Goal: Task Accomplishment & Management: Manage account settings

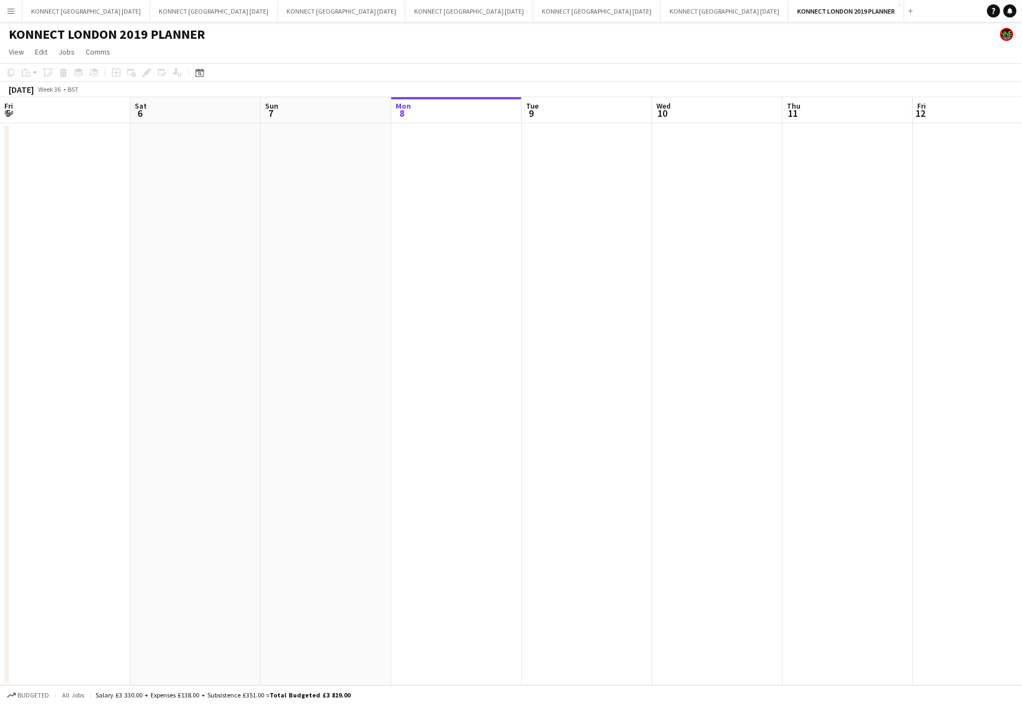
scroll to position [0, 261]
click at [283, 66] on app-toolbar "Copy Paste Paste Command V Paste with crew Command Shift V Paste linked Job [GE…" at bounding box center [511, 72] width 1022 height 19
click at [533, 12] on button "KONNECT [GEOGRAPHIC_DATA] [DATE] Close" at bounding box center [597, 11] width 128 height 21
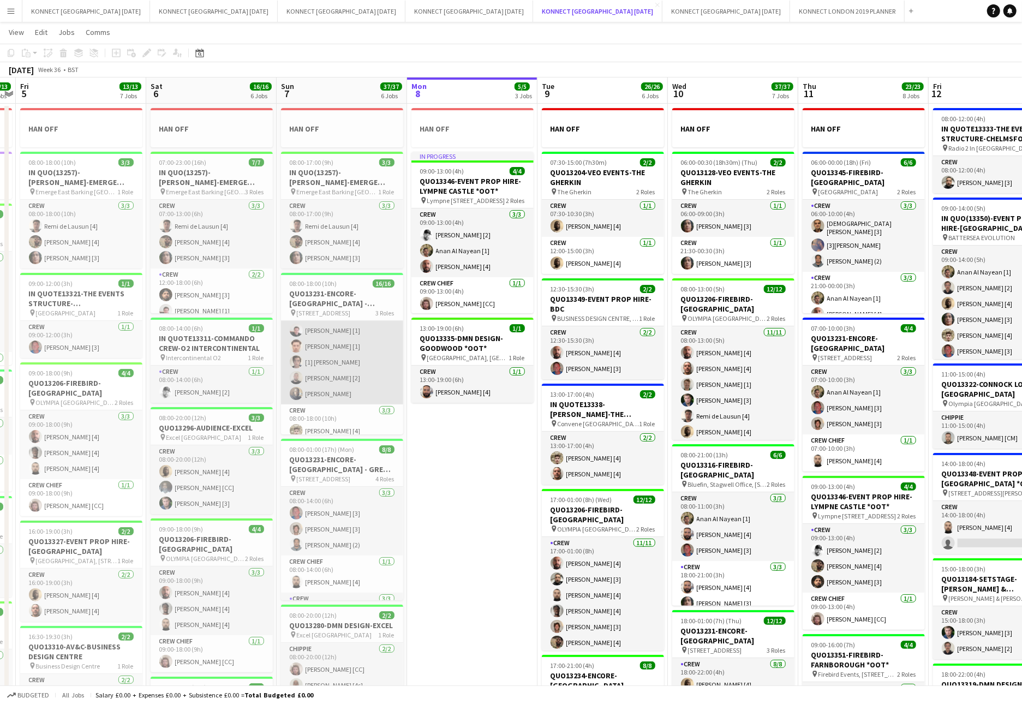
scroll to position [132, 0]
click at [365, 355] on app-card-role "Crew [DATE] 08:00-12:00 (4h) [PERSON_NAME] [1] [PERSON_NAME] [1] [PERSON_NAME] …" at bounding box center [342, 294] width 122 height 211
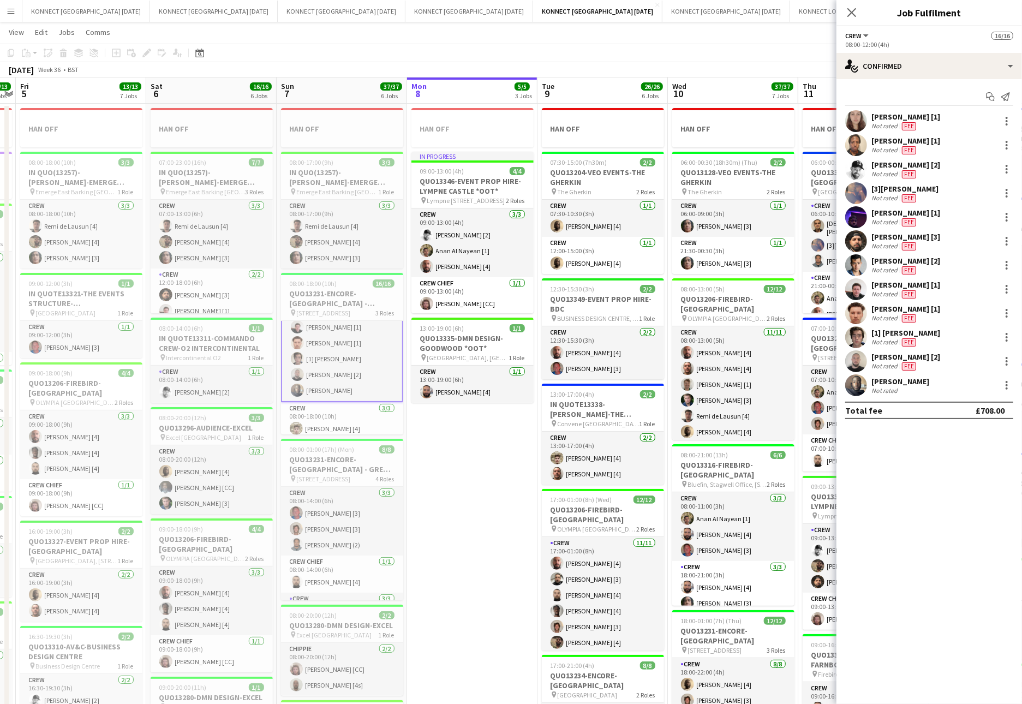
scroll to position [133, 0]
click at [897, 378] on div "[PERSON_NAME]" at bounding box center [900, 381] width 58 height 10
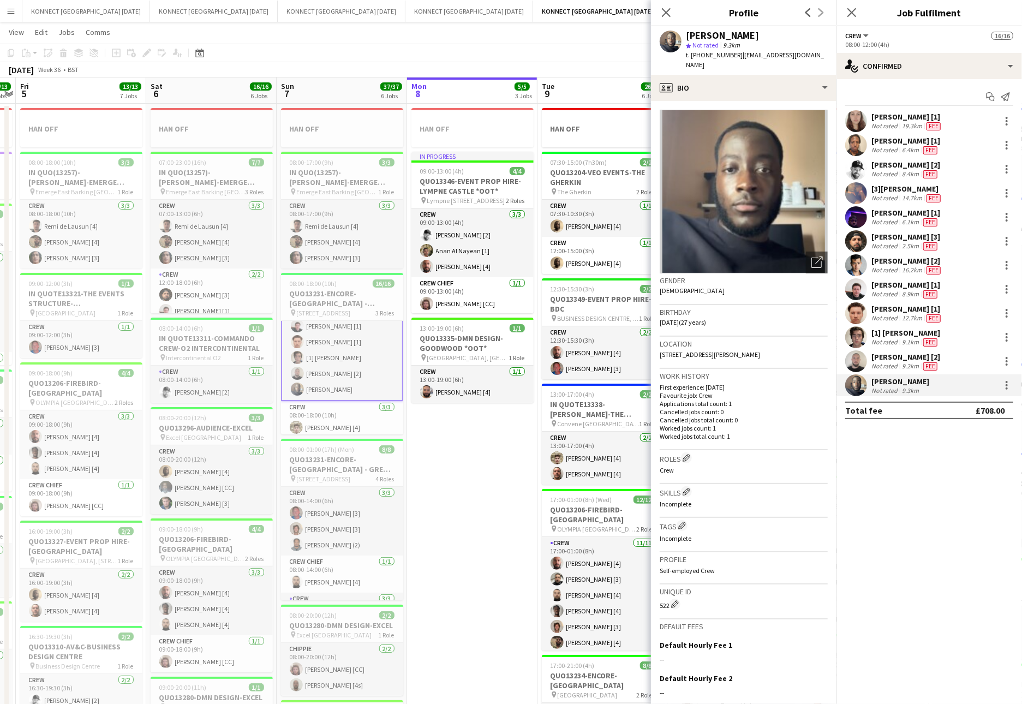
click at [487, 476] on app-date-cell "HAN OFF In progress 09:00-13:00 (4h) 4/4 QUO13346-EVENT PROP HIRE-[GEOGRAPHIC_D…" at bounding box center [472, 609] width 130 height 1011
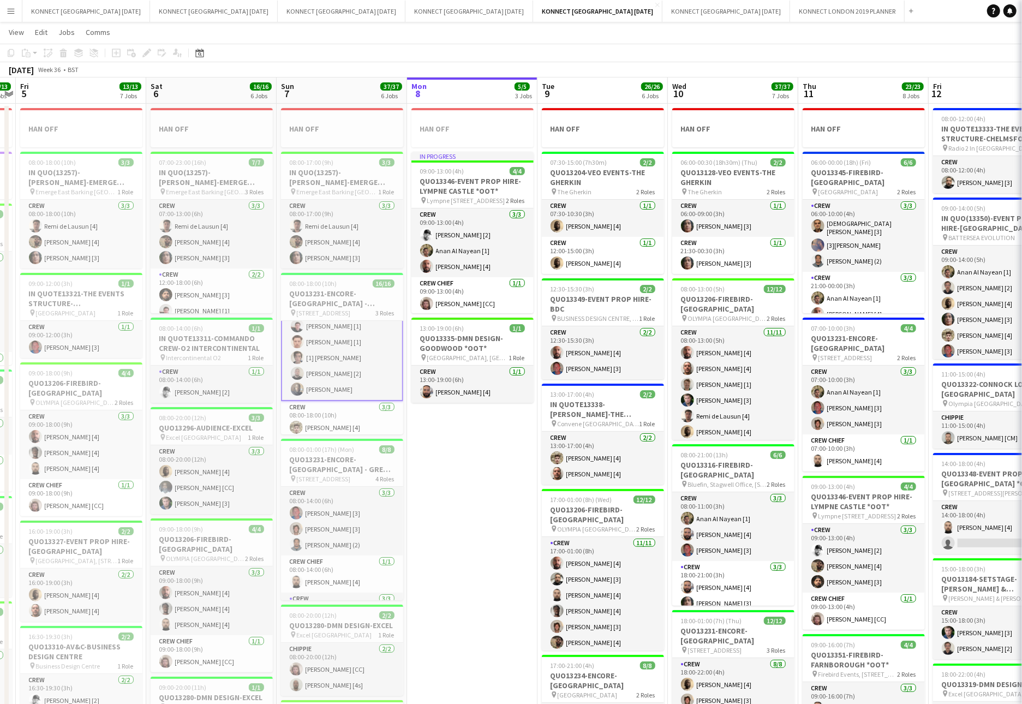
scroll to position [132, 0]
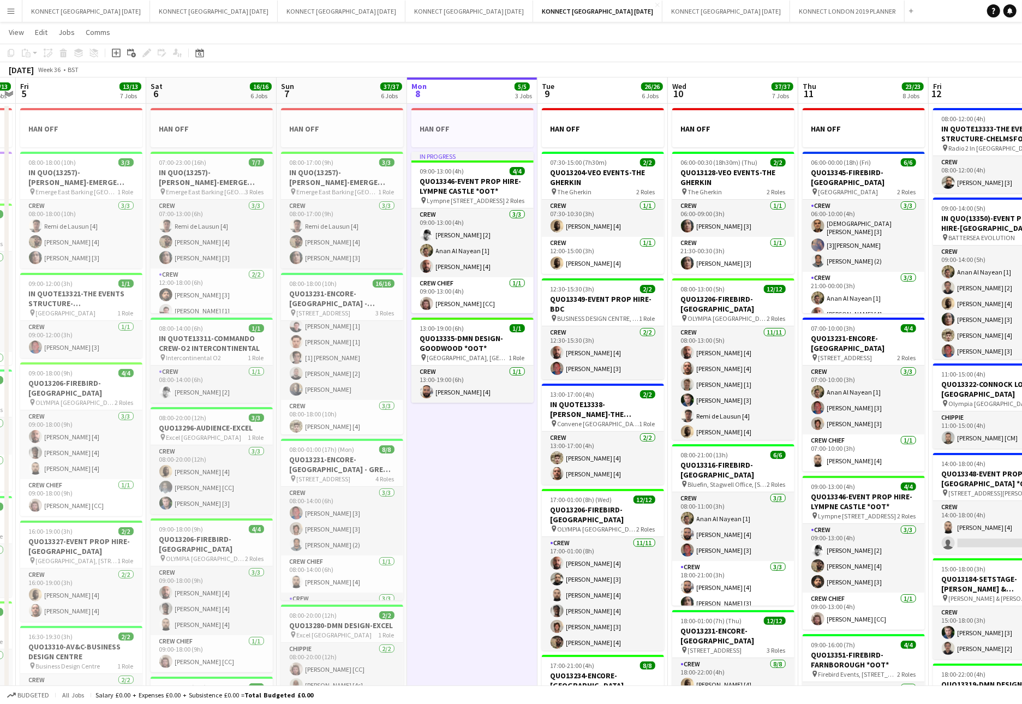
click at [487, 476] on app-date-cell "HAN OFF In progress 09:00-13:00 (4h) 4/4 QUO13346-EVENT PROP HIRE-[GEOGRAPHIC_D…" at bounding box center [472, 609] width 130 height 1011
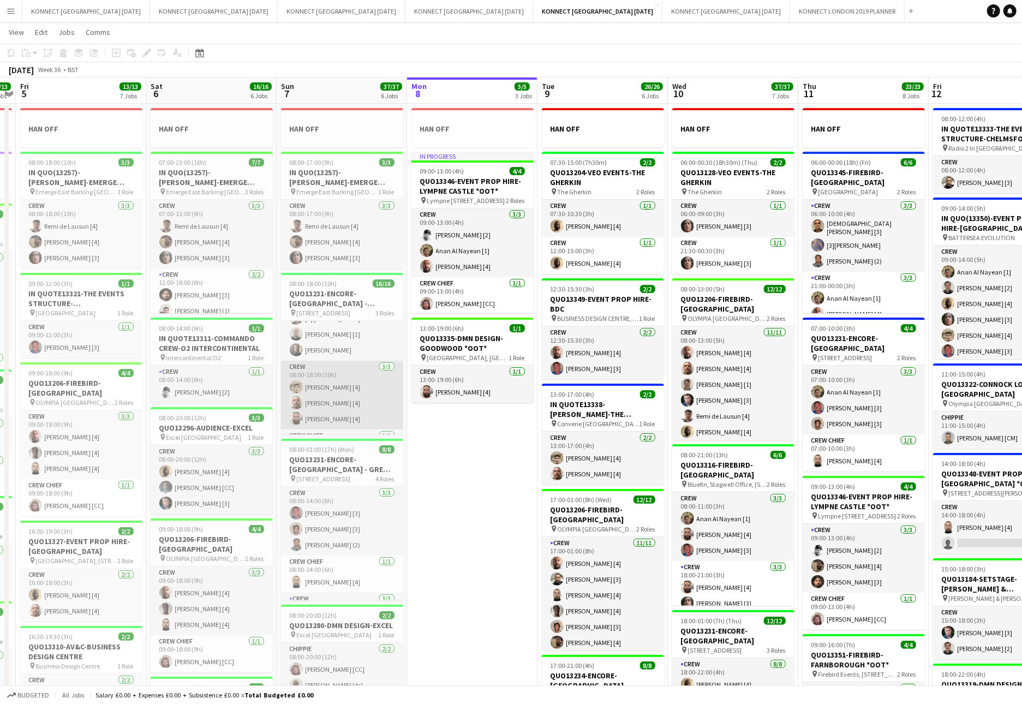
scroll to position [0, 0]
click at [490, 544] on app-date-cell "HAN OFF In progress 09:00-13:00 (4h) 4/4 QUO13346-EVENT PROP HIRE-[GEOGRAPHIC_D…" at bounding box center [472, 609] width 130 height 1011
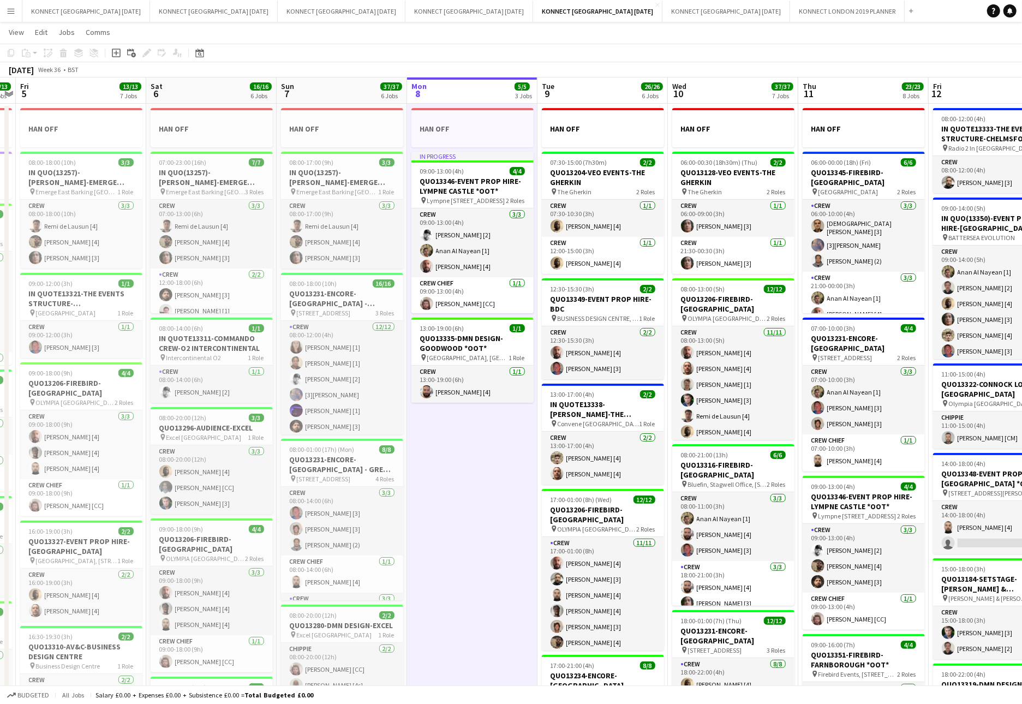
click at [505, 544] on app-date-cell "HAN OFF In progress 09:00-13:00 (4h) 4/4 QUO13346-EVENT PROP HIRE-[GEOGRAPHIC_D…" at bounding box center [472, 609] width 130 height 1011
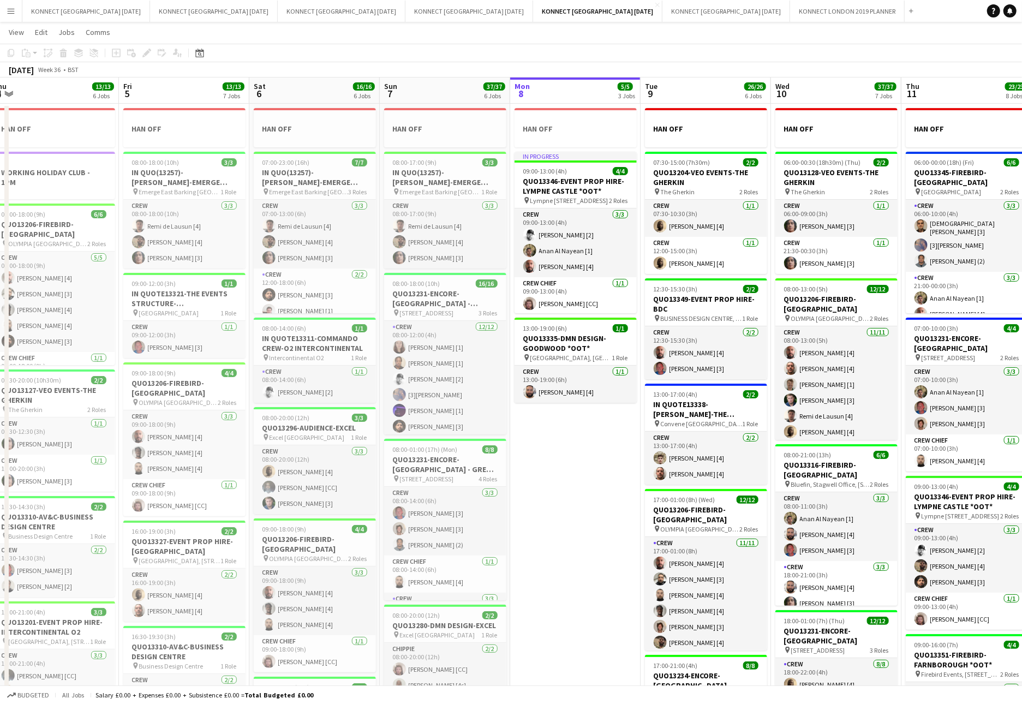
scroll to position [0, 334]
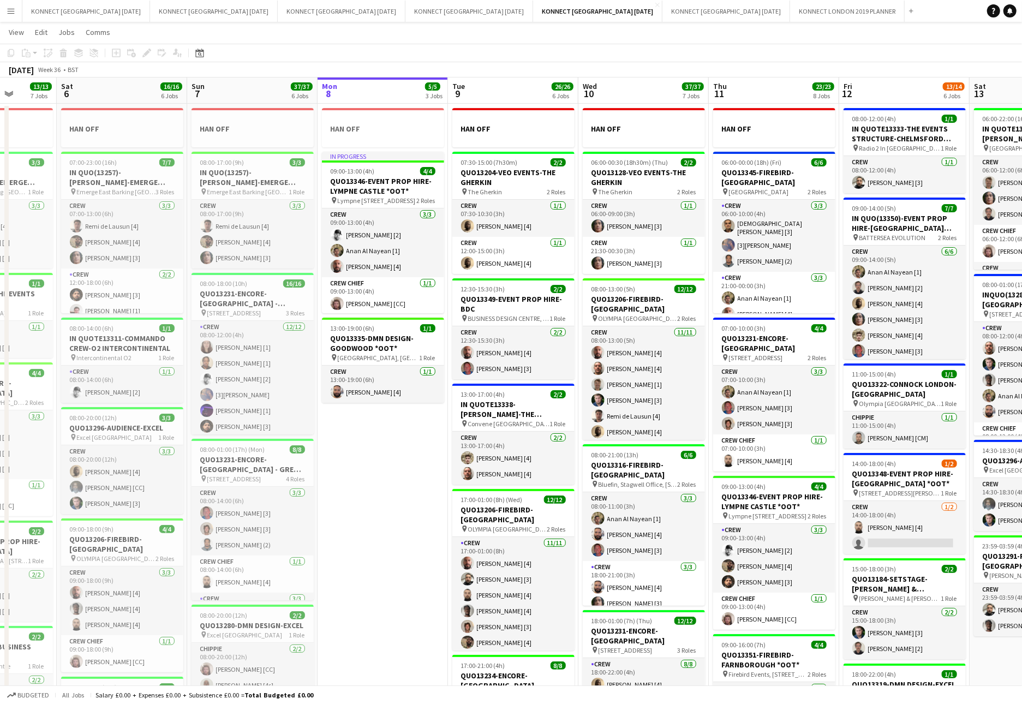
click at [415, 466] on app-date-cell "HAN OFF In progress 09:00-13:00 (4h) 4/4 QUO13346-EVENT PROP HIRE-[GEOGRAPHIC_D…" at bounding box center [382, 609] width 130 height 1011
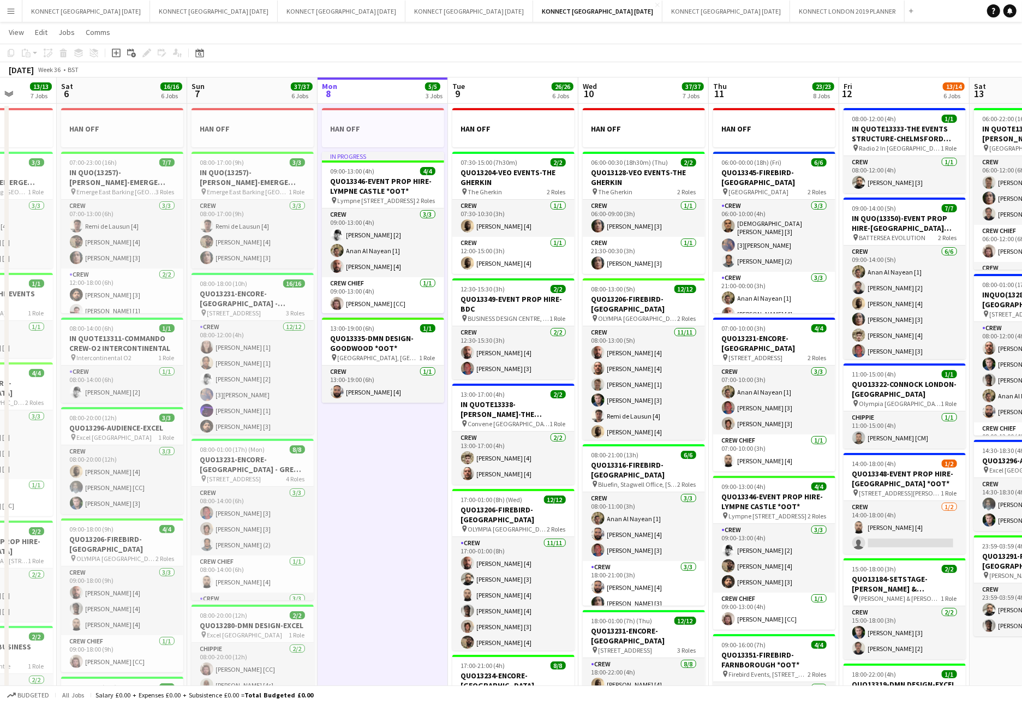
click at [415, 466] on app-date-cell "HAN OFF In progress 09:00-13:00 (4h) 4/4 QUO13346-EVENT PROP HIRE-[GEOGRAPHIC_D…" at bounding box center [382, 609] width 130 height 1011
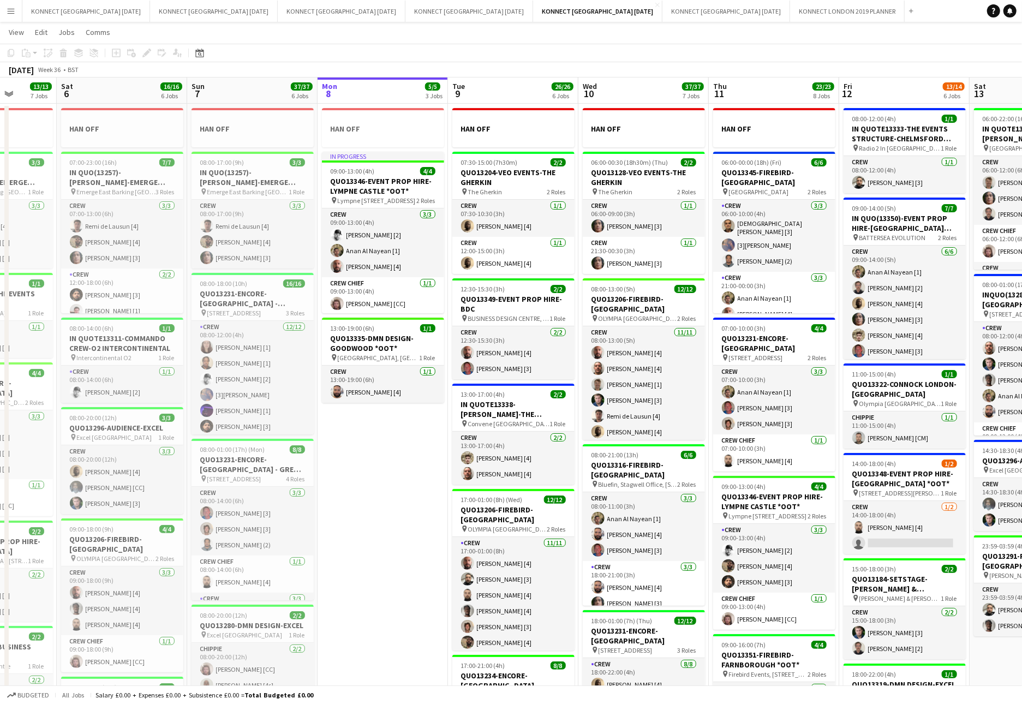
click at [384, 422] on app-date-cell "HAN OFF In progress 09:00-13:00 (4h) 4/4 QUO13346-EVENT PROP HIRE-[GEOGRAPHIC_D…" at bounding box center [382, 609] width 130 height 1011
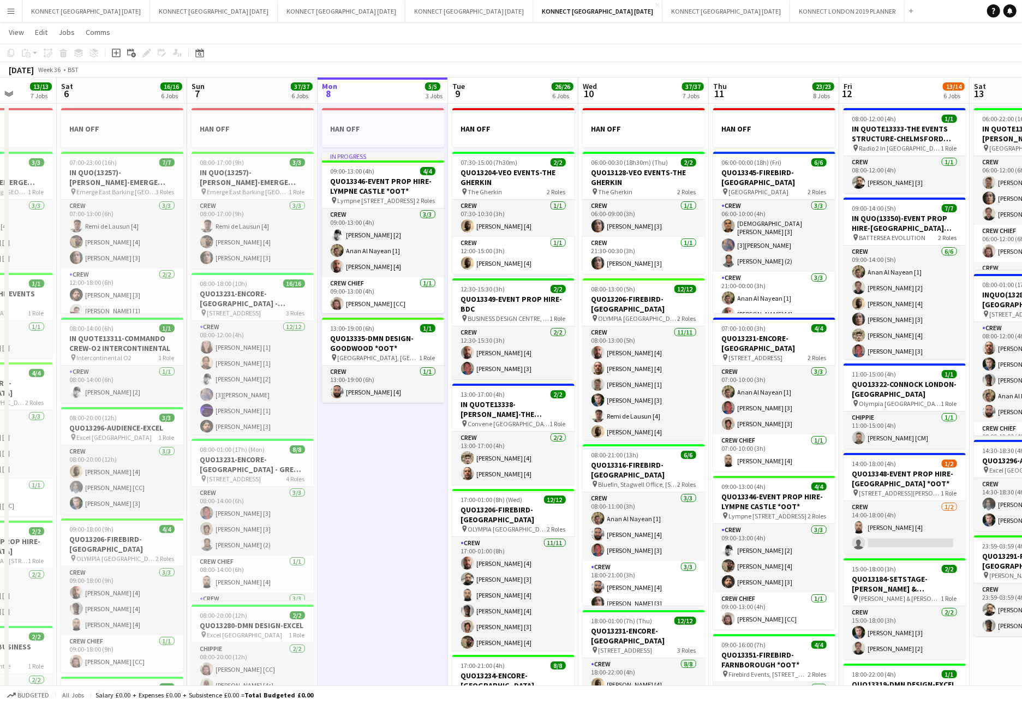
click at [388, 453] on app-date-cell "HAN OFF In progress 09:00-13:00 (4h) 4/4 QUO13346-EVENT PROP HIRE-[GEOGRAPHIC_D…" at bounding box center [382, 609] width 130 height 1011
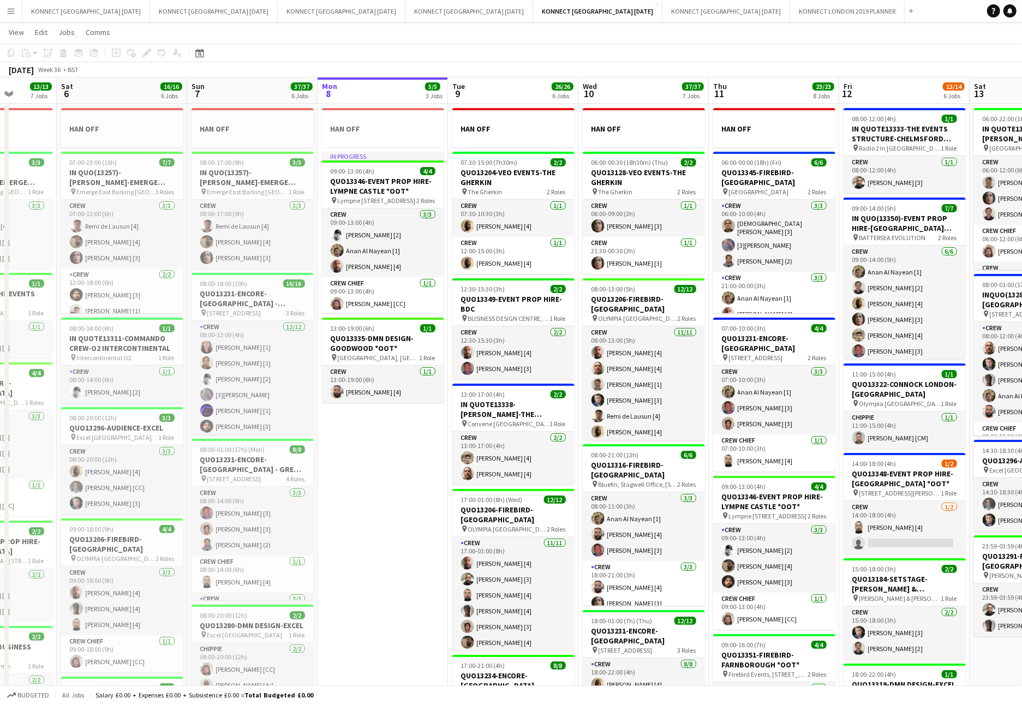
scroll to position [204, 0]
click at [433, 531] on app-date-cell "HAN OFF In progress 09:00-13:00 (4h) 4/4 QUO13346-EVENT PROP HIRE-[GEOGRAPHIC_D…" at bounding box center [382, 609] width 130 height 1011
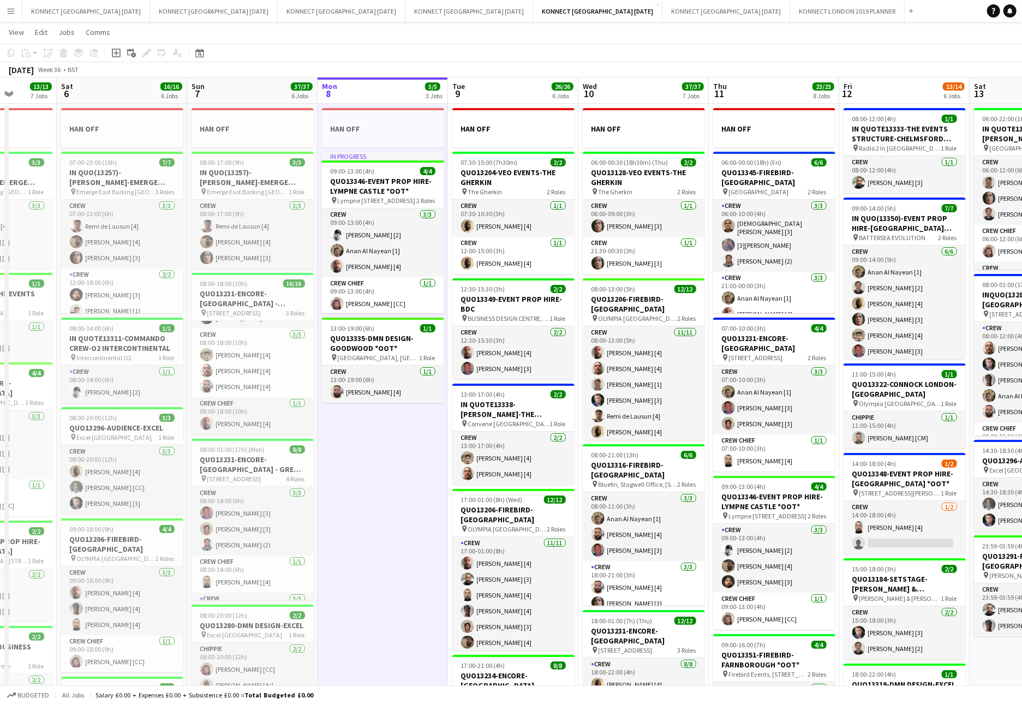
click at [412, 519] on app-date-cell "HAN OFF In progress 09:00-13:00 (4h) 4/4 QUO13346-EVENT PROP HIRE-[GEOGRAPHIC_D…" at bounding box center [382, 609] width 130 height 1011
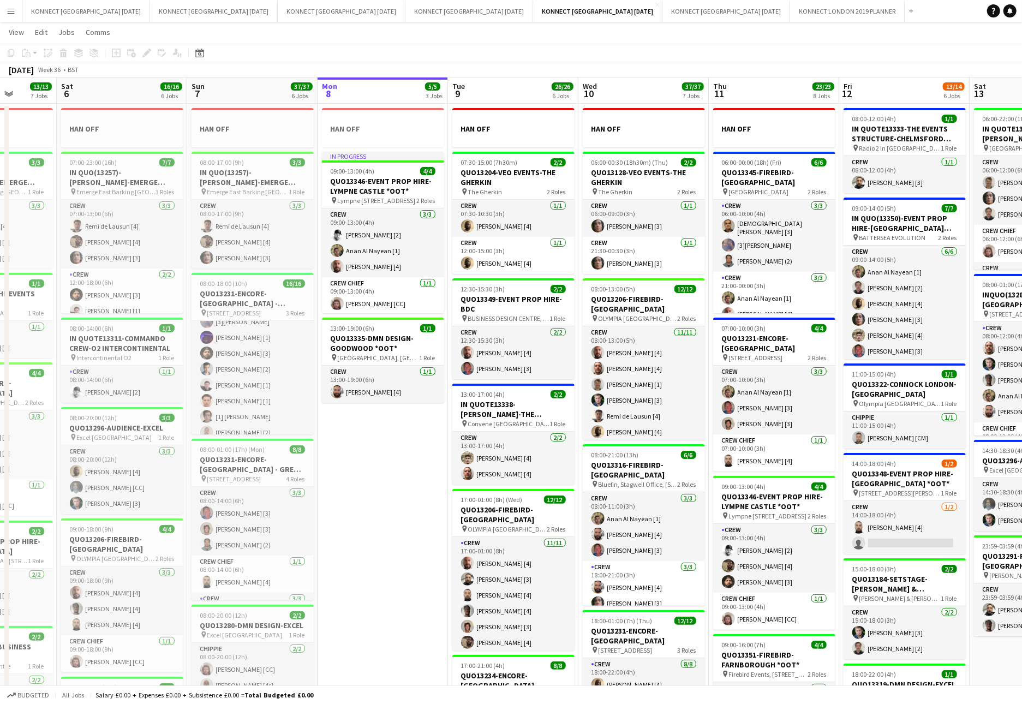
scroll to position [0, 0]
click at [376, 434] on app-date-cell "HAN OFF In progress 09:00-13:00 (4h) 4/4 QUO13346-EVENT PROP HIRE-[GEOGRAPHIC_D…" at bounding box center [382, 609] width 130 height 1011
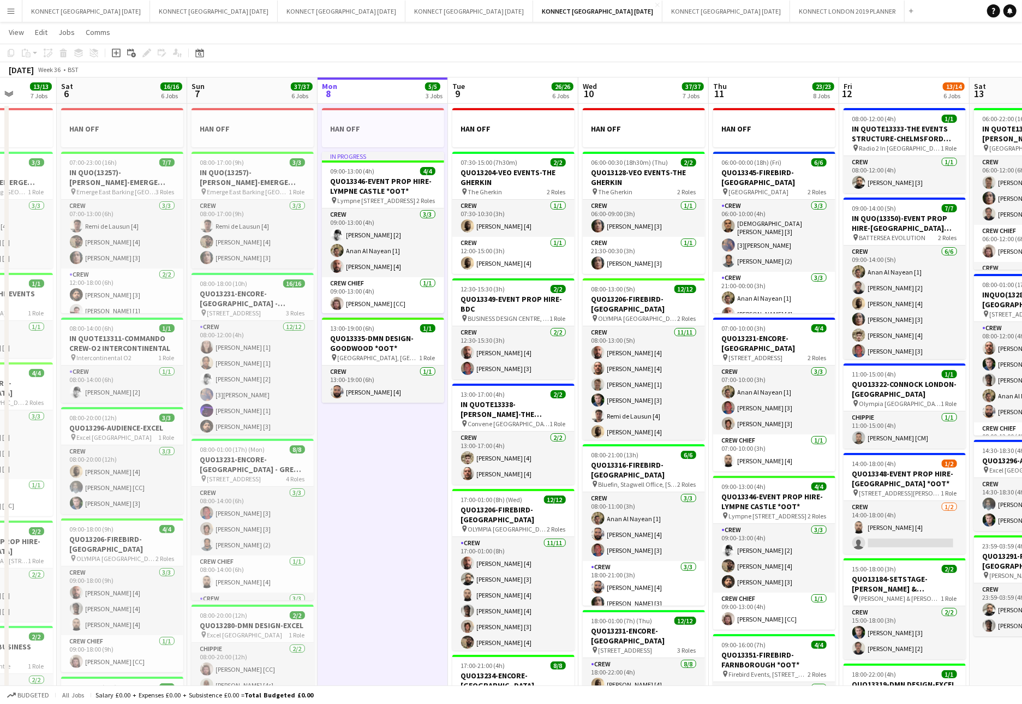
click at [376, 434] on app-date-cell "HAN OFF In progress 09:00-13:00 (4h) 4/4 QUO13346-EVENT PROP HIRE-[GEOGRAPHIC_D…" at bounding box center [382, 609] width 130 height 1011
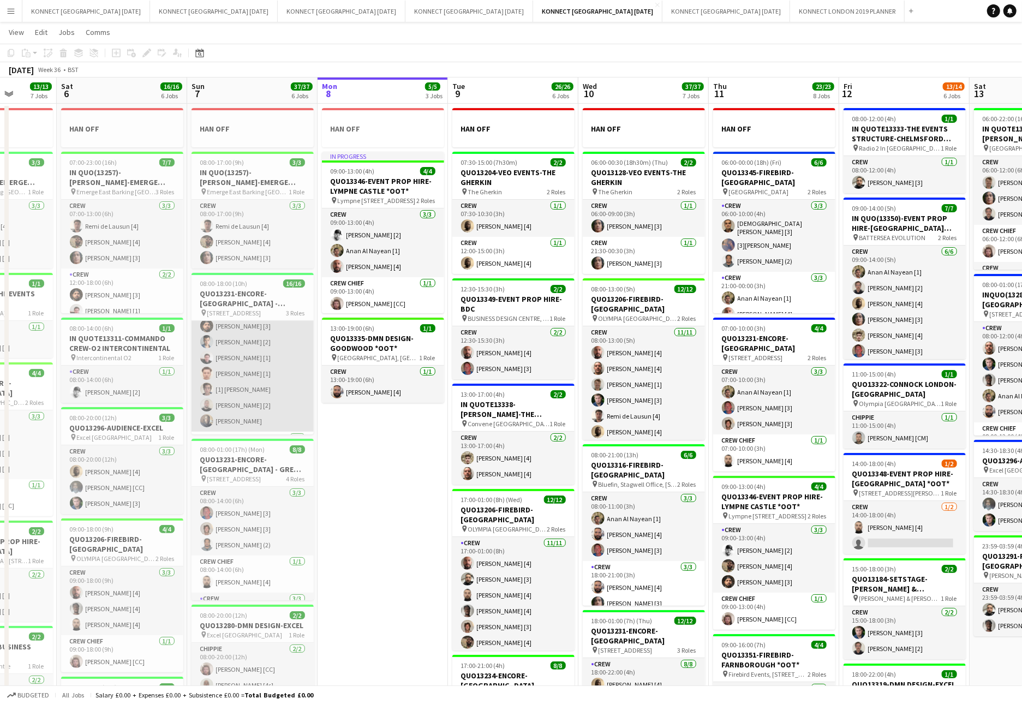
scroll to position [97, 0]
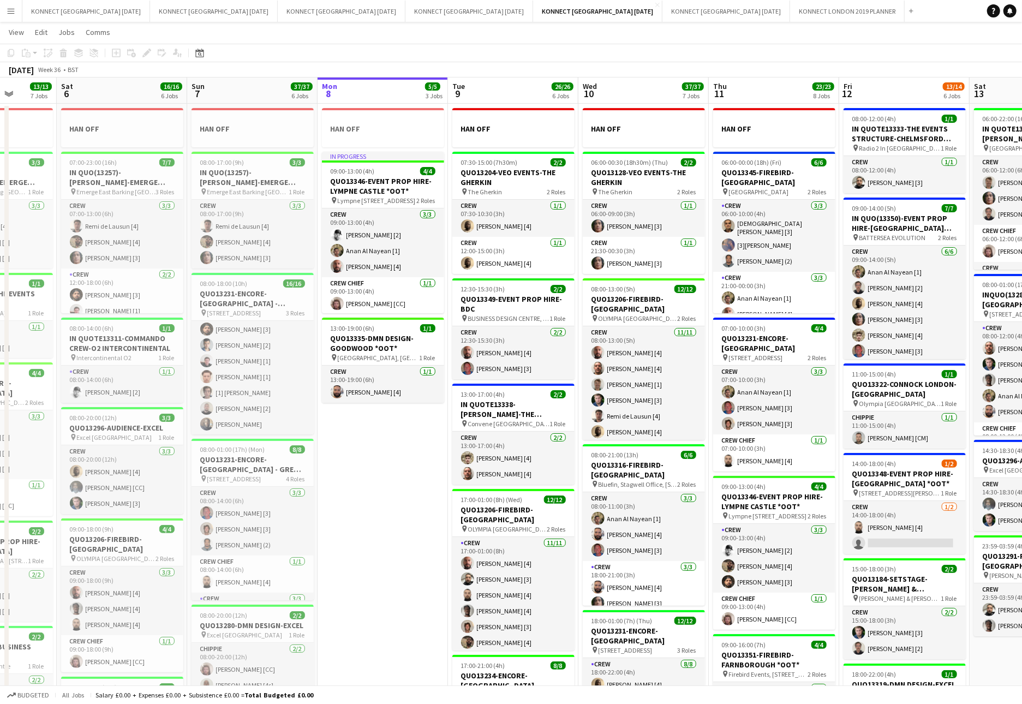
click at [379, 464] on app-date-cell "HAN OFF In progress 09:00-13:00 (4h) 4/4 QUO13346-EVENT PROP HIRE-[GEOGRAPHIC_D…" at bounding box center [382, 609] width 130 height 1011
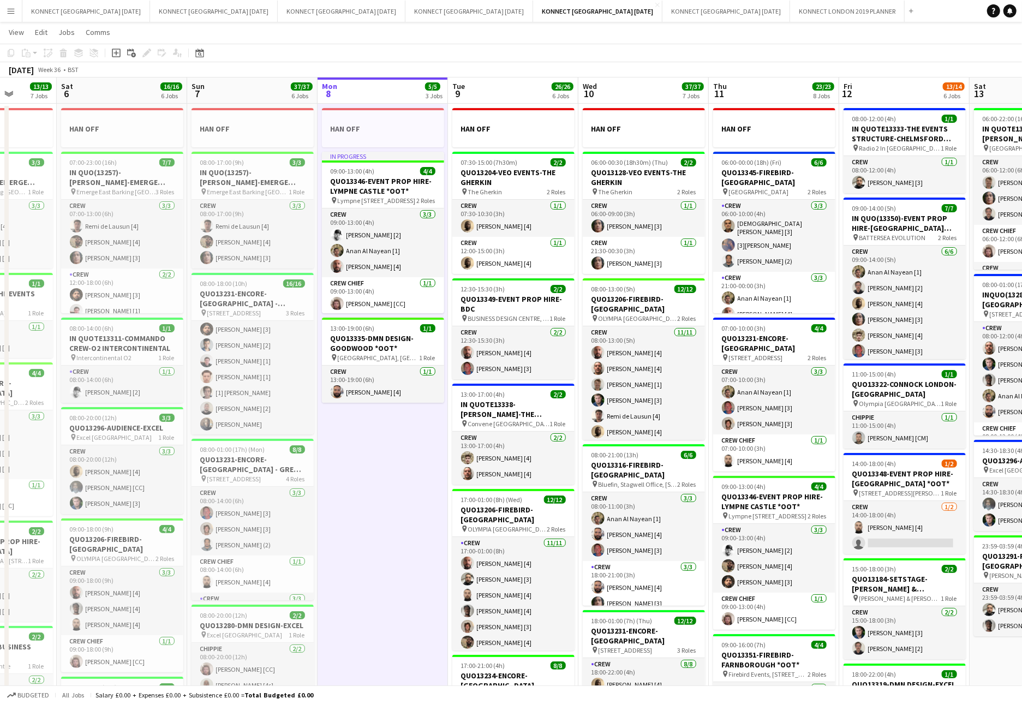
click at [379, 464] on app-date-cell "HAN OFF In progress 09:00-13:00 (4h) 4/4 QUO13346-EVENT PROP HIRE-[GEOGRAPHIC_D…" at bounding box center [382, 609] width 130 height 1011
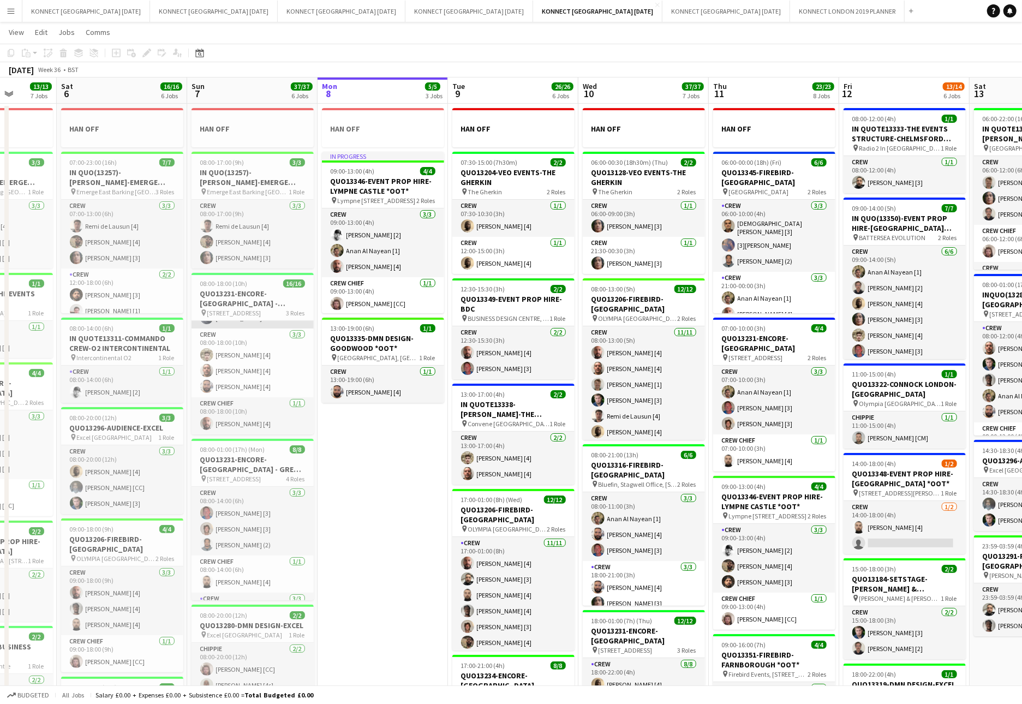
scroll to position [0, 0]
click at [391, 493] on app-date-cell "HAN OFF In progress 09:00-13:00 (4h) 4/4 QUO13346-EVENT PROP HIRE-[GEOGRAPHIC_D…" at bounding box center [382, 609] width 130 height 1011
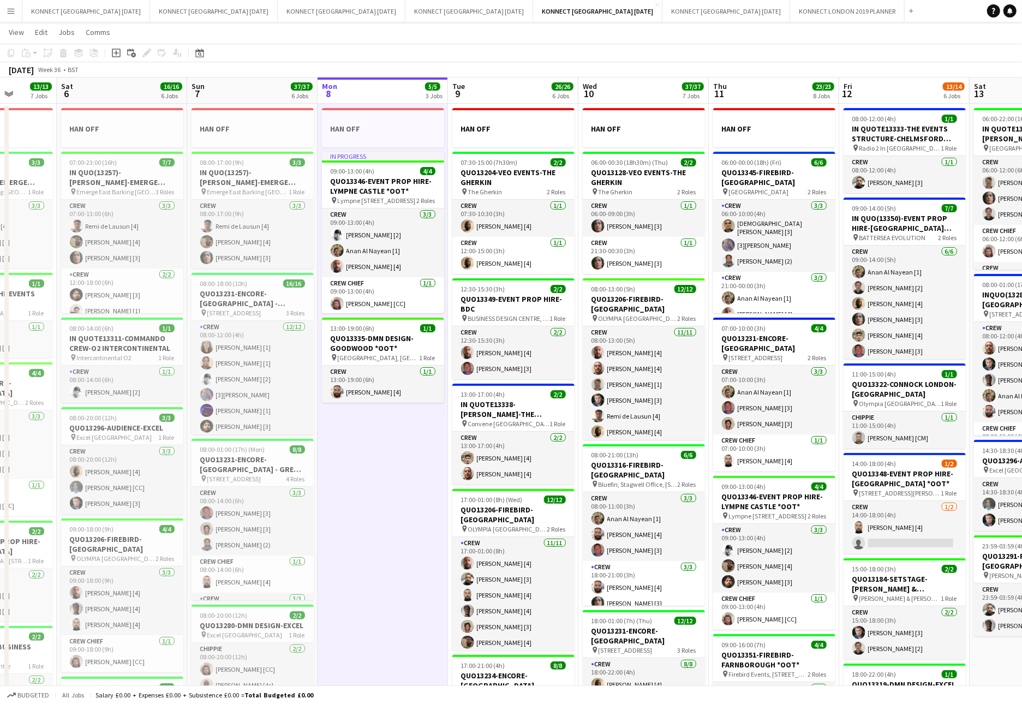
click at [391, 493] on app-date-cell "HAN OFF In progress 09:00-13:00 (4h) 4/4 QUO13346-EVENT PROP HIRE-[GEOGRAPHIC_D…" at bounding box center [382, 609] width 130 height 1011
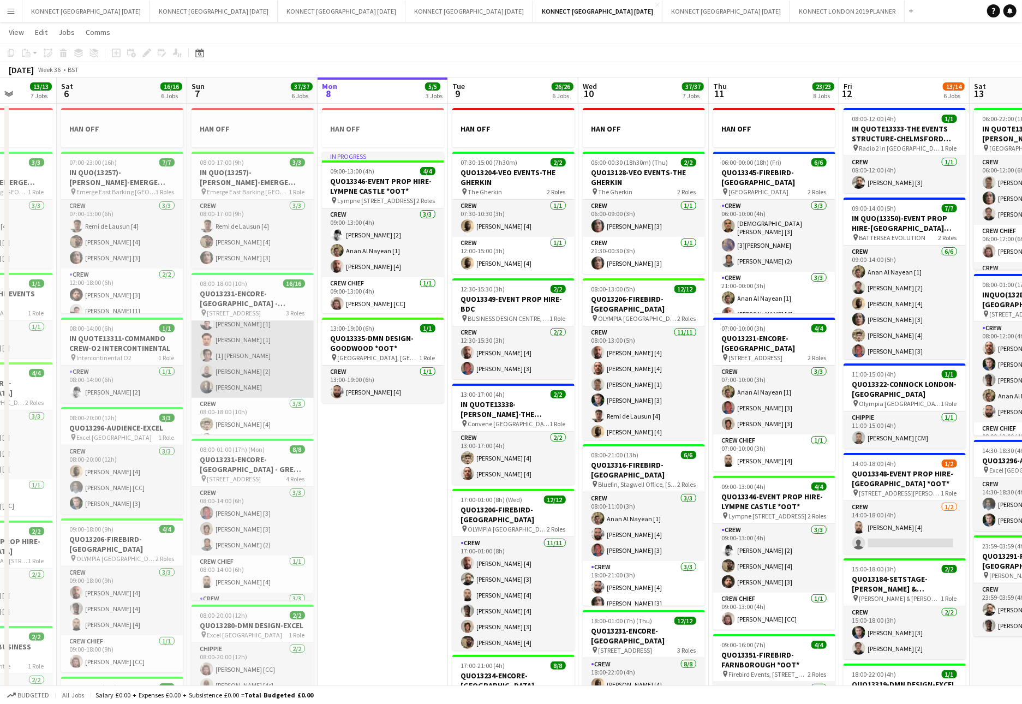
scroll to position [145, 0]
click at [397, 471] on app-date-cell "HAN OFF In progress 09:00-13:00 (4h) 4/4 QUO13346-EVENT PROP HIRE-[GEOGRAPHIC_D…" at bounding box center [382, 609] width 130 height 1011
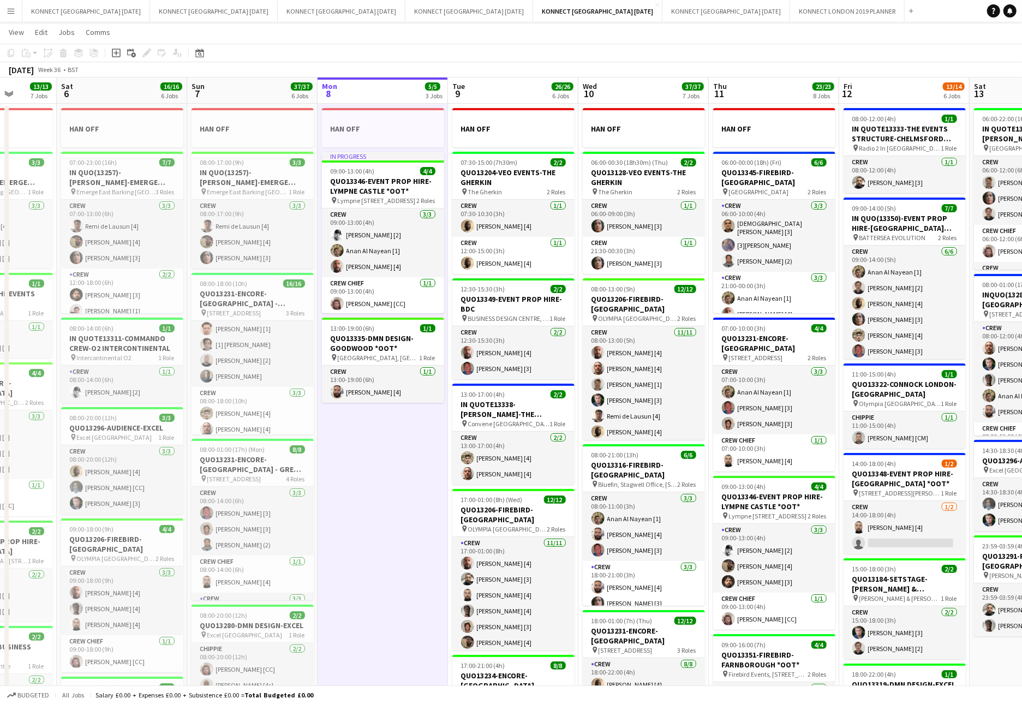
click at [397, 471] on app-date-cell "HAN OFF In progress 09:00-13:00 (4h) 4/4 QUO13346-EVENT PROP HIRE-[GEOGRAPHIC_D…" at bounding box center [382, 609] width 130 height 1011
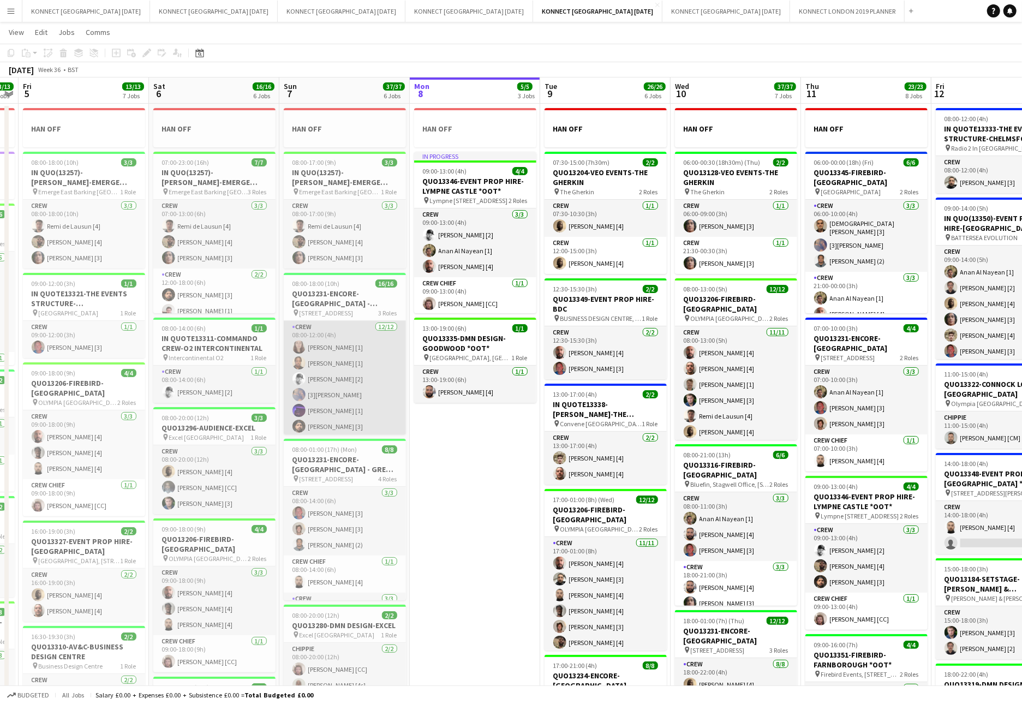
scroll to position [204, 0]
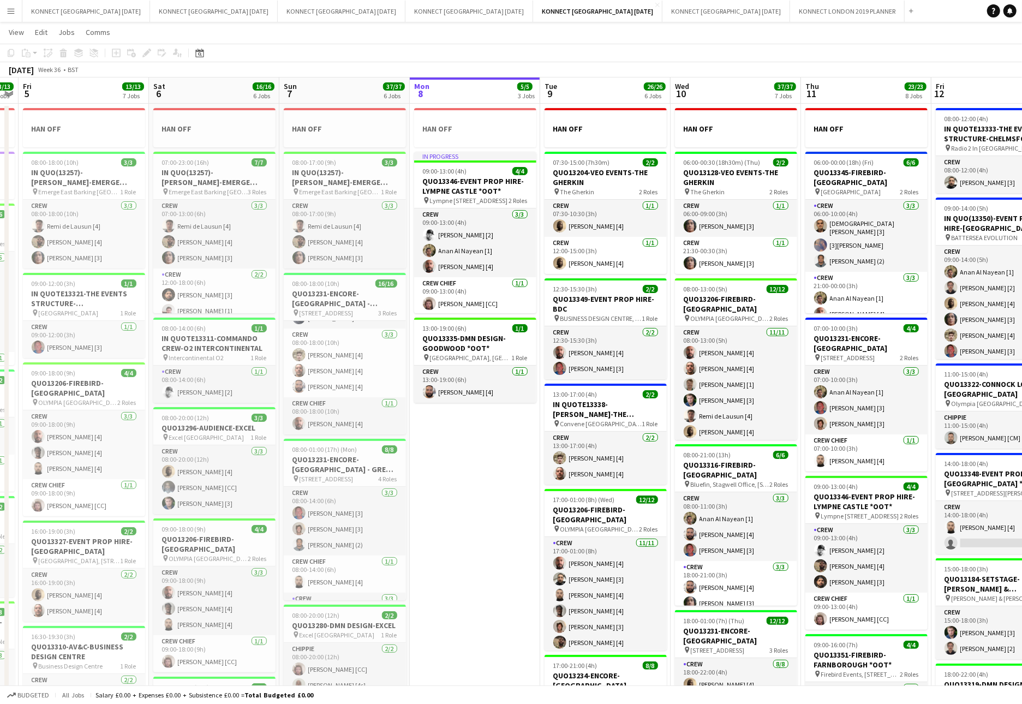
click at [502, 534] on app-date-cell "HAN OFF In progress 09:00-13:00 (4h) 4/4 QUO13346-EVENT PROP HIRE-[GEOGRAPHIC_D…" at bounding box center [475, 609] width 130 height 1011
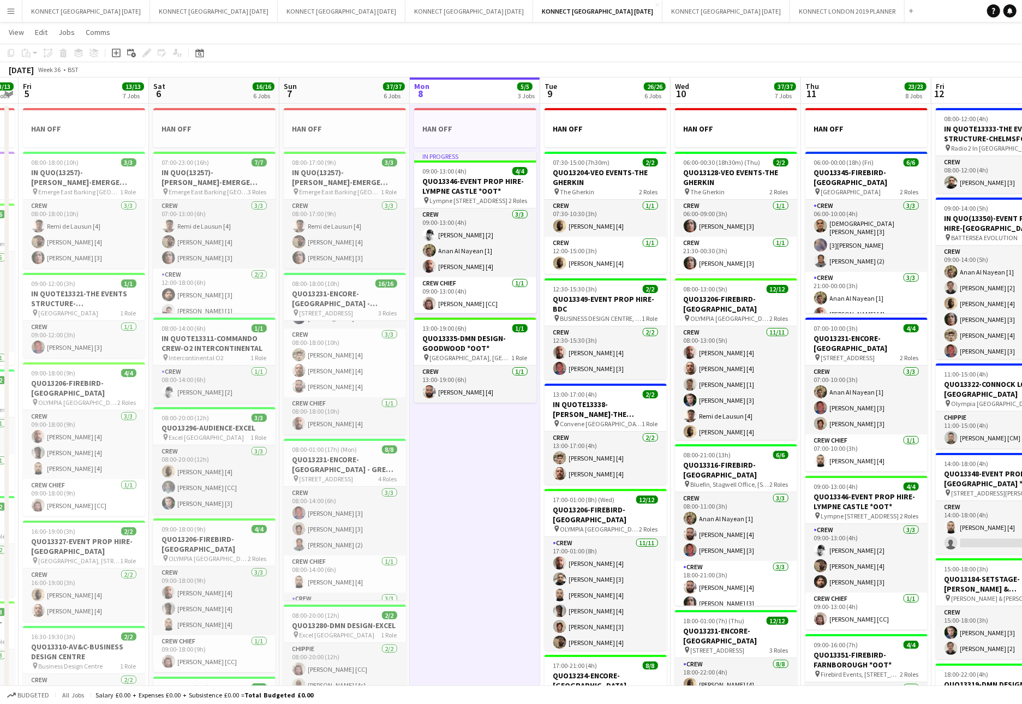
click at [502, 534] on app-date-cell "HAN OFF In progress 09:00-13:00 (4h) 4/4 QUO13346-EVENT PROP HIRE-[GEOGRAPHIC_D…" at bounding box center [475, 609] width 130 height 1011
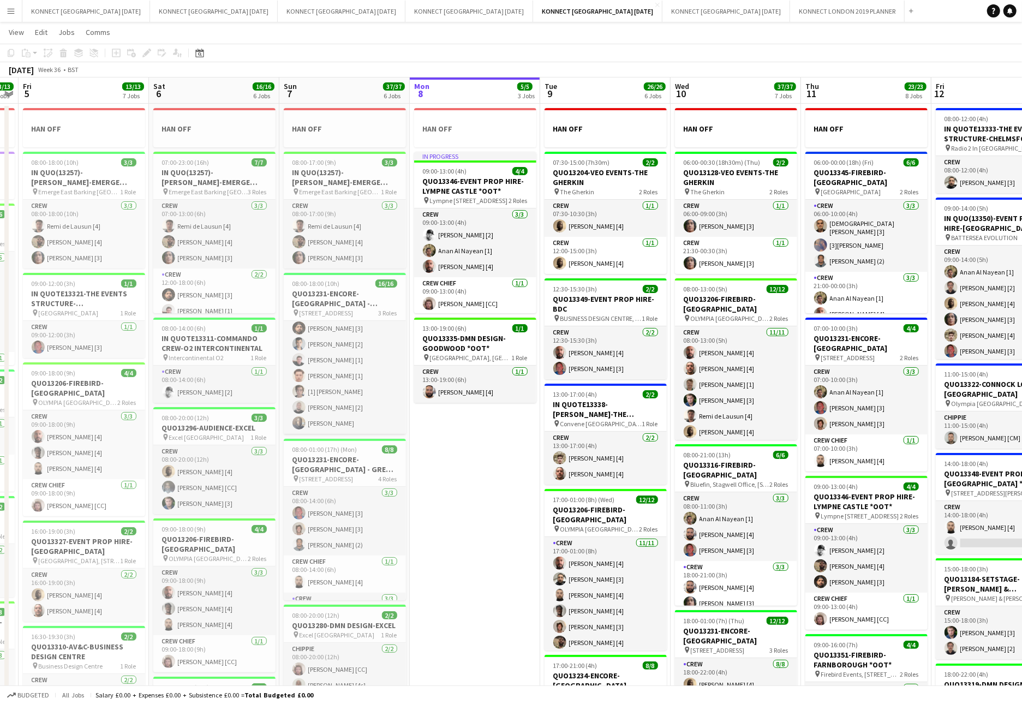
scroll to position [99, 0]
click at [479, 538] on app-date-cell "HAN OFF In progress 09:00-13:00 (4h) 4/4 QUO13346-EVENT PROP HIRE-[GEOGRAPHIC_D…" at bounding box center [475, 609] width 130 height 1011
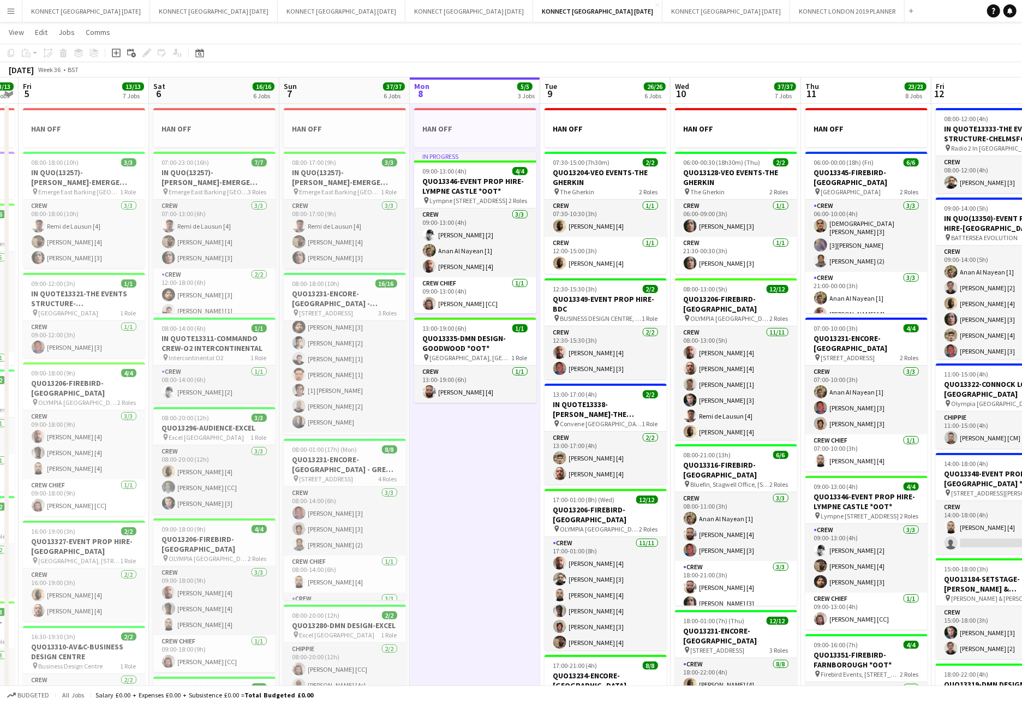
click at [479, 538] on app-date-cell "HAN OFF In progress 09:00-13:00 (4h) 4/4 QUO13346-EVENT PROP HIRE-[GEOGRAPHIC_D…" at bounding box center [475, 609] width 130 height 1011
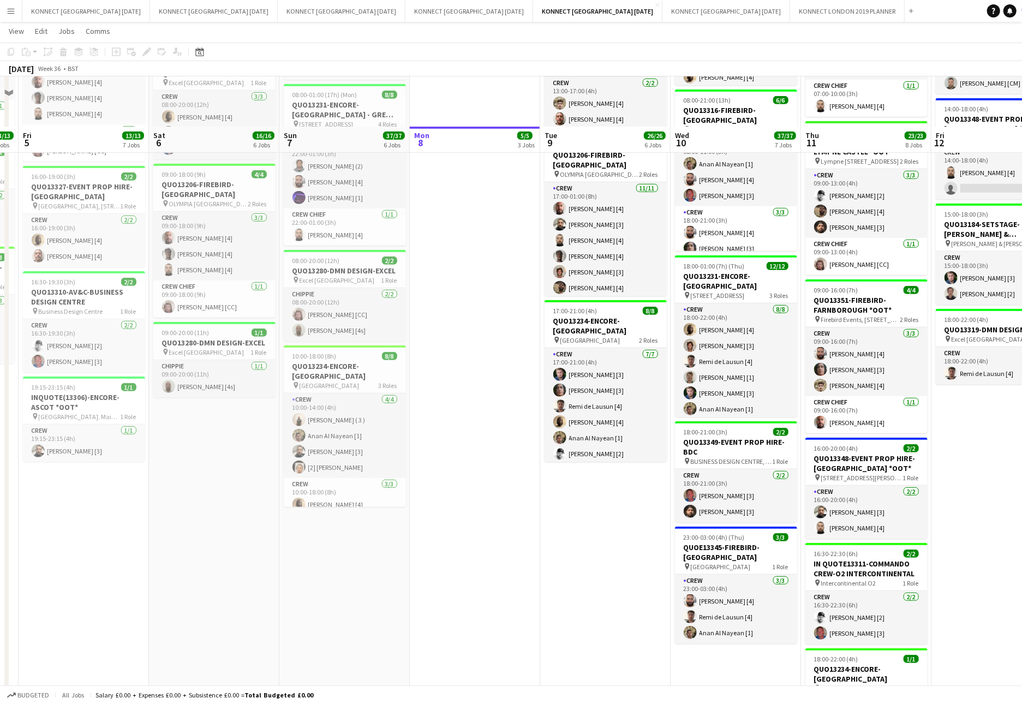
scroll to position [341, 0]
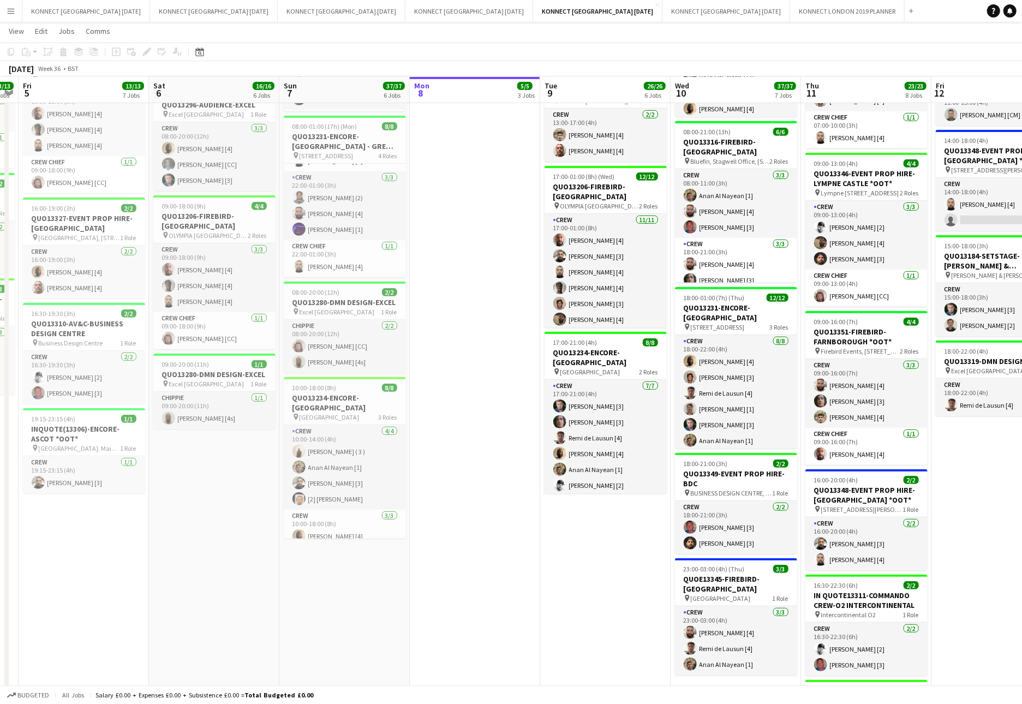
click at [517, 326] on app-date-cell "HAN OFF In progress 09:00-13:00 (4h) 4/4 QUO13346-EVENT PROP HIRE-[GEOGRAPHIC_D…" at bounding box center [475, 286] width 130 height 1011
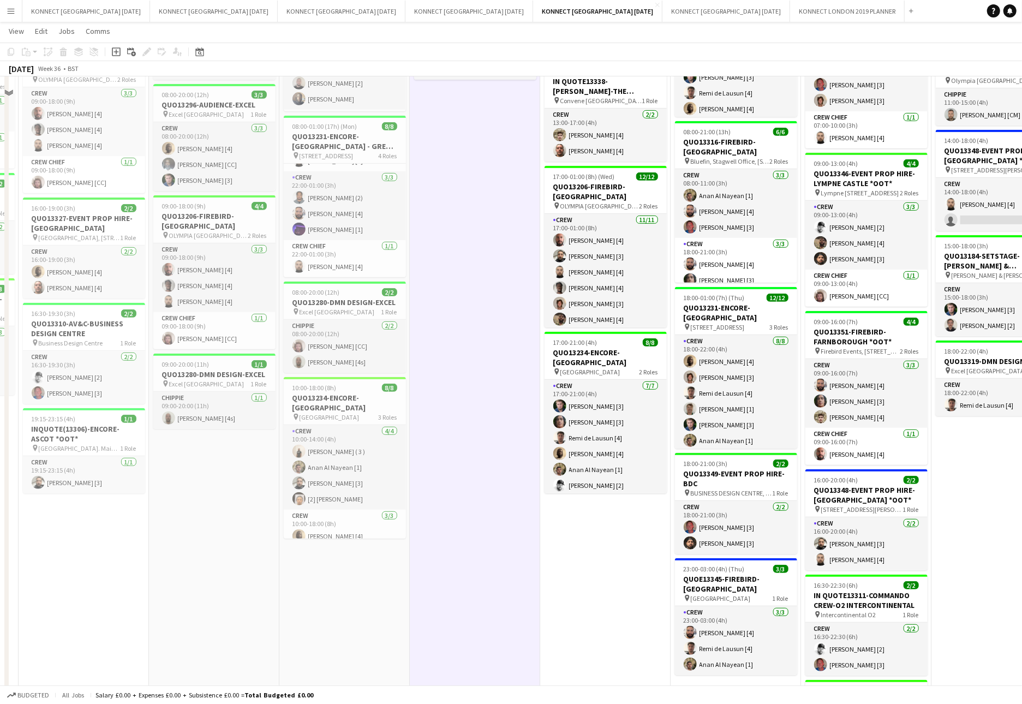
scroll to position [0, 0]
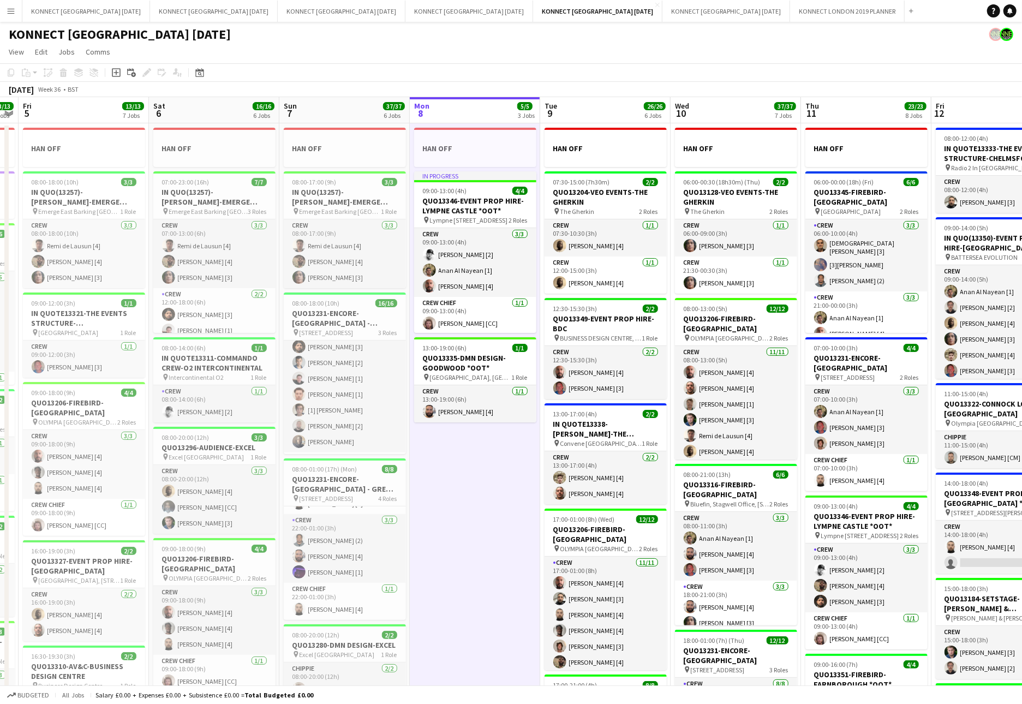
click at [507, 495] on app-date-cell "HAN OFF In progress 09:00-13:00 (4h) 4/4 QUO13346-EVENT PROP HIRE-[GEOGRAPHIC_D…" at bounding box center [475, 628] width 130 height 1011
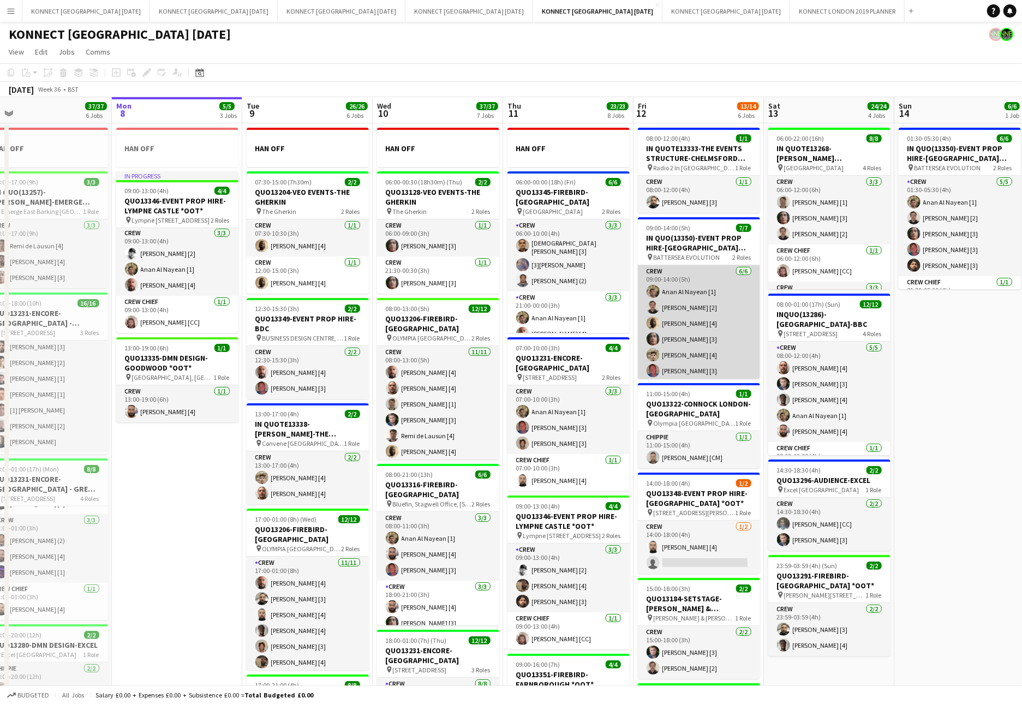
scroll to position [40, 0]
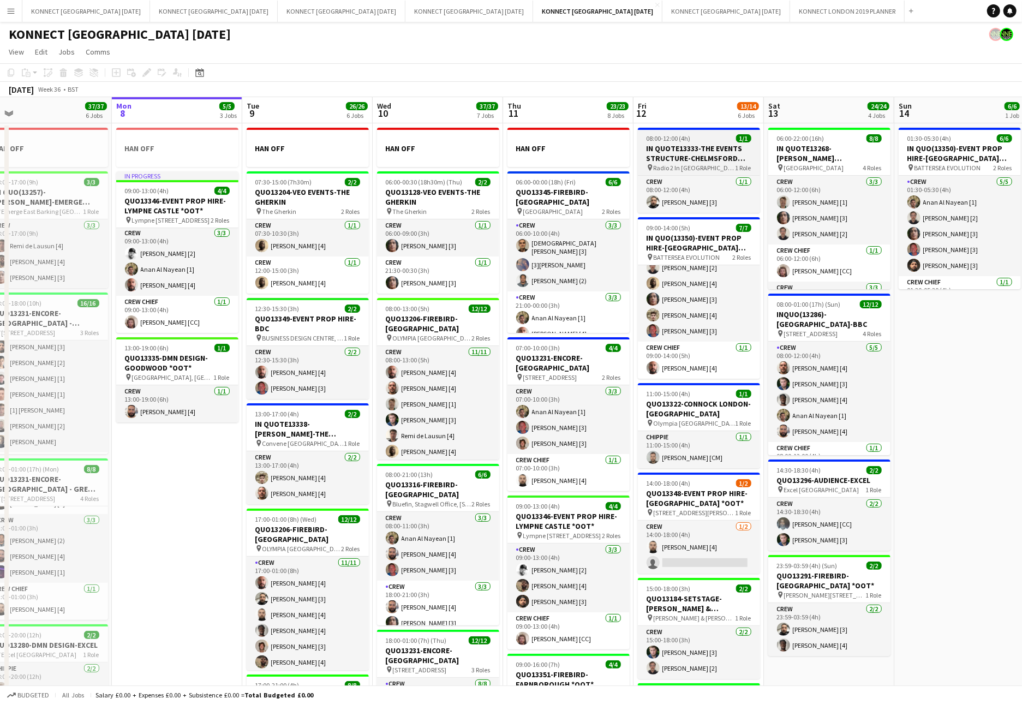
click at [682, 152] on h3 "IN QUOTE13333-THE EVENTS STRUCTURE-CHELMSFORD *OOT*" at bounding box center [699, 153] width 122 height 20
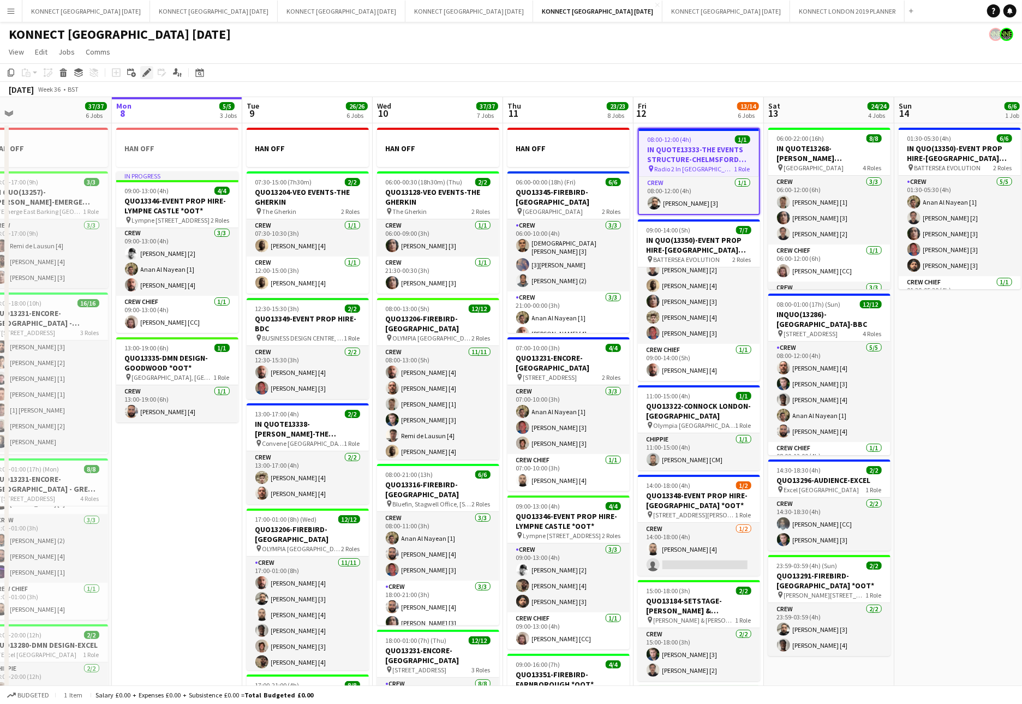
click at [152, 71] on div "Edit" at bounding box center [146, 72] width 13 height 13
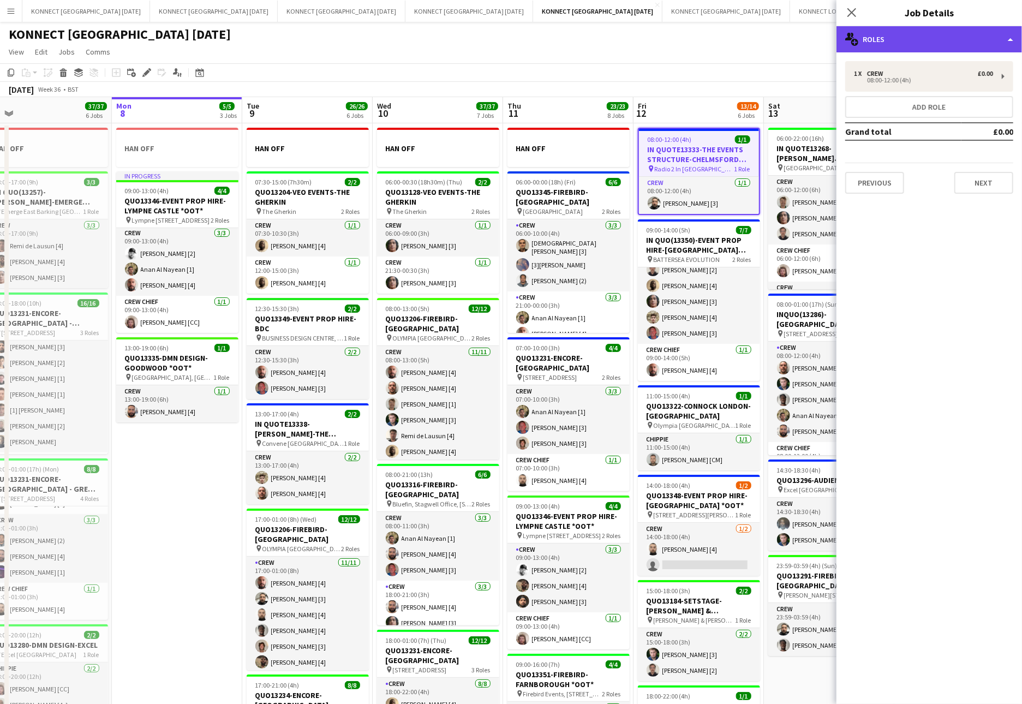
click at [897, 49] on div "multiple-users-add Roles" at bounding box center [928, 39] width 185 height 26
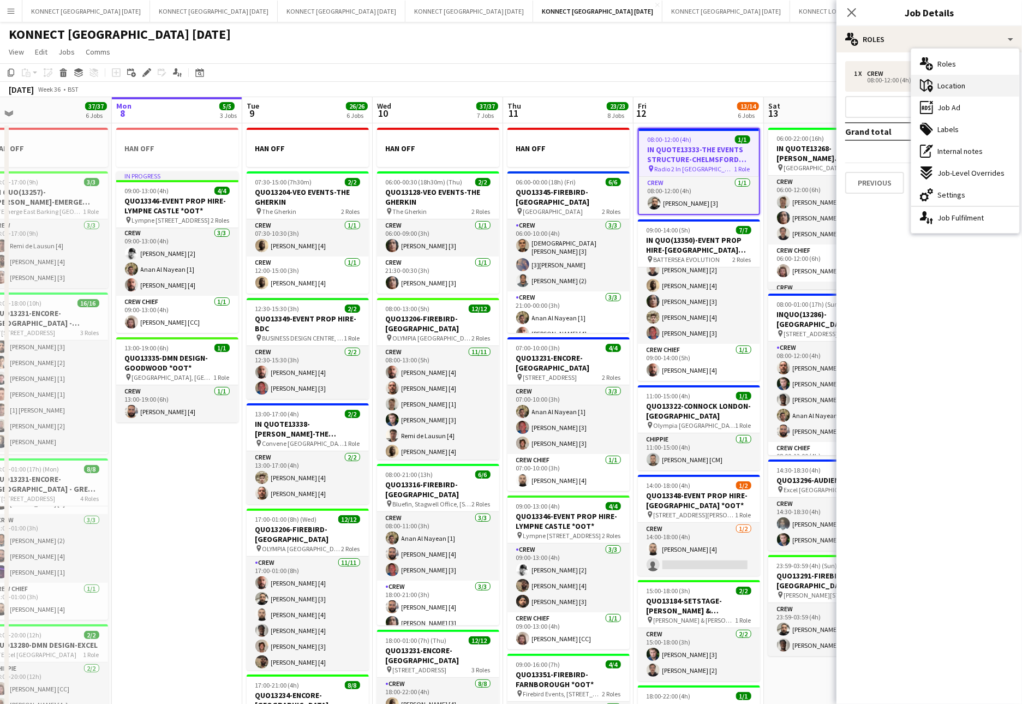
click at [897, 88] on span "Location" at bounding box center [951, 86] width 28 height 10
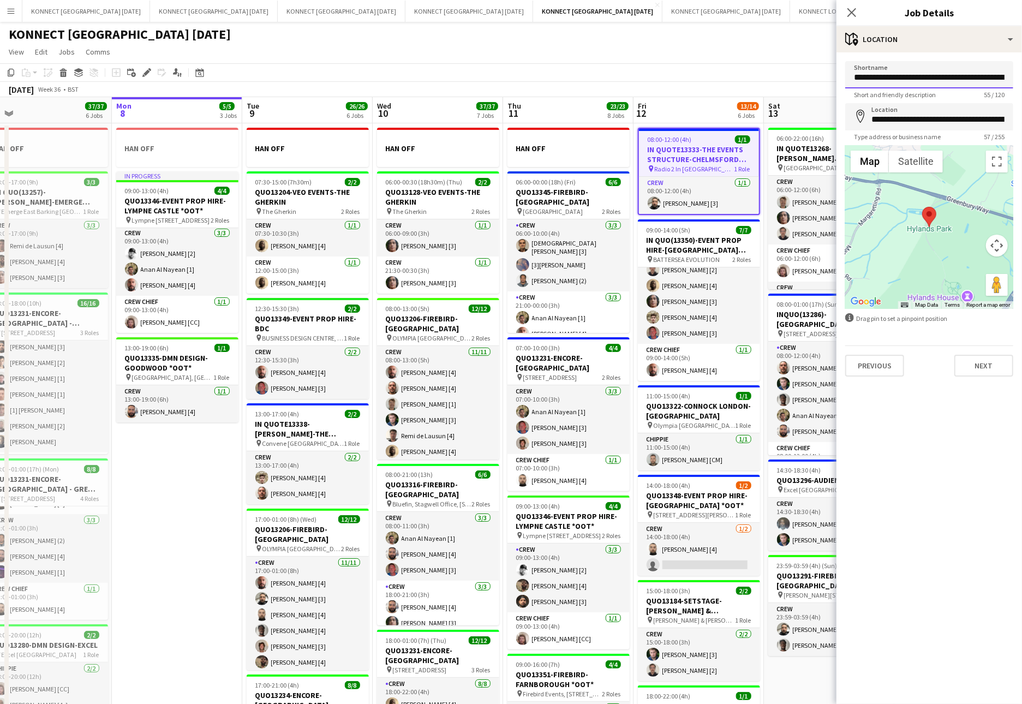
click at [897, 81] on input "**********" at bounding box center [929, 74] width 168 height 27
click at [502, 56] on app-page-menu "View Day view expanded Day view collapsed Month view Date picker Jump to [DATE]…" at bounding box center [511, 53] width 1022 height 21
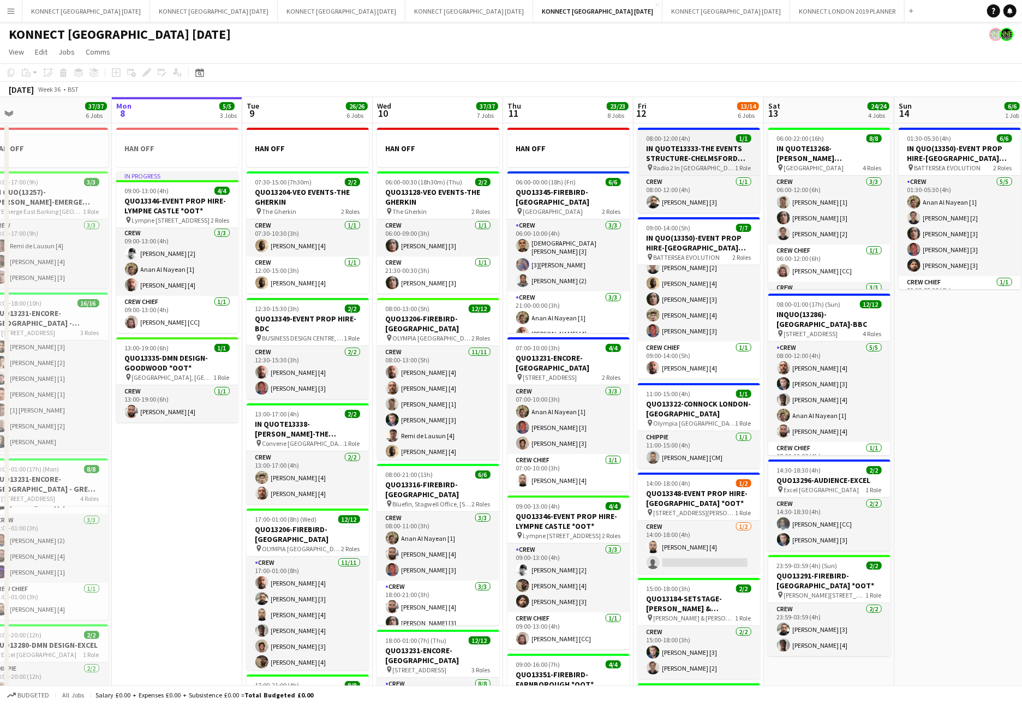
click at [703, 149] on h3 "IN QUOTE13333-THE EVENTS STRUCTURE-CHELMSFORD *OOT*" at bounding box center [699, 153] width 122 height 20
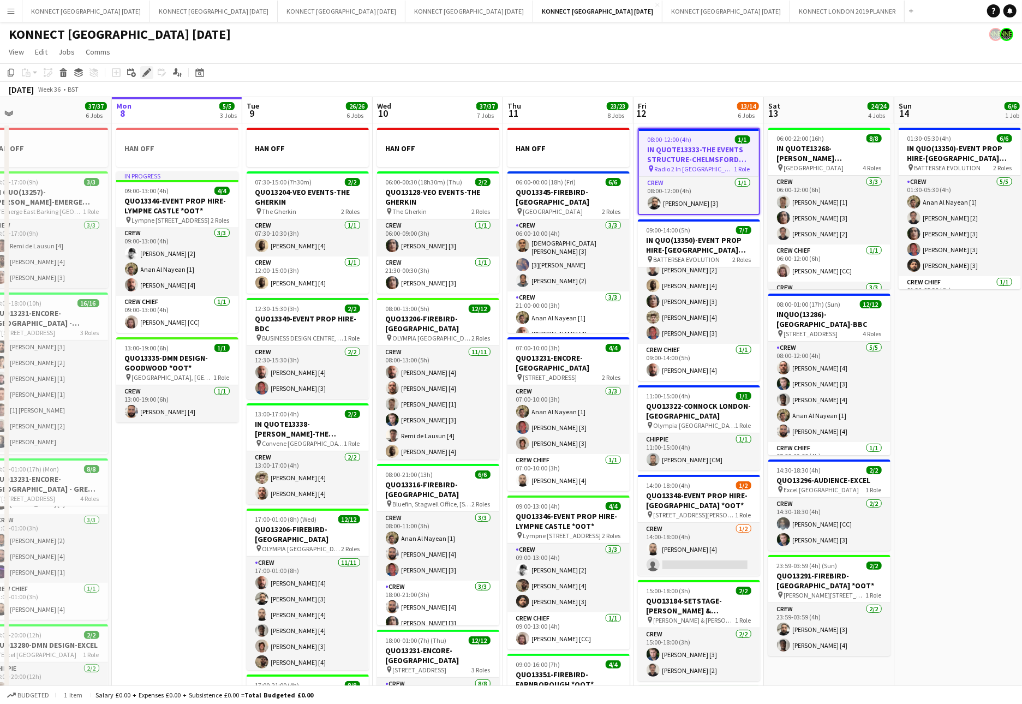
click at [151, 73] on icon "Edit" at bounding box center [146, 72] width 9 height 9
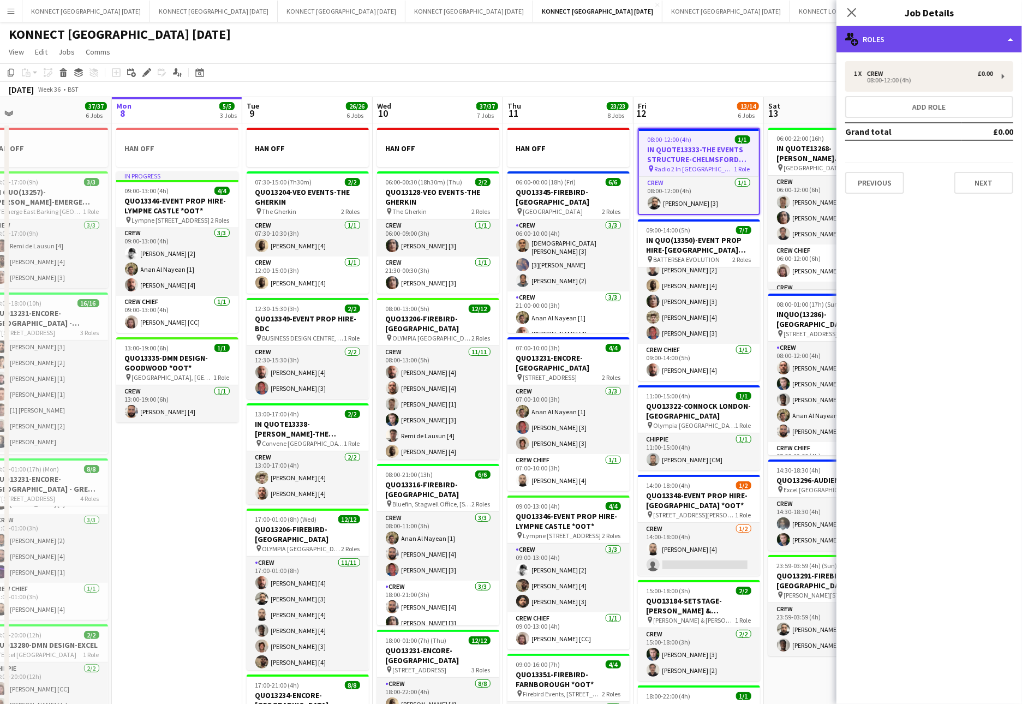
click at [897, 40] on div "multiple-users-add Roles" at bounding box center [928, 39] width 185 height 26
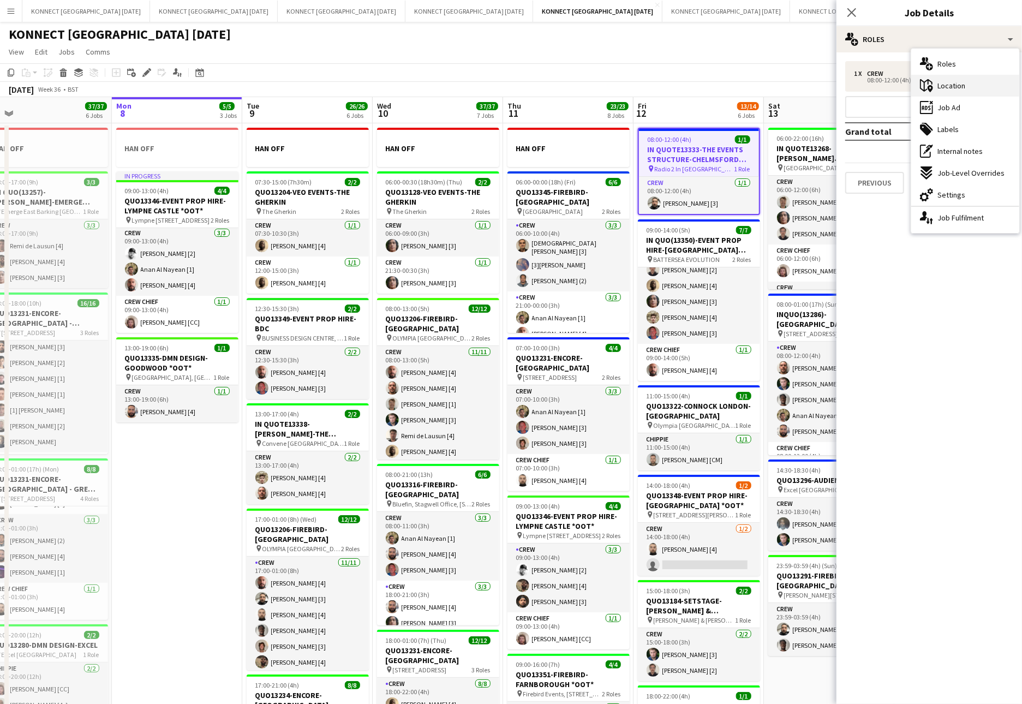
click at [897, 81] on span "Location" at bounding box center [951, 86] width 28 height 10
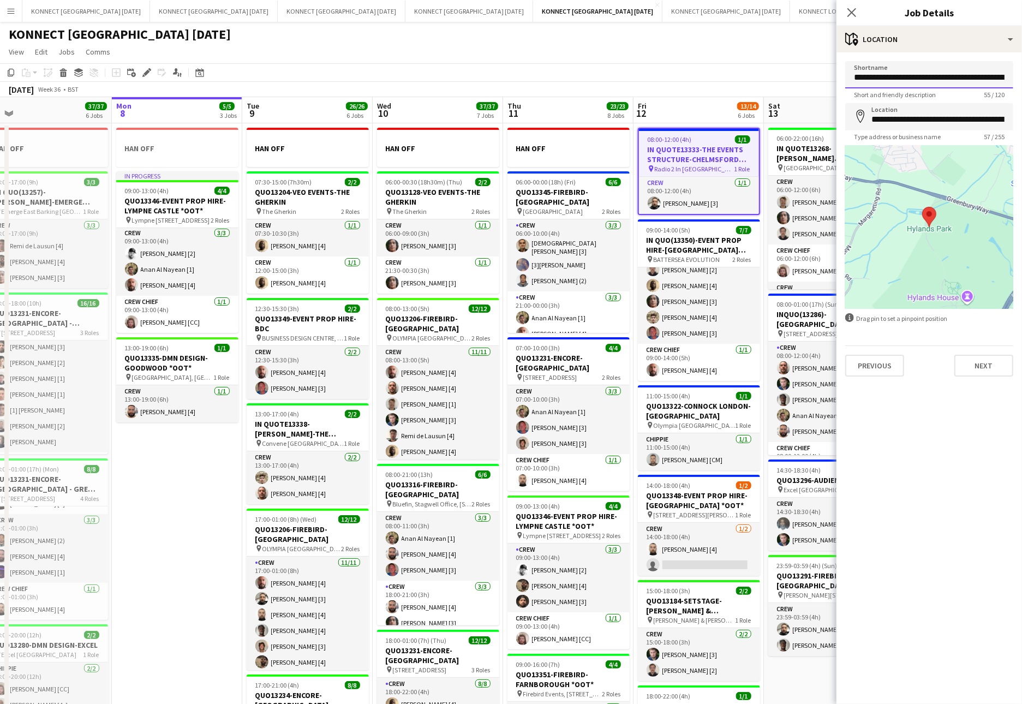
click at [897, 78] on input "**********" at bounding box center [929, 74] width 168 height 27
click at [897, 471] on mat-expansion-panel "**********" at bounding box center [928, 377] width 185 height 651
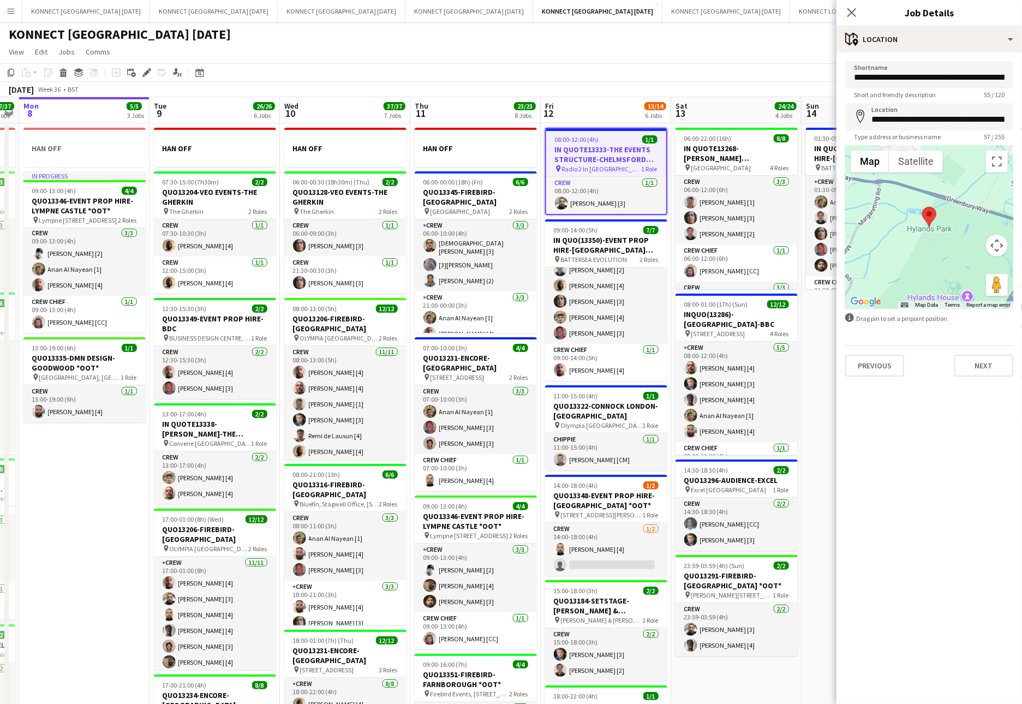
scroll to position [106, 0]
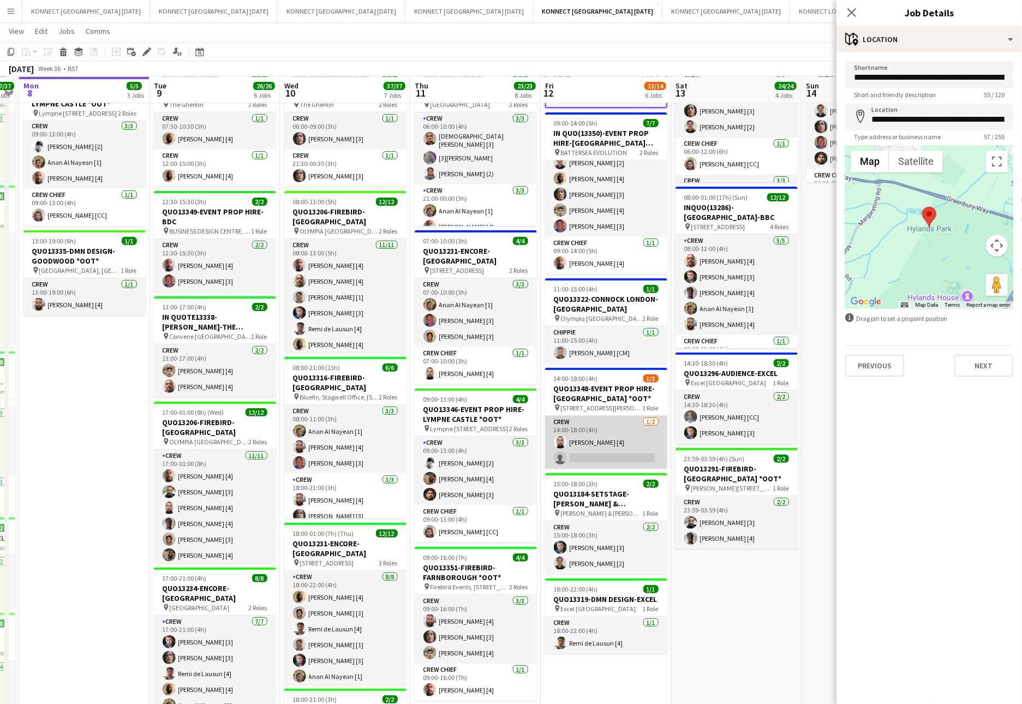
click at [595, 464] on app-card-role "Crew [DATE] 14:00-18:00 (4h) [PERSON_NAME] [4] single-neutral-actions" at bounding box center [606, 442] width 122 height 53
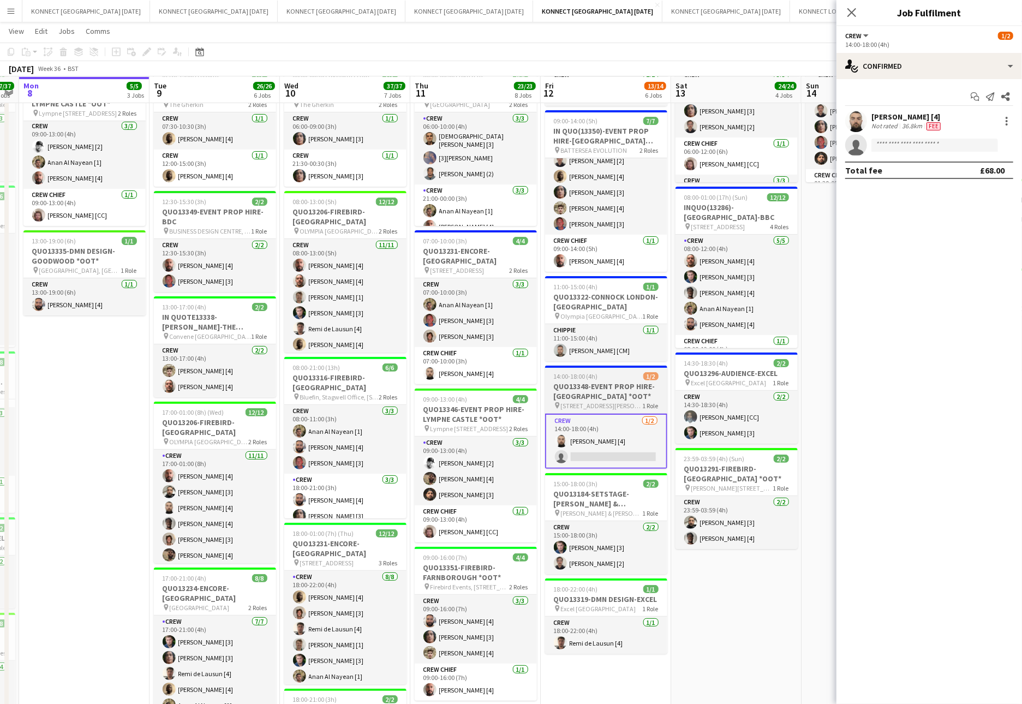
click at [617, 398] on h3 "QUO13348-EVENT PROP HIRE-[GEOGRAPHIC_DATA] *OOT*" at bounding box center [606, 391] width 122 height 20
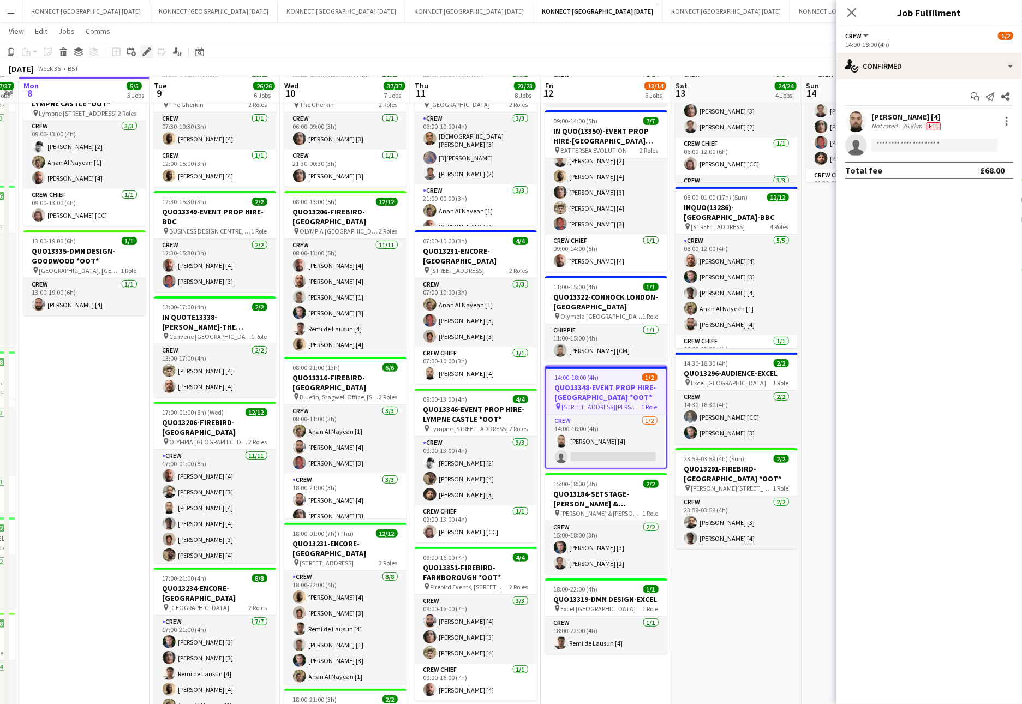
click at [148, 52] on icon "Edit" at bounding box center [146, 51] width 9 height 9
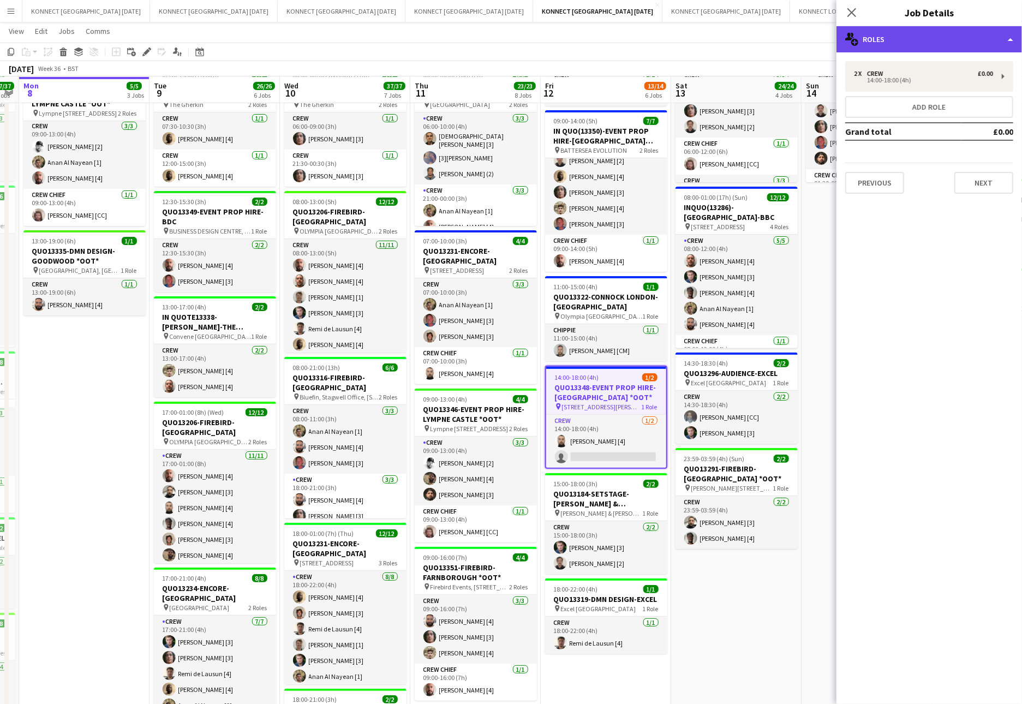
click at [897, 43] on div "multiple-users-add Roles" at bounding box center [928, 39] width 185 height 26
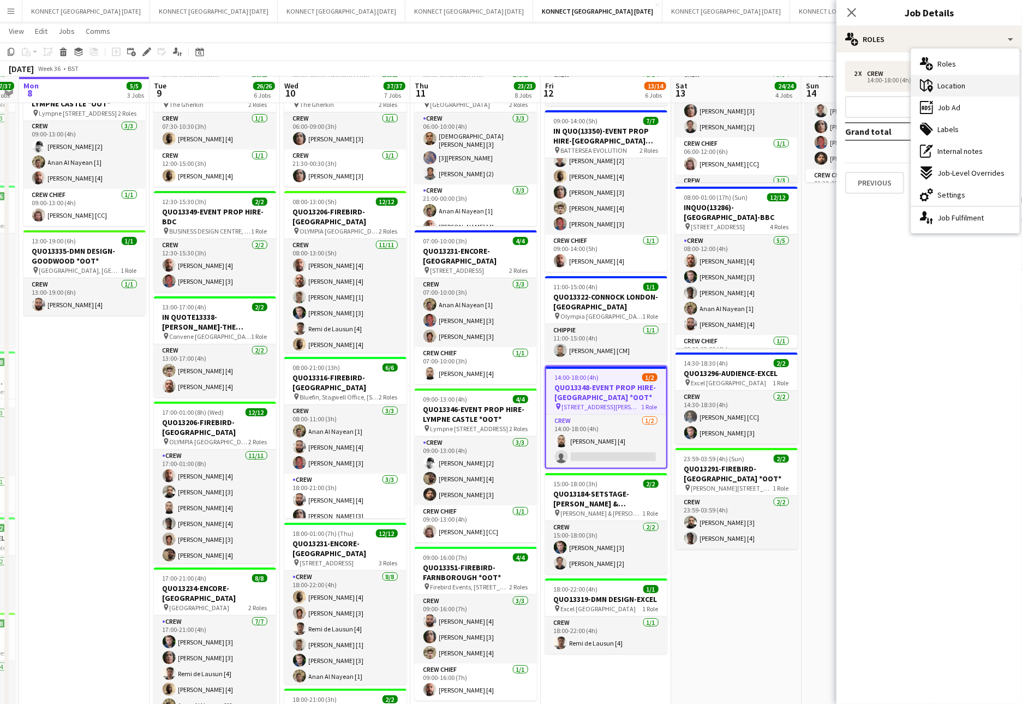
click at [897, 88] on div "maps-pin-1 Location" at bounding box center [965, 86] width 108 height 22
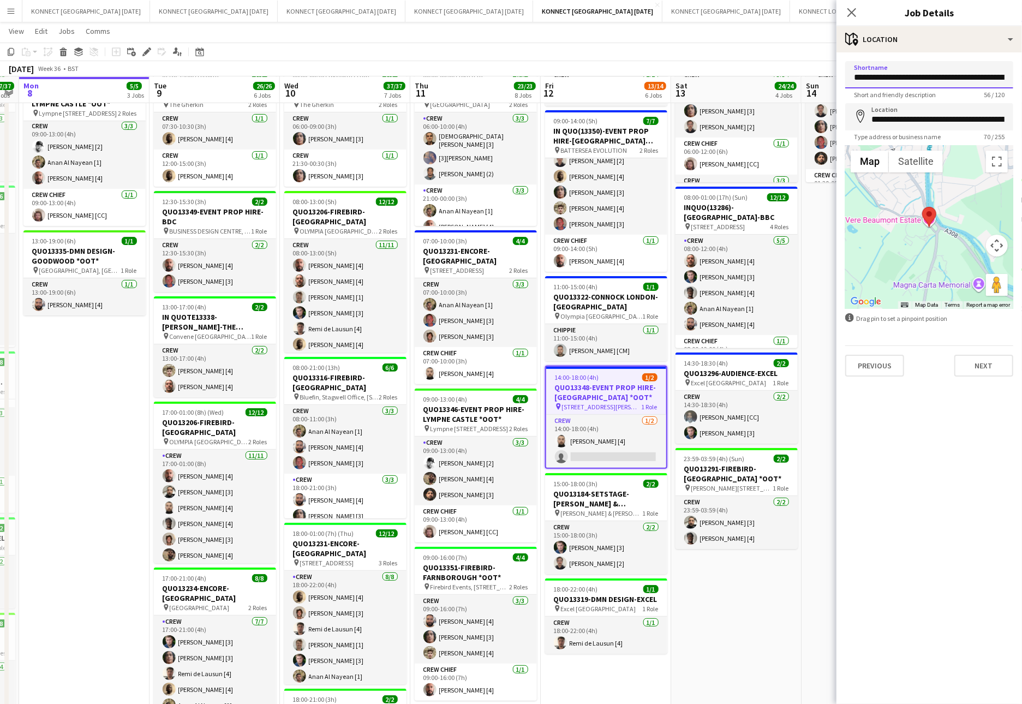
click at [897, 75] on input "**********" at bounding box center [929, 74] width 168 height 27
click at [897, 76] on input "**********" at bounding box center [929, 74] width 168 height 27
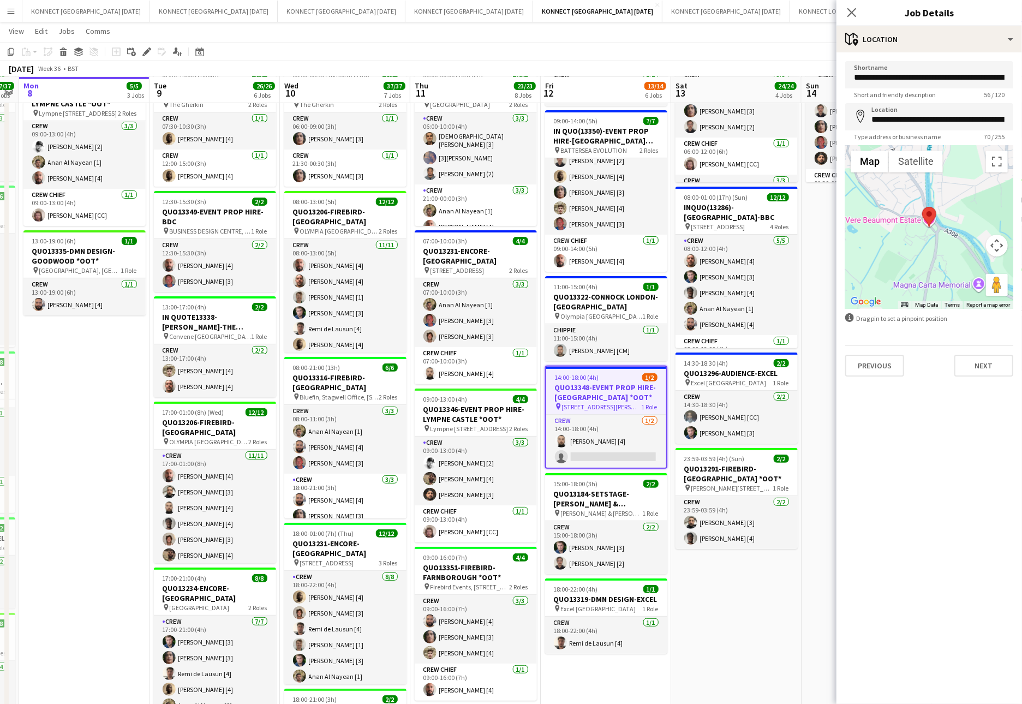
click at [819, 340] on app-date-cell "01:30-05:30 (4h) 6/6 IN QUO(13350)-EVENT PROP HIRE-BATTERSEA EVO pin BATTERSEA …" at bounding box center [866, 521] width 130 height 1011
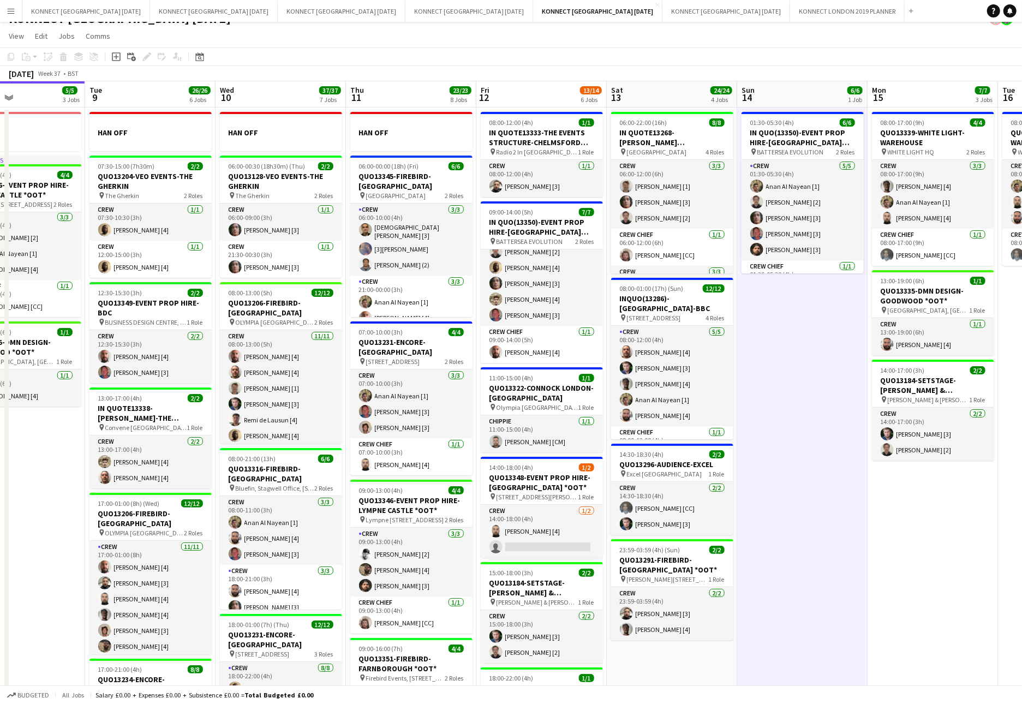
scroll to position [0, 331]
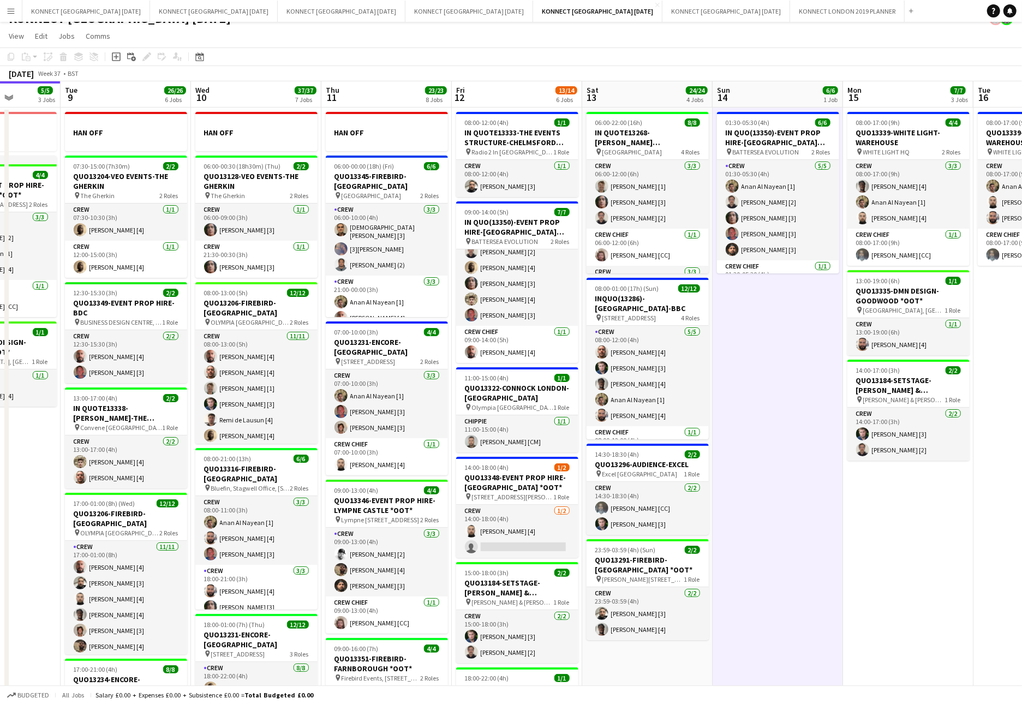
click at [770, 505] on app-date-cell "01:30-05:30 (4h) 6/6 IN QUO(13350)-EVENT PROP HIRE-BATTERSEA EVO pin BATTERSEA …" at bounding box center [777, 612] width 130 height 1011
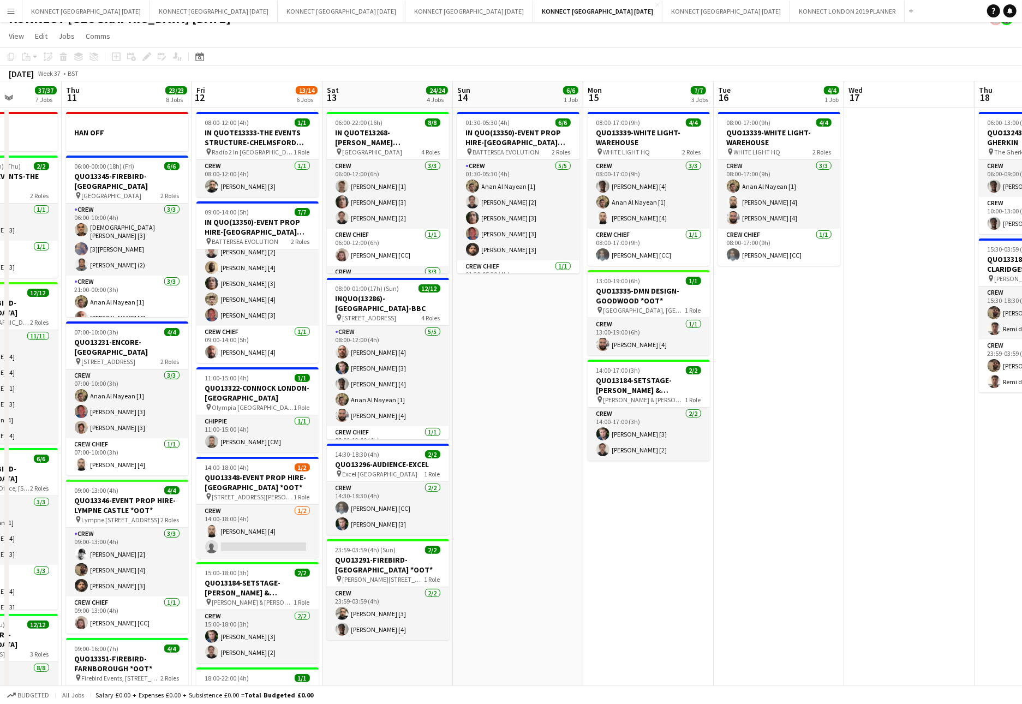
scroll to position [0, 299]
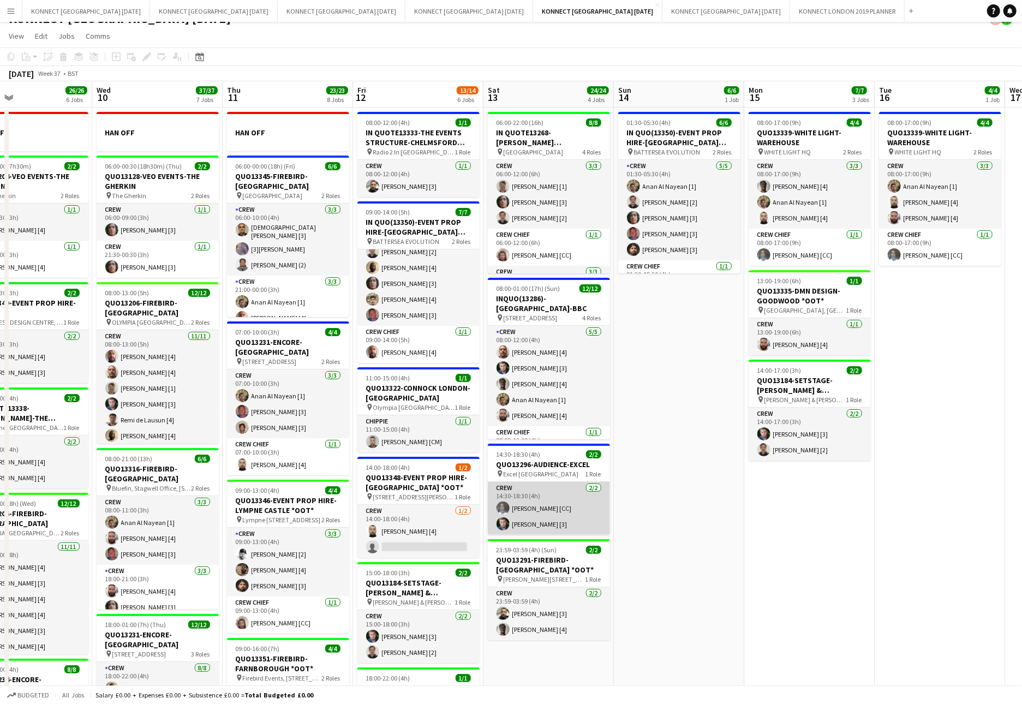
click at [553, 512] on app-card-role "Crew [DATE] 14:30-18:30 (4h) [PERSON_NAME] [CC] [PERSON_NAME] [3]" at bounding box center [549, 508] width 122 height 53
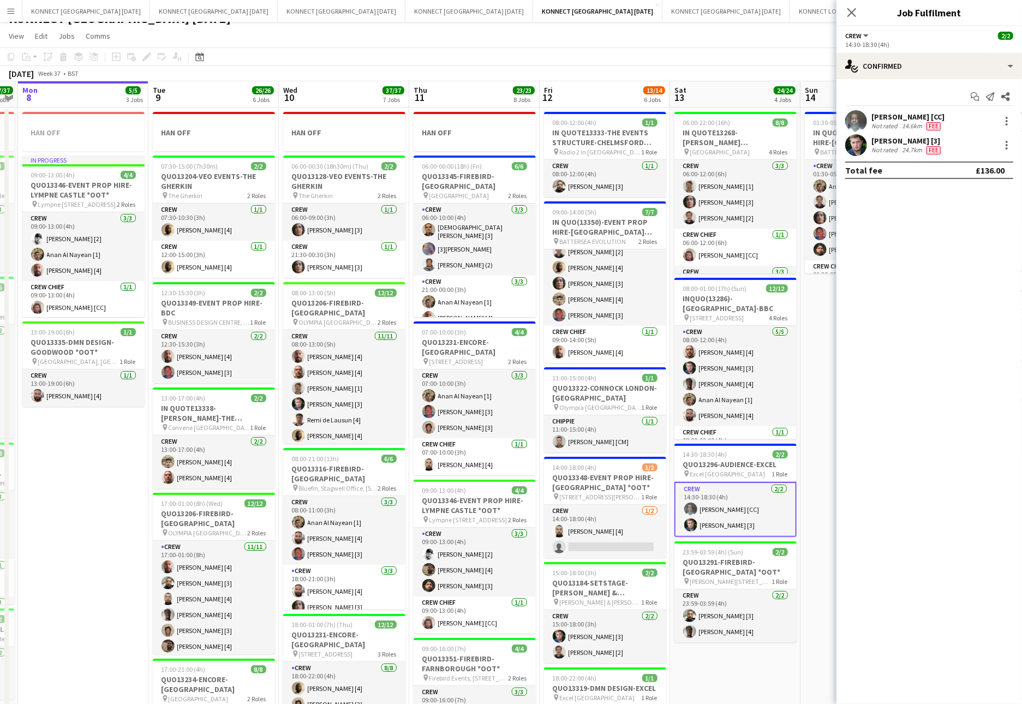
scroll to position [0, 264]
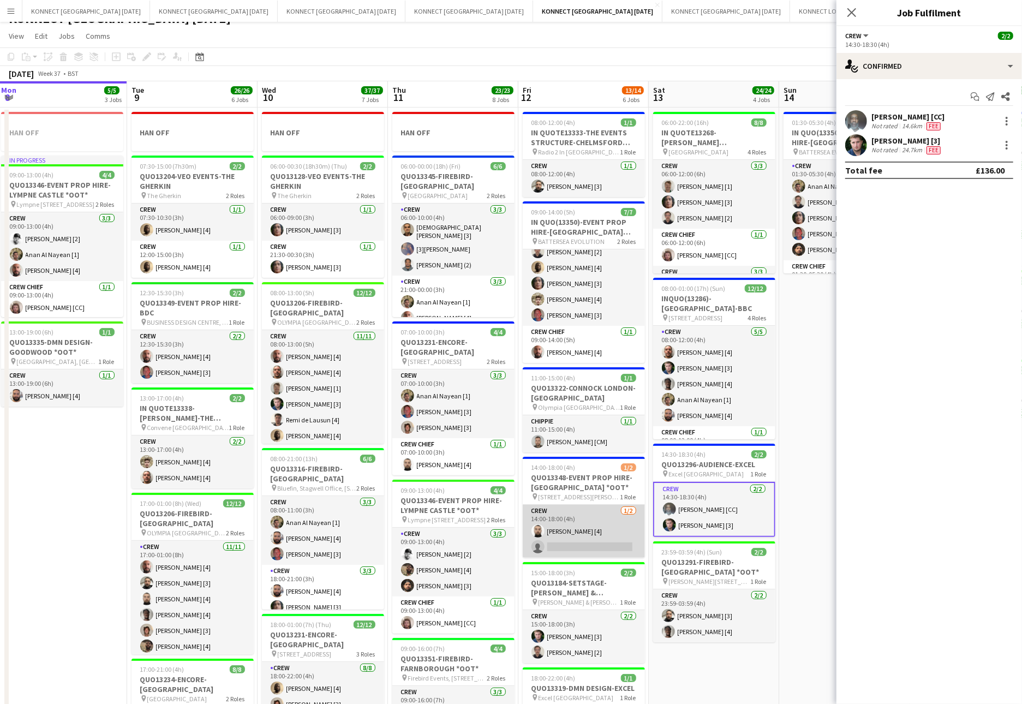
click at [570, 538] on app-card-role "Crew [DATE] 14:00-18:00 (4h) [PERSON_NAME] [4] single-neutral-actions" at bounding box center [584, 531] width 122 height 53
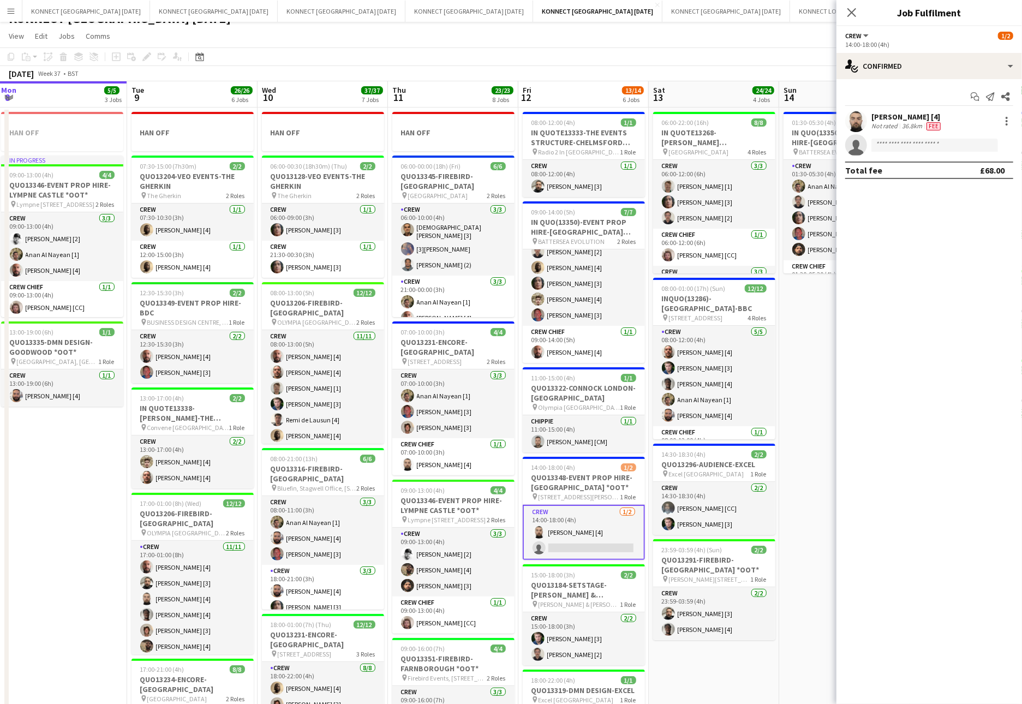
click at [897, 136] on app-invite-slot "single-neutral-actions" at bounding box center [928, 145] width 185 height 22
click at [888, 120] on div "[PERSON_NAME] [4]" at bounding box center [906, 117] width 71 height 10
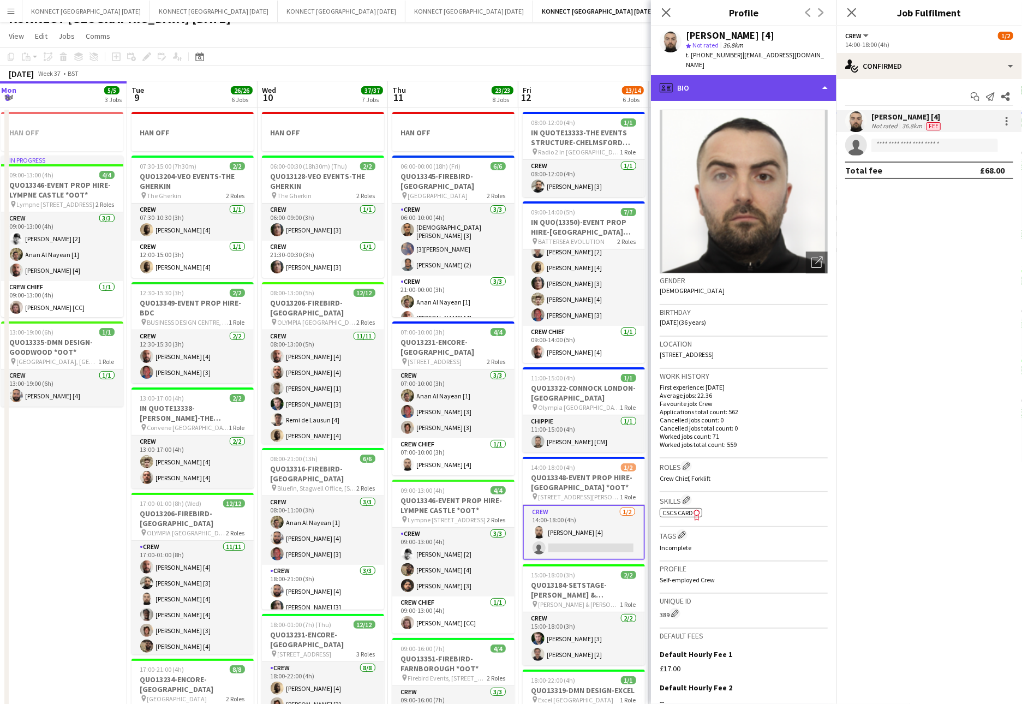
click at [792, 80] on div "profile Bio" at bounding box center [743, 88] width 185 height 26
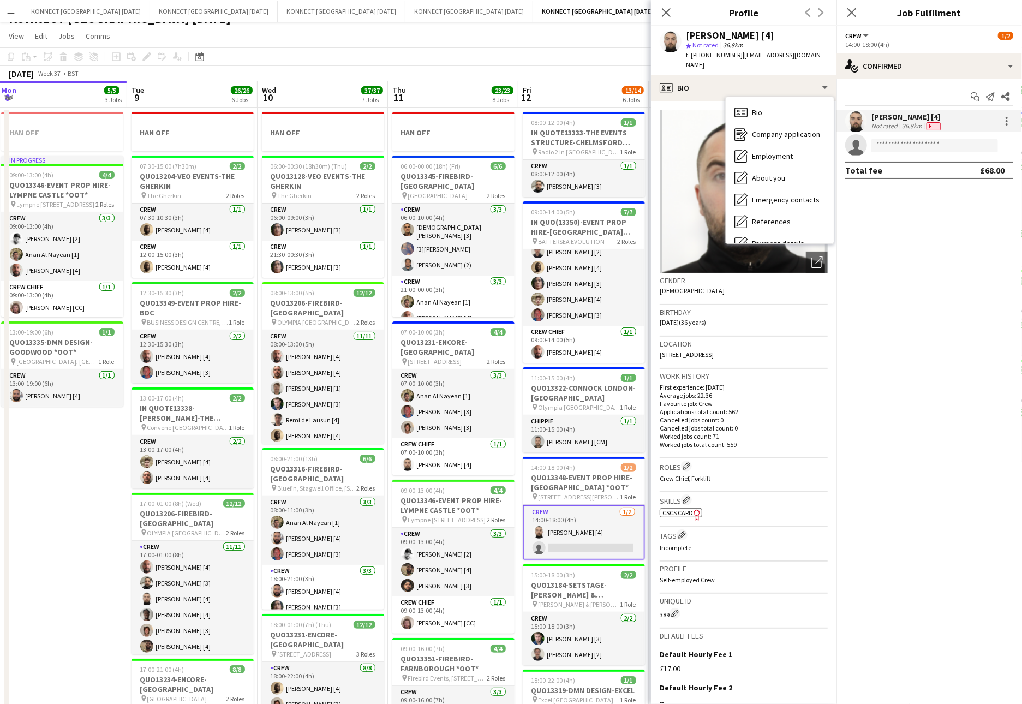
click at [812, 391] on p "Average jobs: 22.36" at bounding box center [743, 395] width 168 height 8
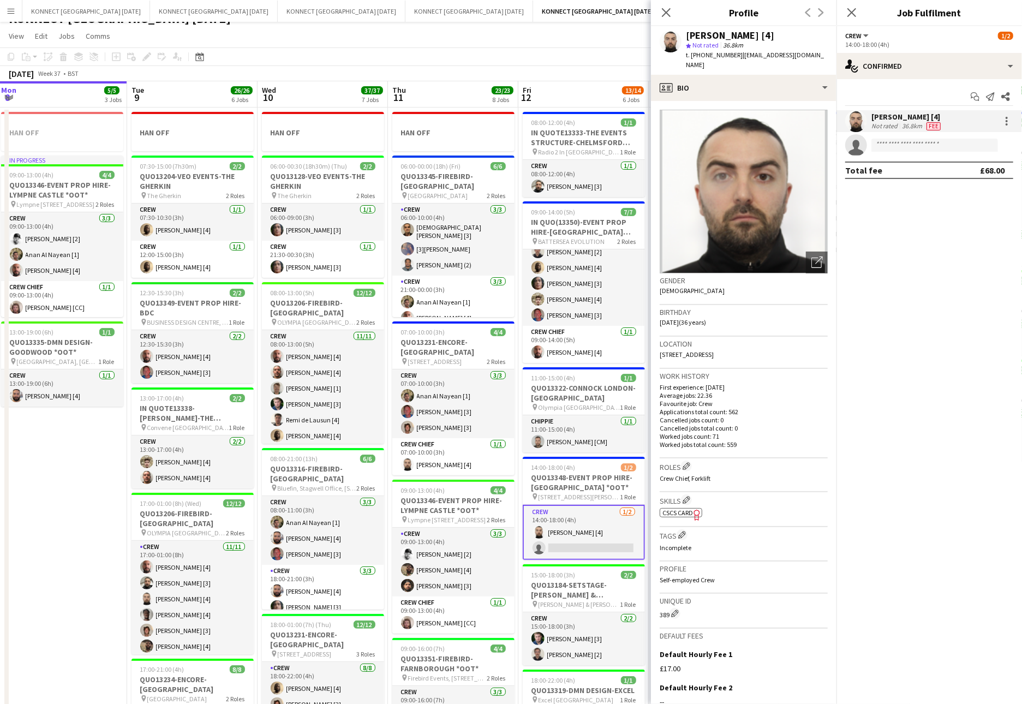
drag, startPoint x: 791, startPoint y: 346, endPoint x: 763, endPoint y: 346, distance: 28.9
click at [763, 346] on div "Location [STREET_ADDRESS]" at bounding box center [743, 353] width 168 height 32
copy span "N14 4QJ"
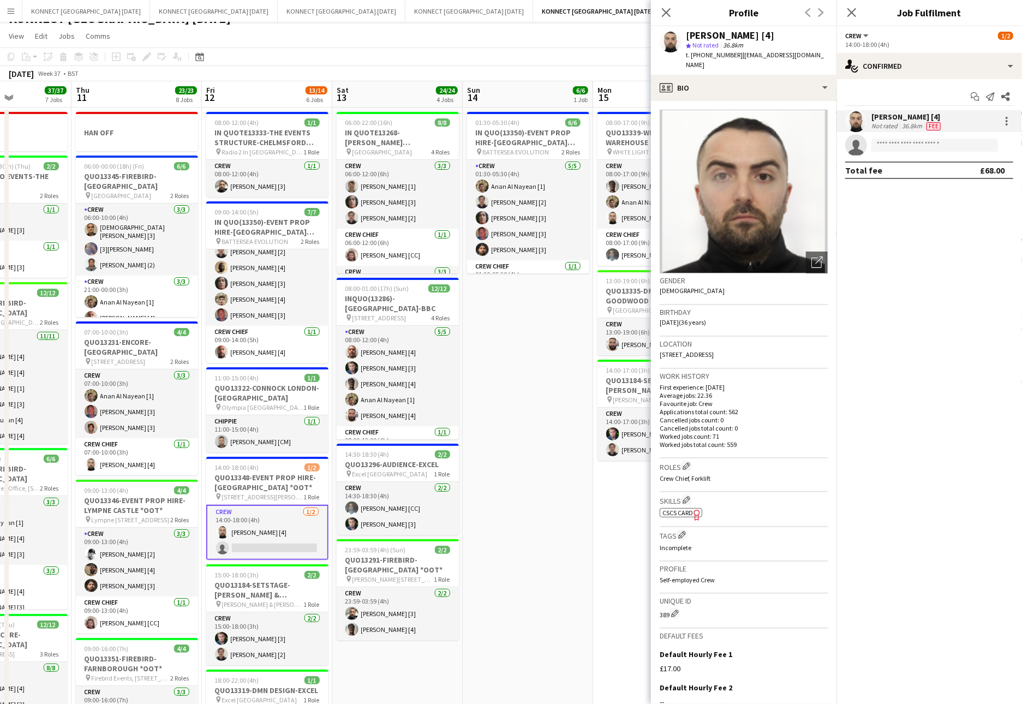
scroll to position [0, 371]
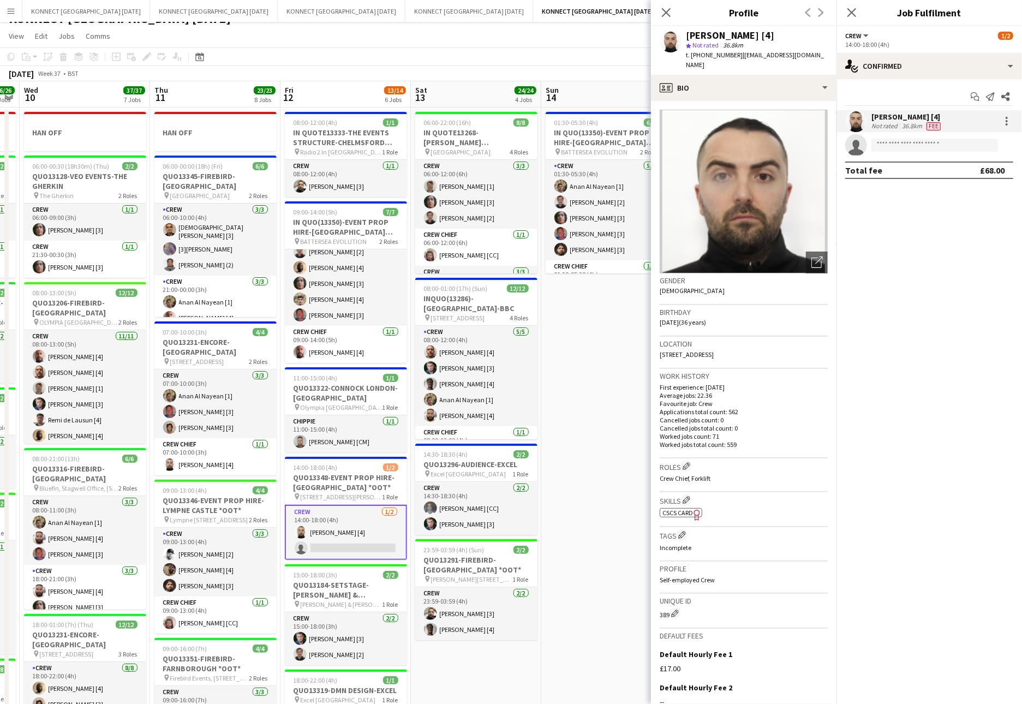
click at [619, 423] on app-date-cell "01:30-05:30 (4h) 6/6 IN QUO(13350)-EVENT PROP HIRE-BATTERSEA EVO pin BATTERSEA …" at bounding box center [606, 612] width 130 height 1011
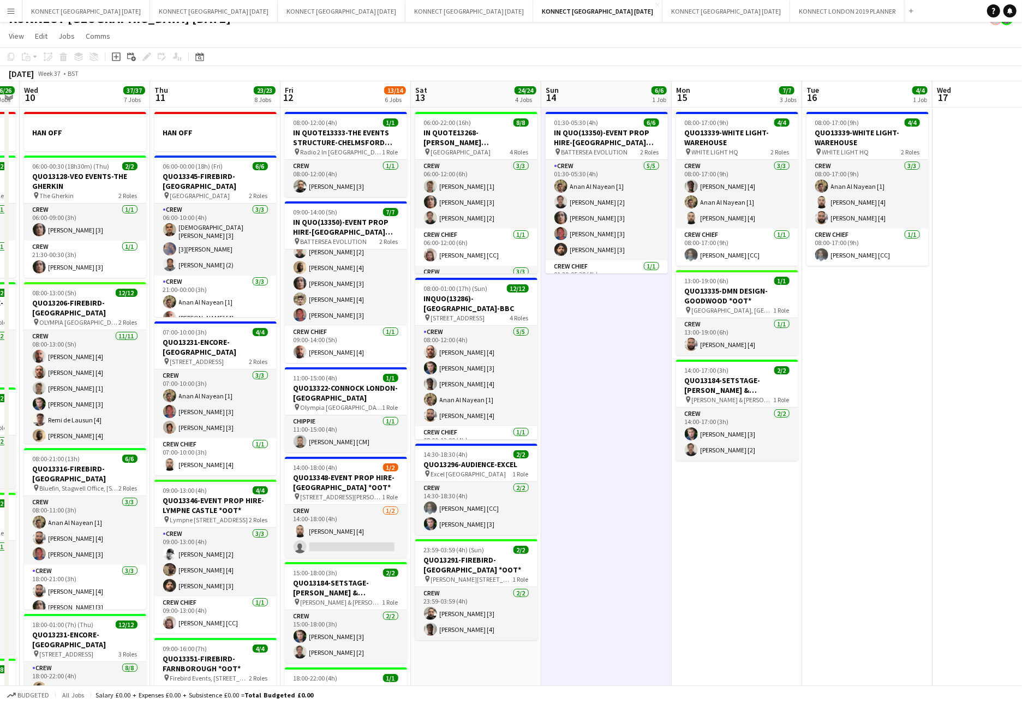
click at [601, 423] on app-date-cell "01:30-05:30 (4h) 6/6 IN QUO(13350)-EVENT PROP HIRE-BATTERSEA EVO pin BATTERSEA …" at bounding box center [606, 612] width 130 height 1011
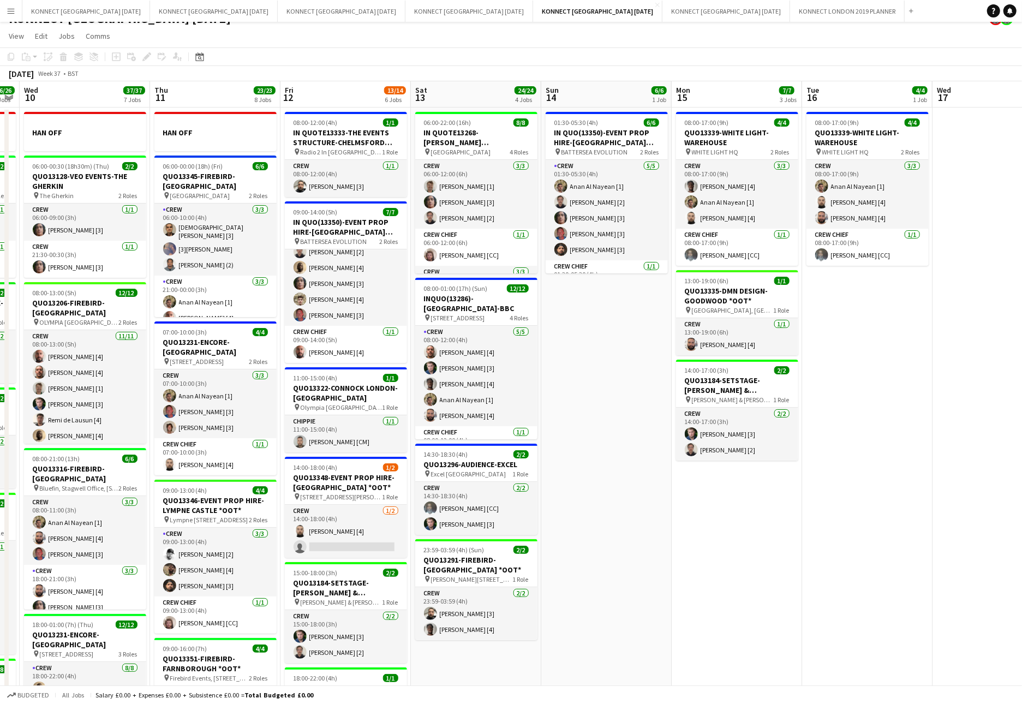
click at [601, 423] on app-date-cell "01:30-05:30 (4h) 6/6 IN QUO(13350)-EVENT PROP HIRE-BATTERSEA EVO pin BATTERSEA …" at bounding box center [606, 612] width 130 height 1011
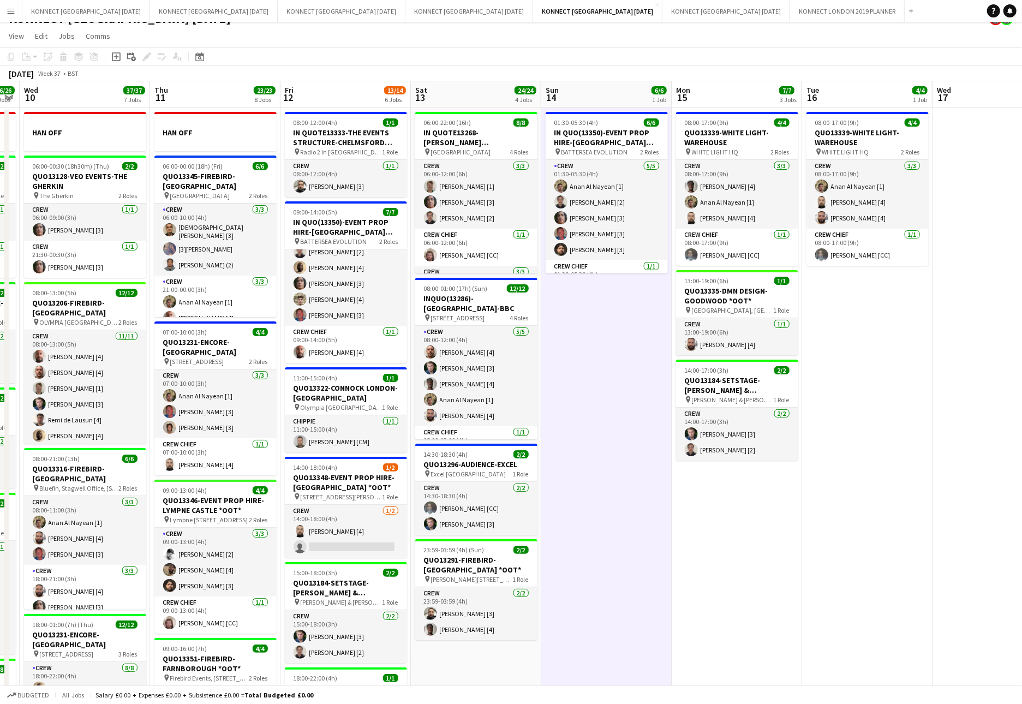
click at [601, 423] on app-date-cell "01:30-05:30 (4h) 6/6 IN QUO(13350)-EVENT PROP HIRE-BATTERSEA EVO pin BATTERSEA …" at bounding box center [606, 612] width 130 height 1011
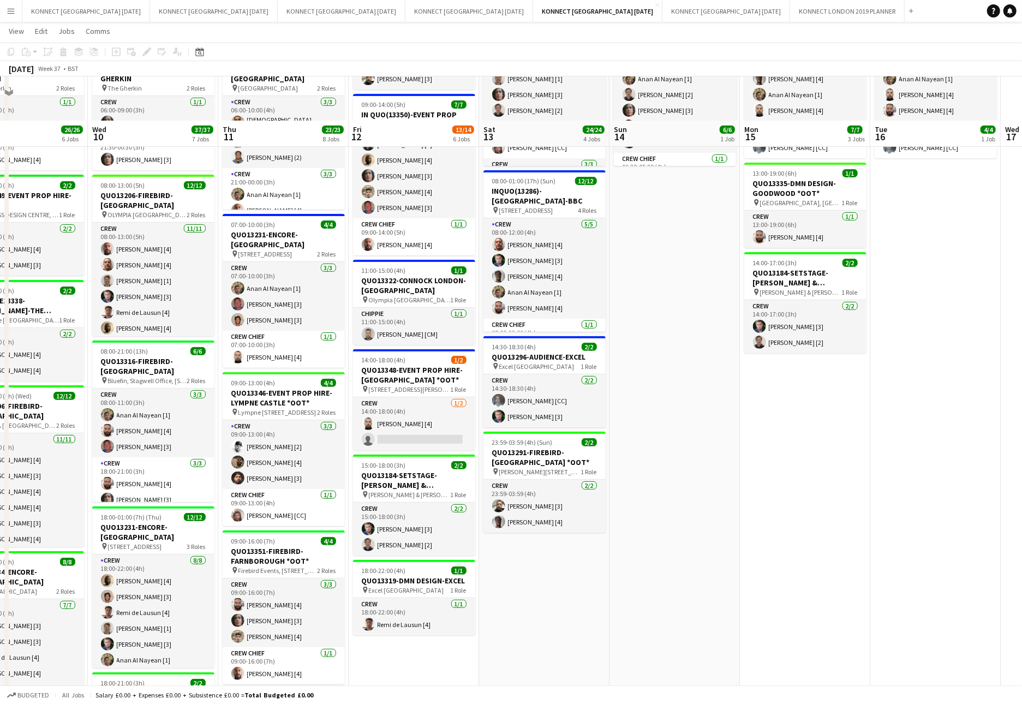
scroll to position [166, 0]
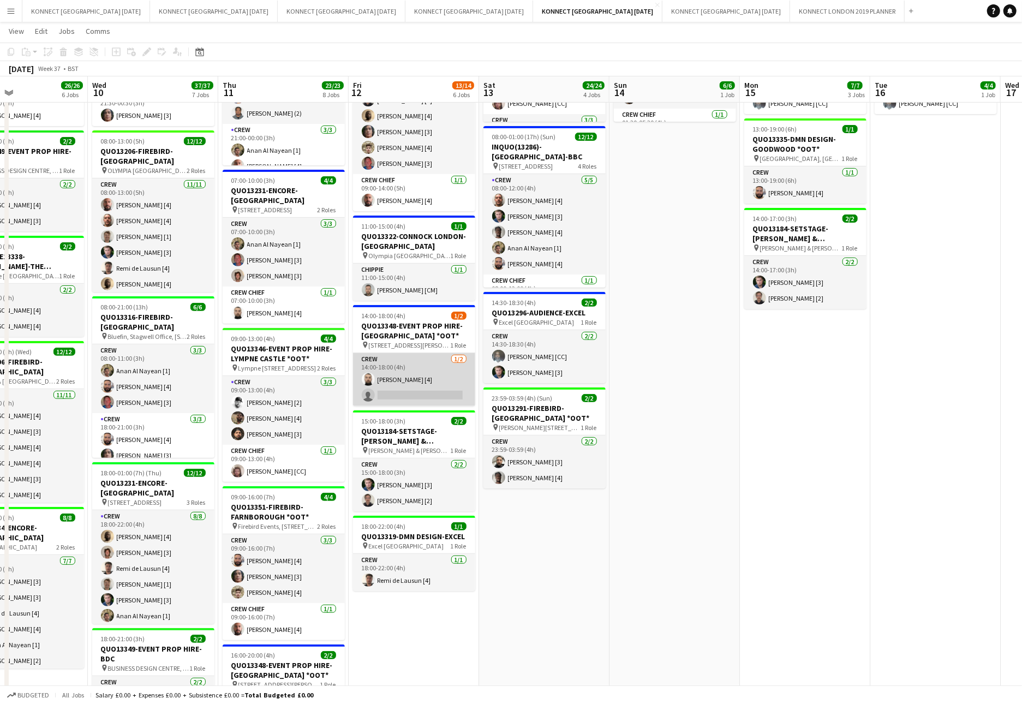
click at [421, 402] on app-card-role "Crew [DATE] 14:00-18:00 (4h) [PERSON_NAME] [4] single-neutral-actions" at bounding box center [414, 379] width 122 height 53
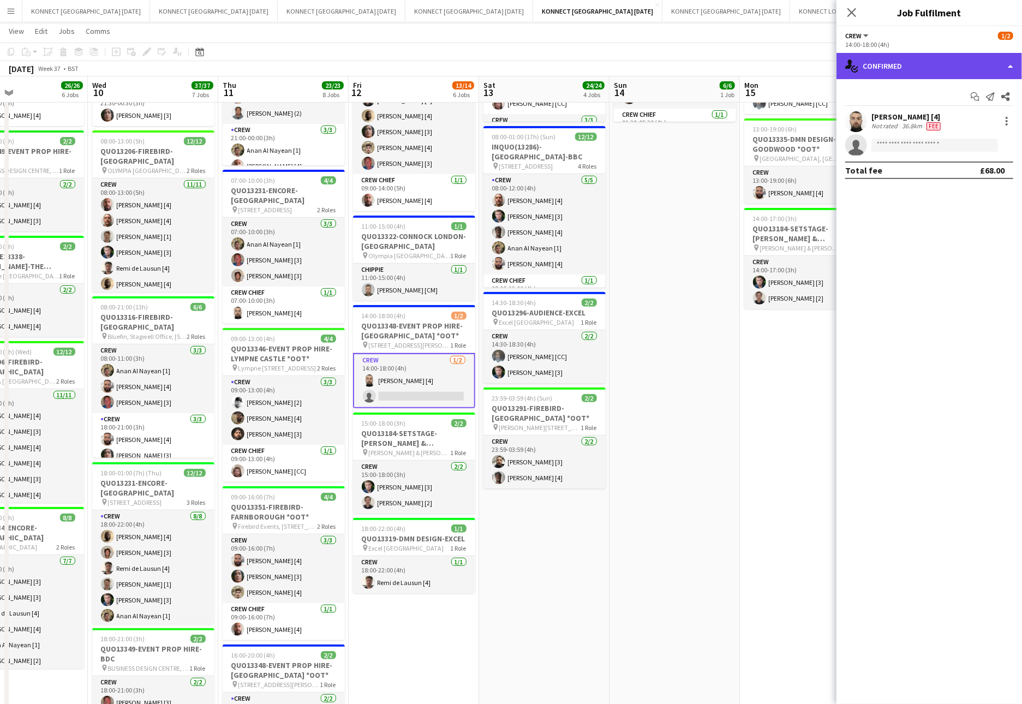
click at [897, 64] on div "single-neutral-actions-check-2 Confirmed" at bounding box center [928, 66] width 185 height 26
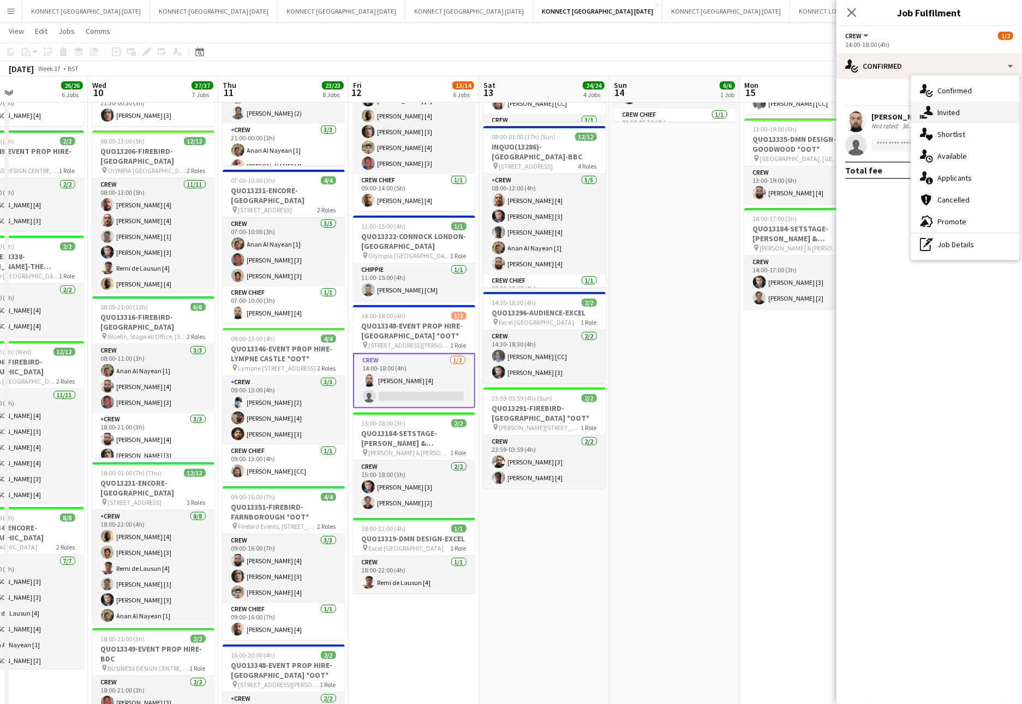
click at [897, 121] on div "single-neutral-actions-share-1 Invited" at bounding box center [965, 112] width 108 height 22
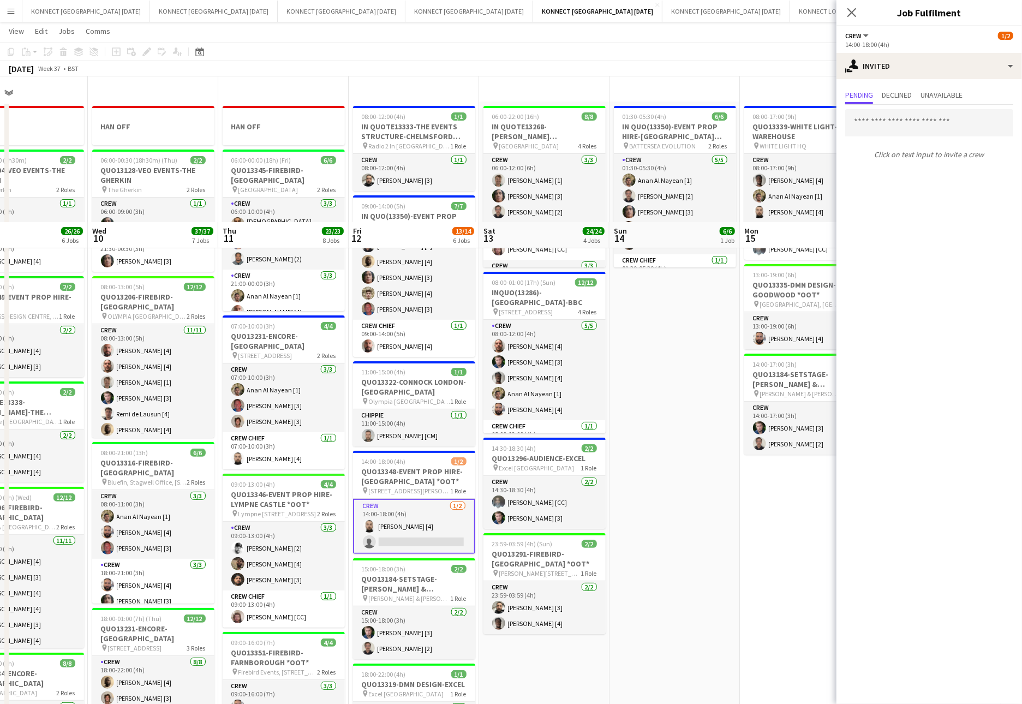
scroll to position [0, 0]
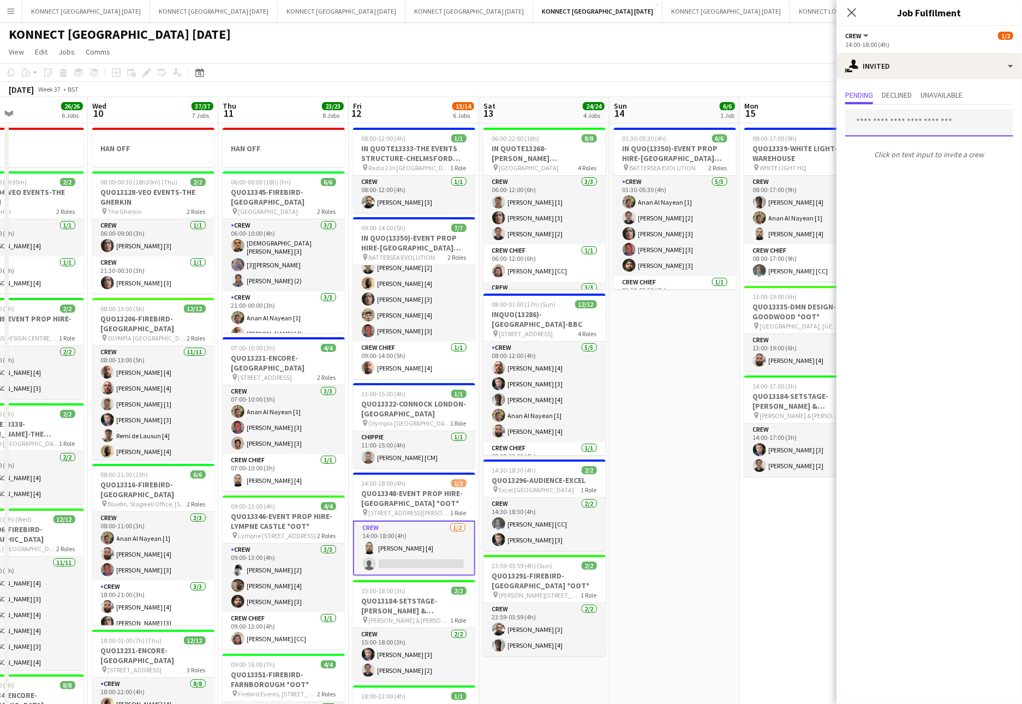
click at [892, 124] on input "text" at bounding box center [929, 122] width 168 height 27
click at [897, 127] on input "*****" at bounding box center [929, 122] width 168 height 27
type input "*****"
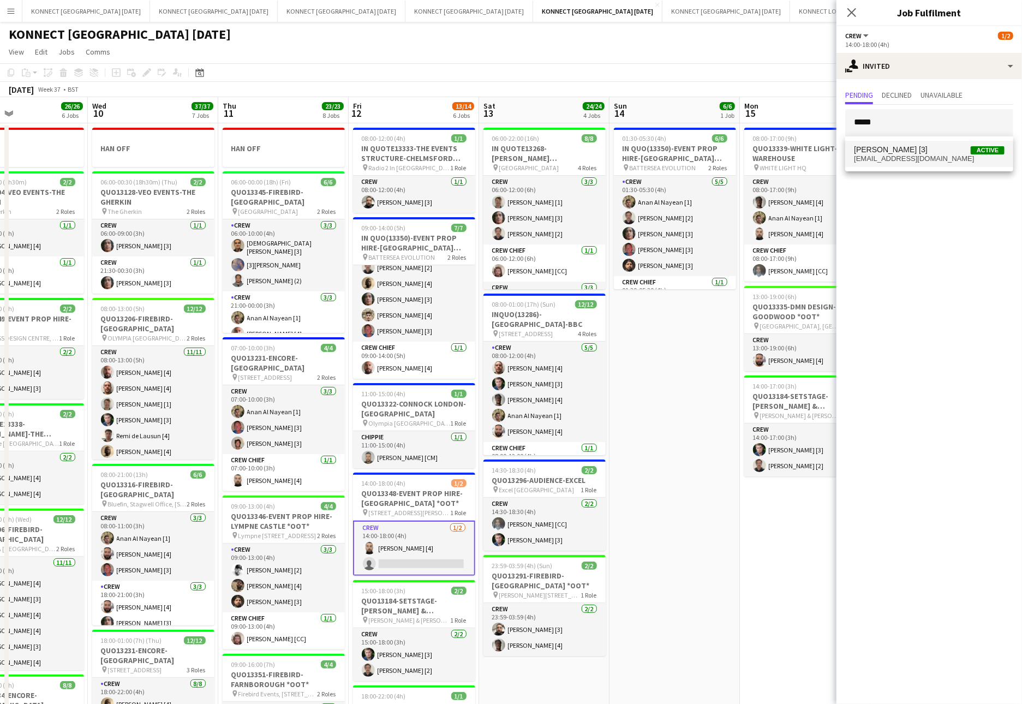
click at [891, 149] on span "[PERSON_NAME] [3]" at bounding box center [891, 149] width 74 height 9
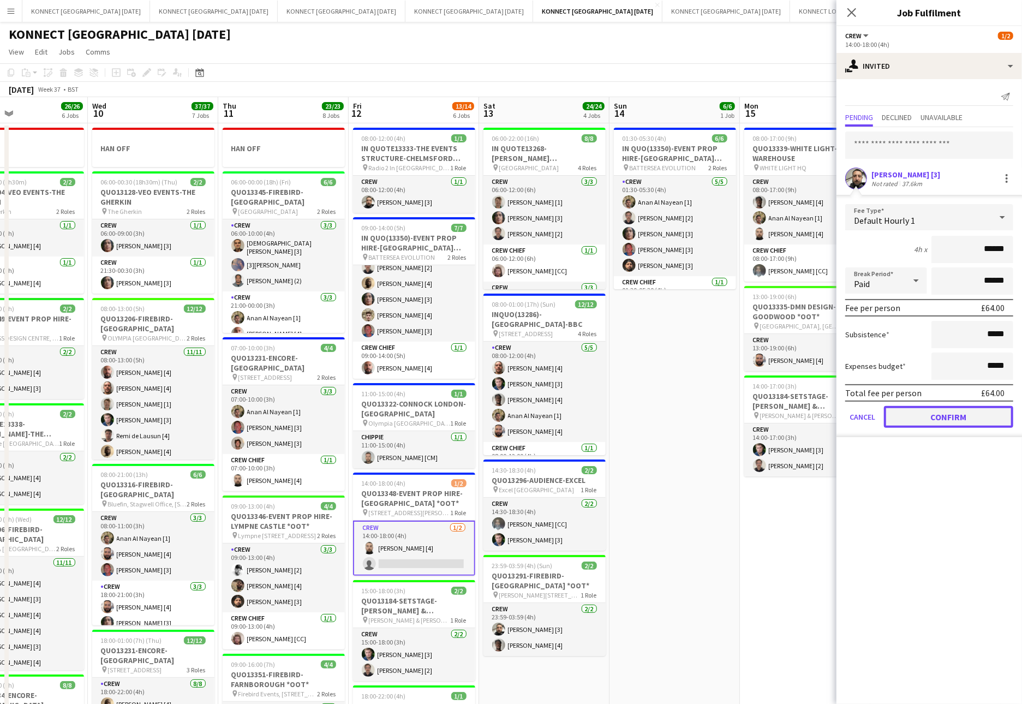
click at [897, 406] on button "Confirm" at bounding box center [948, 417] width 129 height 22
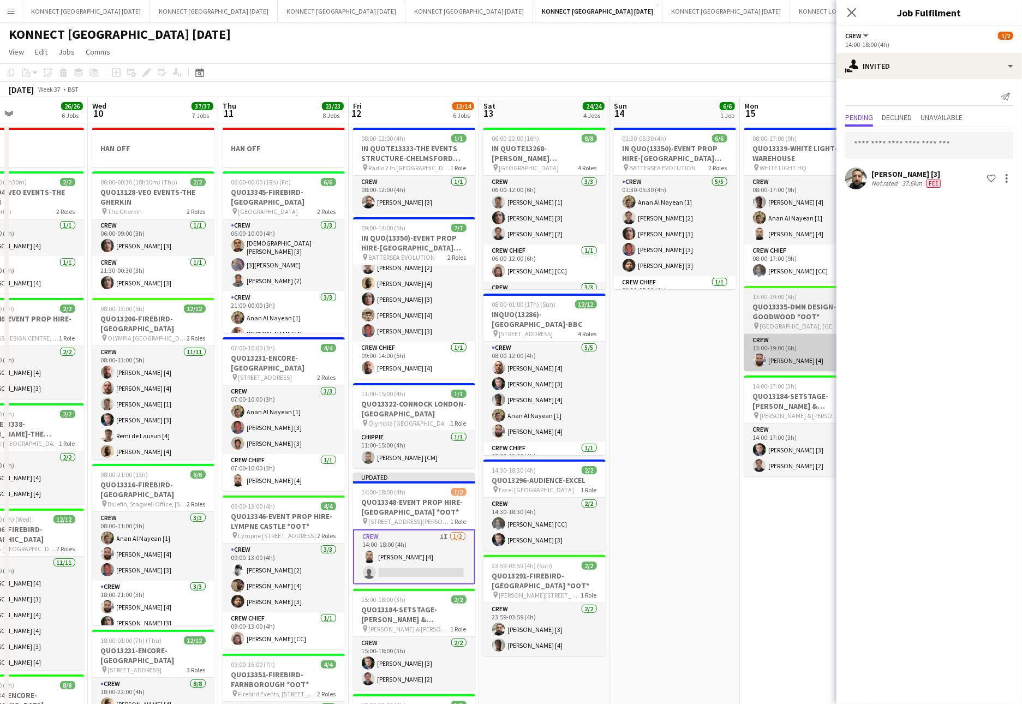
click at [759, 370] on app-card-role "Crew [DATE] 13:00-19:00 (6h) [PERSON_NAME] [4]" at bounding box center [805, 352] width 122 height 37
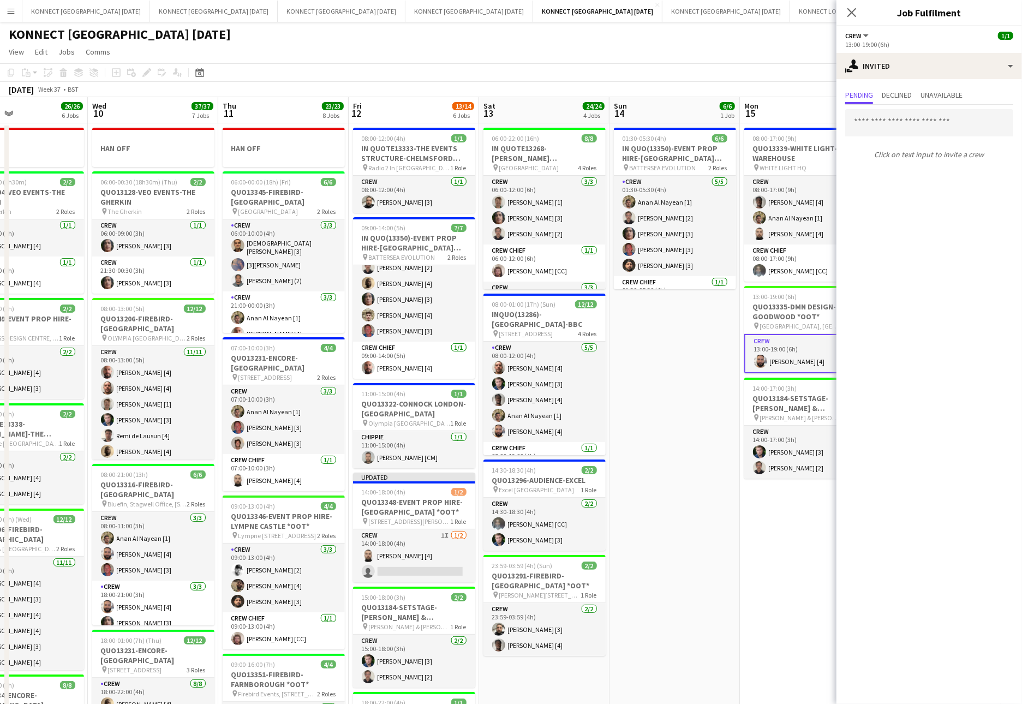
click at [792, 104] on app-board-header-date "Mon 15 7/7 3 Jobs" at bounding box center [805, 110] width 130 height 26
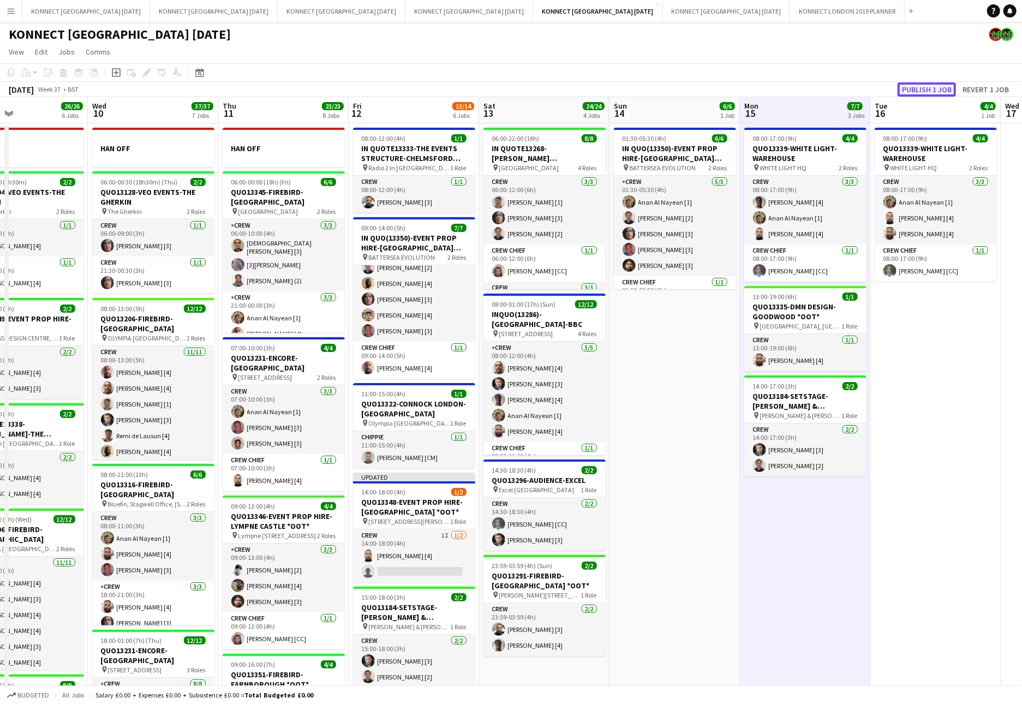
click at [897, 86] on button "Publish 1 job" at bounding box center [926, 89] width 58 height 14
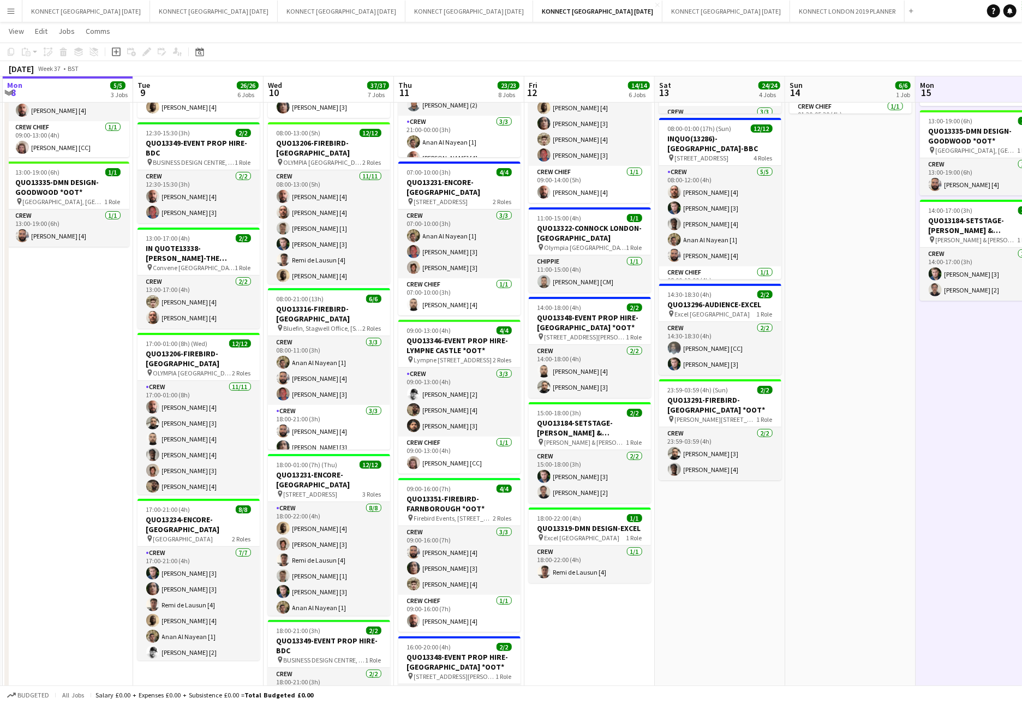
scroll to position [0, 316]
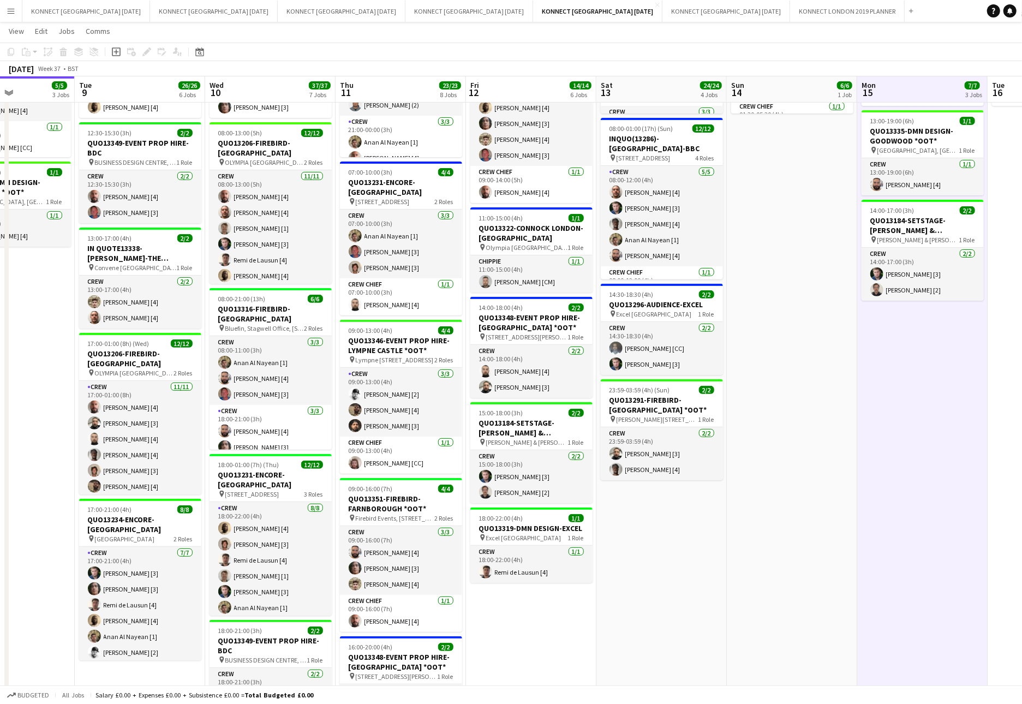
click at [868, 507] on app-date-cell "08:00-17:00 (9h) 4/4 QUO13339-WHITE LIGHT- WAREHOUSE pin WHITE LIGHT HQ 2 Roles…" at bounding box center [922, 453] width 130 height 1011
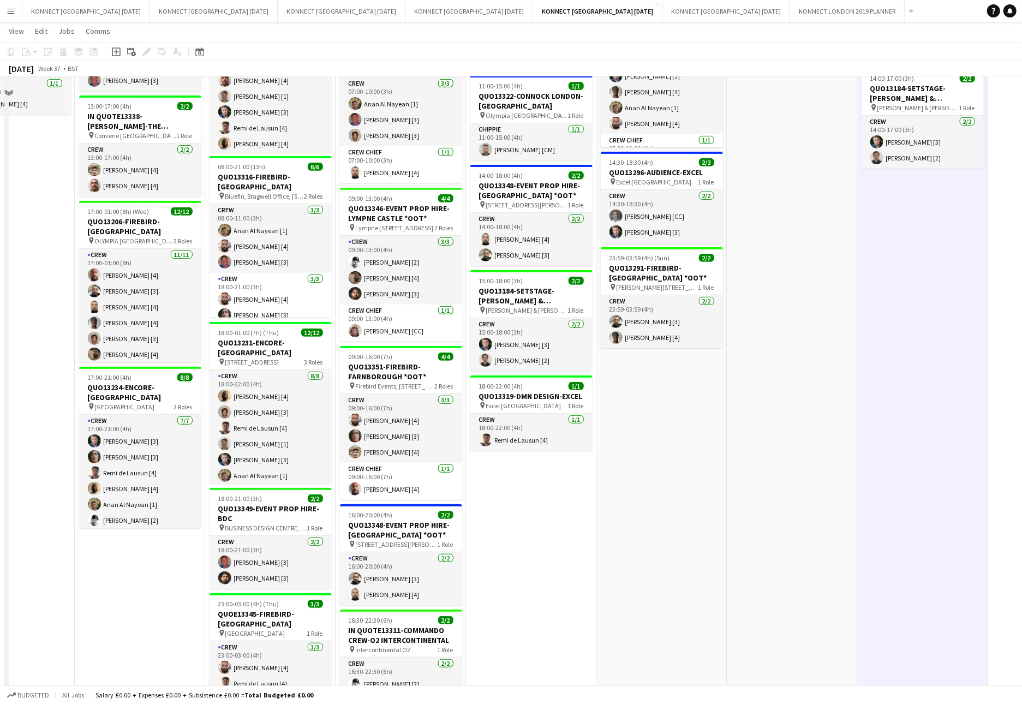
scroll to position [322, 0]
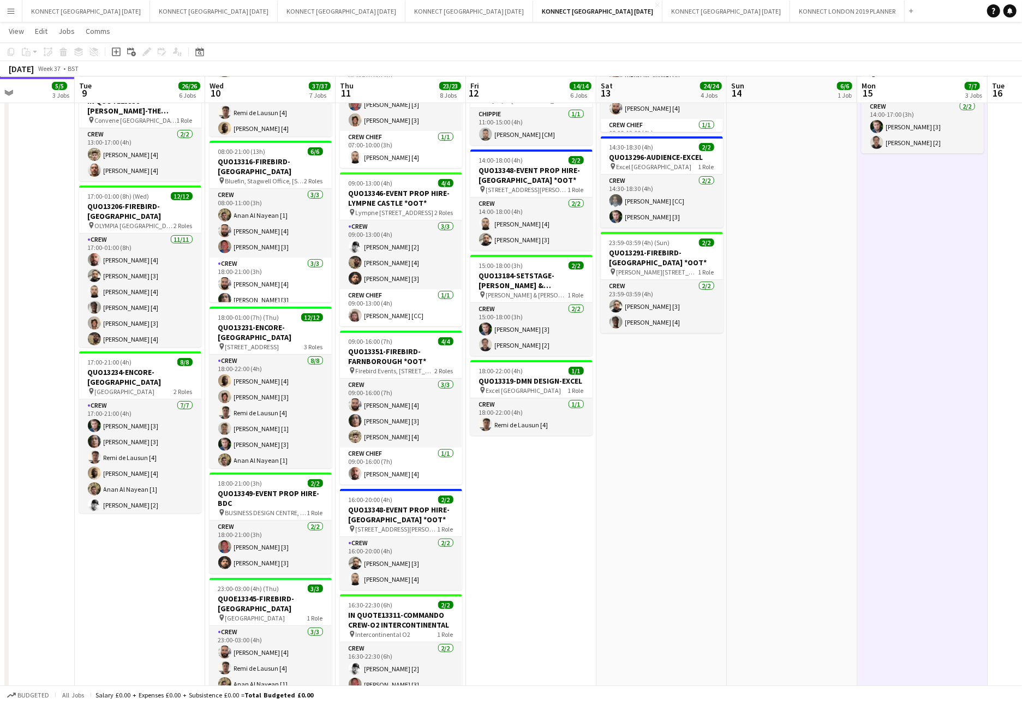
click at [896, 498] on app-date-cell "08:00-17:00 (9h) 4/4 QUO13339-WHITE LIGHT- WAREHOUSE pin WHITE LIGHT HQ 2 Roles…" at bounding box center [922, 305] width 130 height 1011
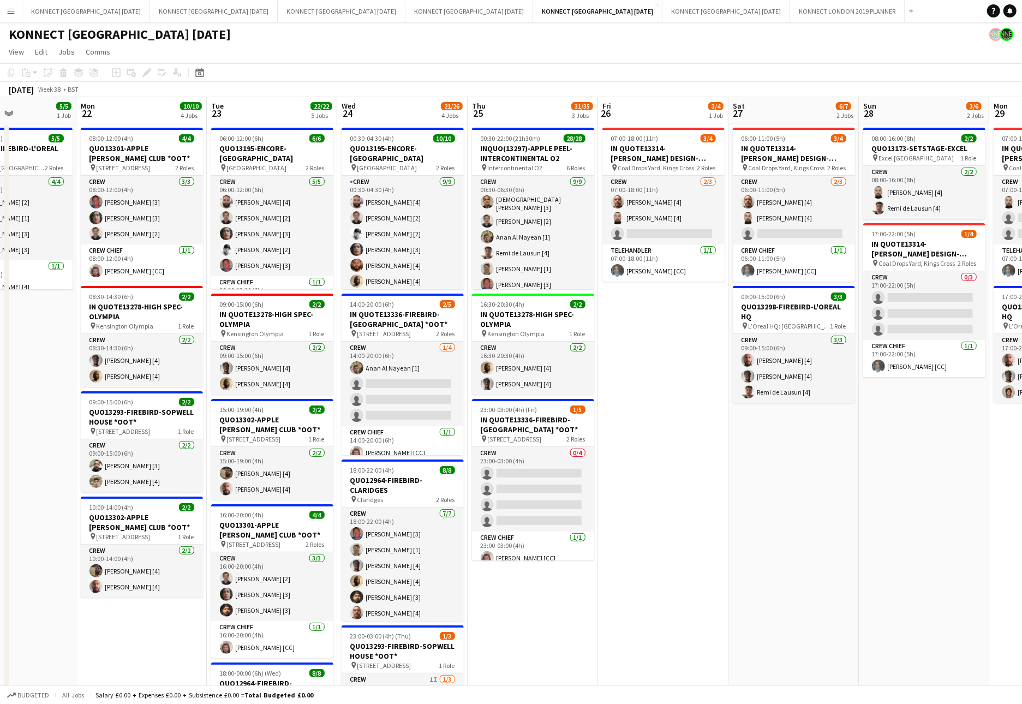
scroll to position [0, 252]
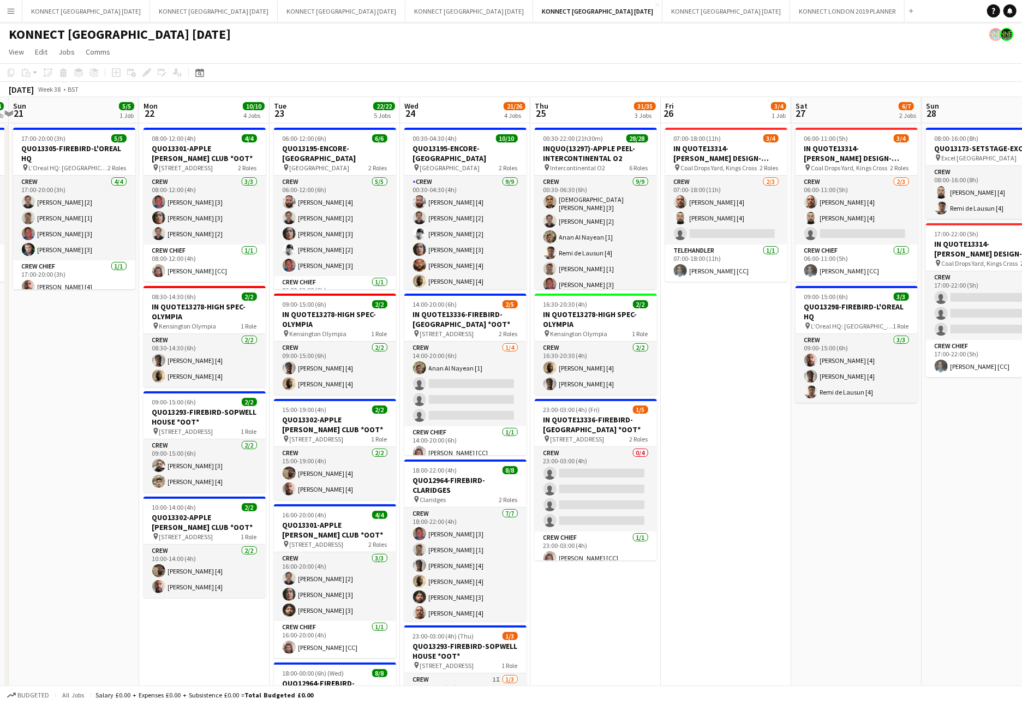
click at [742, 436] on app-date-cell "07:00-18:00 (11h) 3/4 IN QUOTE13314-[PERSON_NAME] DESIGN-KINGS CROSS pin Coal D…" at bounding box center [726, 628] width 130 height 1011
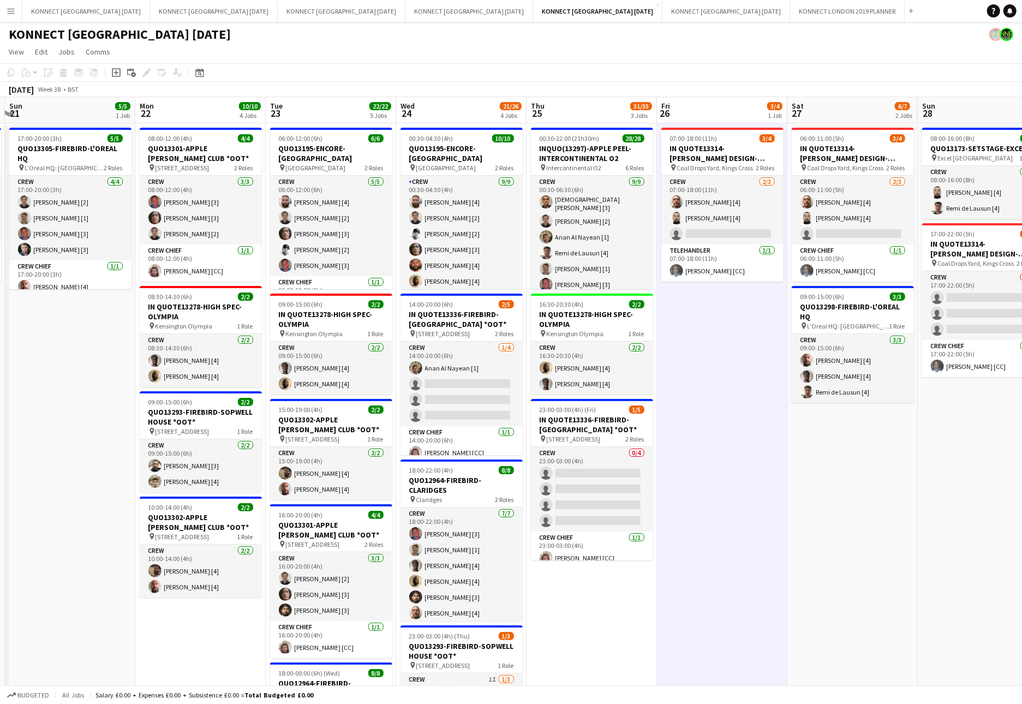
click at [742, 438] on app-date-cell "07:00-18:00 (11h) 3/4 IN QUOTE13314-[PERSON_NAME] DESIGN-KINGS CROSS pin Coal D…" at bounding box center [722, 628] width 130 height 1011
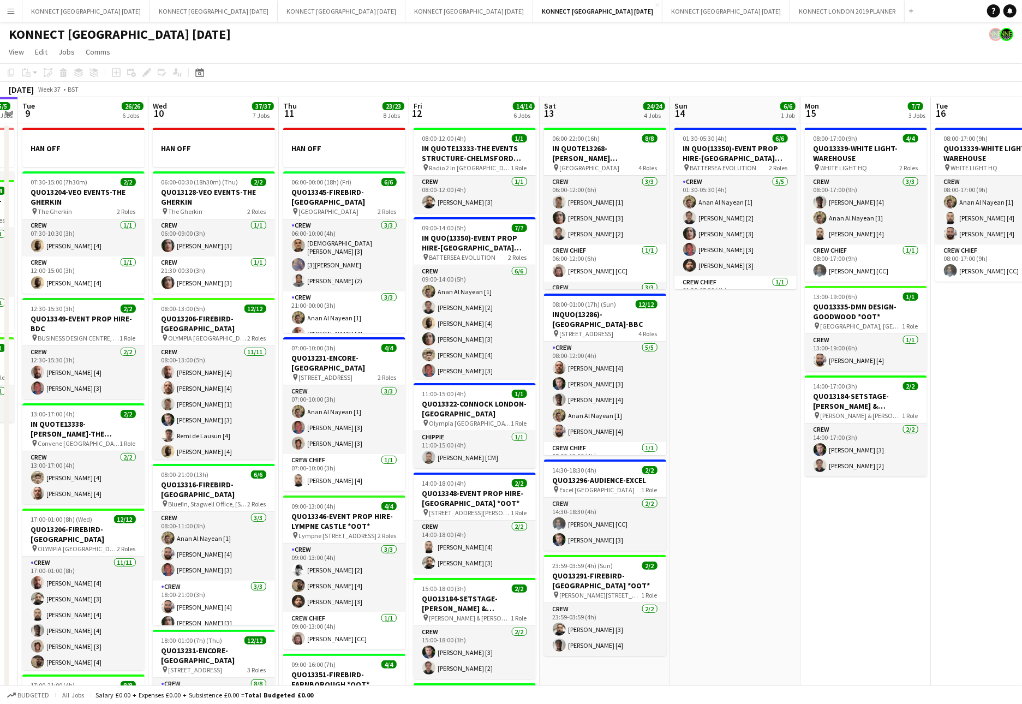
scroll to position [447, 0]
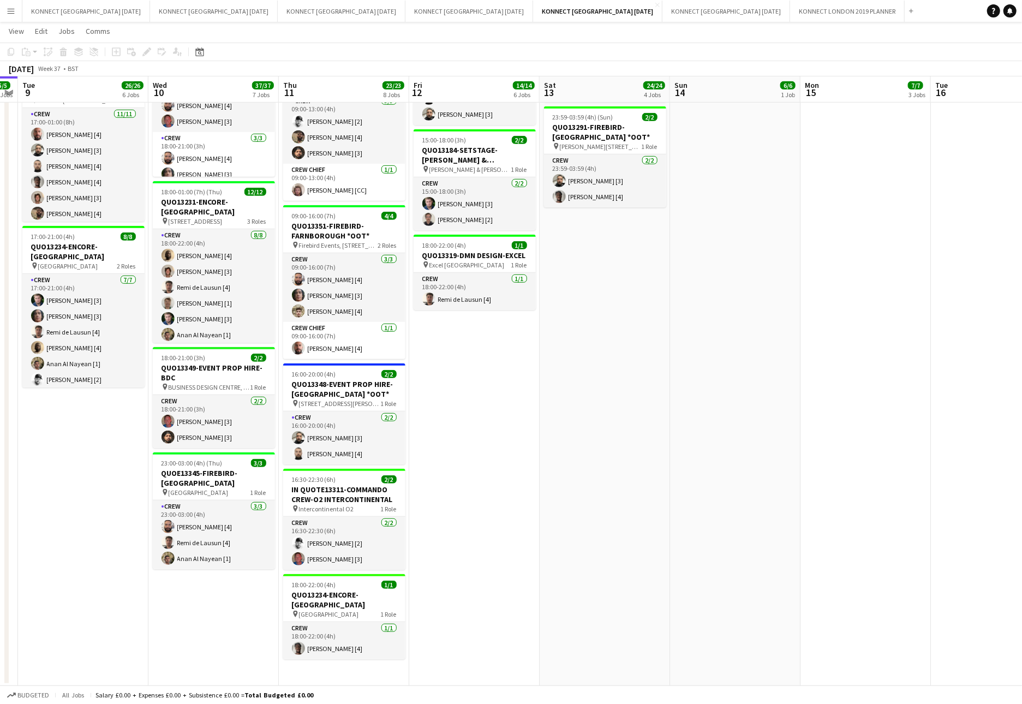
click at [638, 555] on app-date-cell "06:00-22:00 (16h) 8/8 IN QUOTE13268-[PERSON_NAME][GEOGRAPHIC_DATA] pin Richmond…" at bounding box center [604, 180] width 130 height 1011
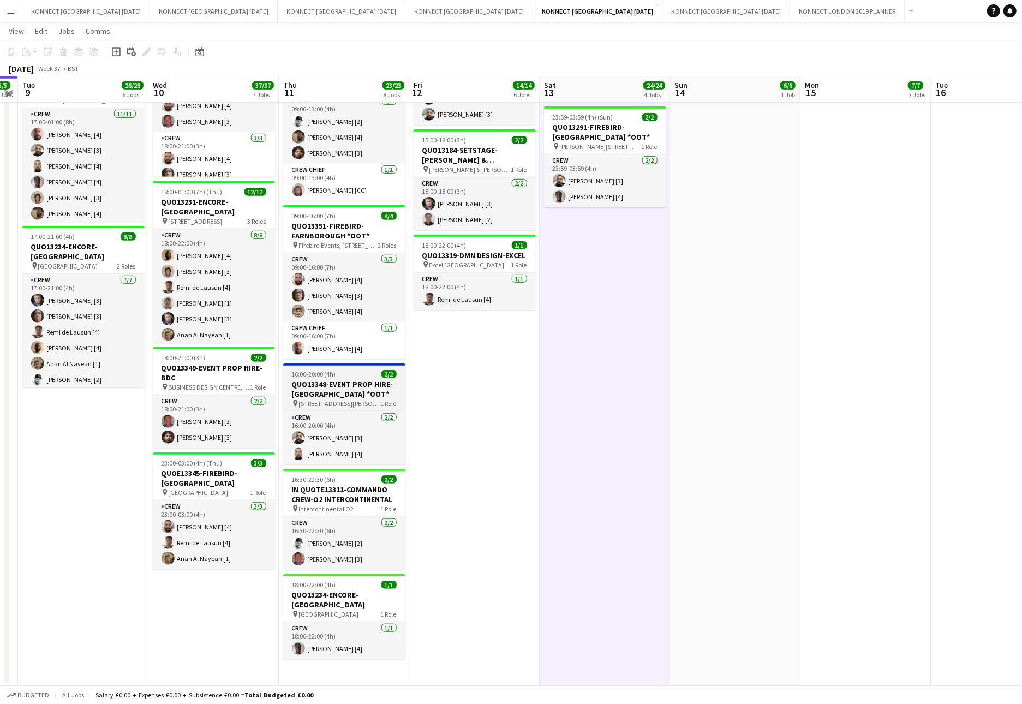
click at [345, 389] on h3 "QUO13348-EVENT PROP HIRE-[GEOGRAPHIC_DATA] *OOT*" at bounding box center [344, 389] width 122 height 20
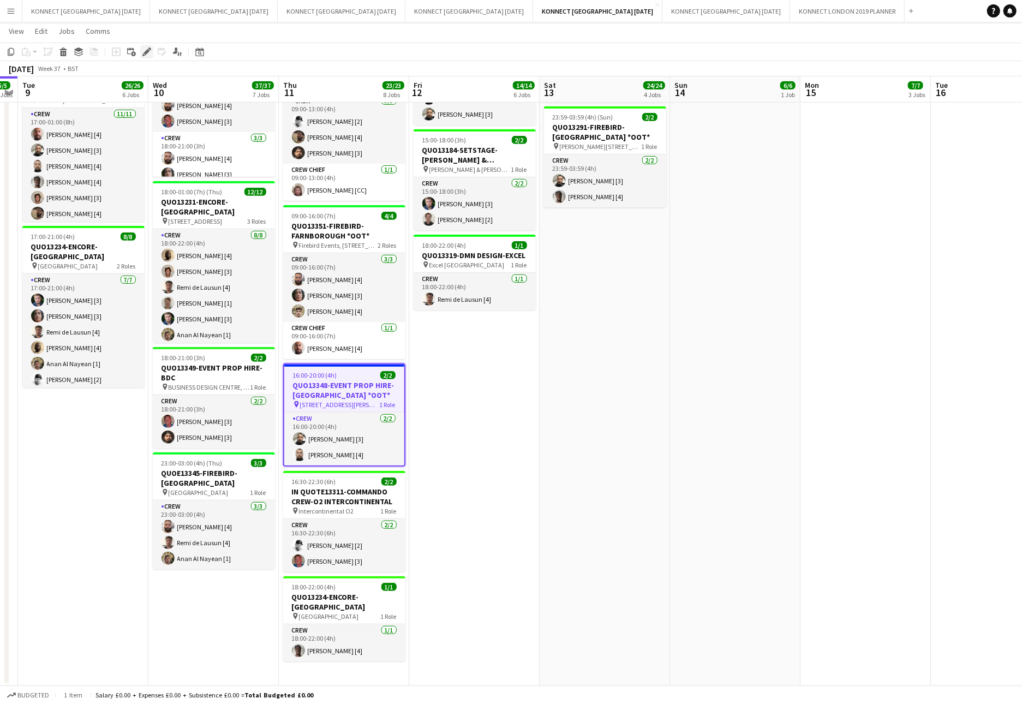
click at [147, 50] on icon at bounding box center [146, 52] width 6 height 6
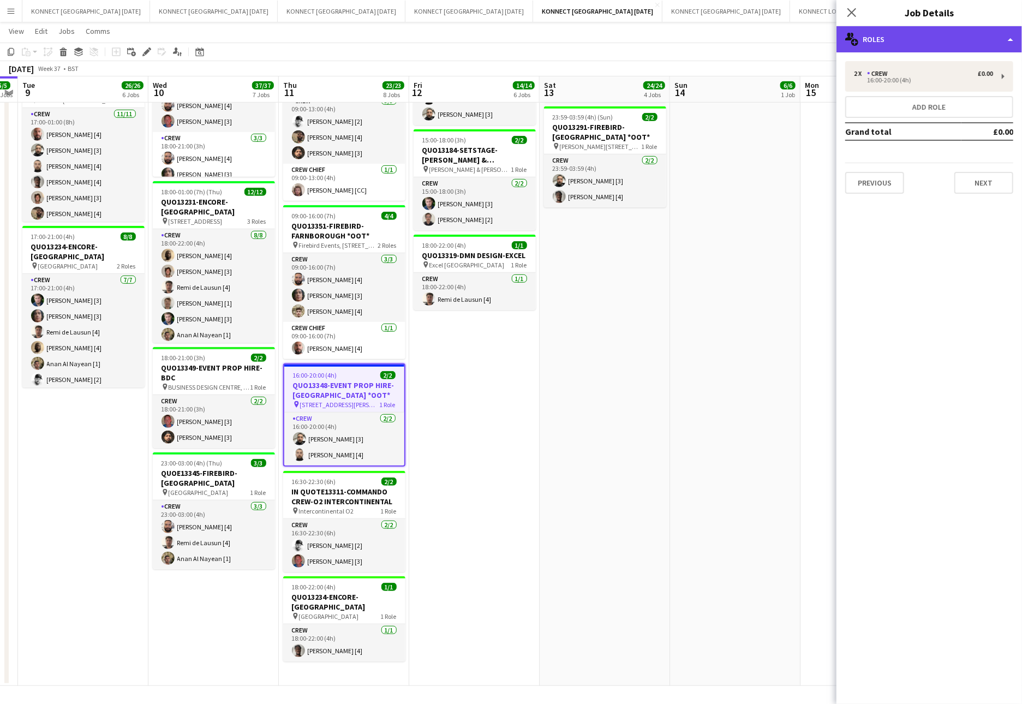
click at [897, 37] on div "multiple-users-add Roles" at bounding box center [928, 39] width 185 height 26
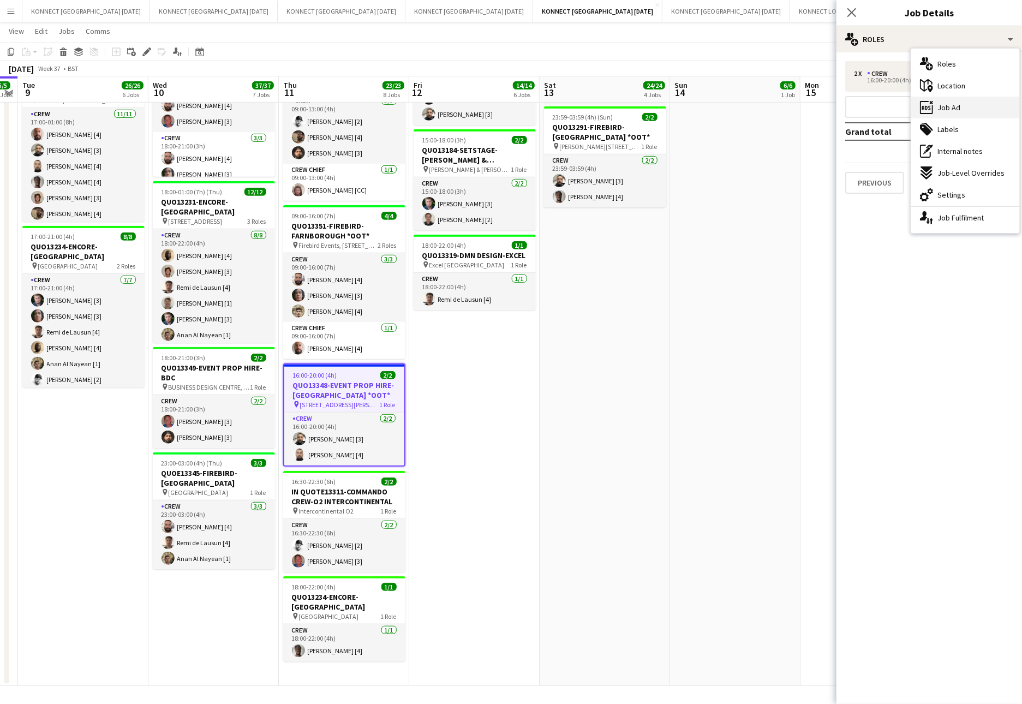
click at [897, 110] on div "ads-window Job Ad" at bounding box center [965, 108] width 108 height 22
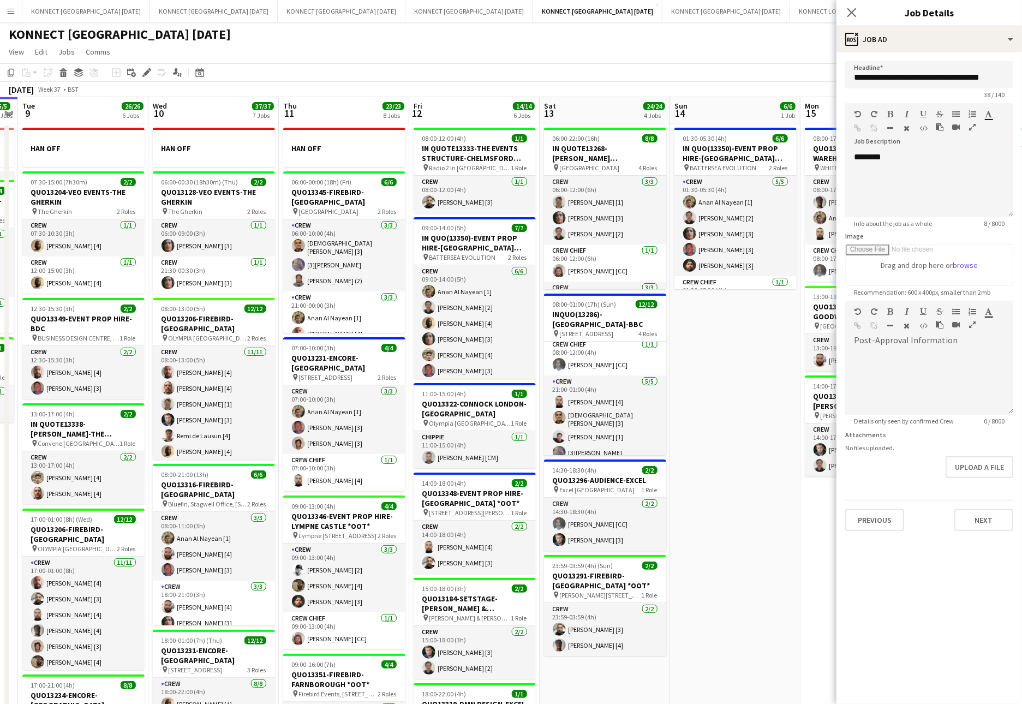
scroll to position [0, 0]
click at [734, 422] on app-date-cell "01:30-05:30 (4h) 6/6 IN QUO(13350)-EVENT PROP HIRE-BATTERSEA EVO pin BATTERSEA …" at bounding box center [735, 628] width 130 height 1011
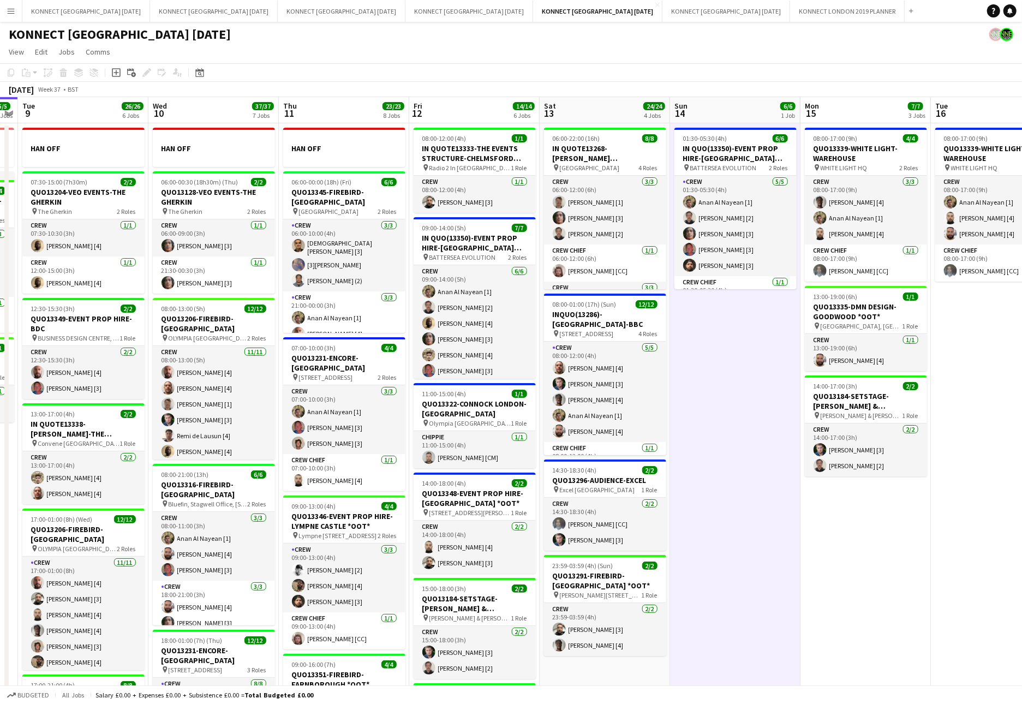
click at [761, 434] on app-date-cell "01:30-05:30 (4h) 6/6 IN QUO(13350)-EVENT PROP HIRE-BATTERSEA EVO pin BATTERSEA …" at bounding box center [735, 628] width 130 height 1011
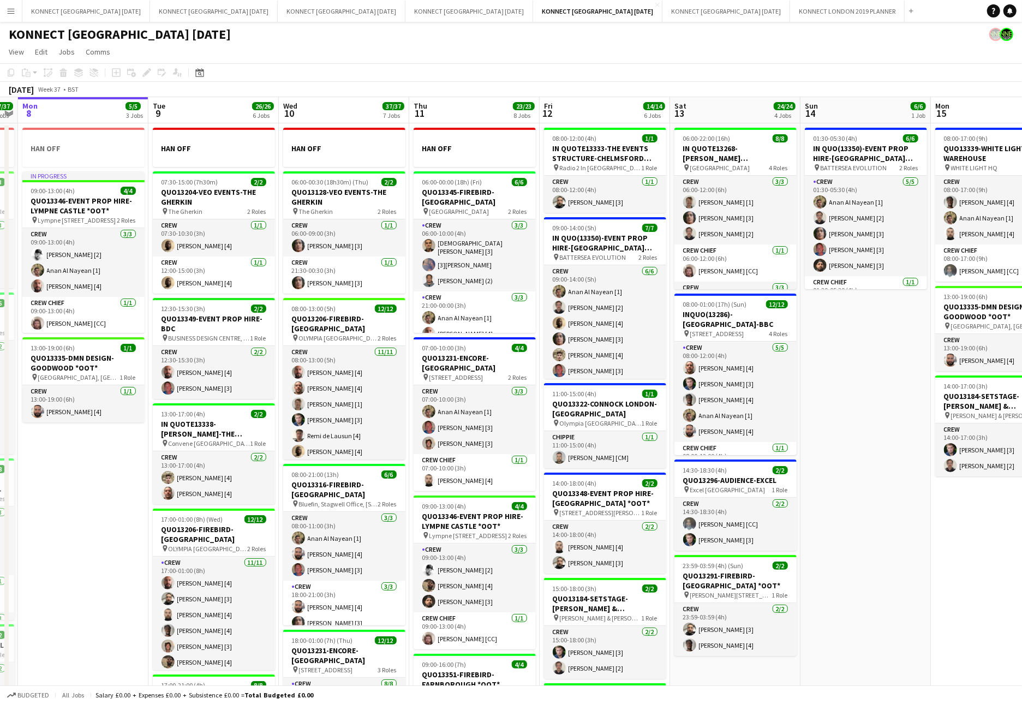
scroll to position [0, 317]
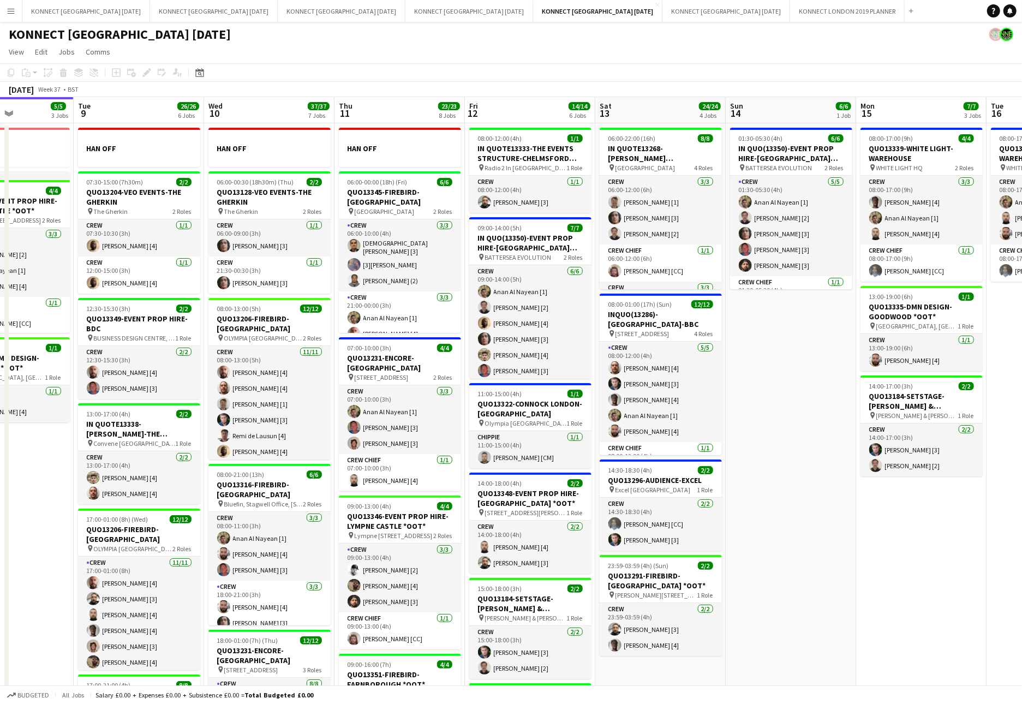
click at [16, 13] on button "Menu" at bounding box center [11, 11] width 22 height 22
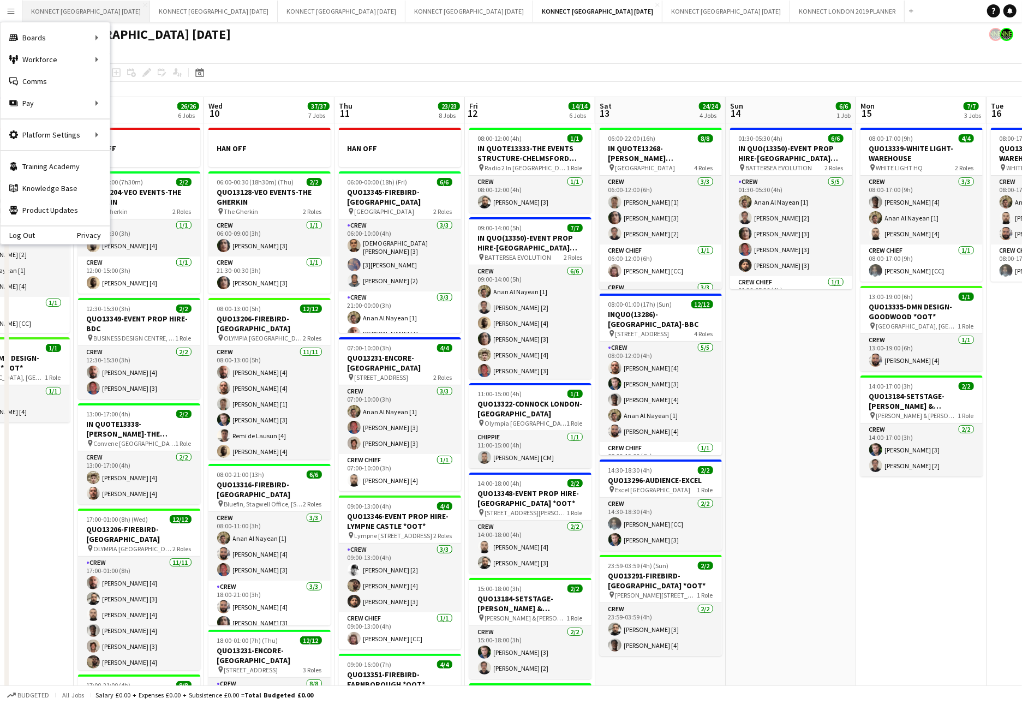
click at [107, 8] on button "KONNECT [GEOGRAPHIC_DATA] [DATE] Close" at bounding box center [86, 11] width 128 height 21
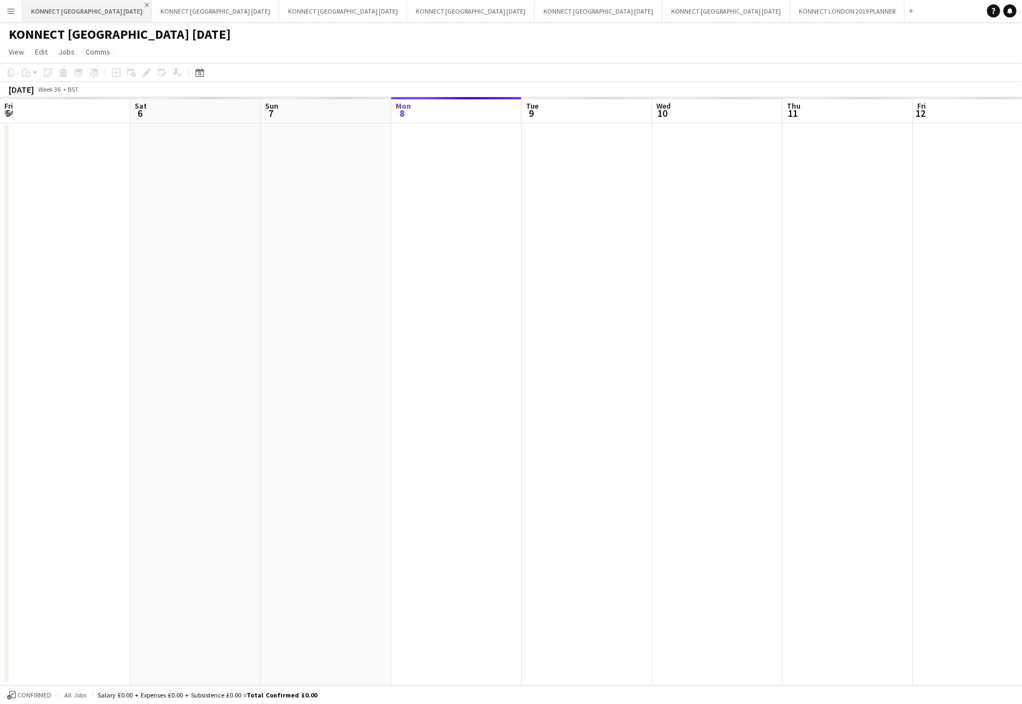
scroll to position [0, 261]
click at [145, 5] on app-icon "Close" at bounding box center [147, 5] width 4 height 4
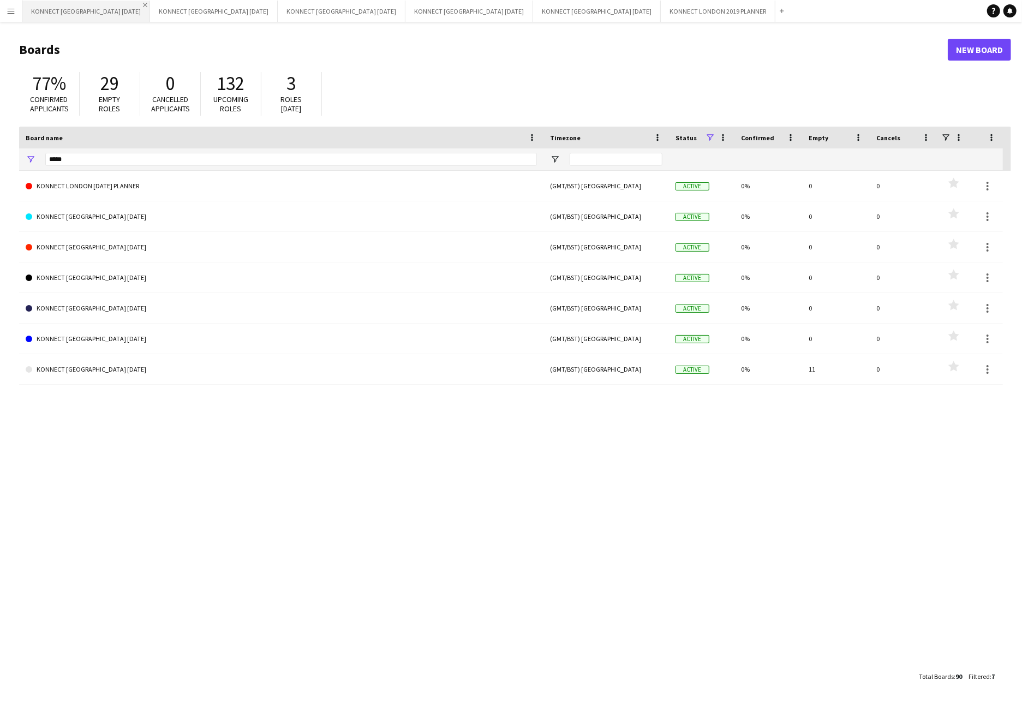
click at [143, 3] on app-icon "Close" at bounding box center [145, 5] width 4 height 4
click at [0, 0] on app-icon "Close" at bounding box center [0, 0] width 0 height 0
click at [143, 4] on app-icon "Close" at bounding box center [145, 5] width 4 height 4
click at [385, 4] on app-icon "Close" at bounding box center [387, 5] width 4 height 4
click at [197, 152] on div "*****" at bounding box center [290, 159] width 491 height 22
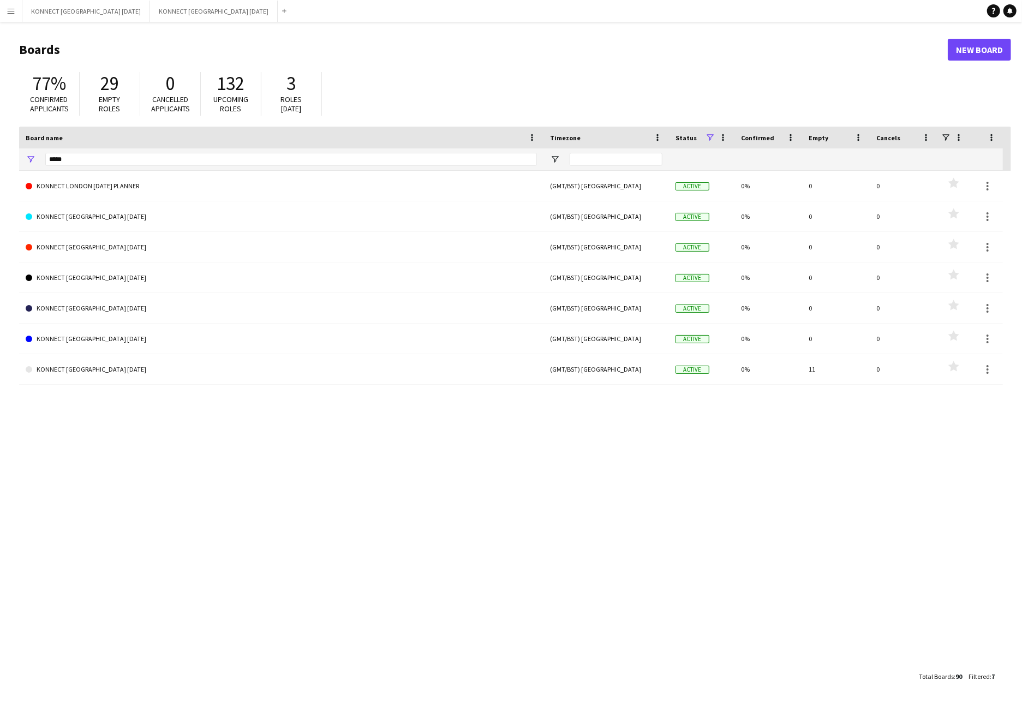
click at [197, 152] on div "*****" at bounding box center [290, 159] width 491 height 22
click at [184, 158] on input "*****" at bounding box center [290, 159] width 491 height 13
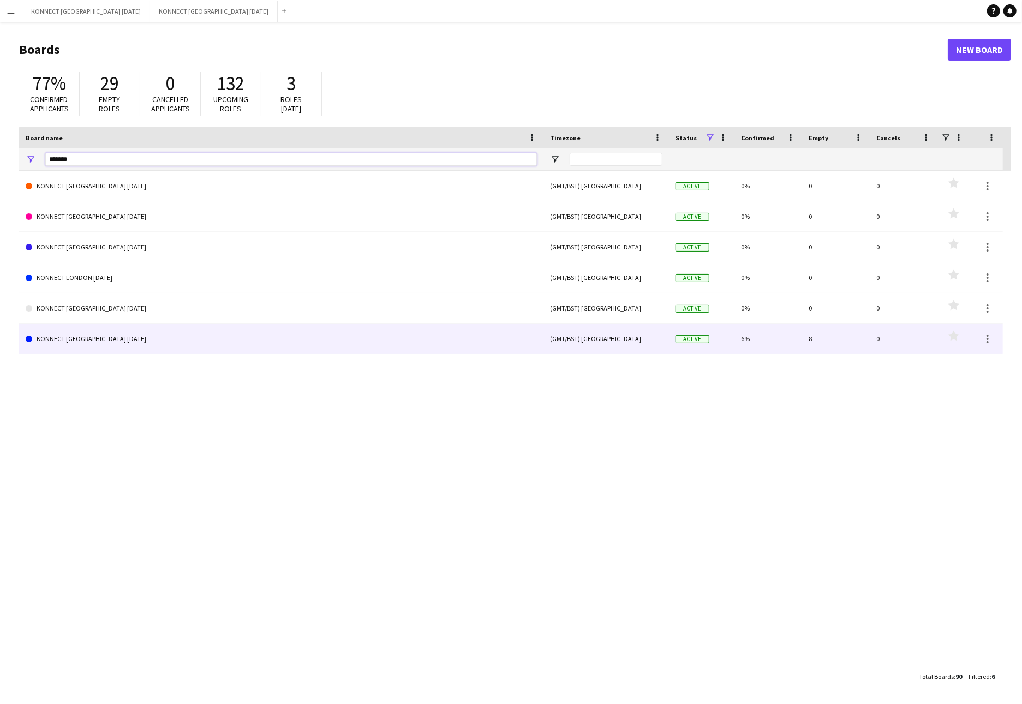
type input "*******"
click at [191, 337] on link "KONNECT [GEOGRAPHIC_DATA] [DATE]" at bounding box center [281, 338] width 511 height 31
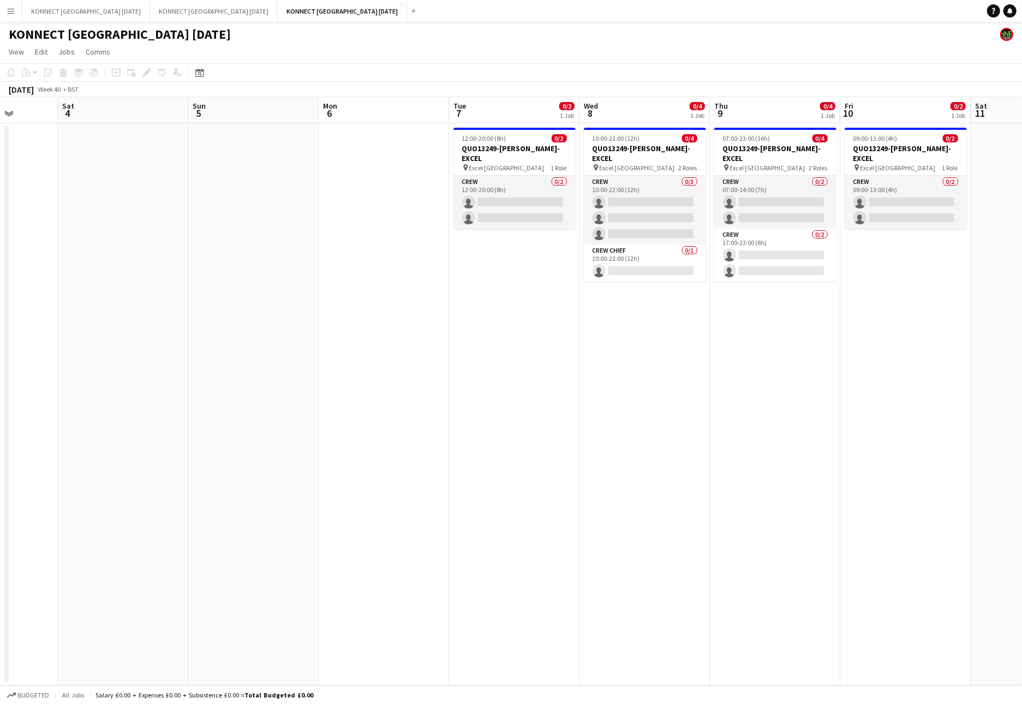
scroll to position [0, 262]
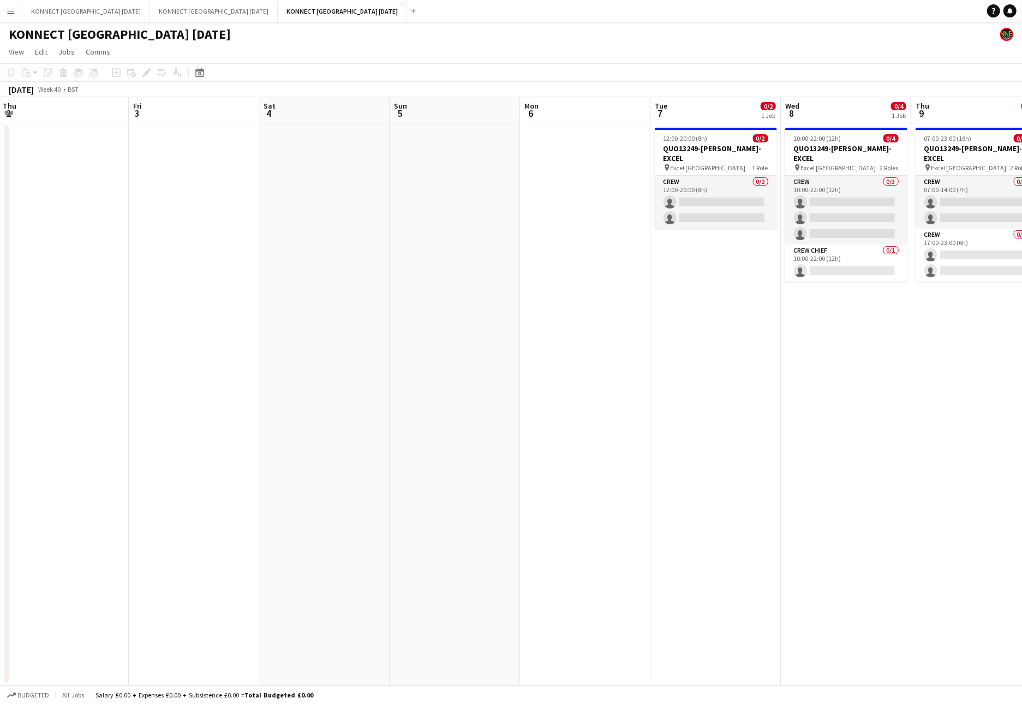
click at [298, 217] on app-date-cell at bounding box center [324, 404] width 130 height 562
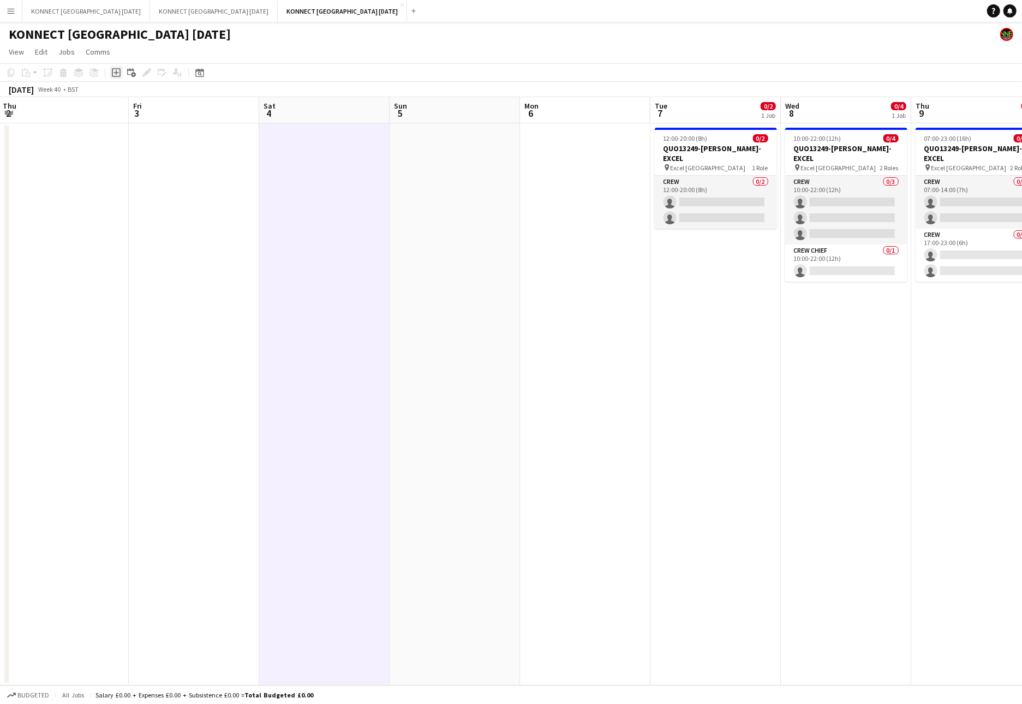
click at [115, 73] on icon at bounding box center [115, 72] width 5 height 5
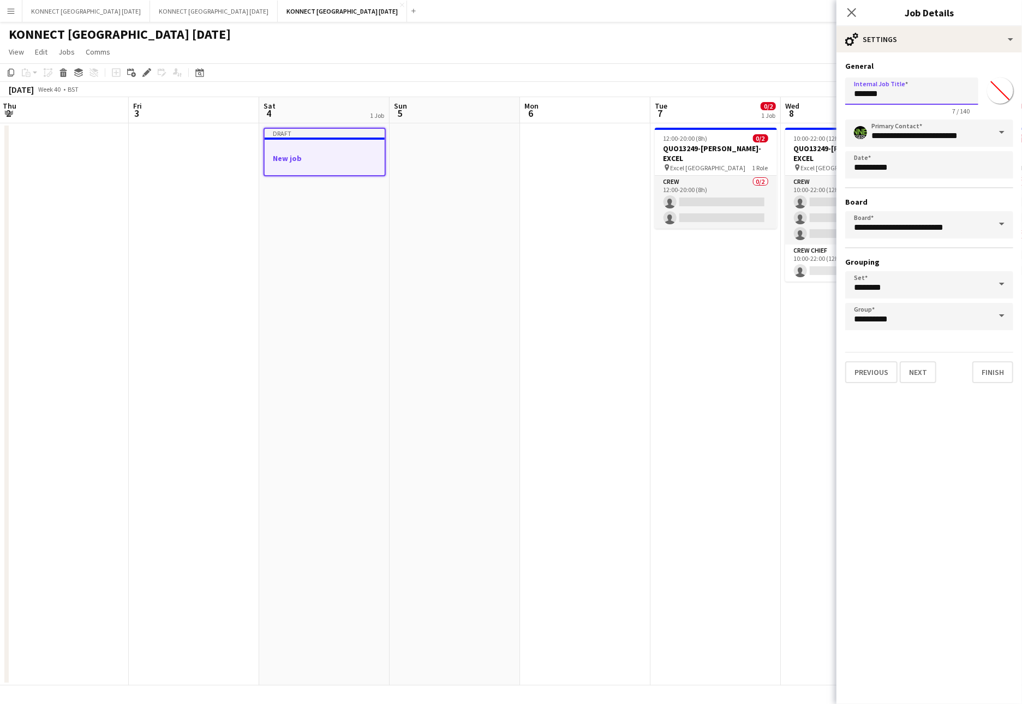
click at [897, 92] on input "*******" at bounding box center [911, 90] width 133 height 27
type input "**********"
click at [897, 369] on button "Next" at bounding box center [917, 372] width 37 height 22
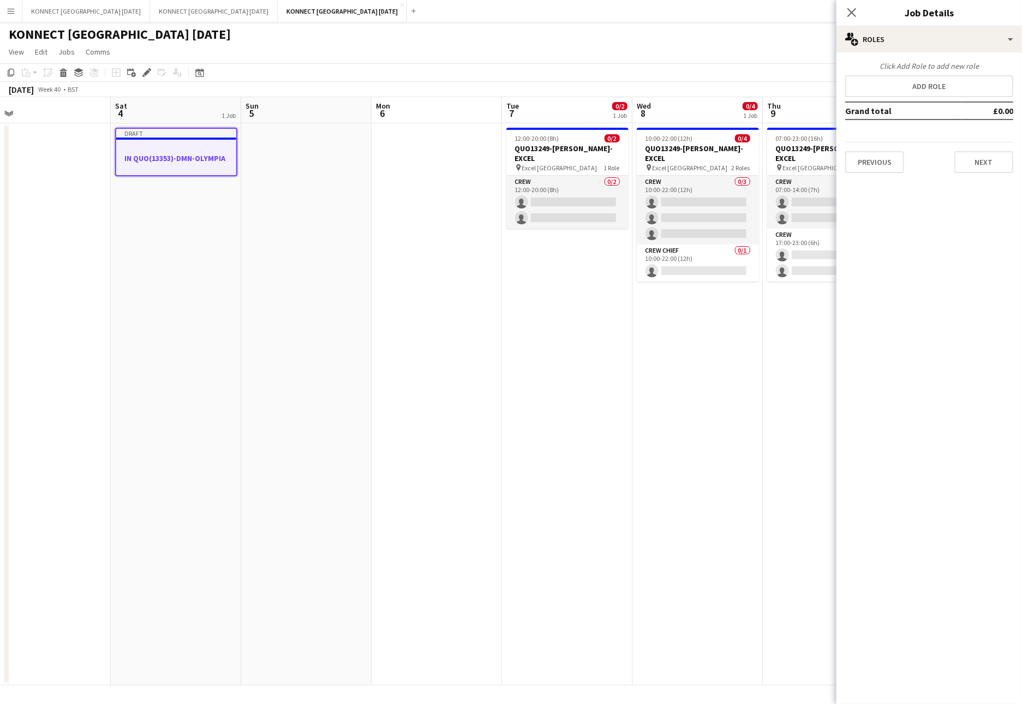
scroll to position [0, 425]
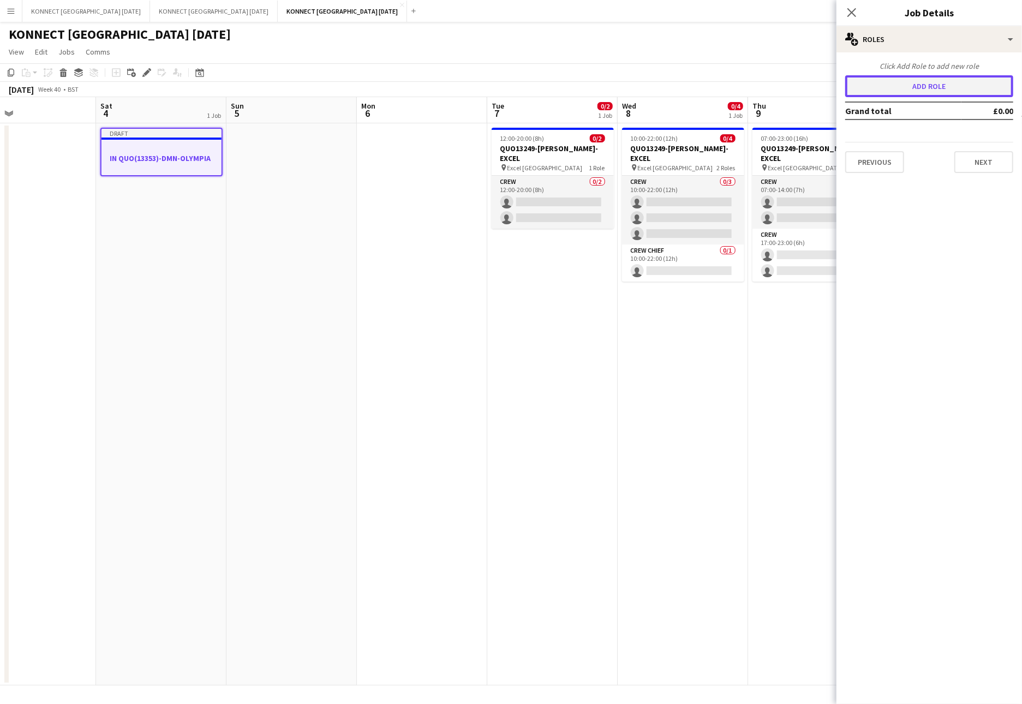
click at [897, 83] on button "Add role" at bounding box center [929, 86] width 168 height 22
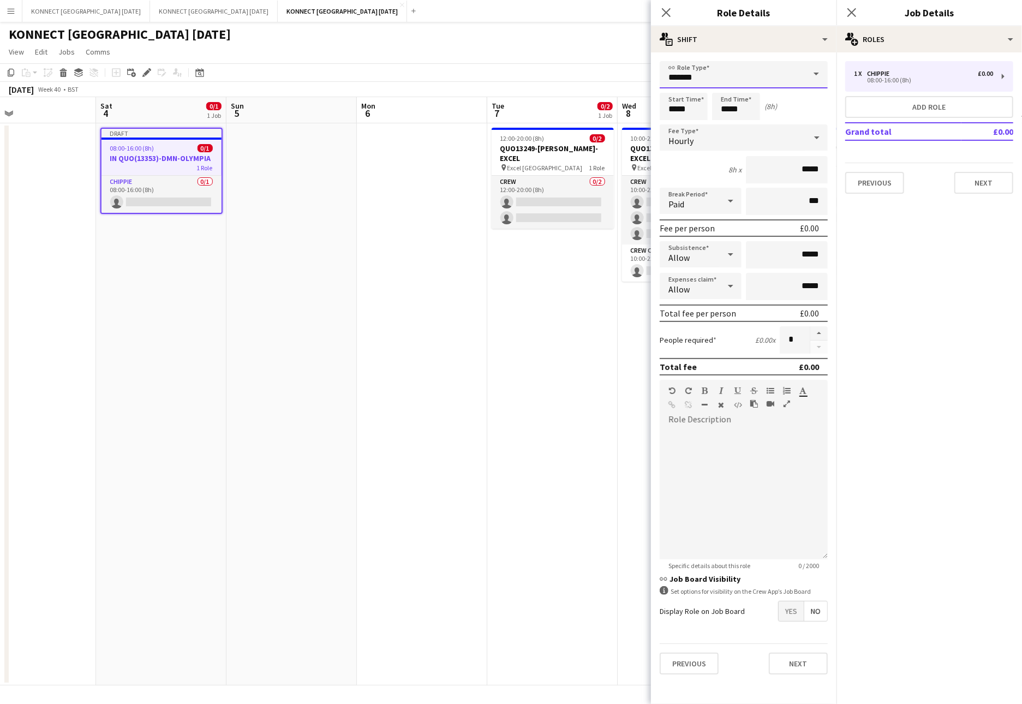
click at [779, 71] on input "*******" at bounding box center [743, 74] width 168 height 27
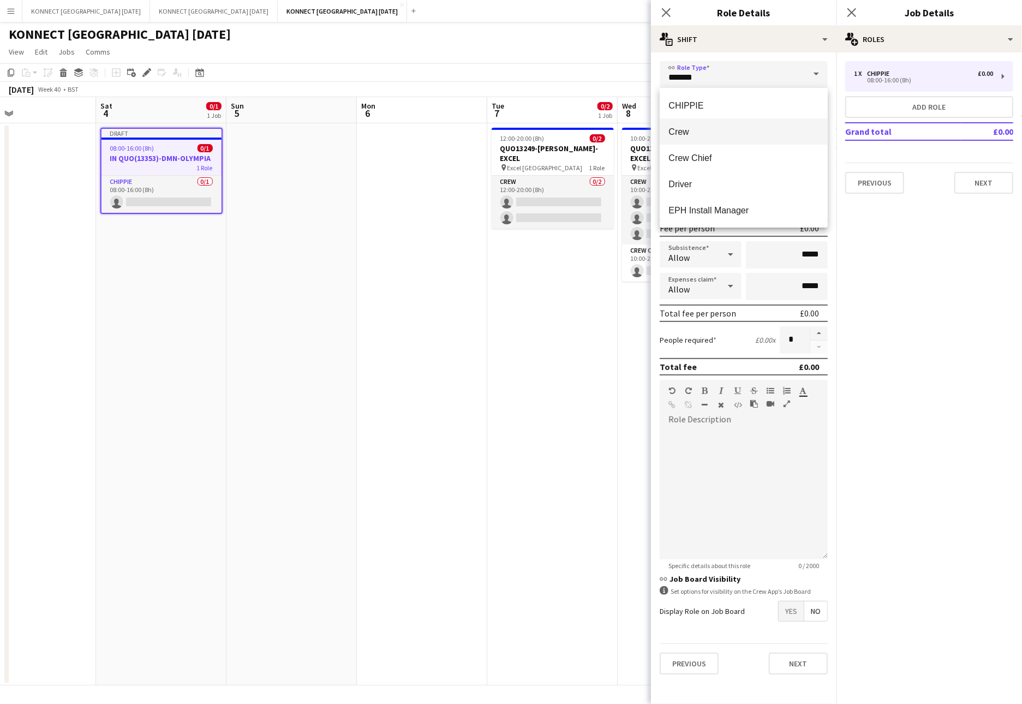
click at [696, 121] on mat-option "Crew" at bounding box center [743, 131] width 168 height 26
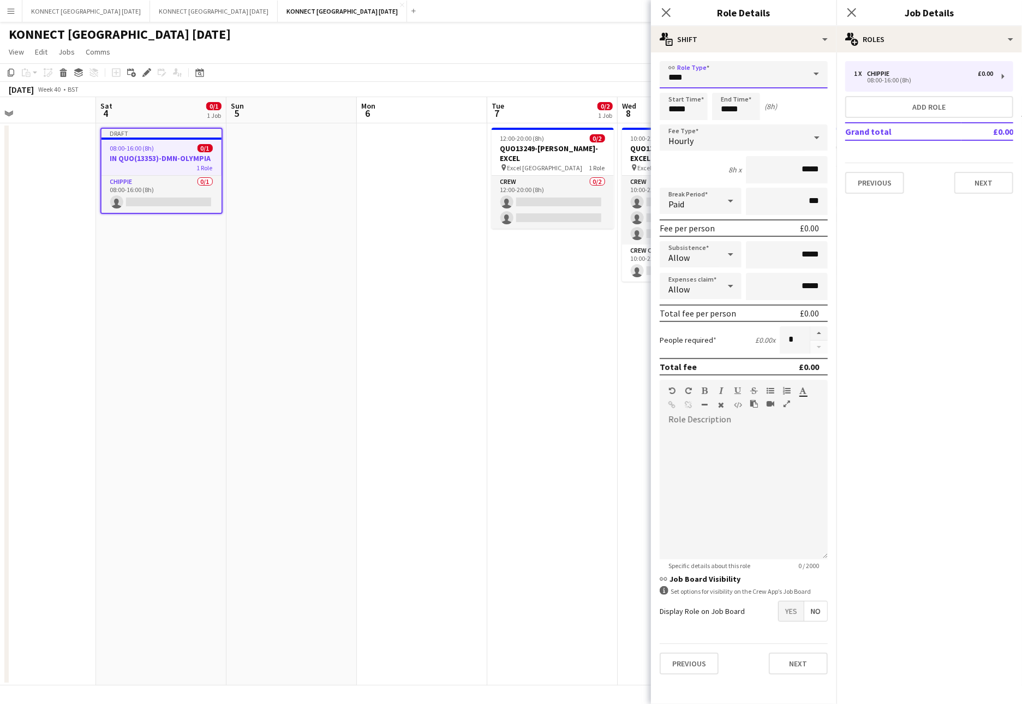
click at [739, 72] on input "****" at bounding box center [743, 74] width 168 height 27
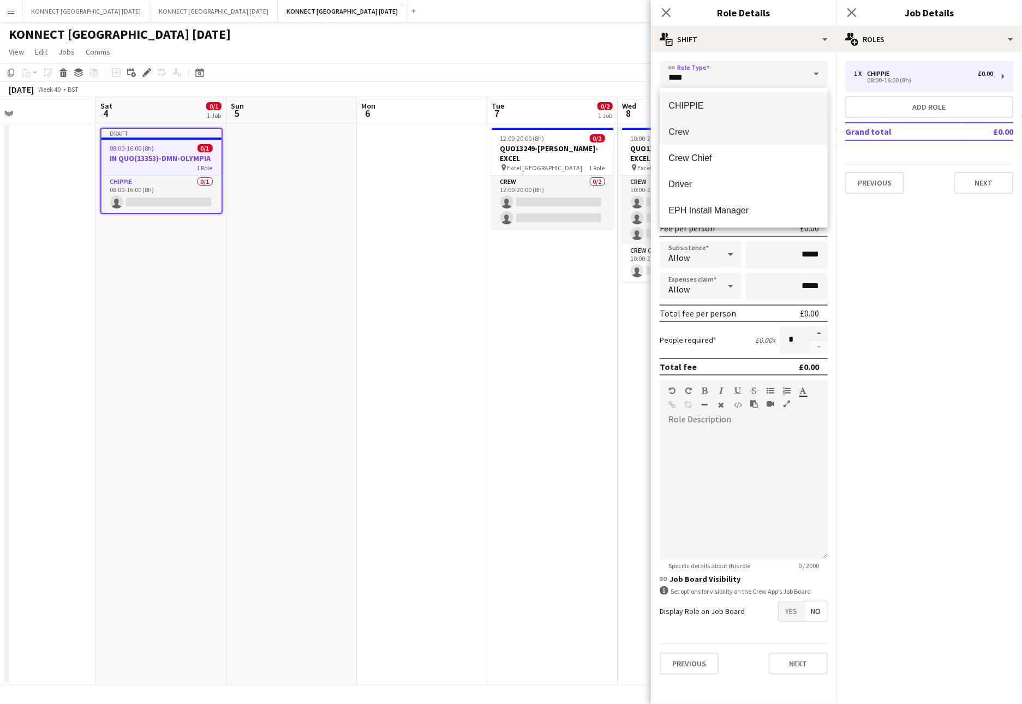
click at [687, 110] on span "CHIPPIE" at bounding box center [743, 105] width 151 height 10
type input "*******"
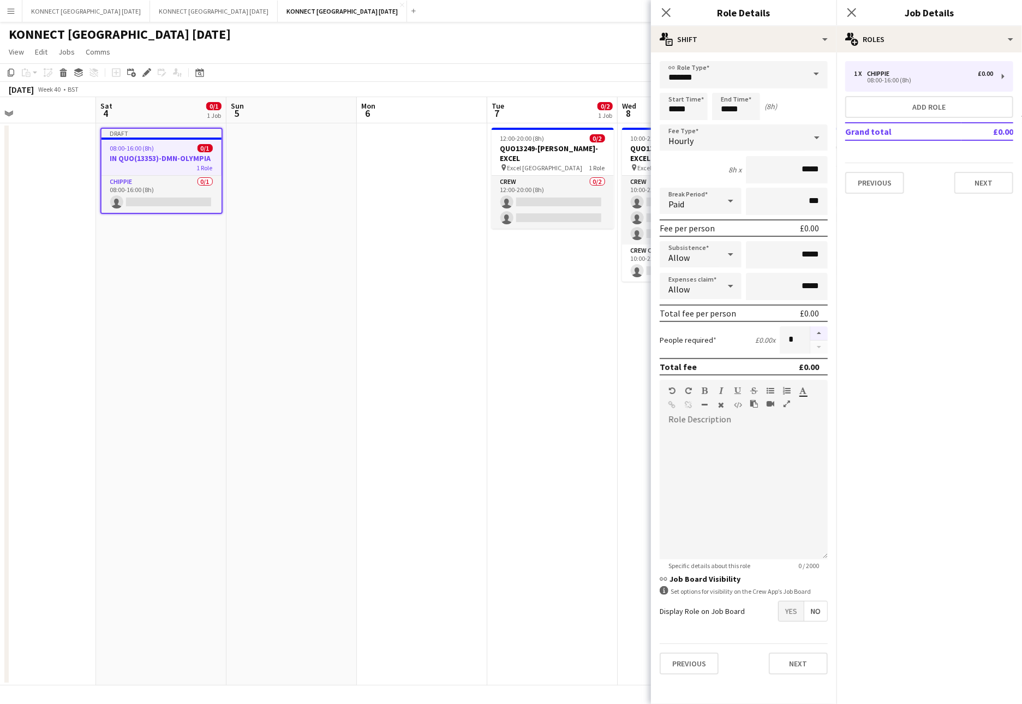
click at [821, 329] on button "button" at bounding box center [818, 333] width 17 height 14
type input "*"
click at [726, 108] on input "*****" at bounding box center [736, 106] width 48 height 27
type input "*****"
click at [807, 573] on button "Next" at bounding box center [798, 663] width 59 height 22
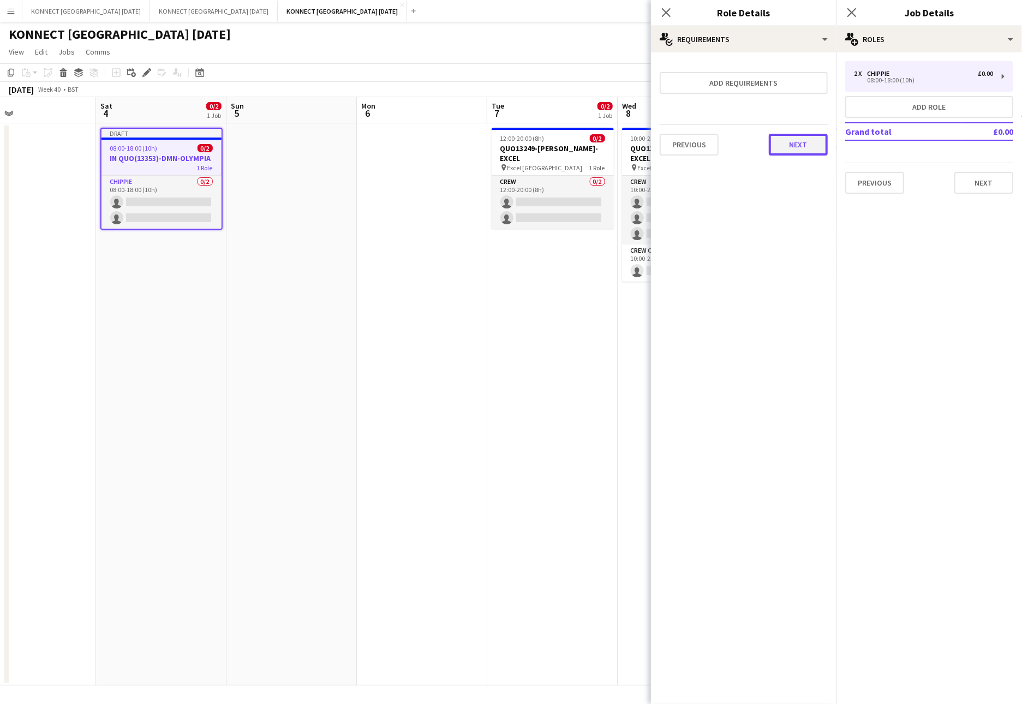
click at [823, 139] on button "Next" at bounding box center [798, 145] width 59 height 22
click at [823, 139] on button "Finish" at bounding box center [807, 146] width 41 height 22
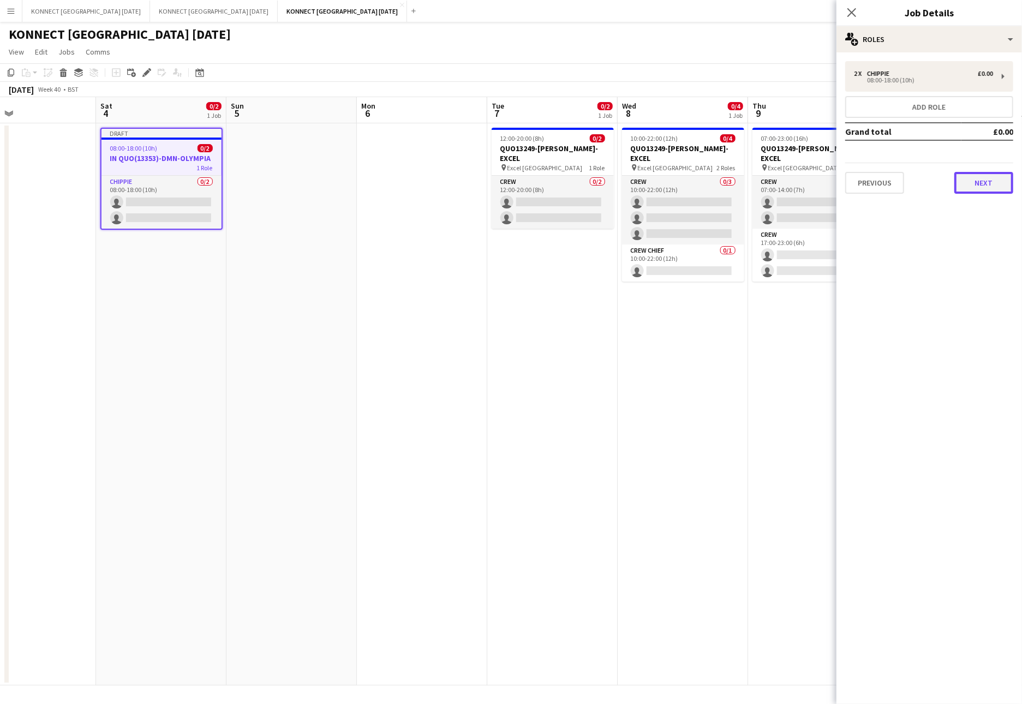
click at [897, 183] on button "Next" at bounding box center [983, 183] width 59 height 22
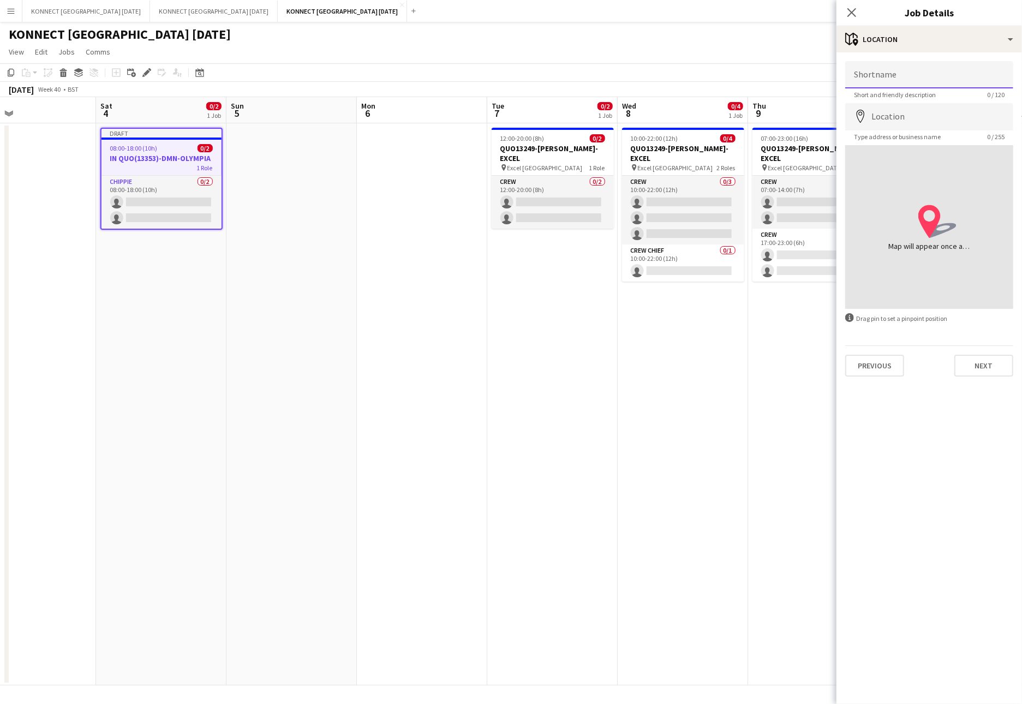
click at [897, 69] on input "Shortname" at bounding box center [929, 74] width 168 height 27
type input "**********"
click at [893, 79] on input "**********" at bounding box center [929, 74] width 168 height 27
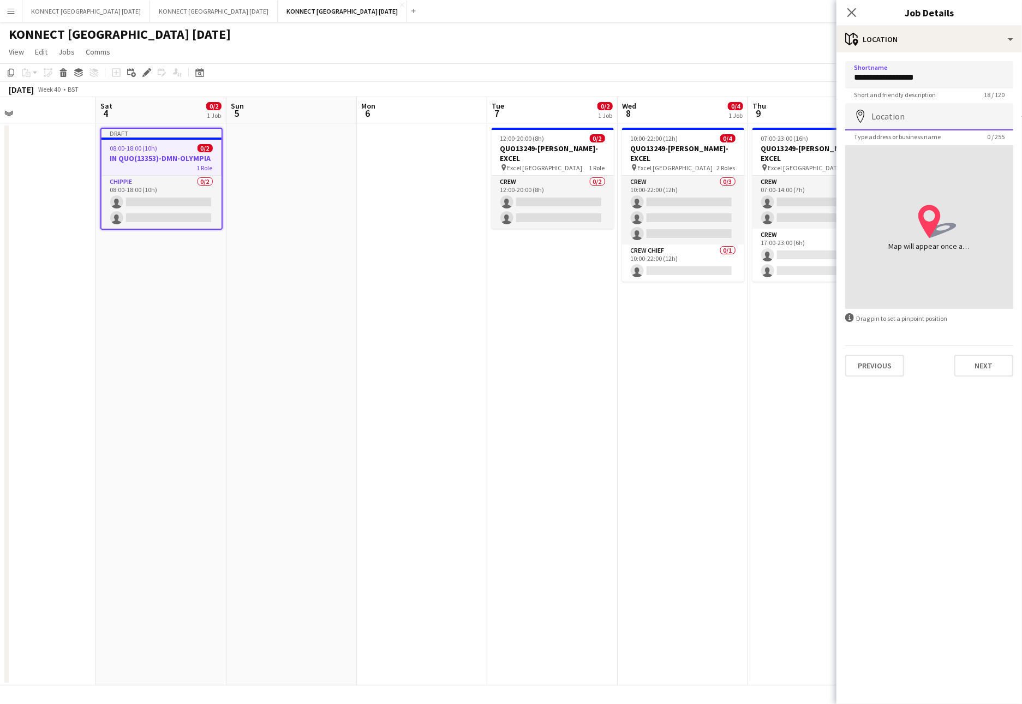
click at [894, 123] on input "Location" at bounding box center [929, 116] width 168 height 27
paste input "**********"
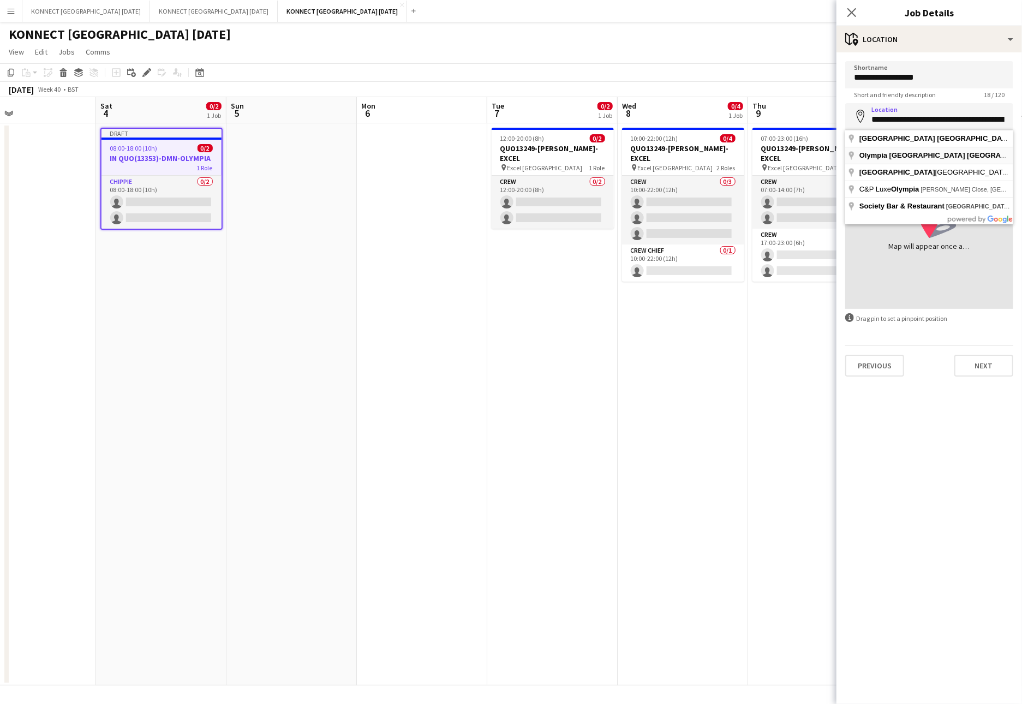
type input "**********"
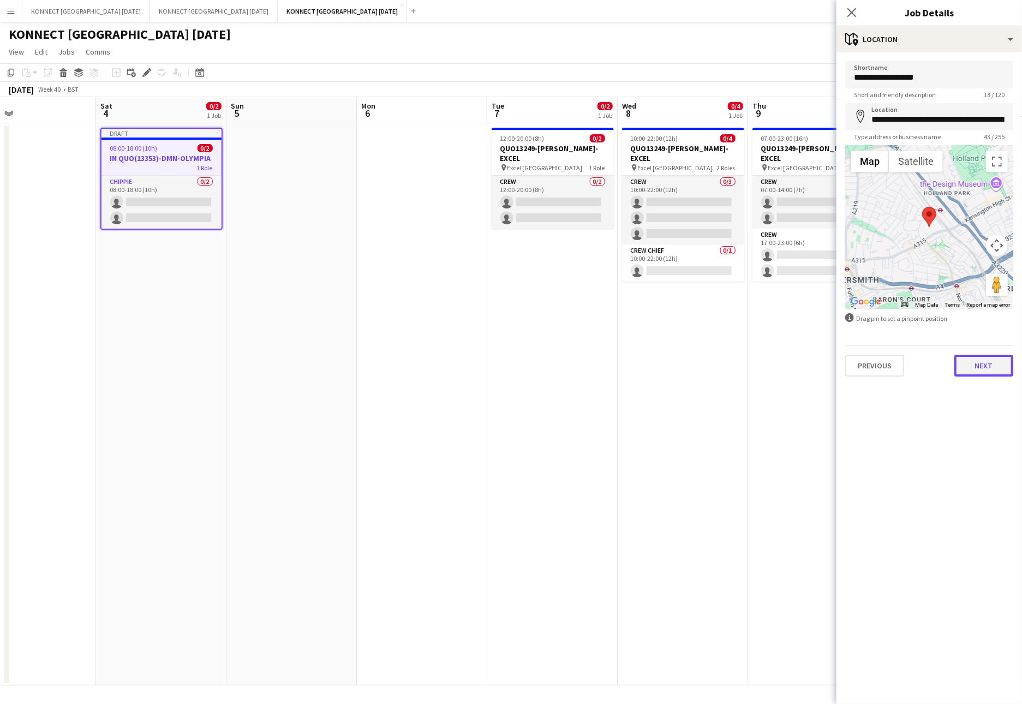
click at [897, 358] on button "Next" at bounding box center [983, 366] width 59 height 22
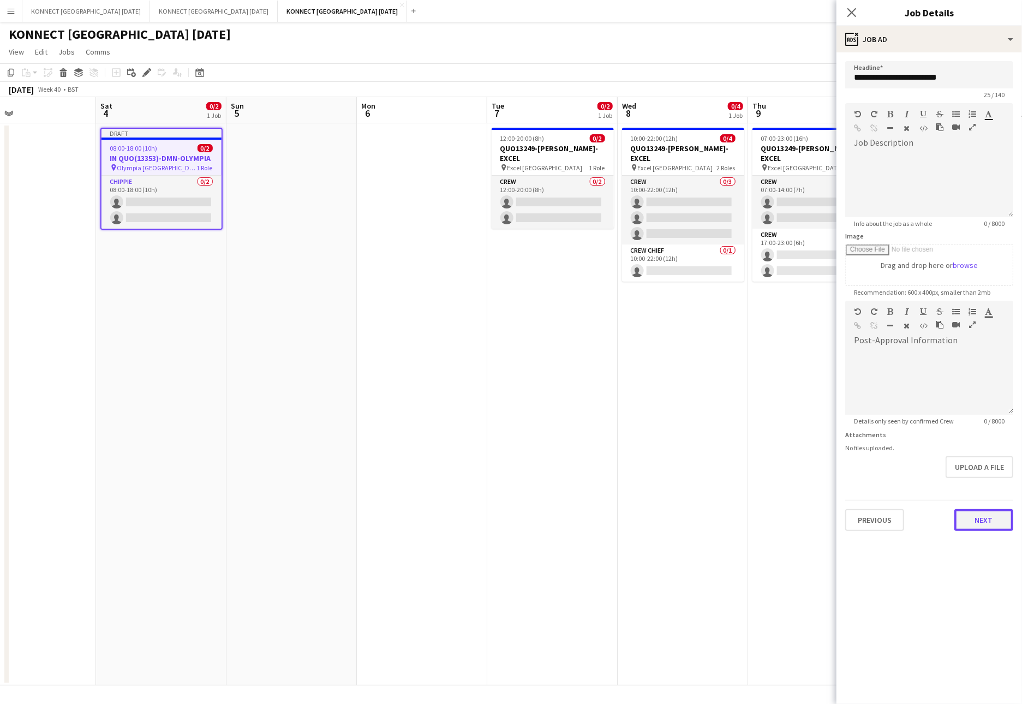
click at [897, 510] on button "Next" at bounding box center [983, 520] width 59 height 22
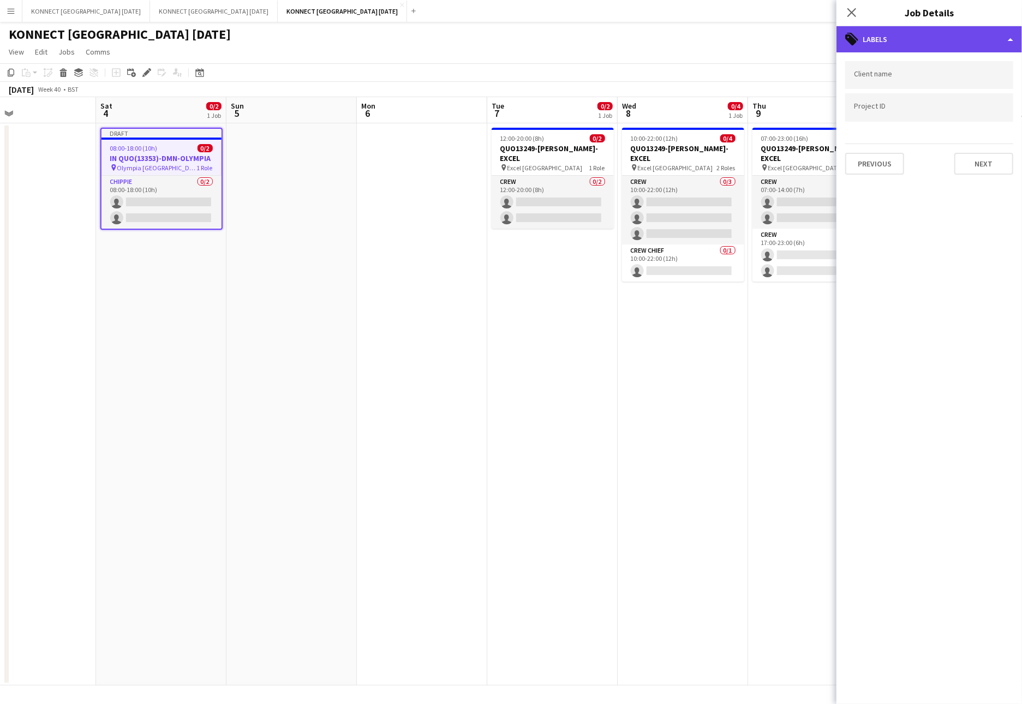
click at [897, 38] on div "tags-double Labels" at bounding box center [928, 39] width 185 height 26
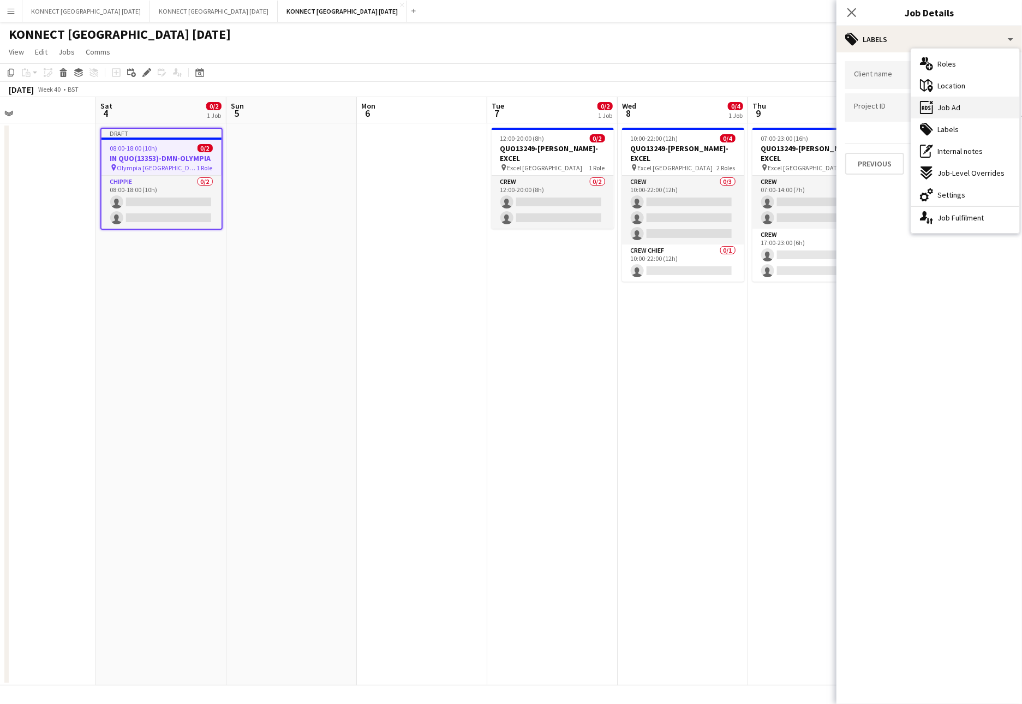
click at [897, 103] on div "ads-window Job Ad" at bounding box center [965, 108] width 108 height 22
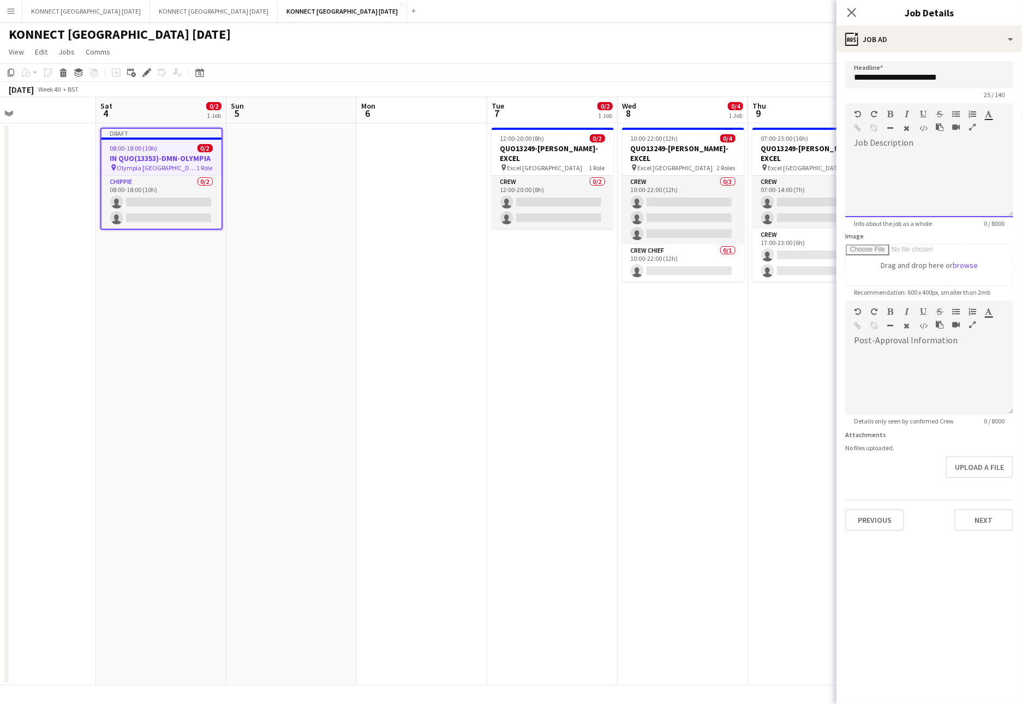
click at [897, 166] on div at bounding box center [929, 184] width 168 height 65
paste div
click at [897, 514] on button "Next" at bounding box center [983, 520] width 59 height 22
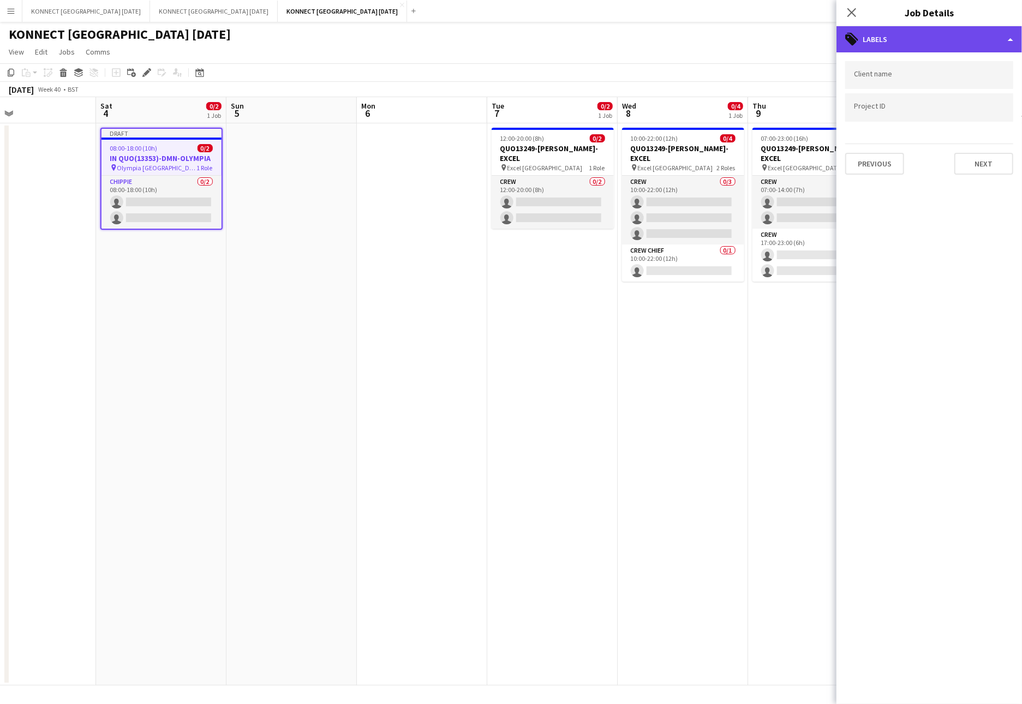
click at [897, 37] on div "tags-double Labels" at bounding box center [928, 39] width 185 height 26
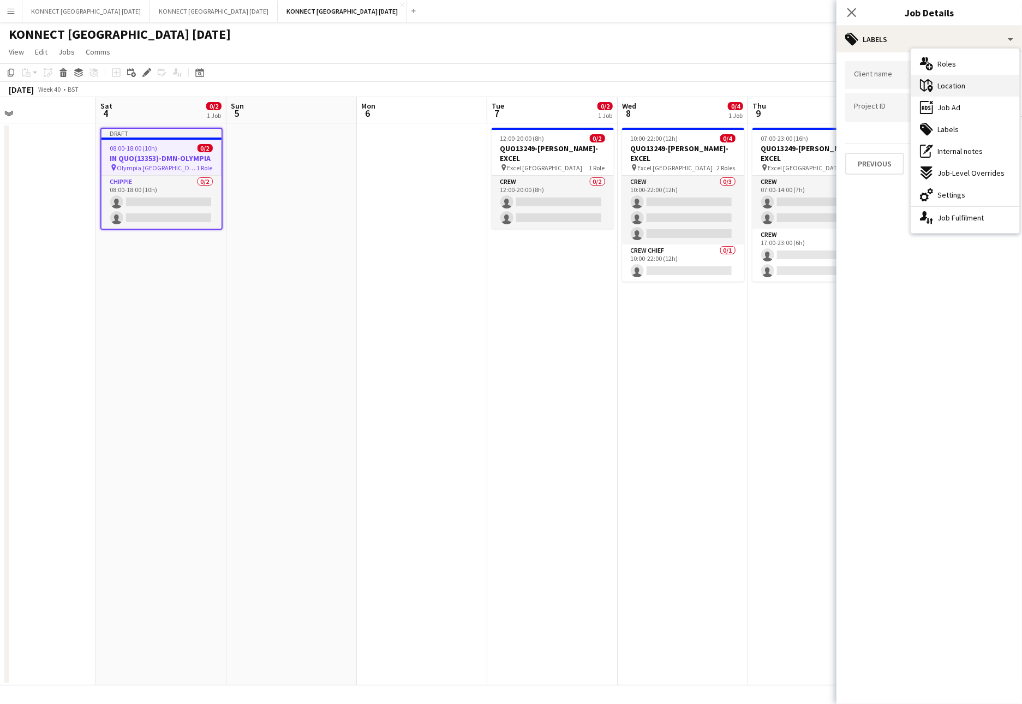
click at [897, 87] on span "Location" at bounding box center [951, 86] width 28 height 10
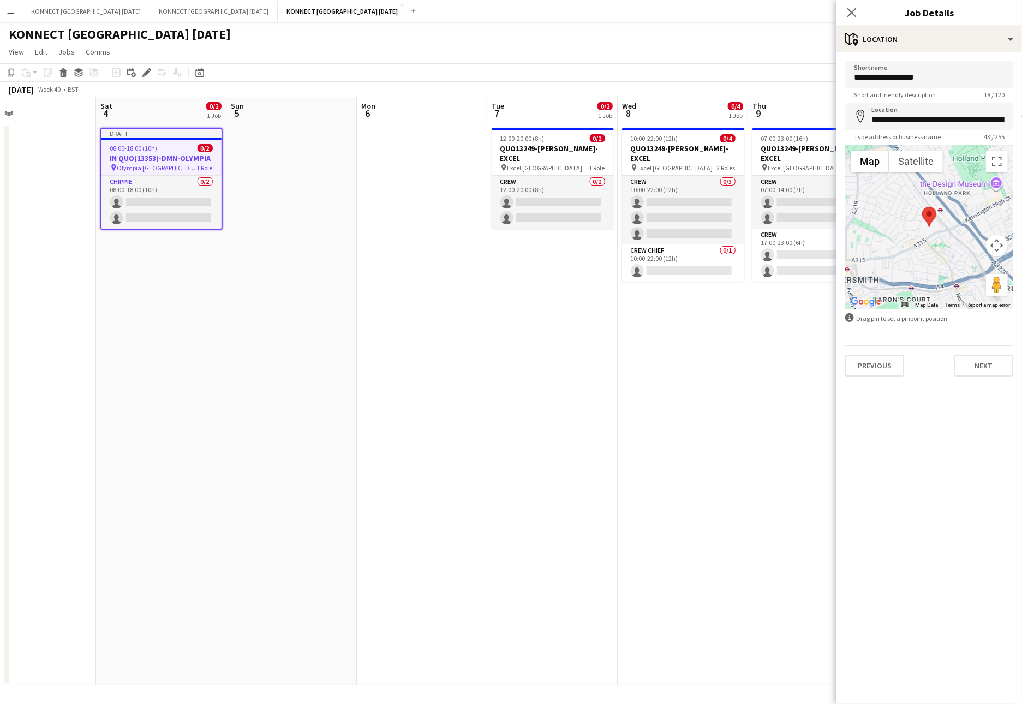
click at [897, 243] on button "Map camera controls" at bounding box center [997, 246] width 22 height 22
click at [897, 221] on button "Zoom in" at bounding box center [969, 218] width 22 height 22
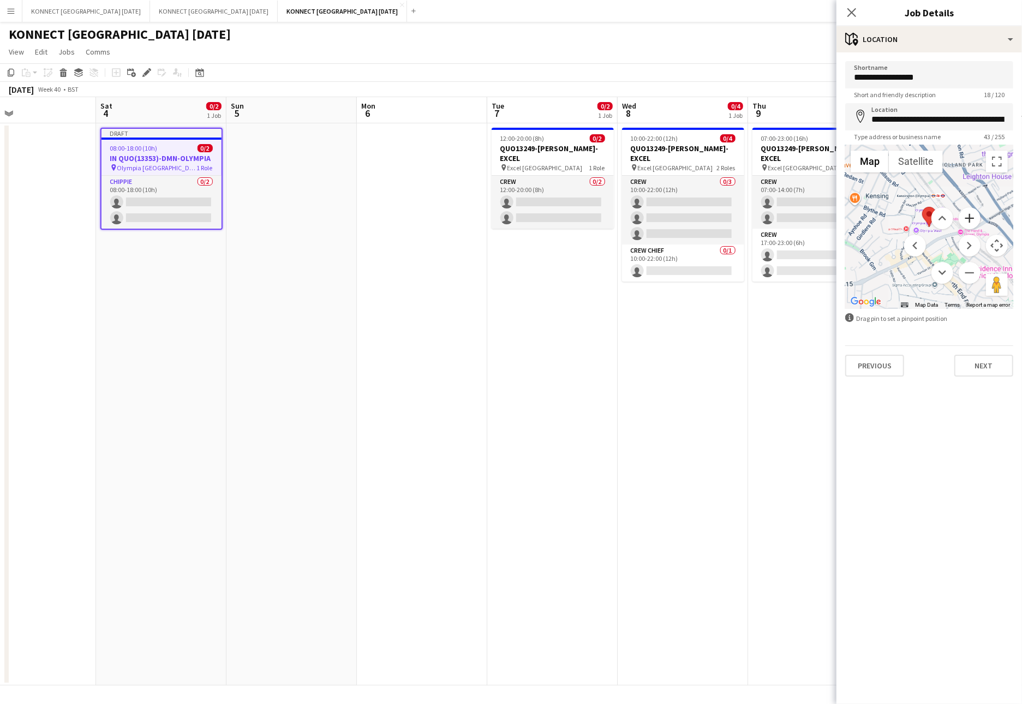
click at [897, 221] on button "Zoom in" at bounding box center [969, 218] width 22 height 22
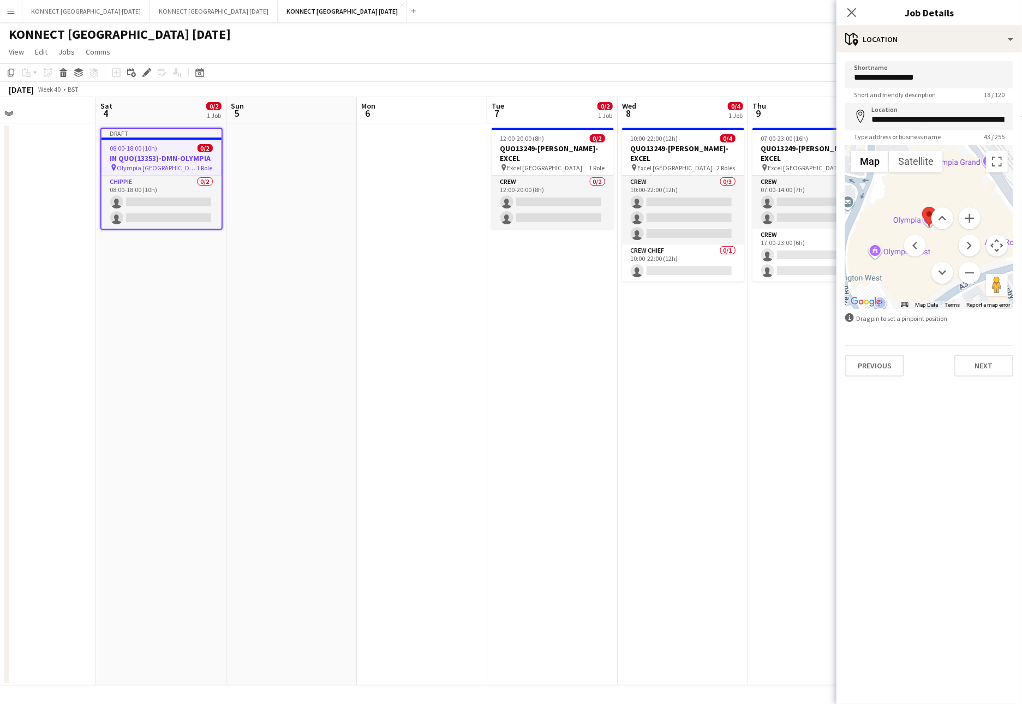
click at [897, 239] on menu at bounding box center [942, 245] width 76 height 76
click at [897, 280] on button "Zoom out" at bounding box center [969, 273] width 22 height 22
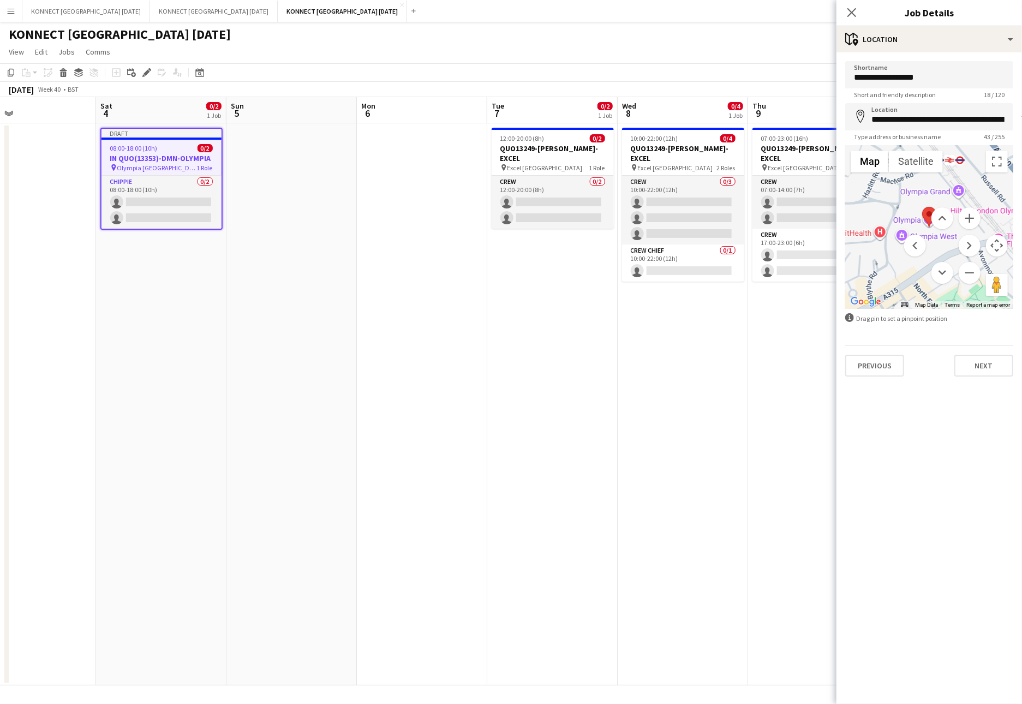
drag, startPoint x: 927, startPoint y: 212, endPoint x: 953, endPoint y: 184, distance: 38.2
click at [897, 184] on div "Map Terrain Satellite Labels Map Data Map data ©2025 Map data ©2025 100 m Click…" at bounding box center [929, 227] width 168 height 164
drag, startPoint x: 930, startPoint y: 213, endPoint x: 918, endPoint y: 194, distance: 22.1
click at [897, 194] on div "Map Terrain Satellite Labels Map Data Map data ©2025 Map data ©2025 100 m Click…" at bounding box center [929, 227] width 168 height 164
drag, startPoint x: 941, startPoint y: 247, endPoint x: 908, endPoint y: 225, distance: 39.8
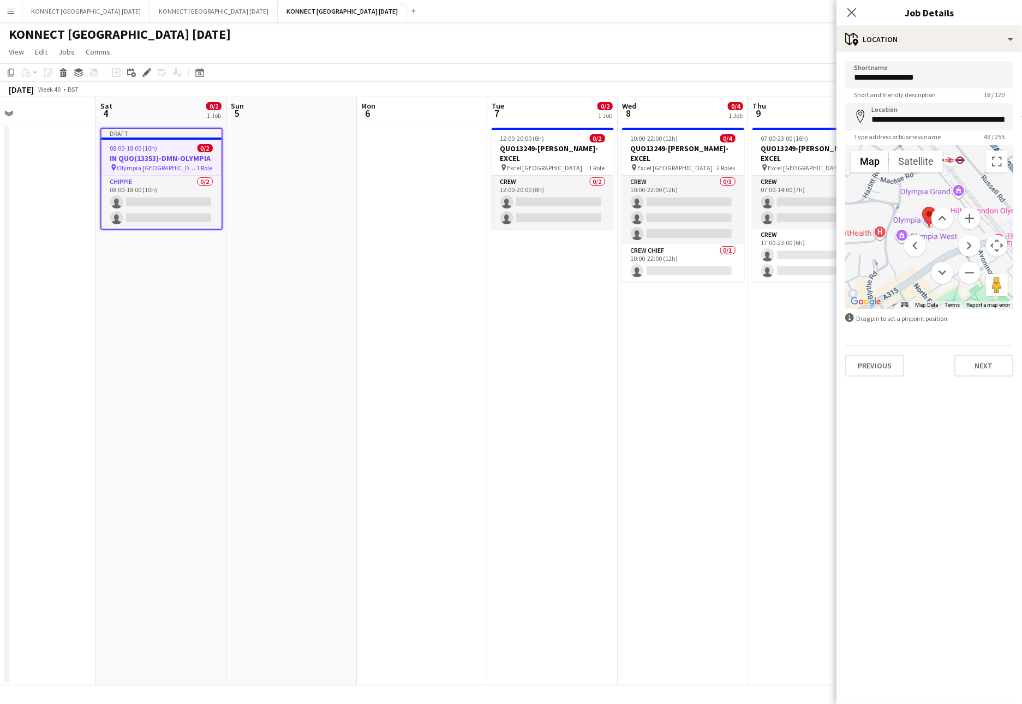
click at [897, 225] on menu at bounding box center [942, 245] width 76 height 76
click at [897, 278] on button "Zoom out" at bounding box center [969, 273] width 22 height 22
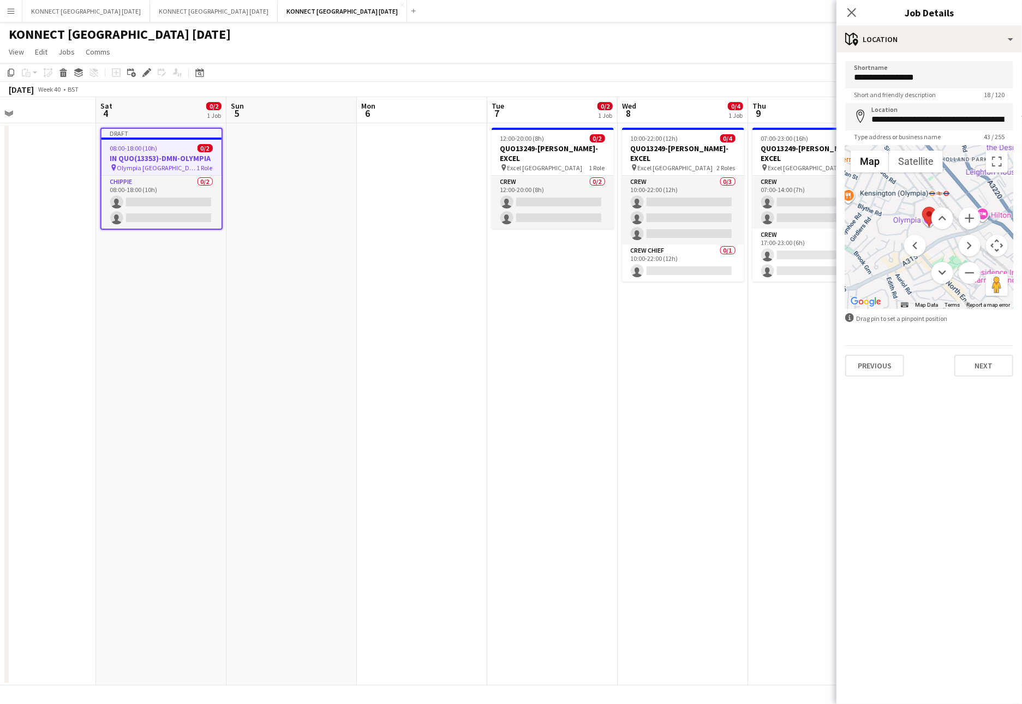
drag, startPoint x: 929, startPoint y: 214, endPoint x: 898, endPoint y: 209, distance: 31.5
click at [897, 209] on div "Map Terrain Satellite Labels Map Data Map data ©2025 Map data ©2025 200 m Click…" at bounding box center [929, 227] width 168 height 164
click at [897, 165] on button "Toggle fullscreen view" at bounding box center [997, 162] width 22 height 22
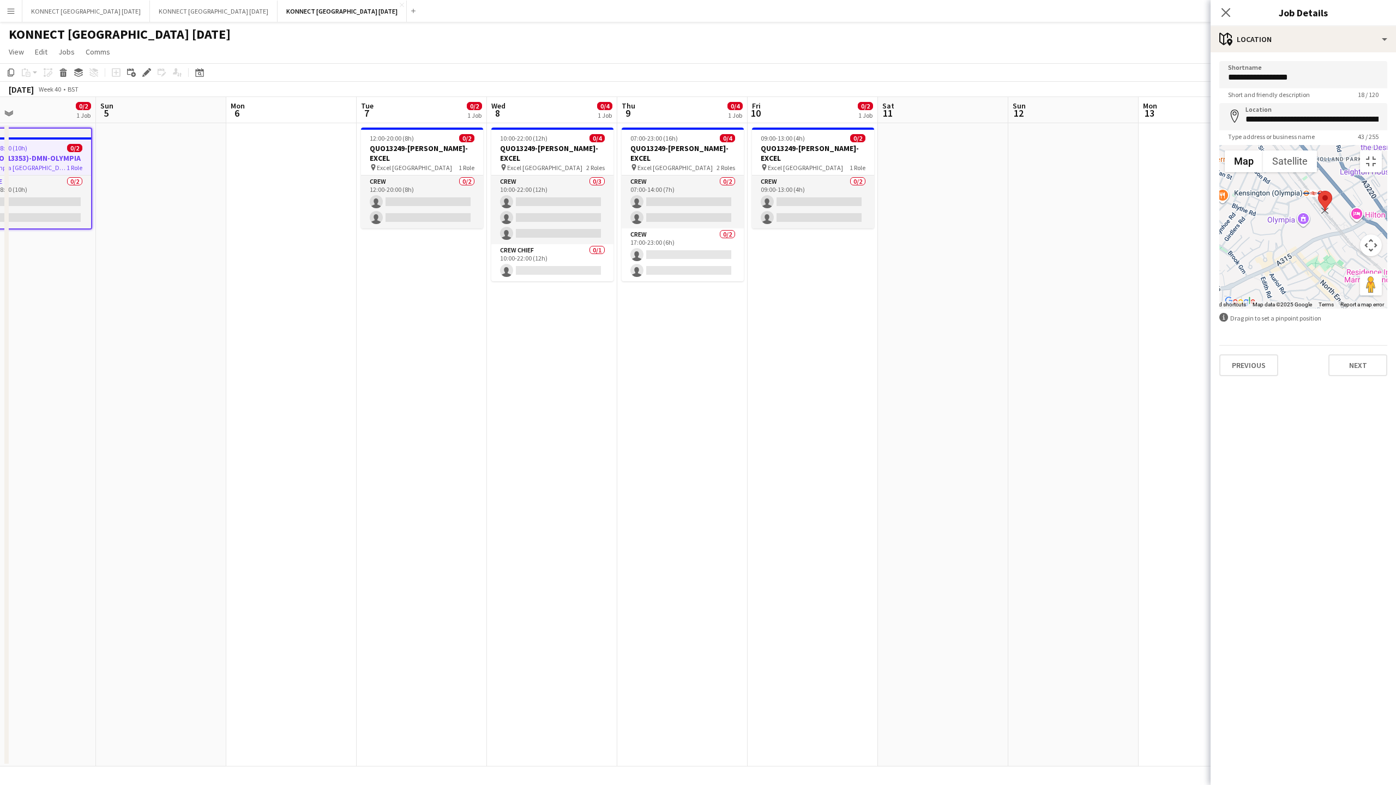
drag, startPoint x: 698, startPoint y: 383, endPoint x: 721, endPoint y: 366, distance: 28.0
click at [897, 191] on area at bounding box center [1318, 191] width 0 height 0
type input "**********"
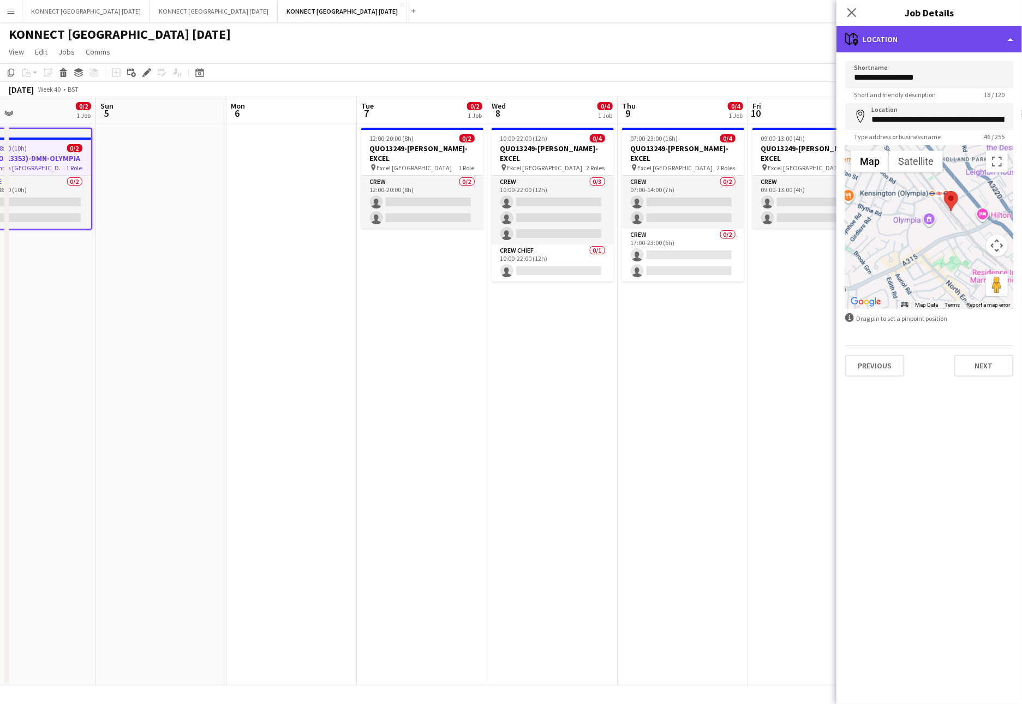
click at [897, 44] on div "maps-pin-1 Location" at bounding box center [928, 39] width 185 height 26
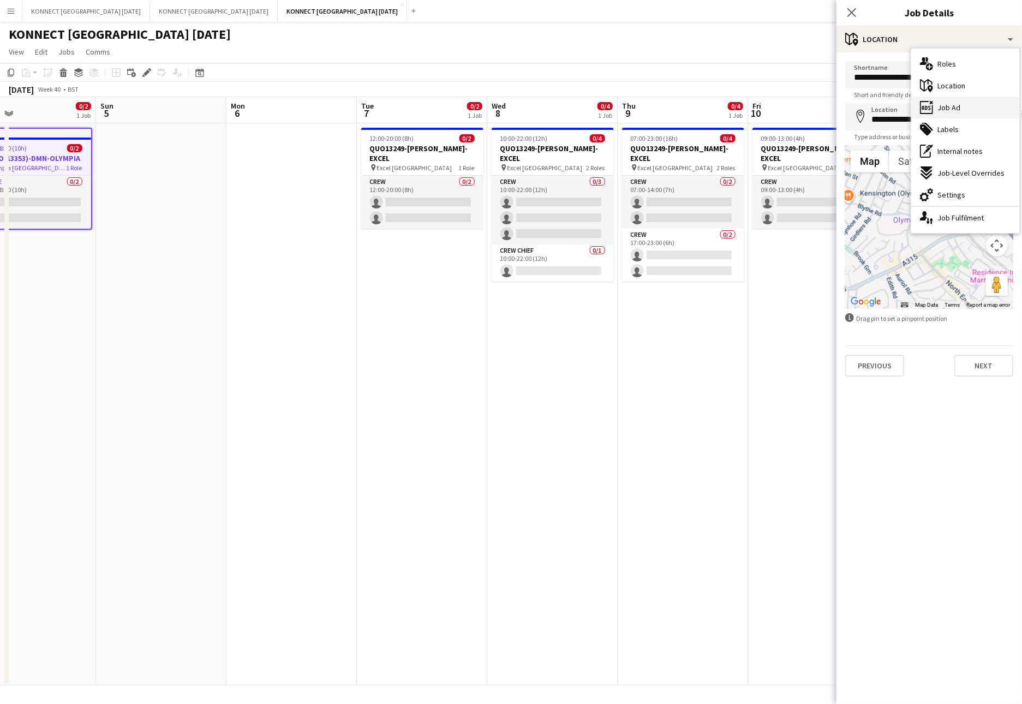
click at [897, 106] on span "Job Ad" at bounding box center [948, 108] width 23 height 10
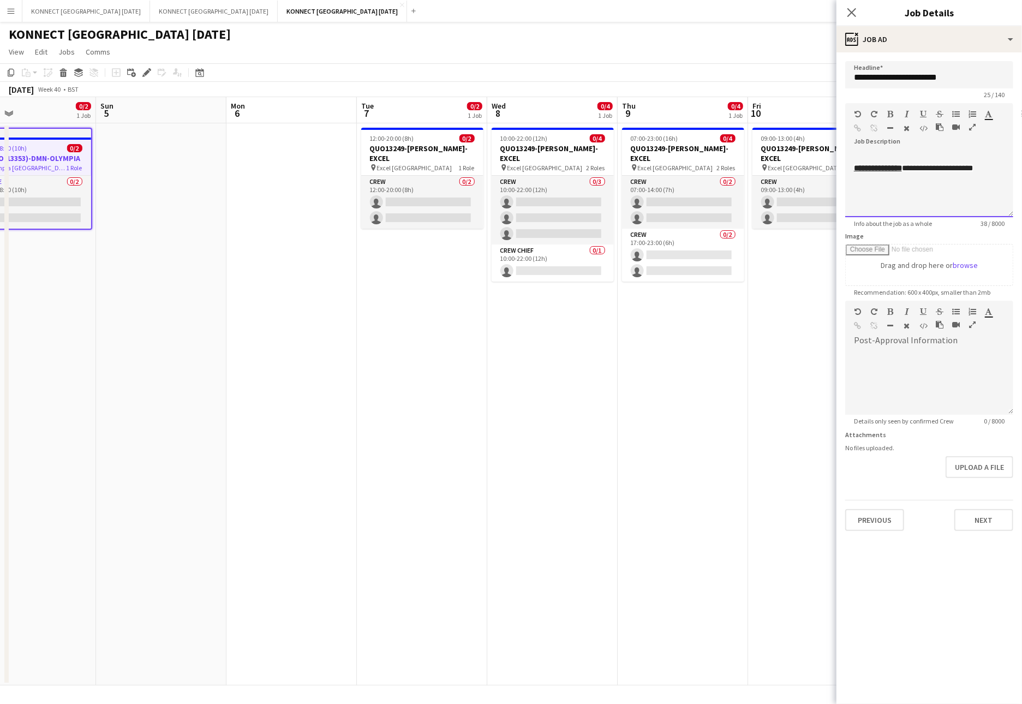
click at [862, 152] on div "**********" at bounding box center [929, 184] width 168 height 65
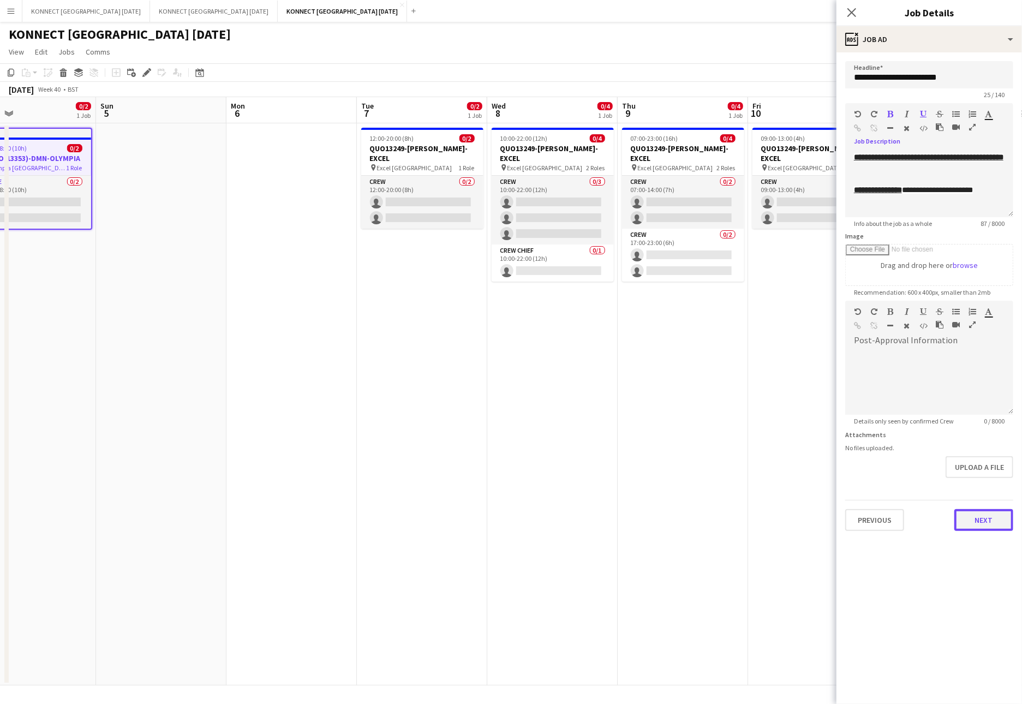
click at [897, 521] on button "Next" at bounding box center [983, 520] width 59 height 22
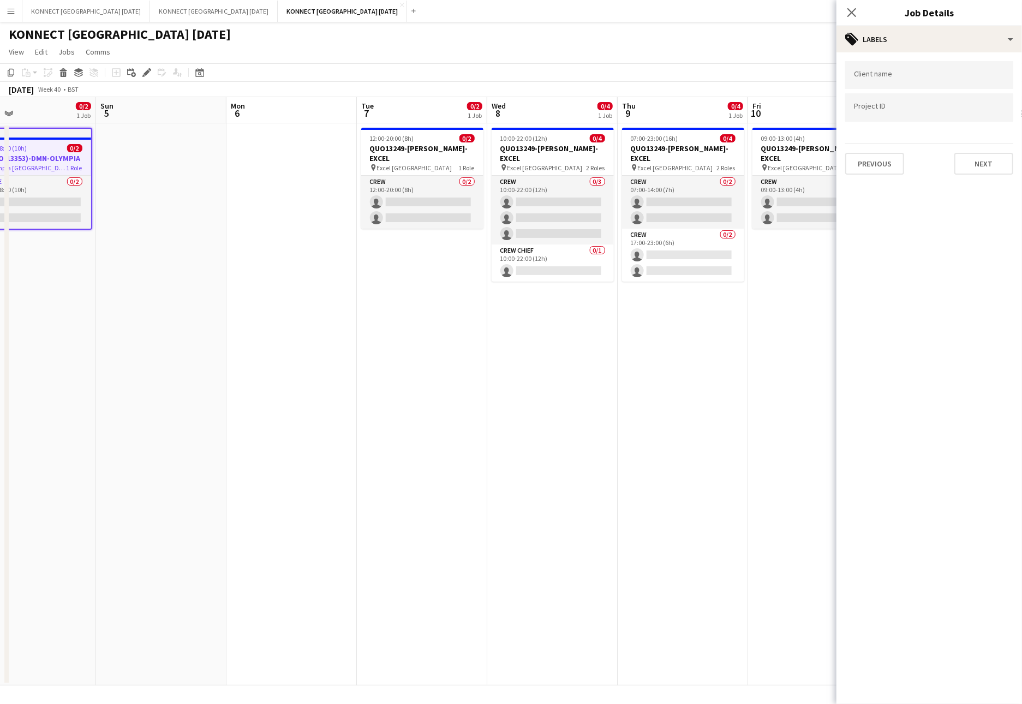
click at [681, 406] on app-date-cell "07:00-23:00 (16h) 0/4 QUO13249-[PERSON_NAME]-EXCEL pin Excel London 2 Roles Cre…" at bounding box center [682, 404] width 130 height 562
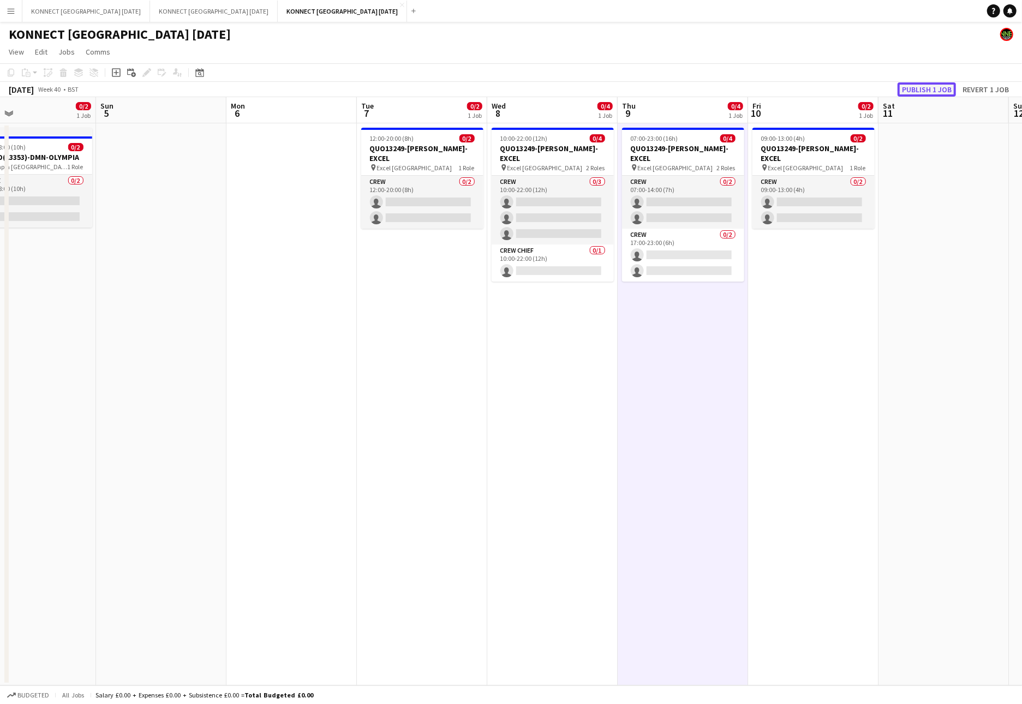
click at [897, 86] on button "Publish 1 job" at bounding box center [926, 89] width 58 height 14
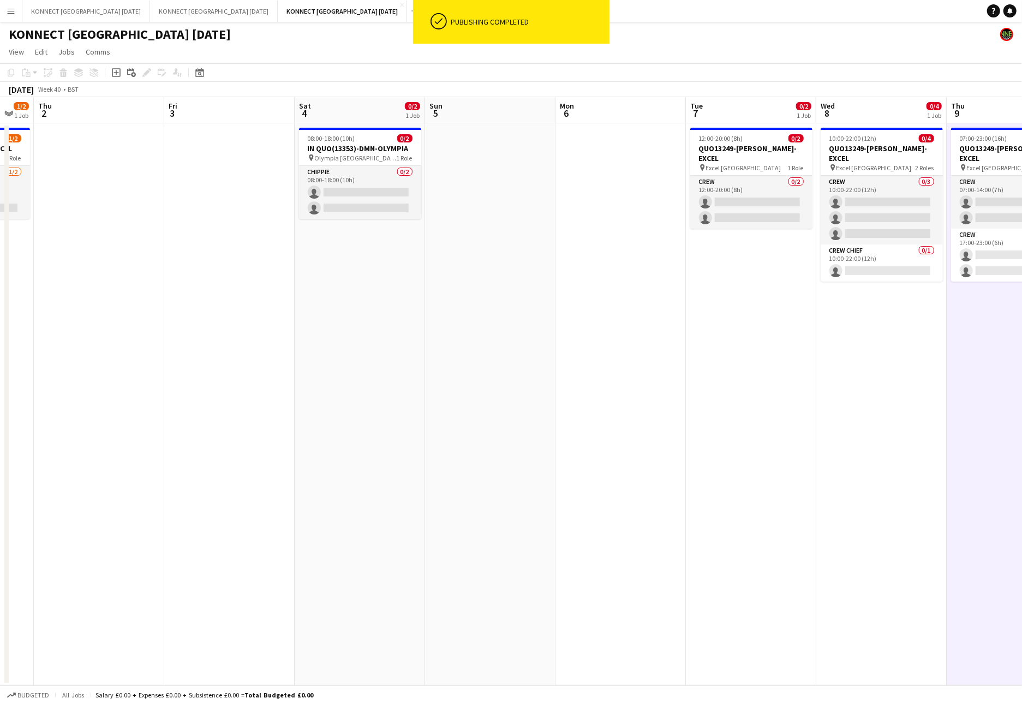
scroll to position [0, 296]
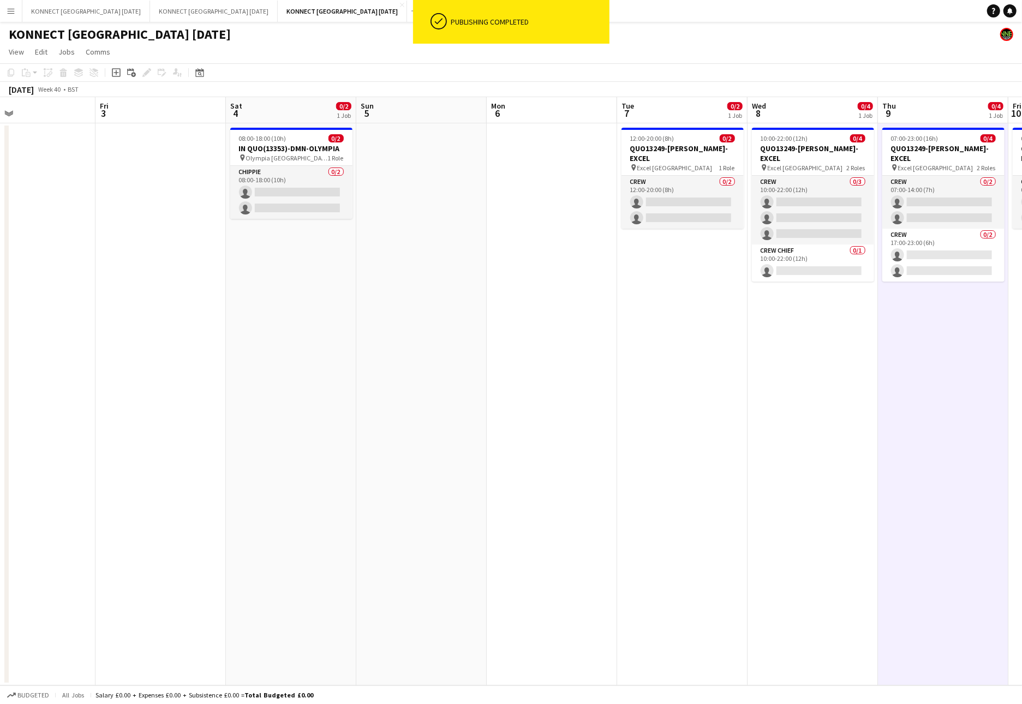
click at [897, 377] on app-date-cell "07:00-23:00 (16h) 0/4 QUO13249-[PERSON_NAME]-EXCEL pin Excel London 2 Roles Cre…" at bounding box center [943, 404] width 130 height 562
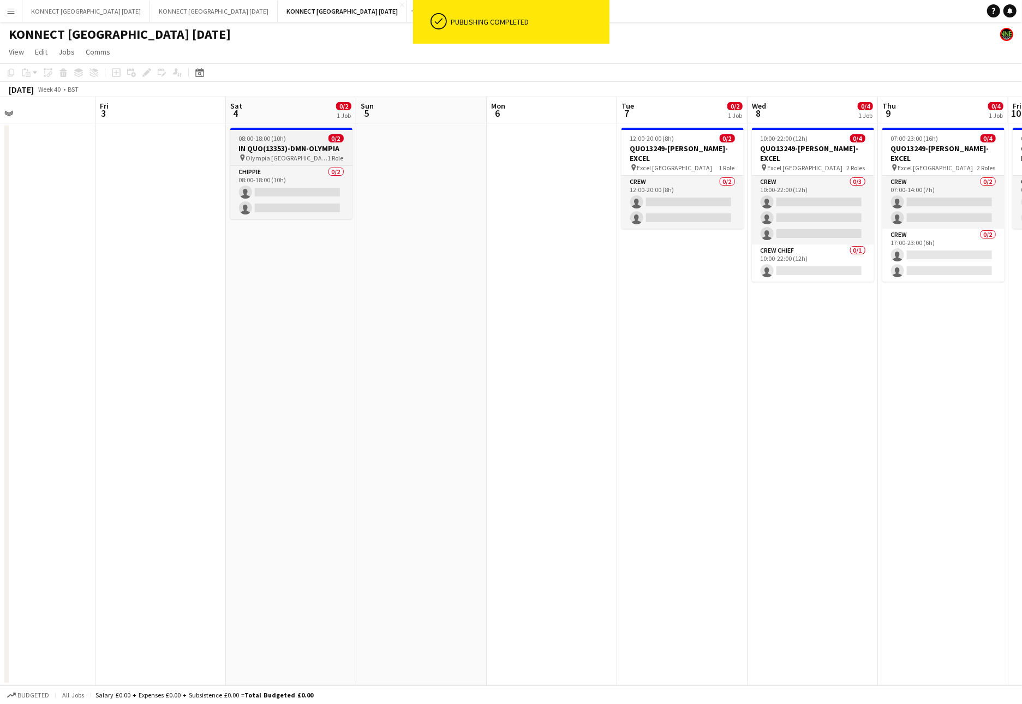
click at [281, 141] on span "08:00-18:00 (10h)" at bounding box center [262, 138] width 47 height 8
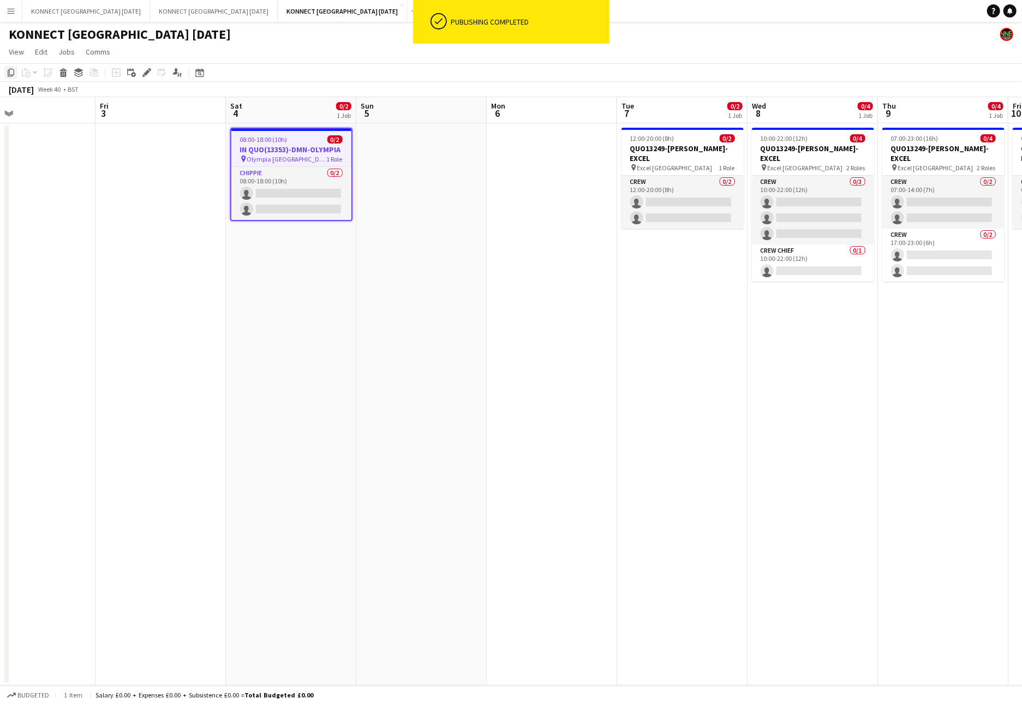
click at [8, 71] on icon "Copy" at bounding box center [11, 72] width 9 height 9
click at [404, 191] on app-date-cell at bounding box center [421, 404] width 130 height 562
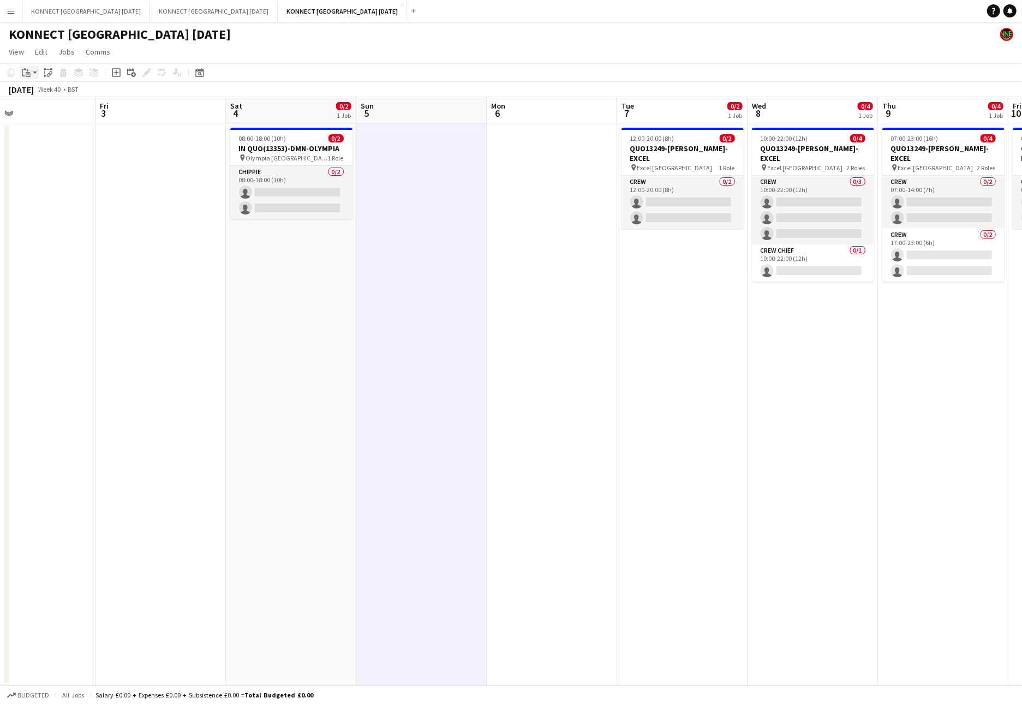
click at [29, 72] on icon at bounding box center [28, 74] width 5 height 5
click at [35, 93] on link "Paste Command V" at bounding box center [72, 93] width 86 height 10
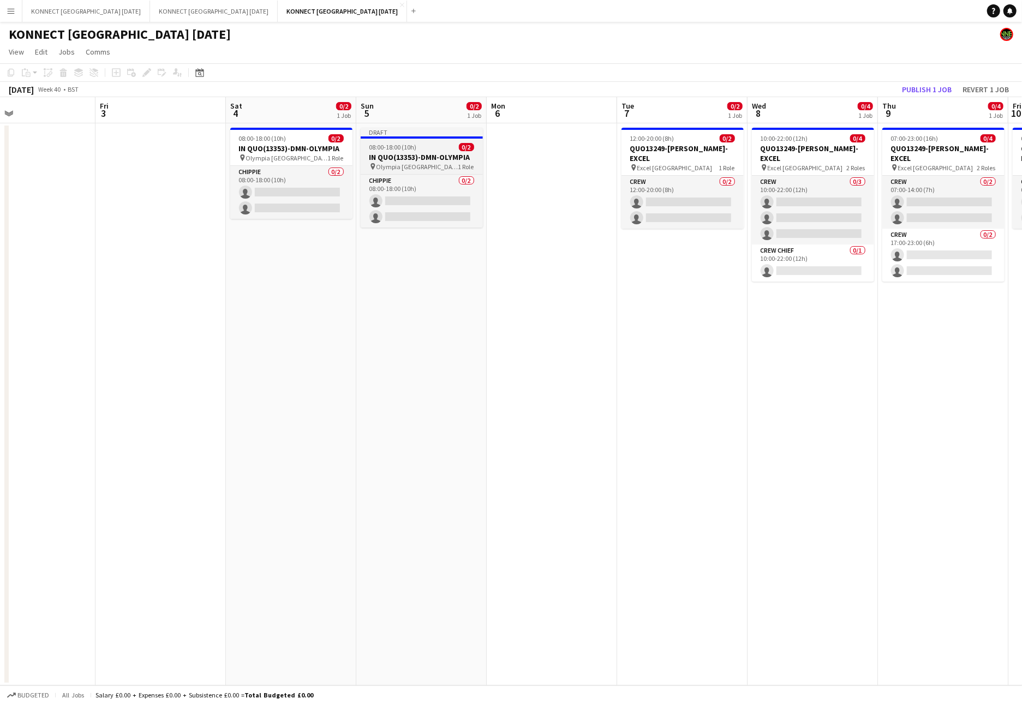
click at [401, 149] on span "08:00-18:00 (10h)" at bounding box center [392, 147] width 47 height 8
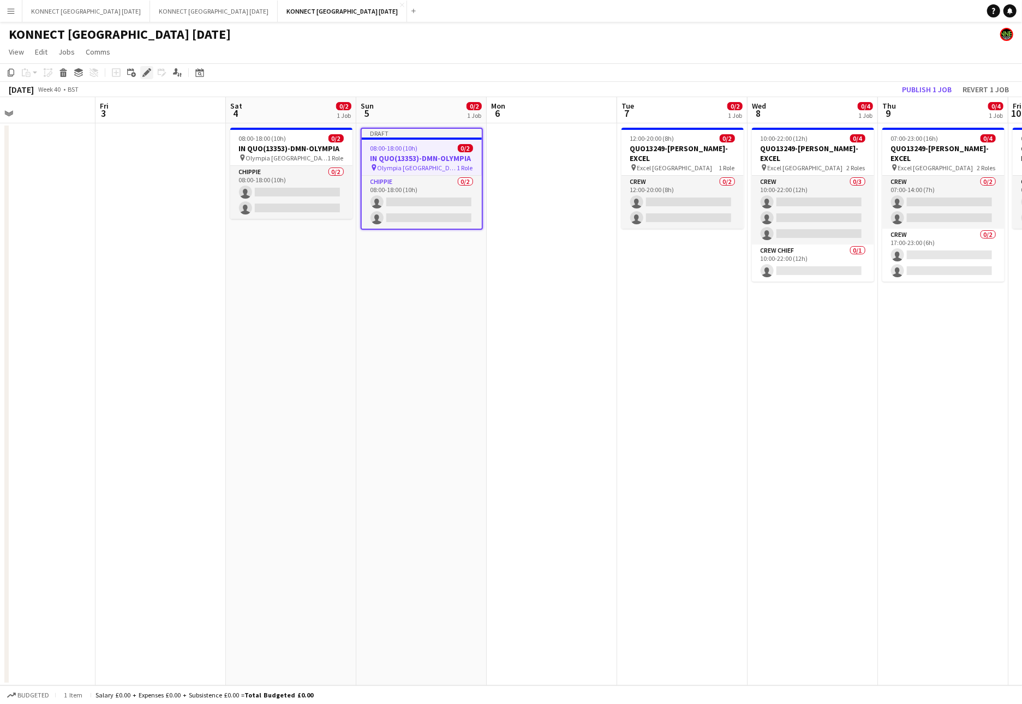
click at [147, 72] on icon at bounding box center [146, 73] width 6 height 6
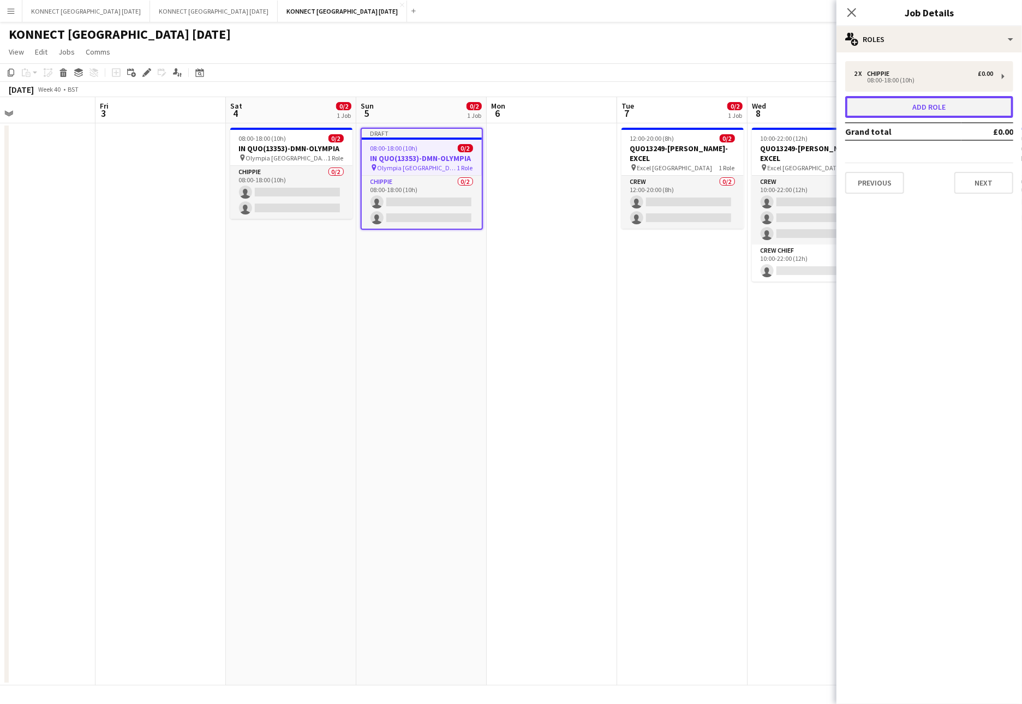
click at [897, 96] on button "Add role" at bounding box center [929, 107] width 168 height 22
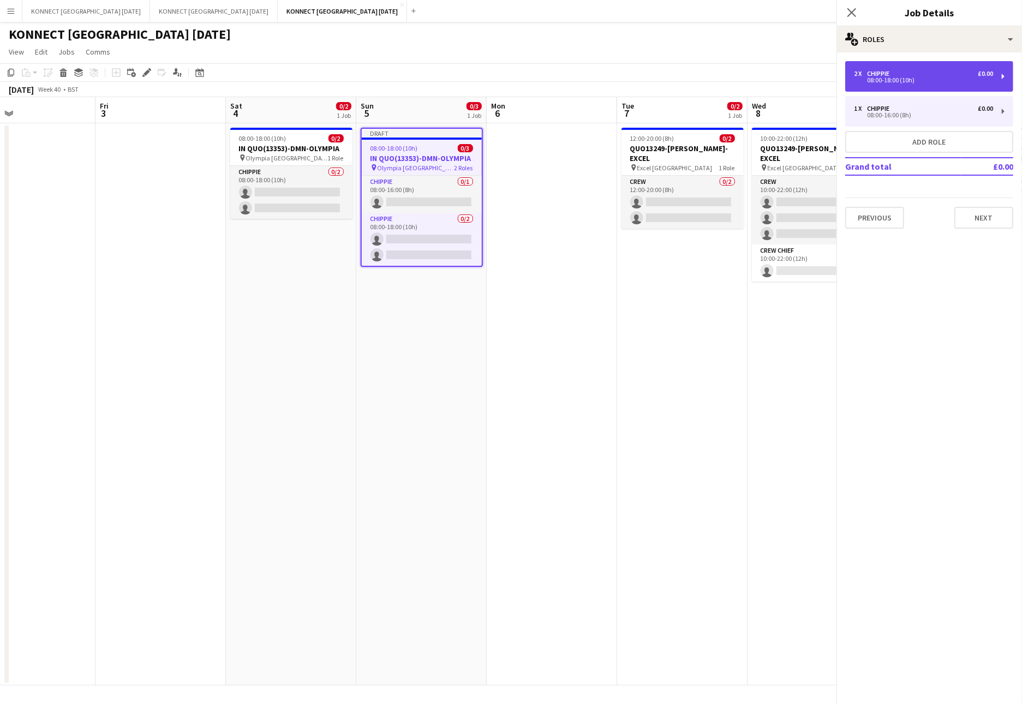
click at [897, 87] on div "2 x CHIPPIE £0.00 08:00-18:00 (10h)" at bounding box center [929, 76] width 168 height 31
type input "*****"
type input "*"
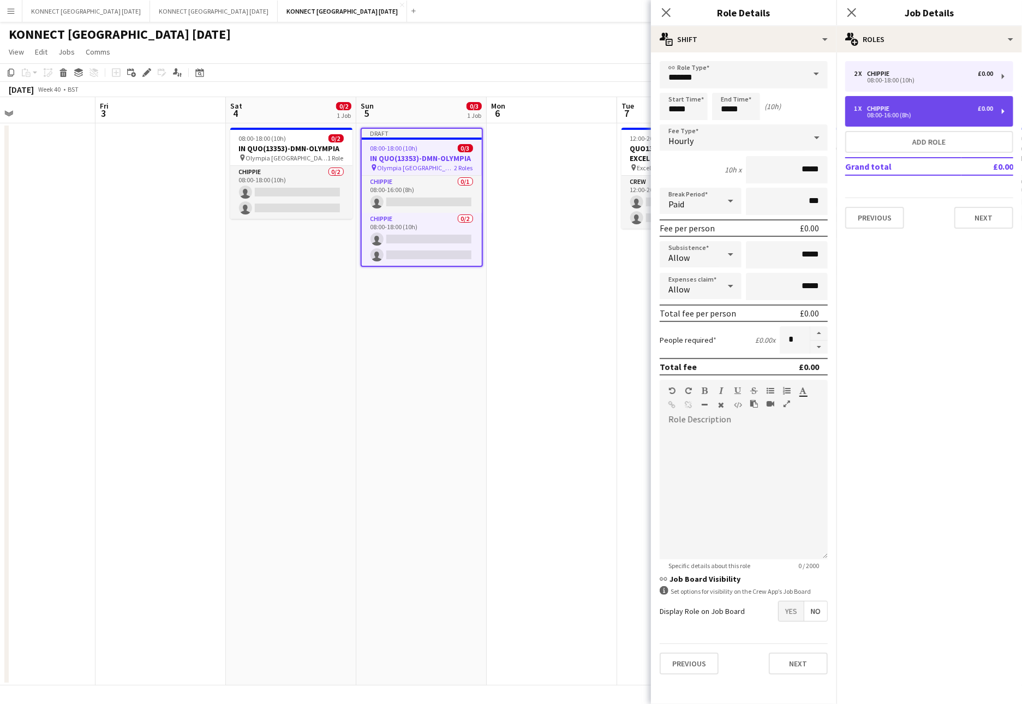
click at [897, 122] on div "1 x CHIPPIE £0.00 08:00-16:00 (8h)" at bounding box center [929, 111] width 168 height 31
type input "*****"
type input "*"
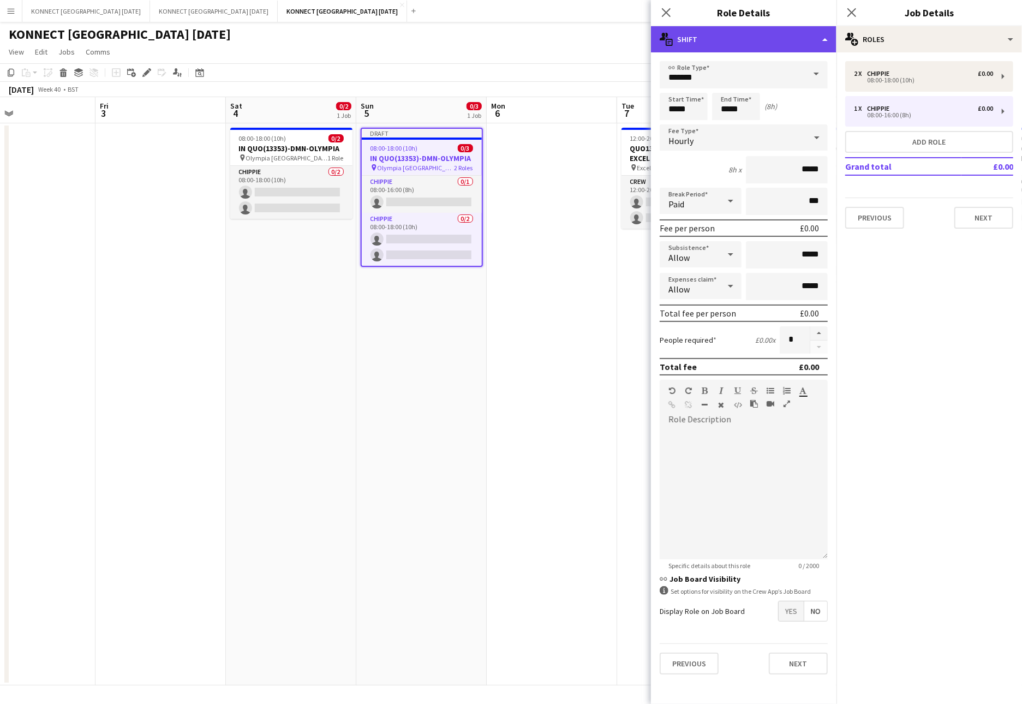
click at [749, 46] on div "multiple-actions-text Shift" at bounding box center [743, 39] width 185 height 26
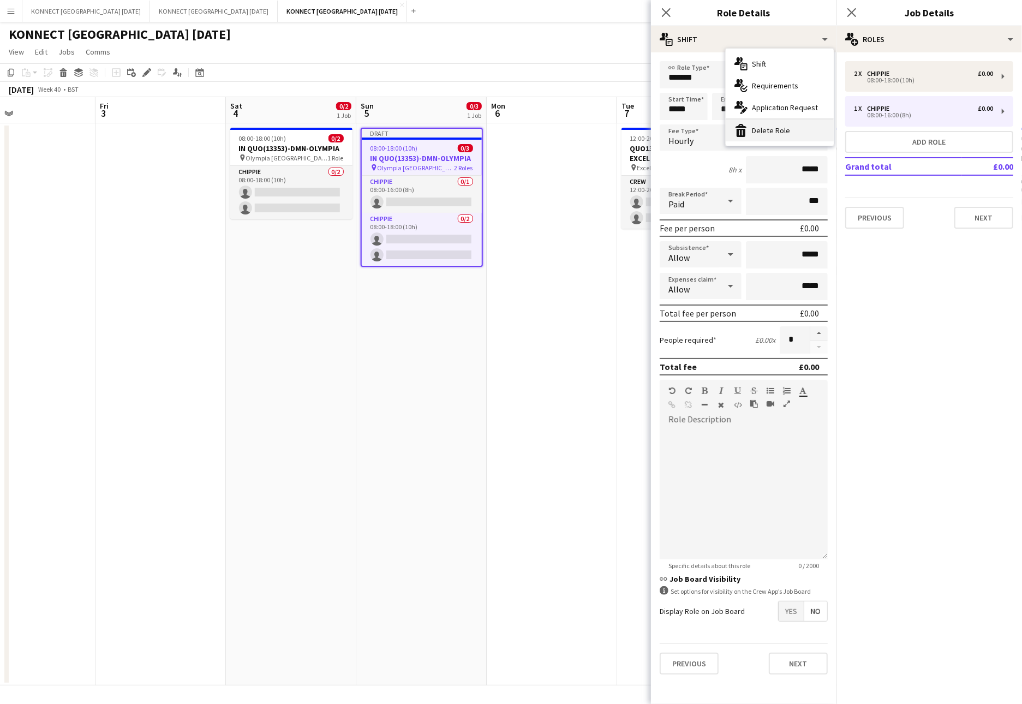
click at [758, 133] on div "bin-2 Delete Role" at bounding box center [779, 130] width 108 height 22
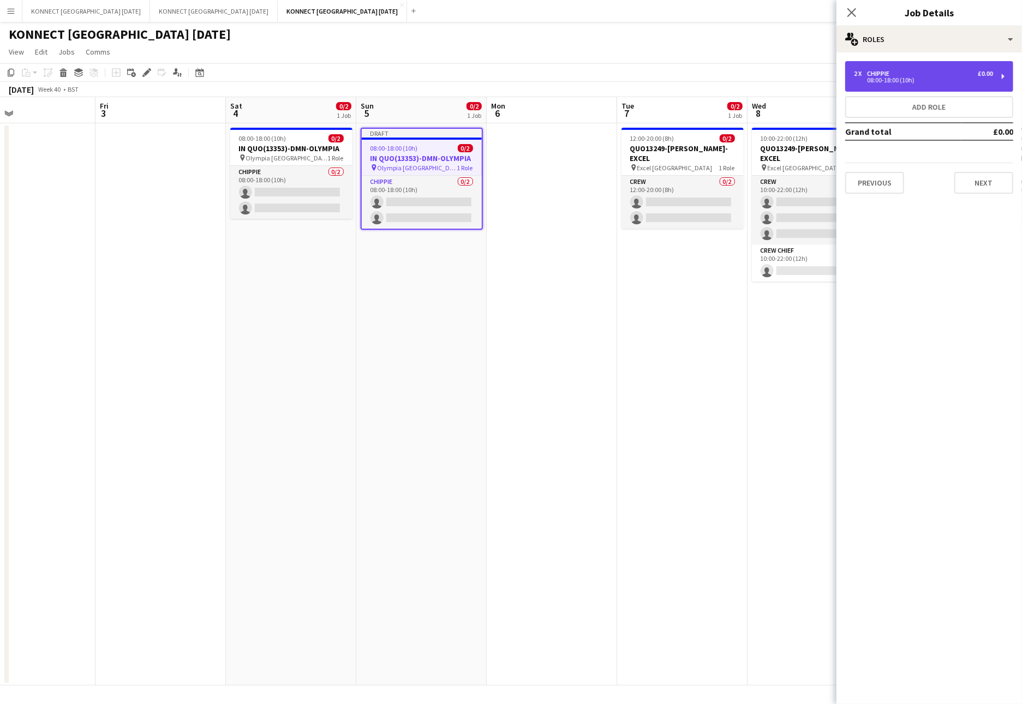
click at [895, 77] on div "08:00-18:00 (10h)" at bounding box center [923, 79] width 139 height 5
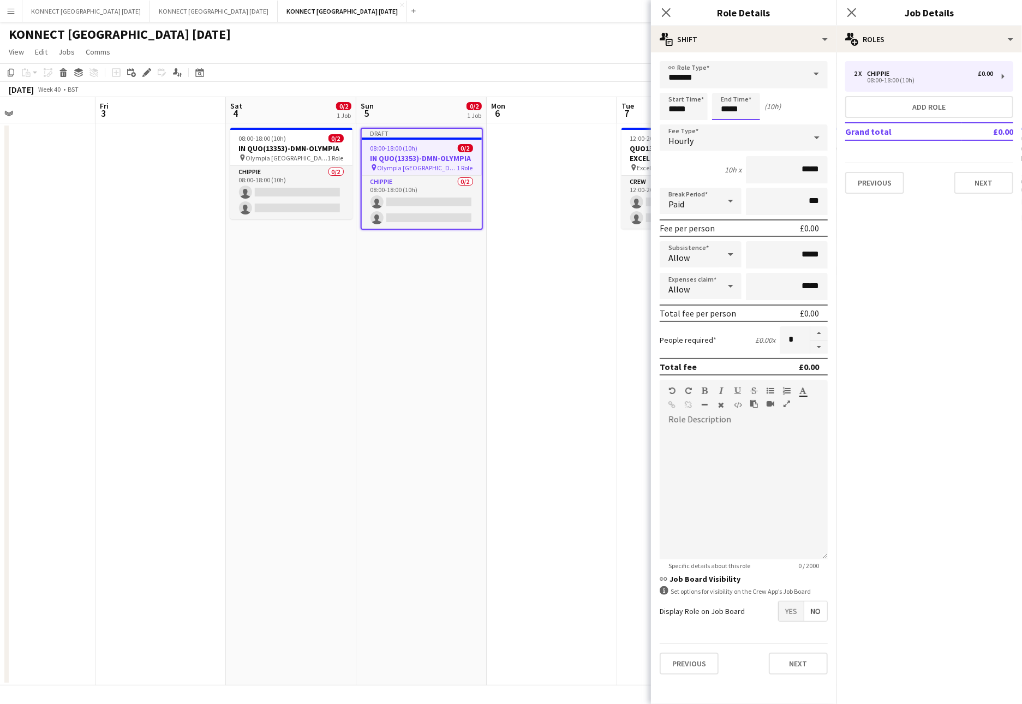
click at [729, 109] on input "*****" at bounding box center [736, 106] width 48 height 27
type input "*****"
click at [802, 573] on button "Next" at bounding box center [798, 663] width 59 height 22
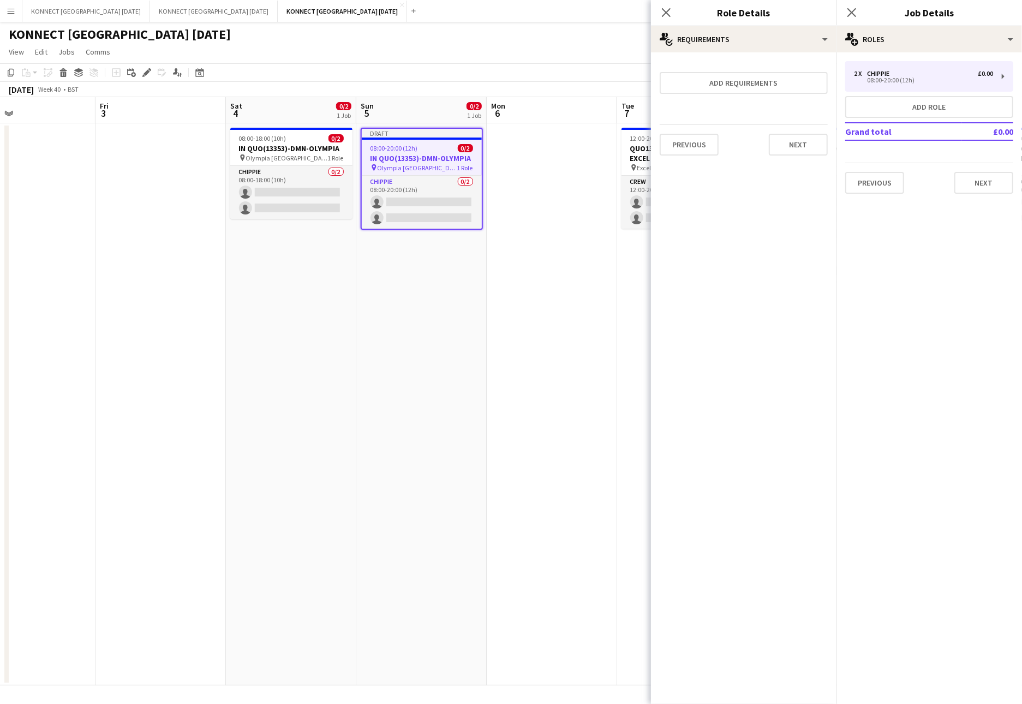
click at [588, 412] on app-date-cell at bounding box center [552, 404] width 130 height 562
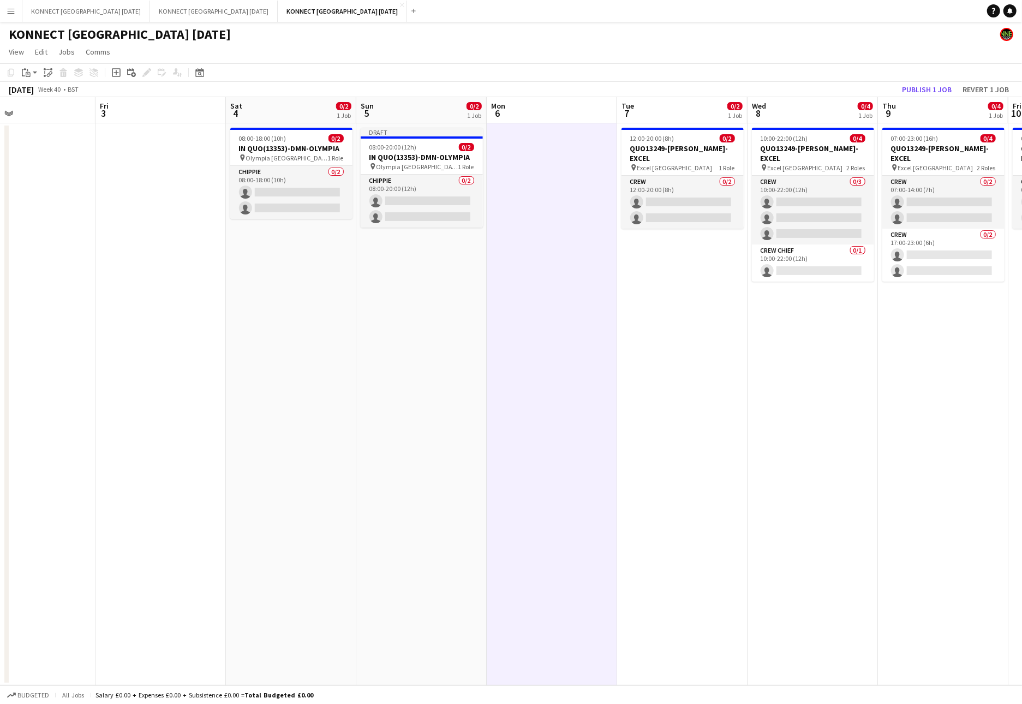
click at [588, 412] on app-date-cell at bounding box center [552, 404] width 130 height 562
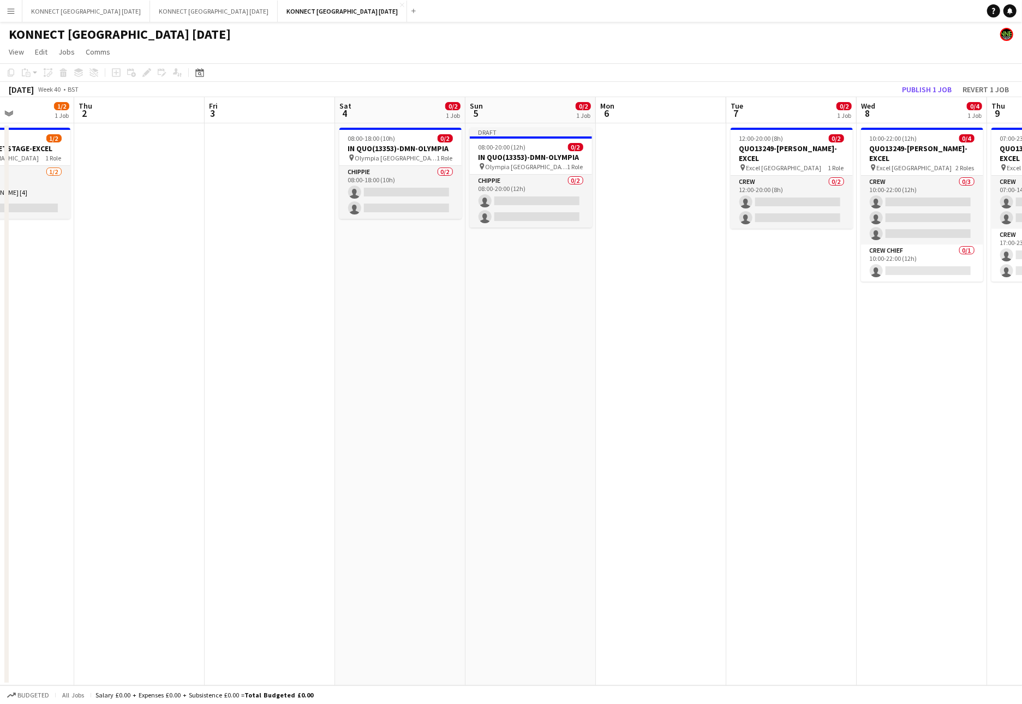
scroll to position [0, 260]
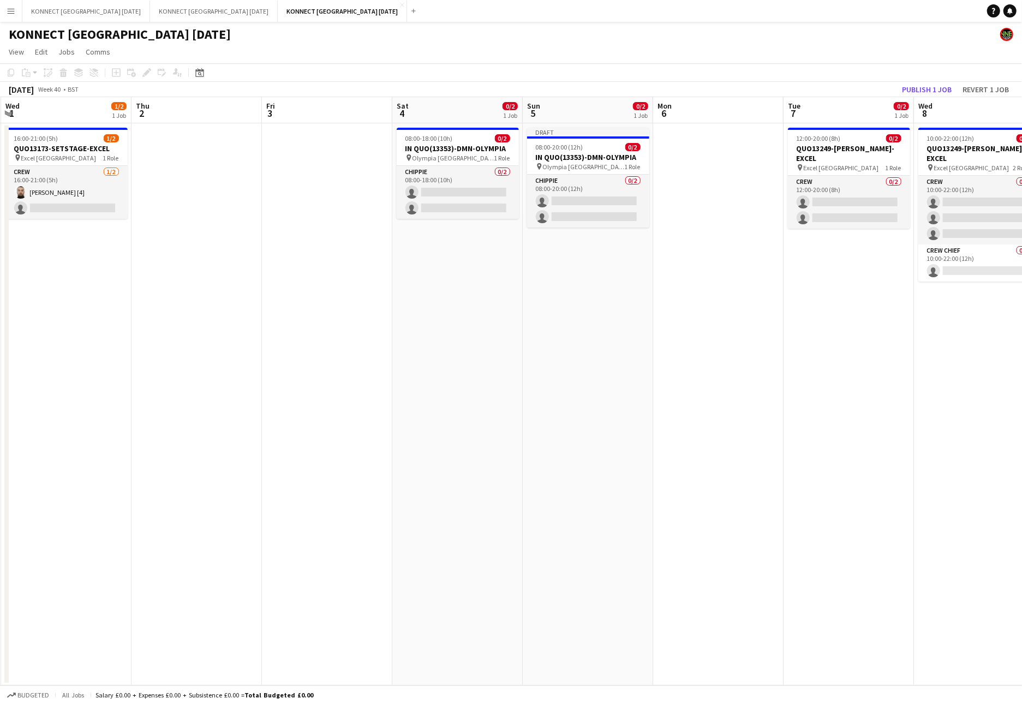
click at [365, 223] on app-date-cell at bounding box center [327, 404] width 130 height 562
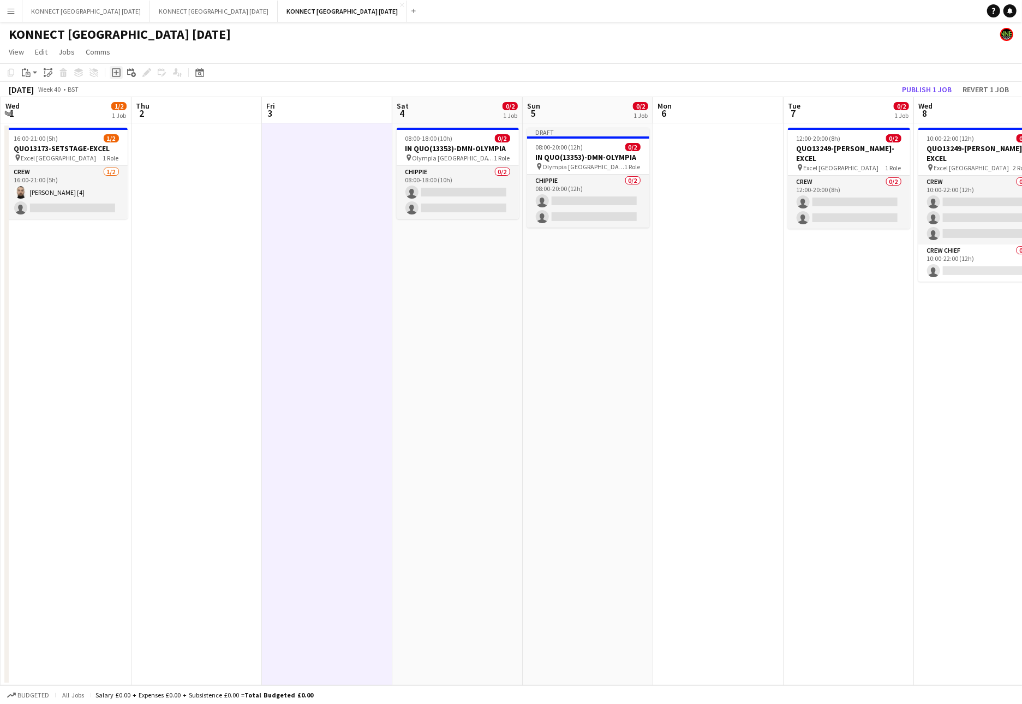
click at [120, 76] on icon "Add job" at bounding box center [116, 72] width 9 height 9
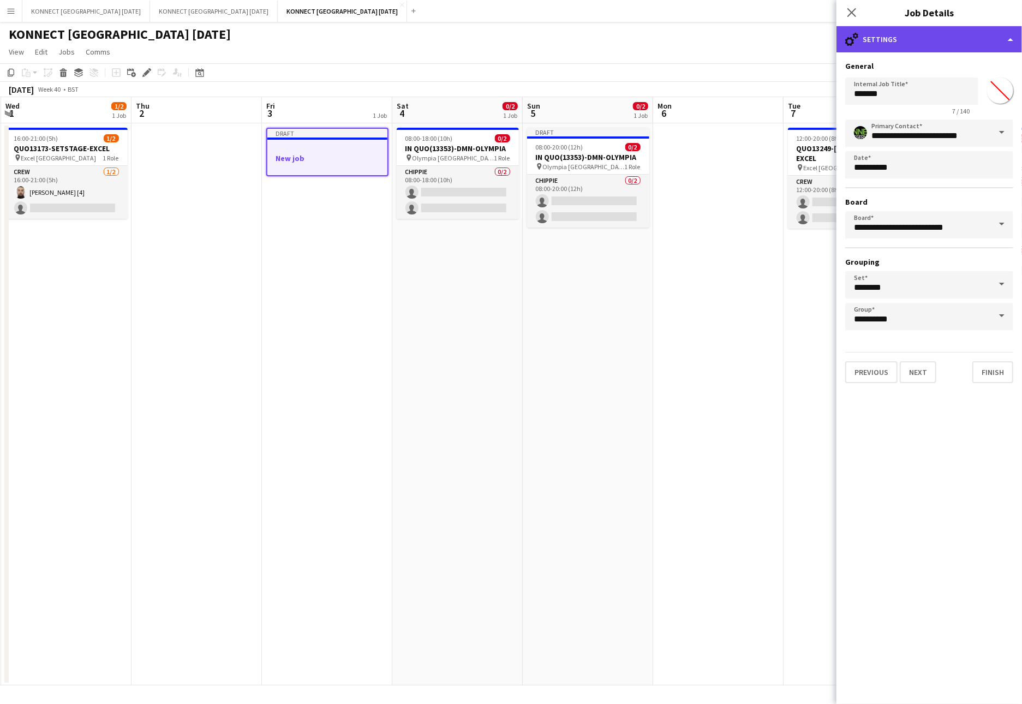
click at [897, 47] on div "cog-double-3 Settings" at bounding box center [928, 39] width 185 height 26
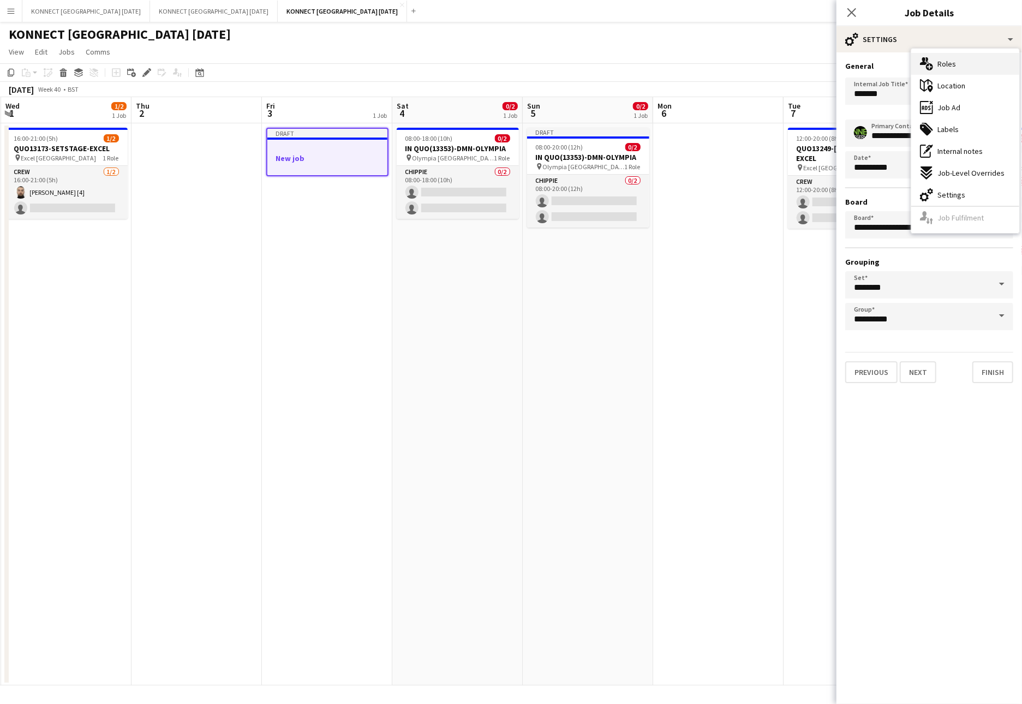
click at [897, 67] on span "Roles" at bounding box center [946, 64] width 19 height 10
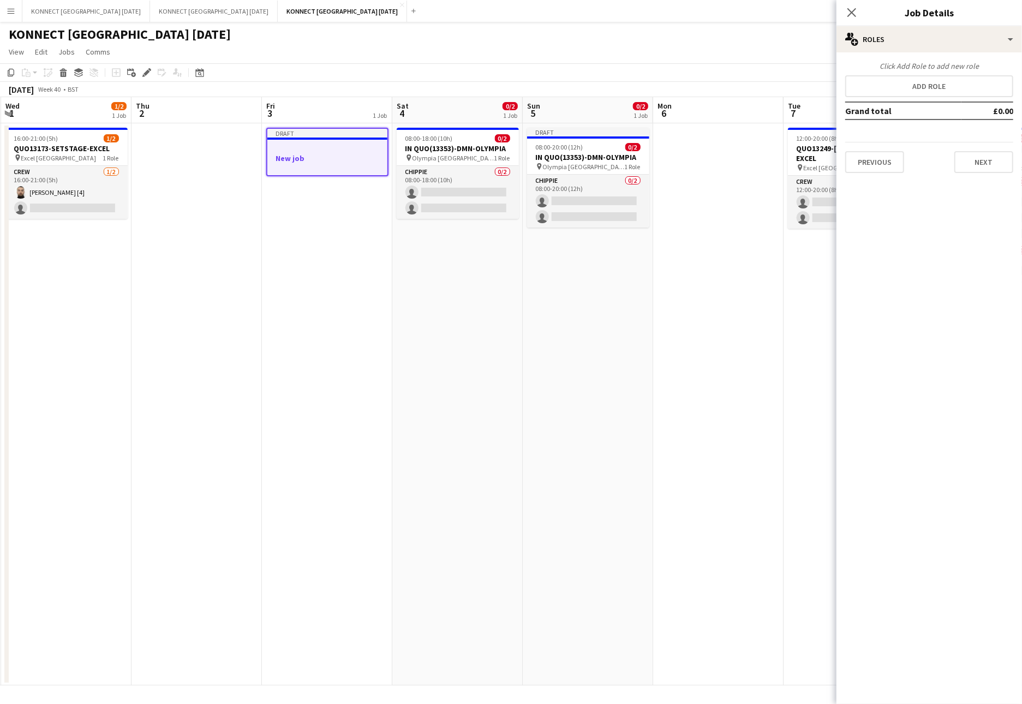
click at [362, 160] on h3 "New job" at bounding box center [327, 158] width 120 height 10
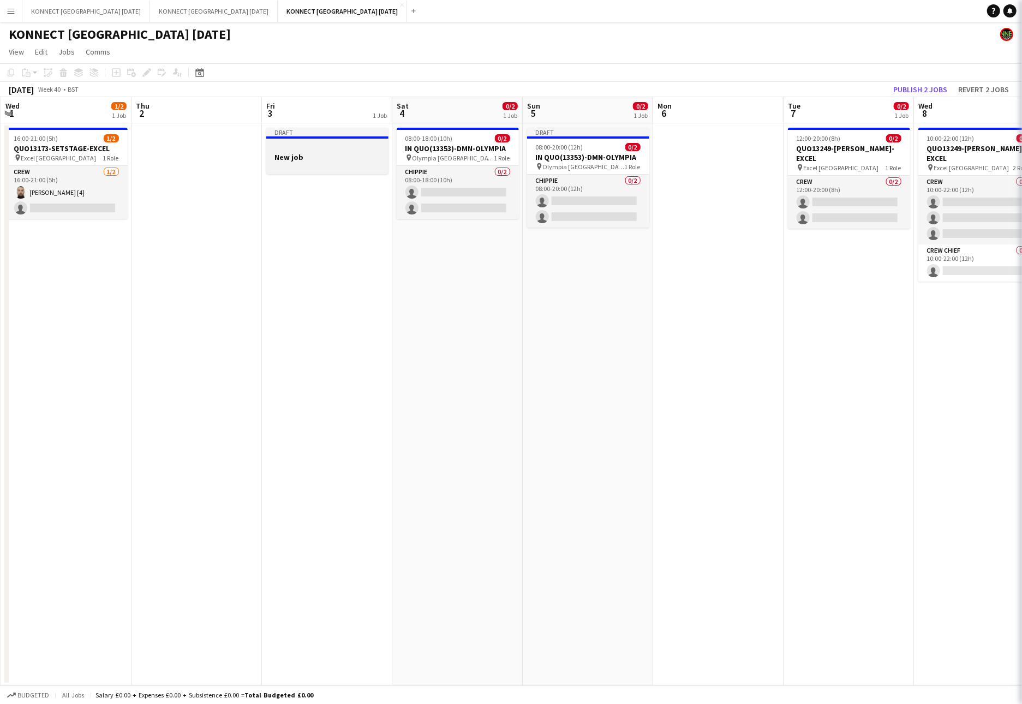
click at [342, 160] on h3 "New job" at bounding box center [327, 157] width 122 height 10
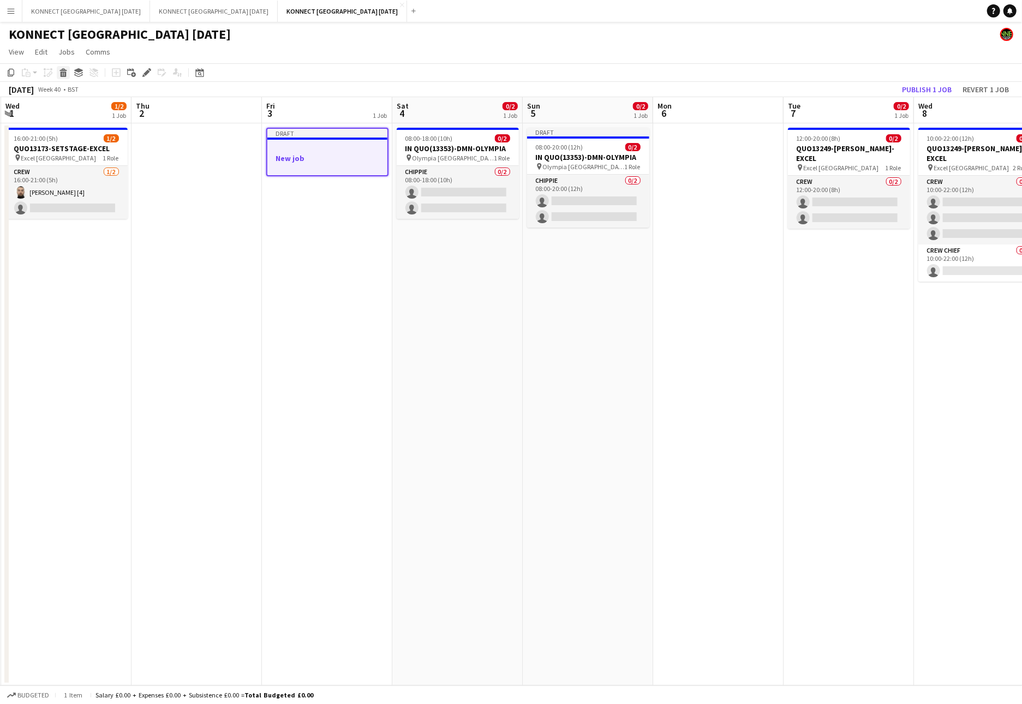
click at [68, 72] on div "Delete" at bounding box center [63, 72] width 13 height 13
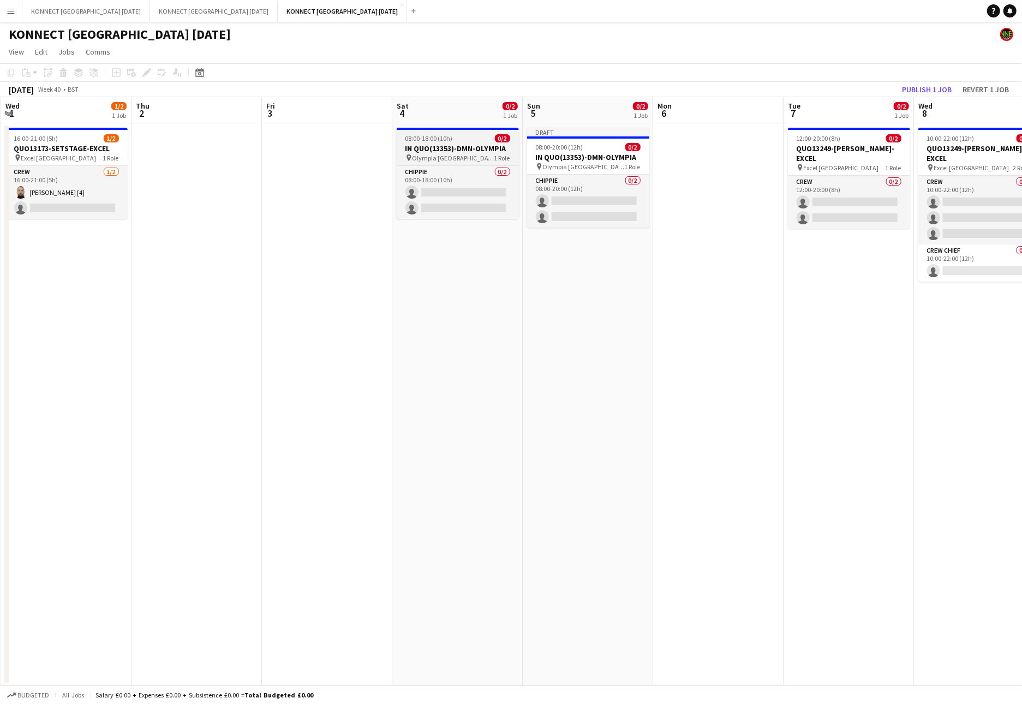
click at [417, 135] on span "08:00-18:00 (10h)" at bounding box center [428, 138] width 47 height 8
click at [9, 69] on icon "Copy" at bounding box center [11, 72] width 9 height 9
click at [284, 203] on app-date-cell at bounding box center [327, 404] width 130 height 562
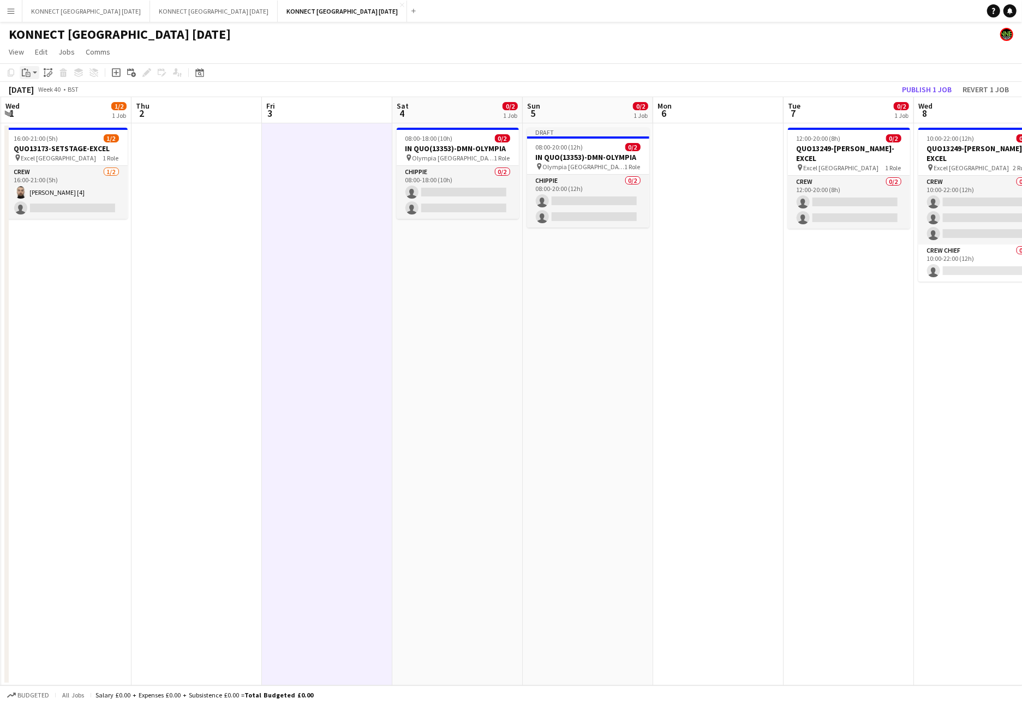
click at [26, 72] on icon at bounding box center [28, 74] width 5 height 5
click at [37, 92] on link "Paste Command V" at bounding box center [72, 93] width 86 height 10
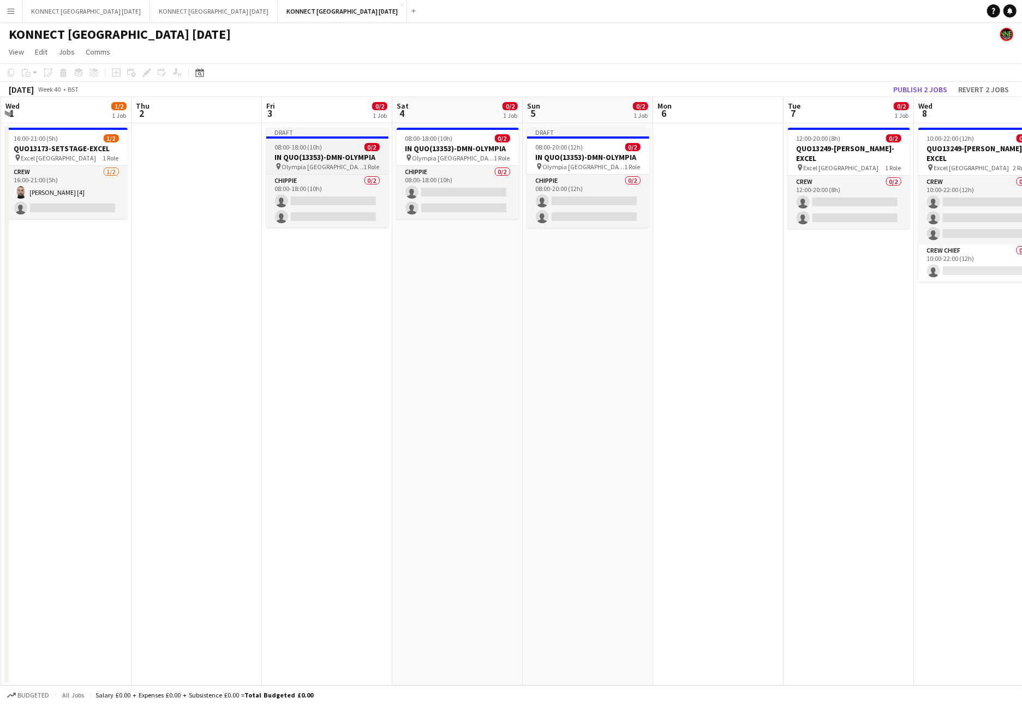
click at [309, 135] on div "Draft" at bounding box center [327, 132] width 122 height 9
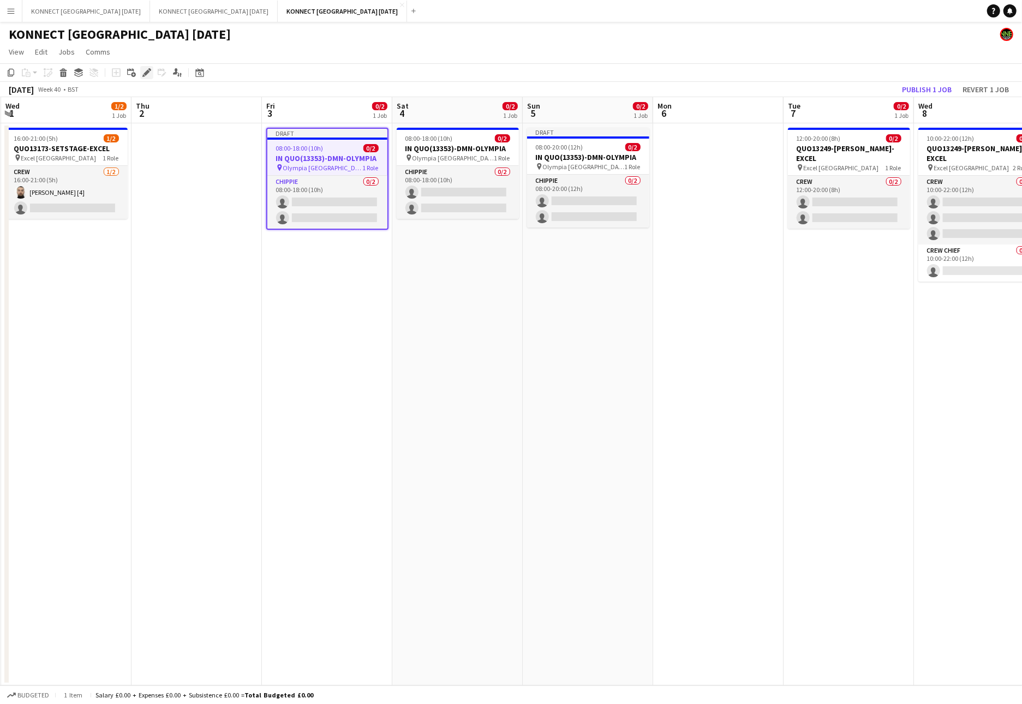
click at [143, 68] on icon "Edit" at bounding box center [146, 72] width 9 height 9
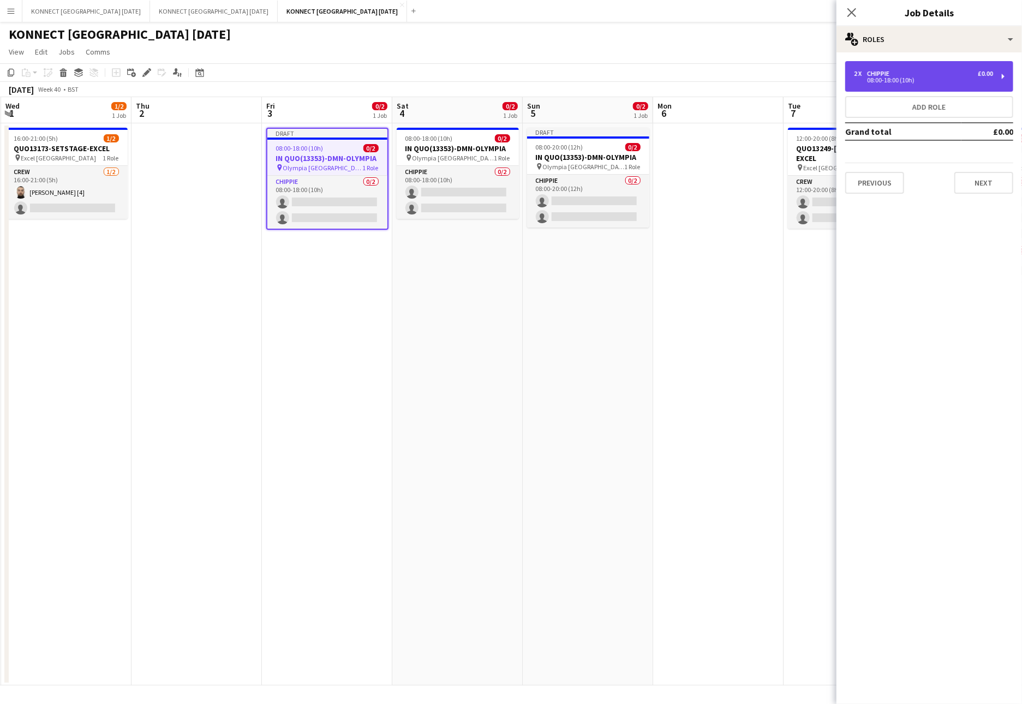
click at [896, 74] on div "2 x CHIPPIE £0.00" at bounding box center [923, 74] width 139 height 8
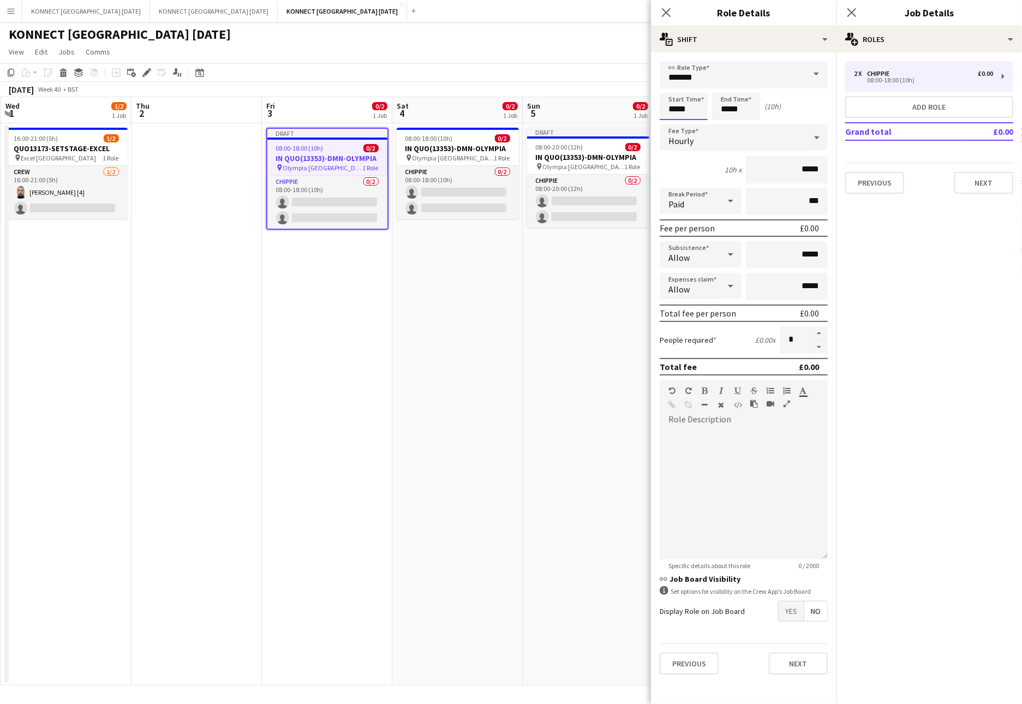
click at [676, 106] on input "*****" at bounding box center [683, 106] width 48 height 27
type input "*****"
click at [804, 573] on button "Next" at bounding box center [798, 663] width 59 height 22
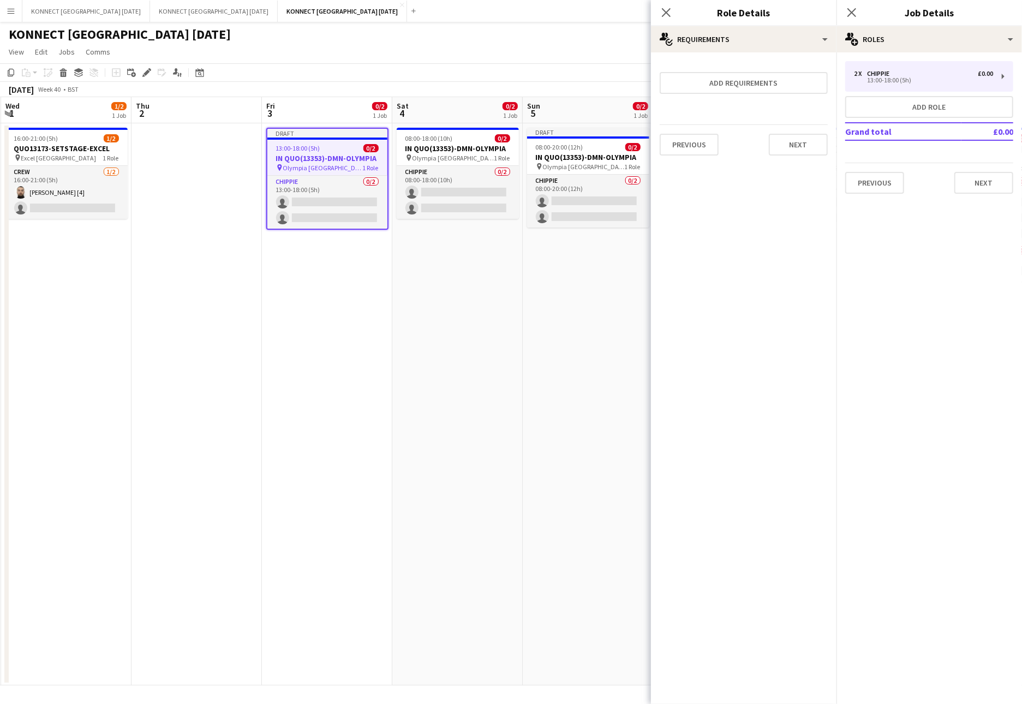
click at [532, 354] on app-date-cell "Draft 08:00-20:00 (12h) 0/2 IN QUO(13353)-DMN-OLYMPIA pin Olympia Kensington 1 …" at bounding box center [588, 404] width 130 height 562
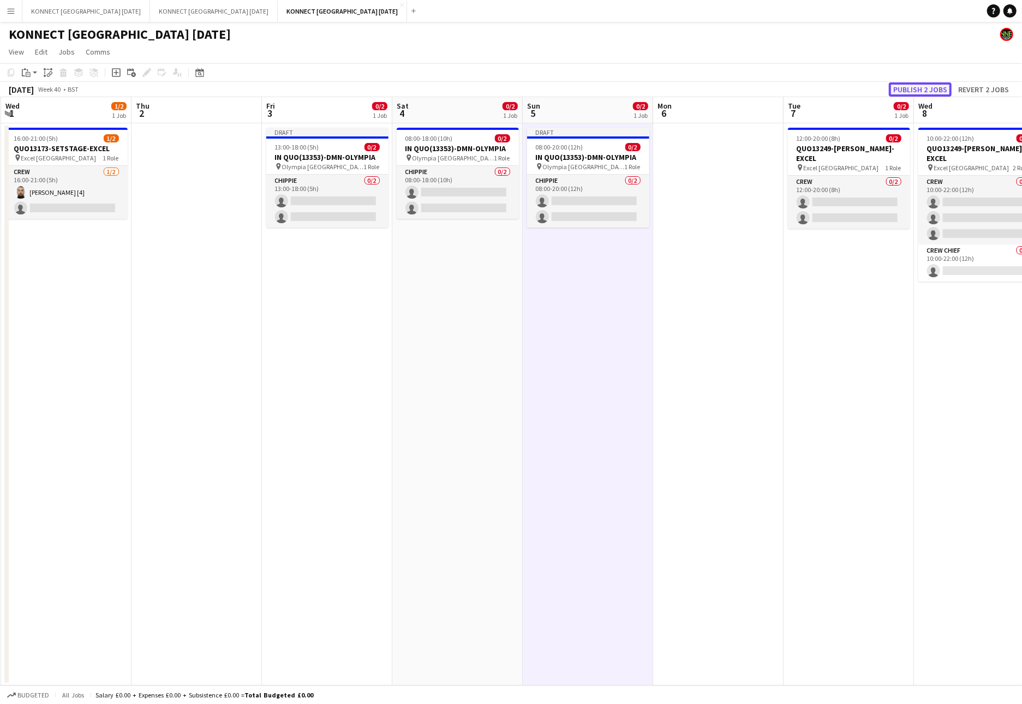
click at [897, 86] on button "Publish 2 jobs" at bounding box center [919, 89] width 63 height 14
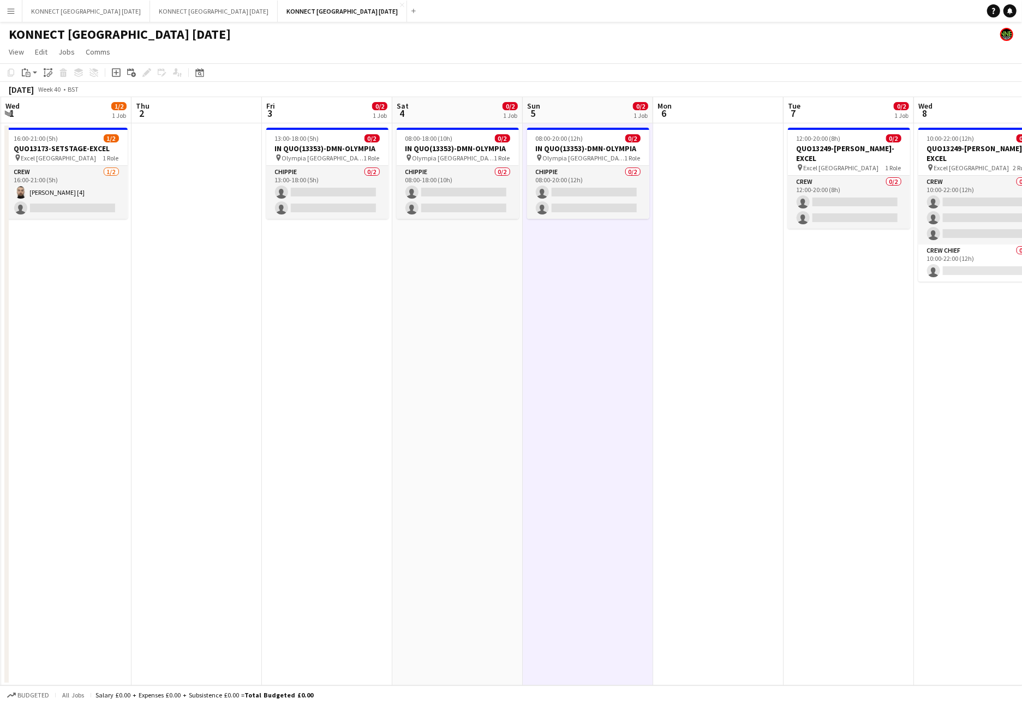
click at [576, 324] on app-date-cell "08:00-20:00 (12h) 0/2 IN QUO(13353)-DMN-OLYMPIA pin Olympia Kensington 1 Role C…" at bounding box center [588, 404] width 130 height 562
click at [598, 353] on app-date-cell "08:00-20:00 (12h) 0/2 IN QUO(13353)-DMN-OLYMPIA pin Olympia Kensington 1 Role C…" at bounding box center [588, 404] width 130 height 562
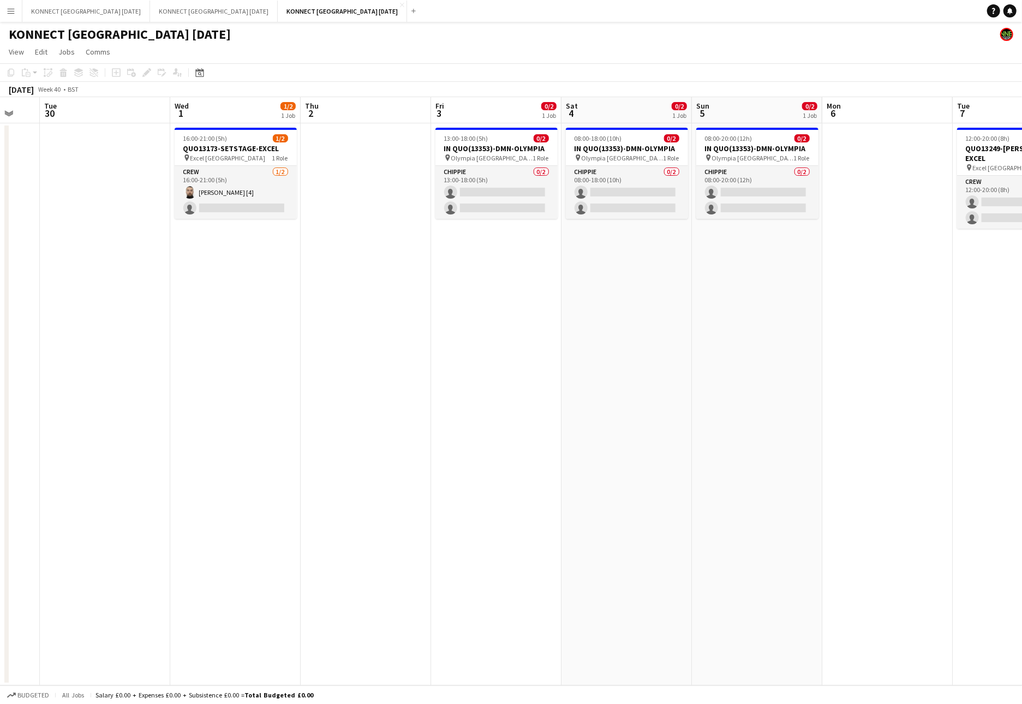
scroll to position [0, 284]
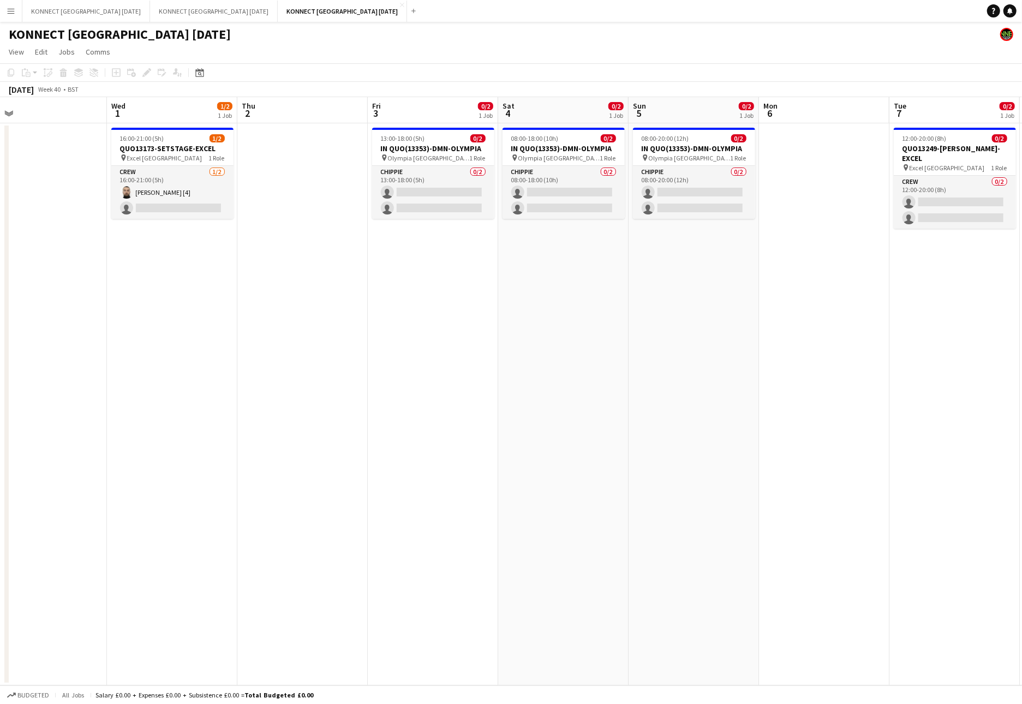
click at [346, 109] on app-board-header-date "Thu 2" at bounding box center [302, 110] width 130 height 26
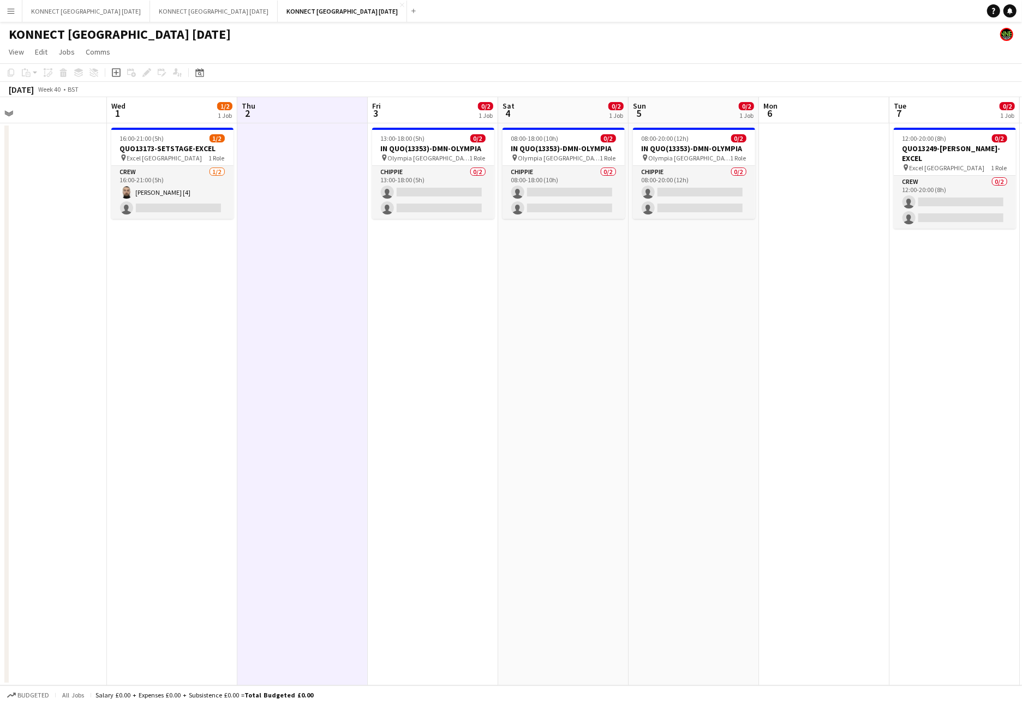
click at [332, 394] on app-date-cell at bounding box center [302, 404] width 130 height 562
click at [278, 268] on app-date-cell at bounding box center [302, 404] width 130 height 562
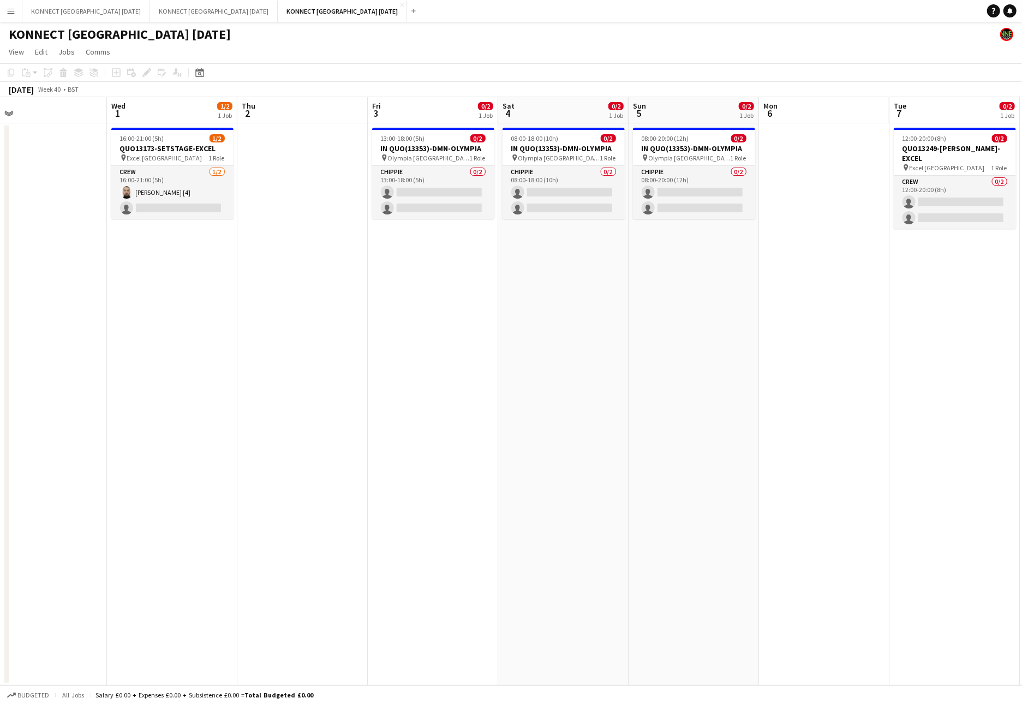
click at [20, 11] on button "Menu" at bounding box center [11, 11] width 22 height 22
click at [238, 50] on app-page-menu "View Day view expanded Day view collapsed Month view Date picker Jump to [DATE]…" at bounding box center [511, 53] width 1022 height 21
click at [217, 4] on button "KONNECT [GEOGRAPHIC_DATA] [DATE] Close" at bounding box center [214, 11] width 128 height 21
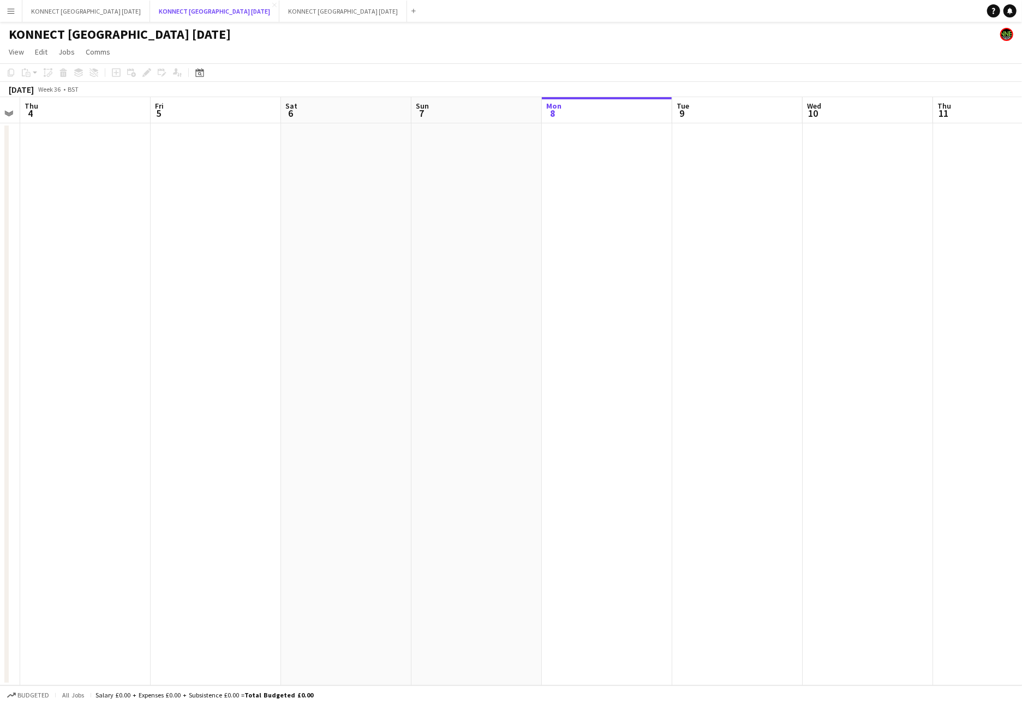
scroll to position [0, 233]
click at [110, 18] on button "KONNECT [GEOGRAPHIC_DATA] [DATE] Close" at bounding box center [86, 11] width 128 height 21
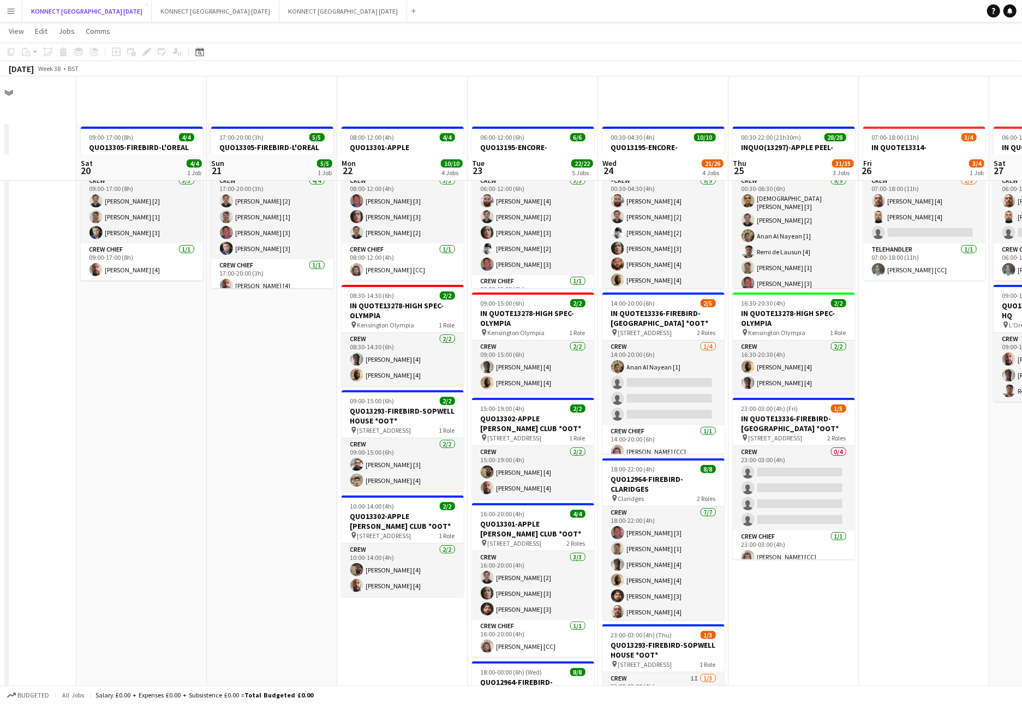
scroll to position [205, 0]
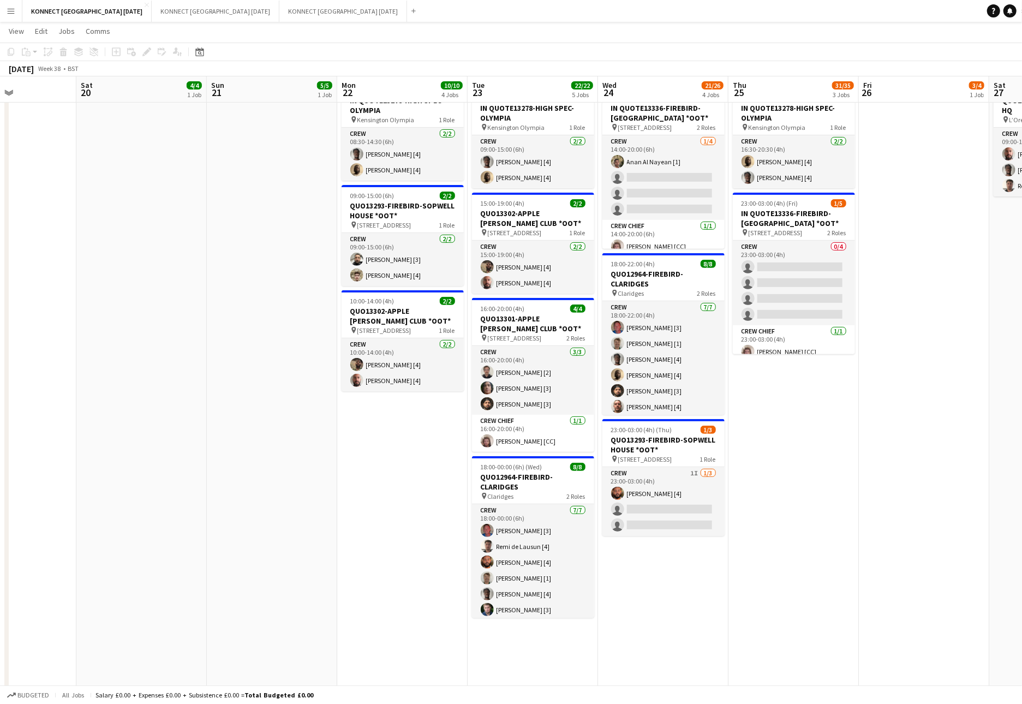
click at [421, 555] on app-date-cell "08:00-12:00 (4h) 4/4 QUO13301-APPLE [PERSON_NAME] CLUB *OOT* pin [PERSON_NAME],…" at bounding box center [402, 422] width 130 height 1011
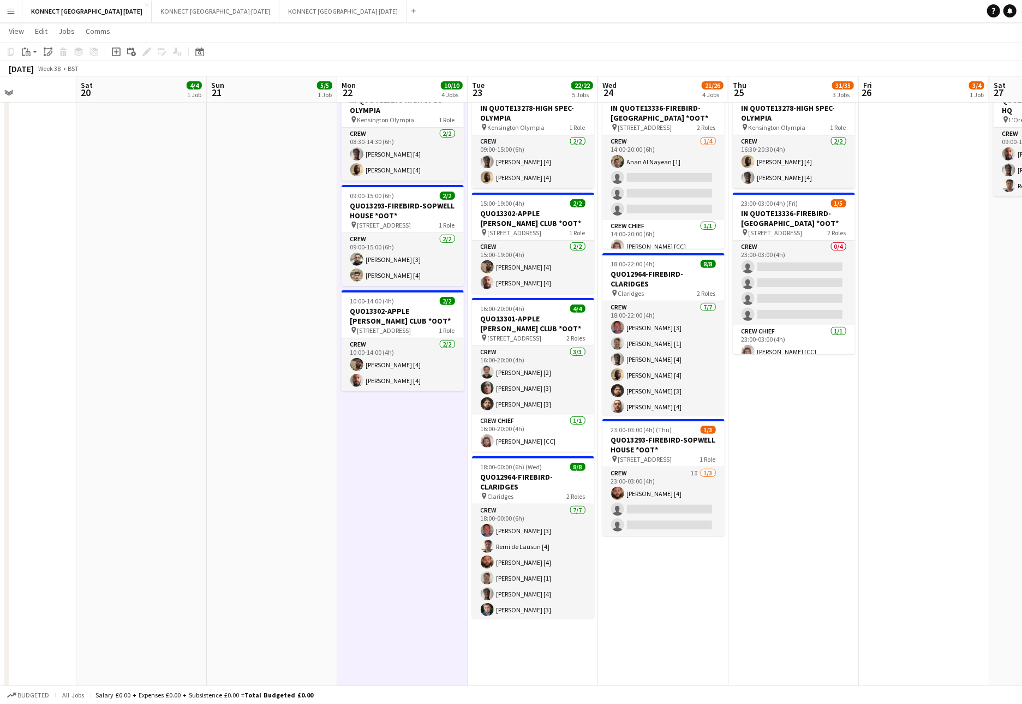
click at [383, 507] on app-date-cell "08:00-12:00 (4h) 4/4 QUO13301-APPLE [PERSON_NAME] CLUB *OOT* pin [PERSON_NAME],…" at bounding box center [402, 422] width 130 height 1011
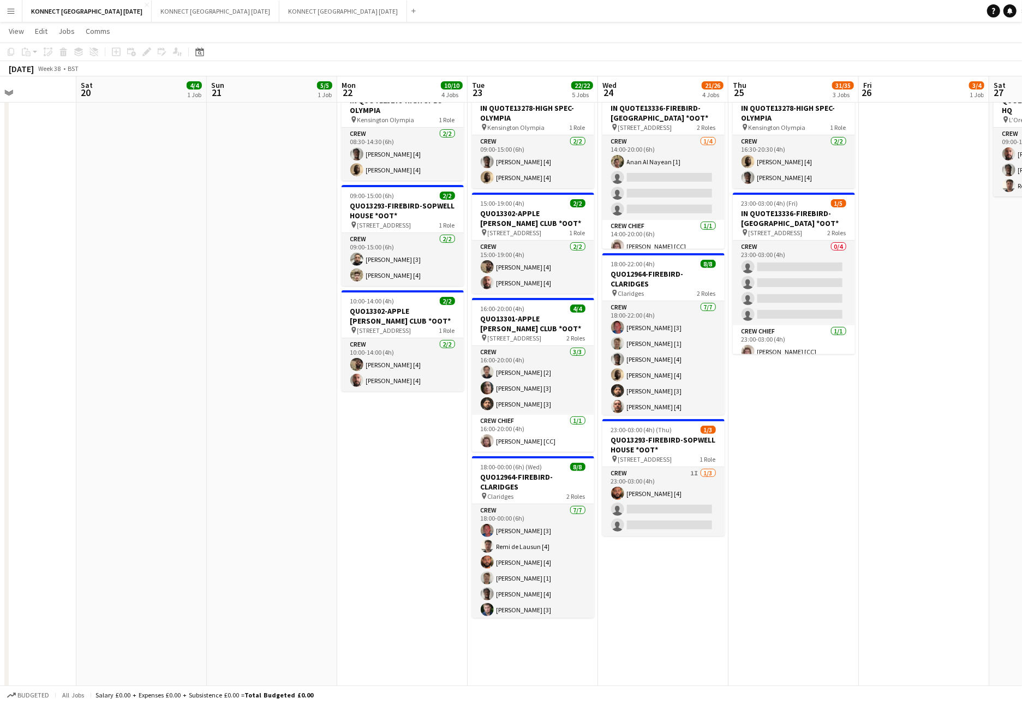
click at [383, 507] on app-date-cell "08:00-12:00 (4h) 4/4 QUO13301-APPLE [PERSON_NAME] CLUB *OOT* pin [PERSON_NAME],…" at bounding box center [402, 422] width 130 height 1011
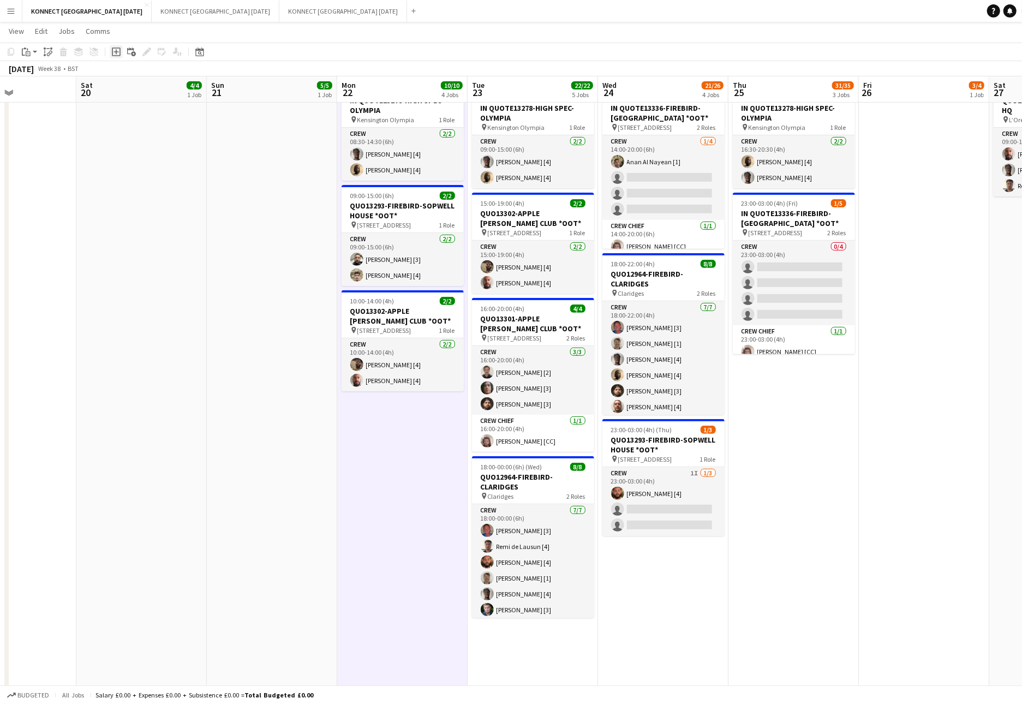
click at [116, 53] on icon "Add job" at bounding box center [116, 51] width 9 height 9
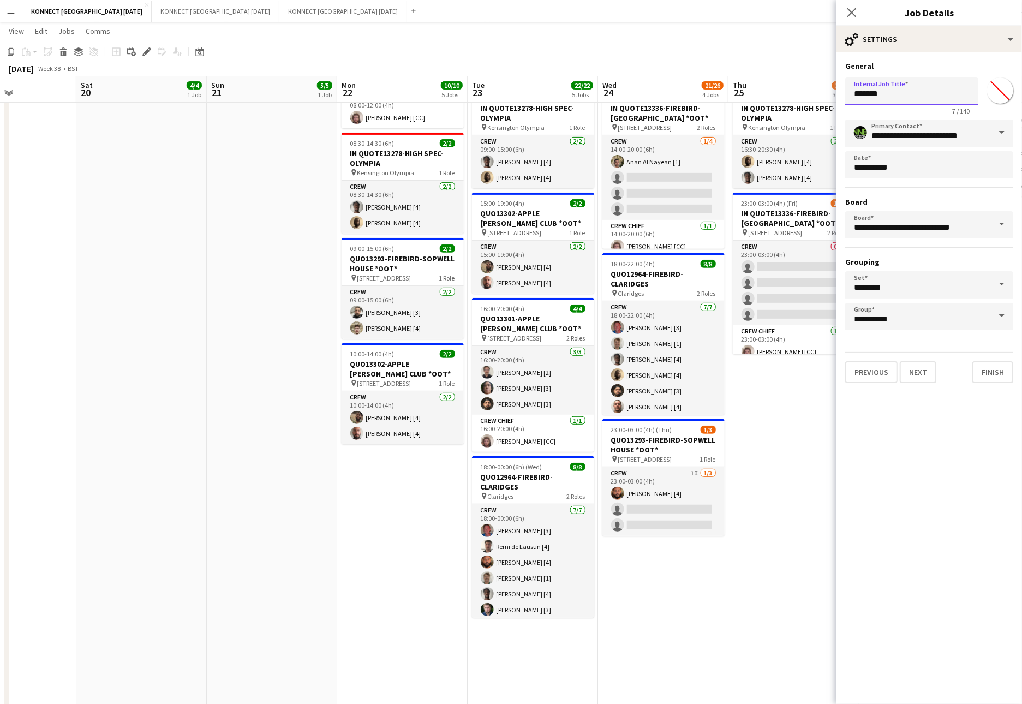
click at [882, 94] on input "*******" at bounding box center [911, 90] width 133 height 27
type input "*"
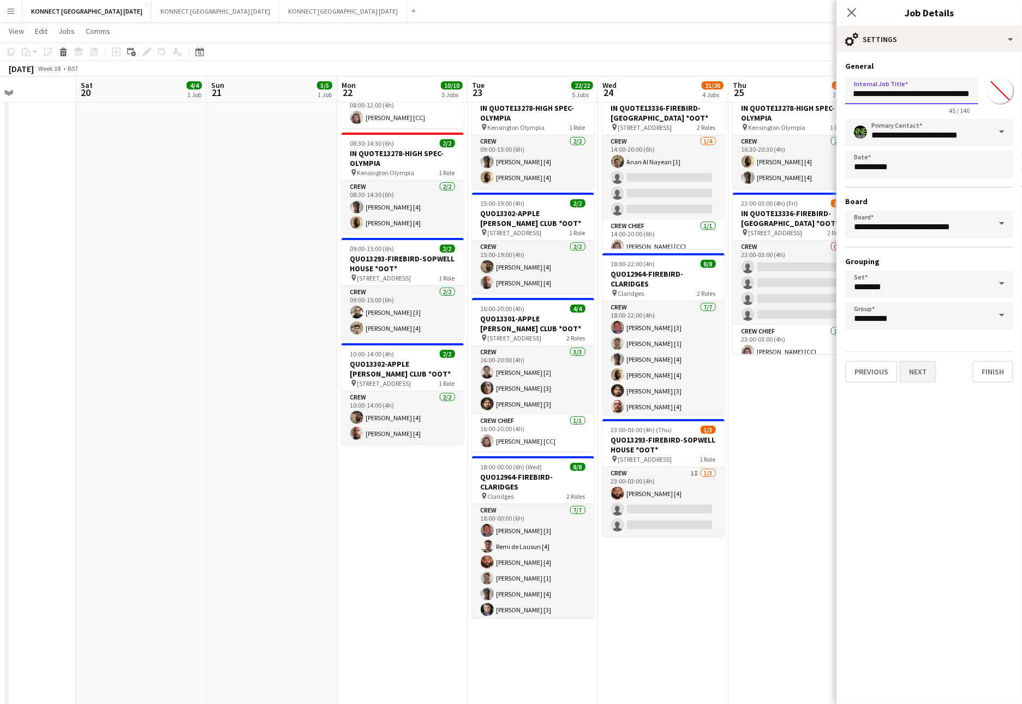
type input "**********"
click at [897, 375] on button "Next" at bounding box center [917, 372] width 37 height 22
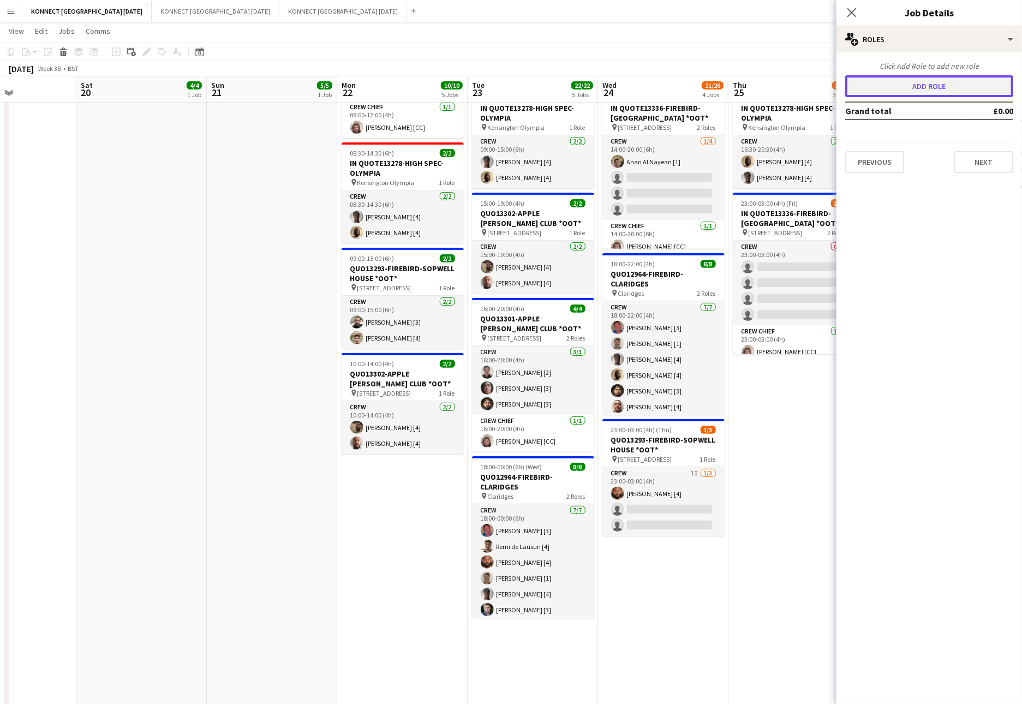
click at [897, 81] on button "Add role" at bounding box center [929, 86] width 168 height 22
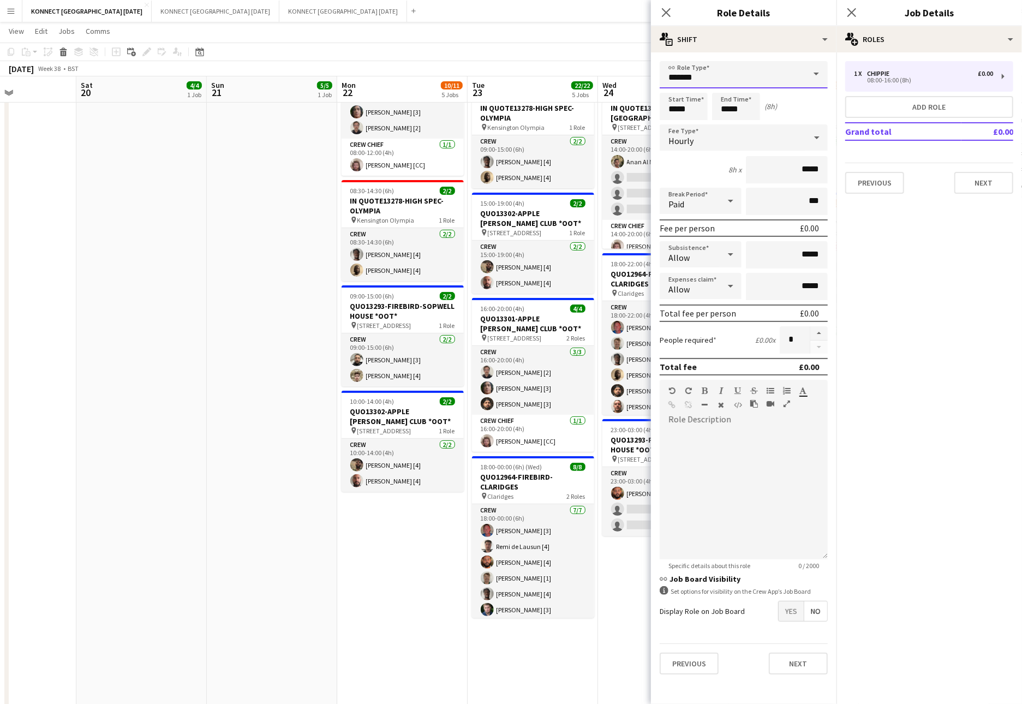
click at [763, 70] on input "*******" at bounding box center [743, 74] width 168 height 27
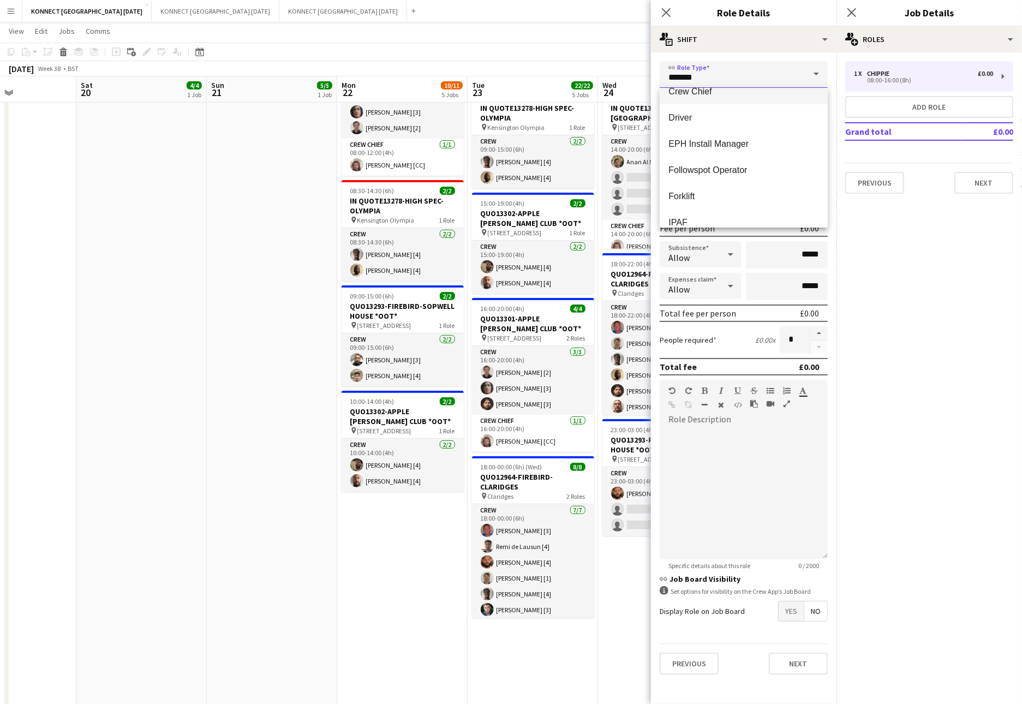
scroll to position [74, 0]
click at [688, 183] on span "Forklift" at bounding box center [743, 188] width 151 height 10
type input "********"
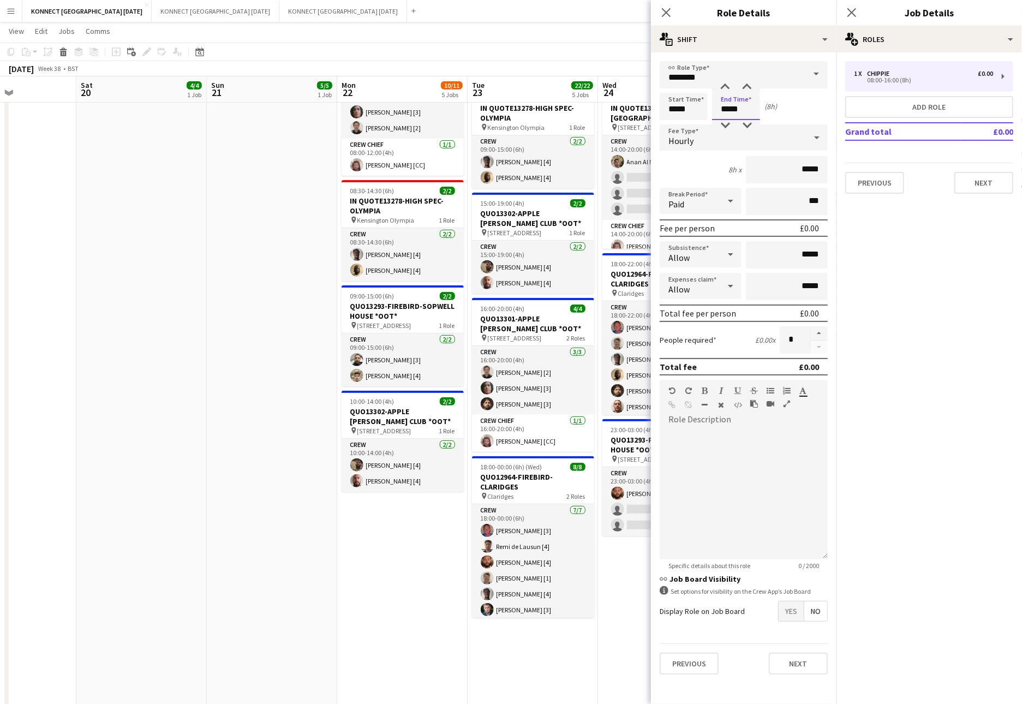
click at [725, 107] on input "*****" at bounding box center [736, 106] width 48 height 27
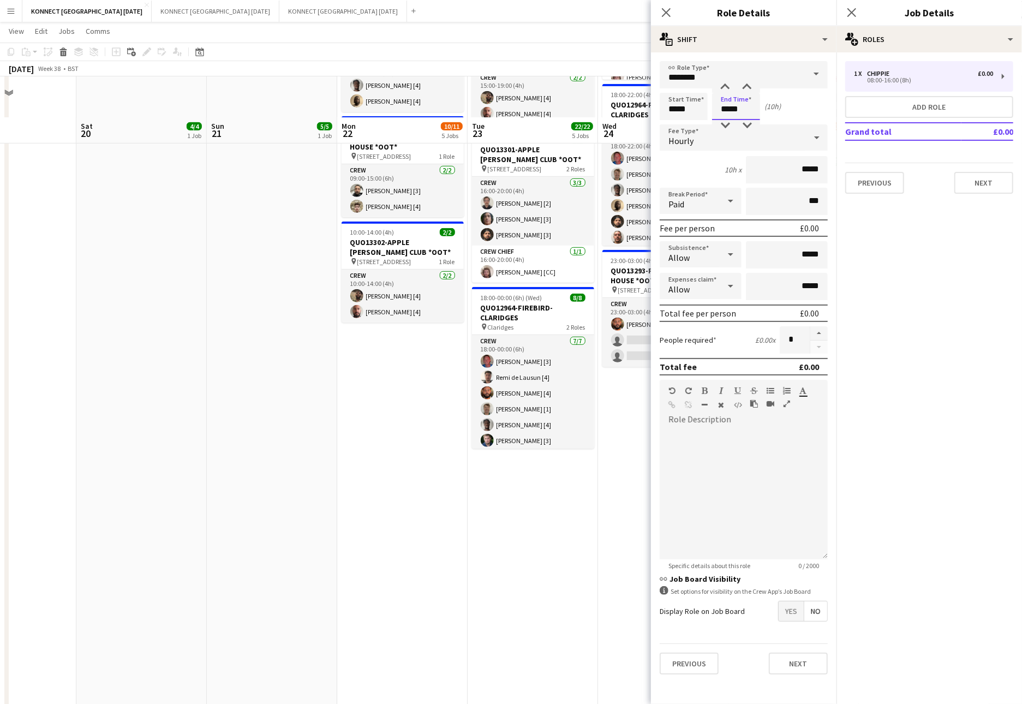
scroll to position [447, 0]
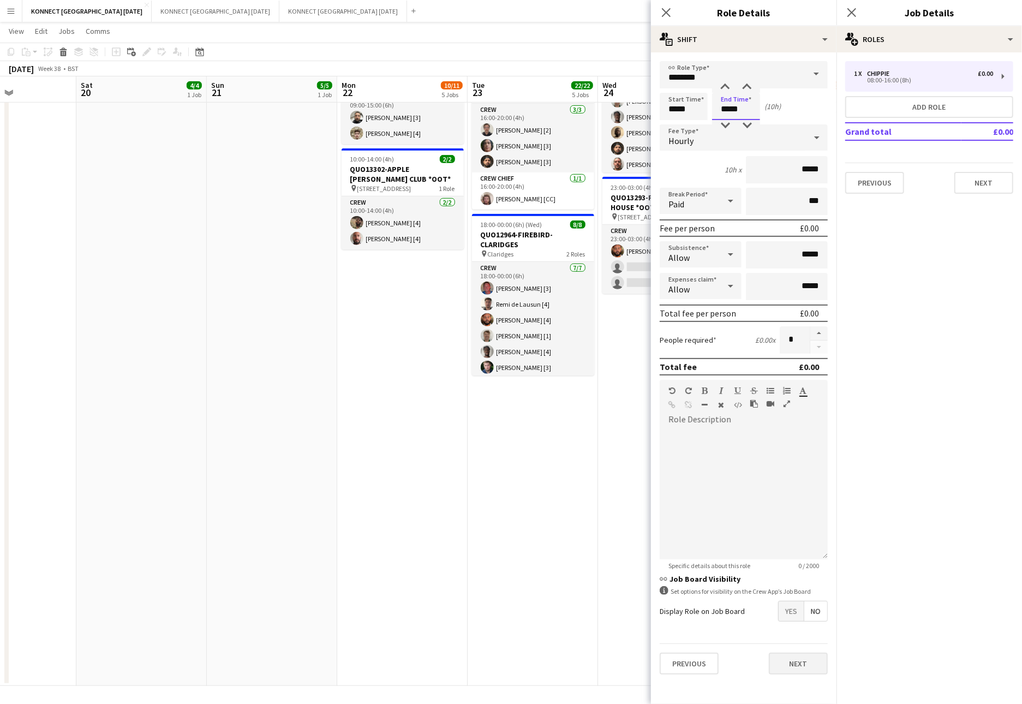
type input "*****"
click at [808, 573] on button "Next" at bounding box center [798, 663] width 59 height 22
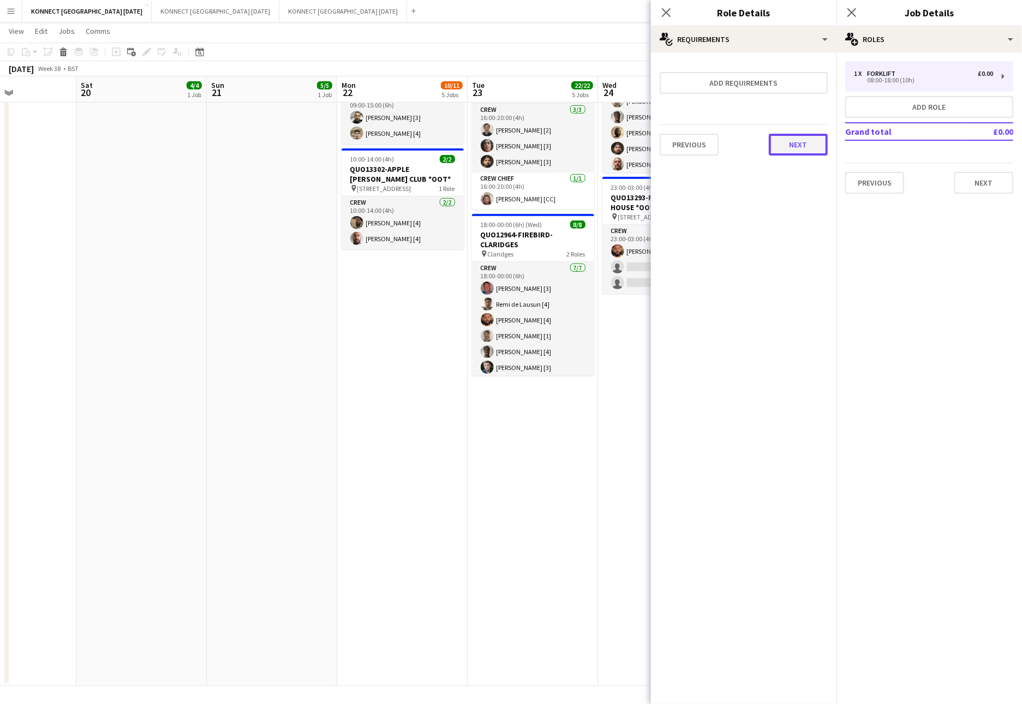
click at [818, 149] on button "Next" at bounding box center [798, 145] width 59 height 22
click at [818, 149] on button "Finish" at bounding box center [807, 146] width 41 height 22
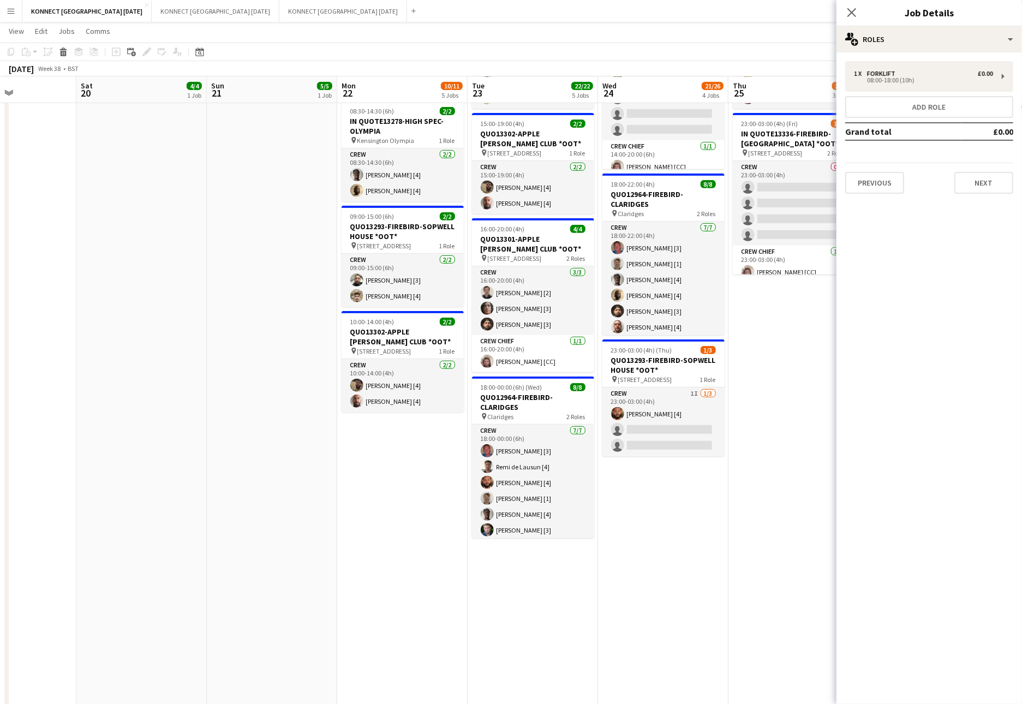
click at [757, 363] on app-date-cell "00:30-22:00 (21h30m) 28/28 INQUO(13297)-APPLE PEEL-INTERCONTINENTAL O2 pin Inte…" at bounding box center [793, 342] width 130 height 1011
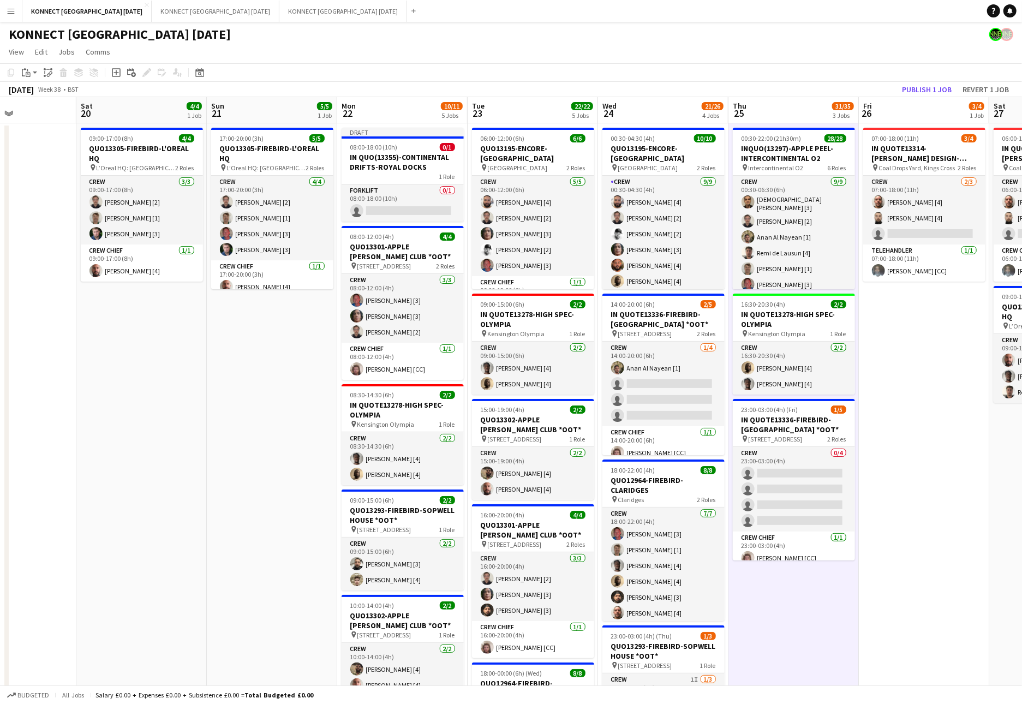
scroll to position [1, 0]
click at [378, 145] on span "08:00-18:00 (10h)" at bounding box center [373, 146] width 47 height 8
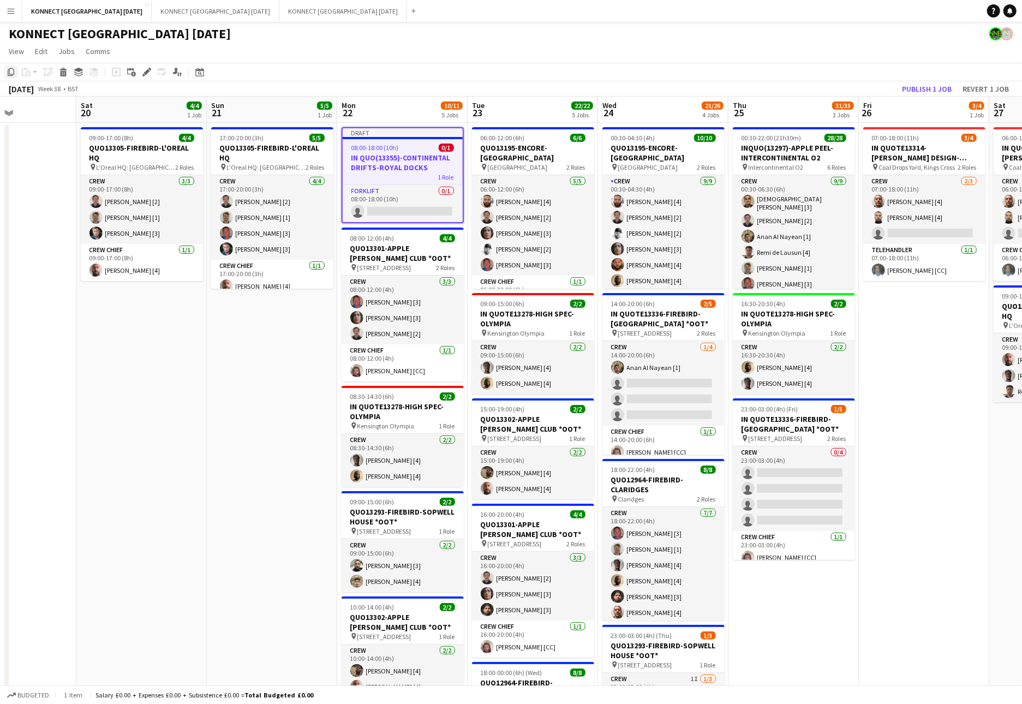
click at [10, 71] on icon "Copy" at bounding box center [11, 72] width 9 height 9
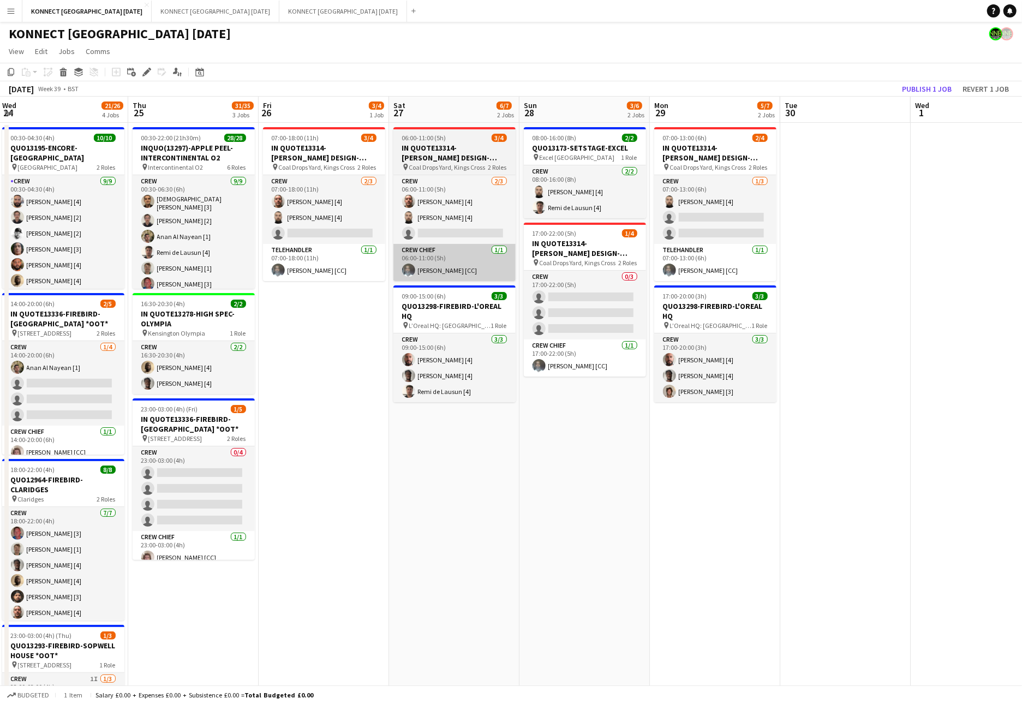
scroll to position [0, 335]
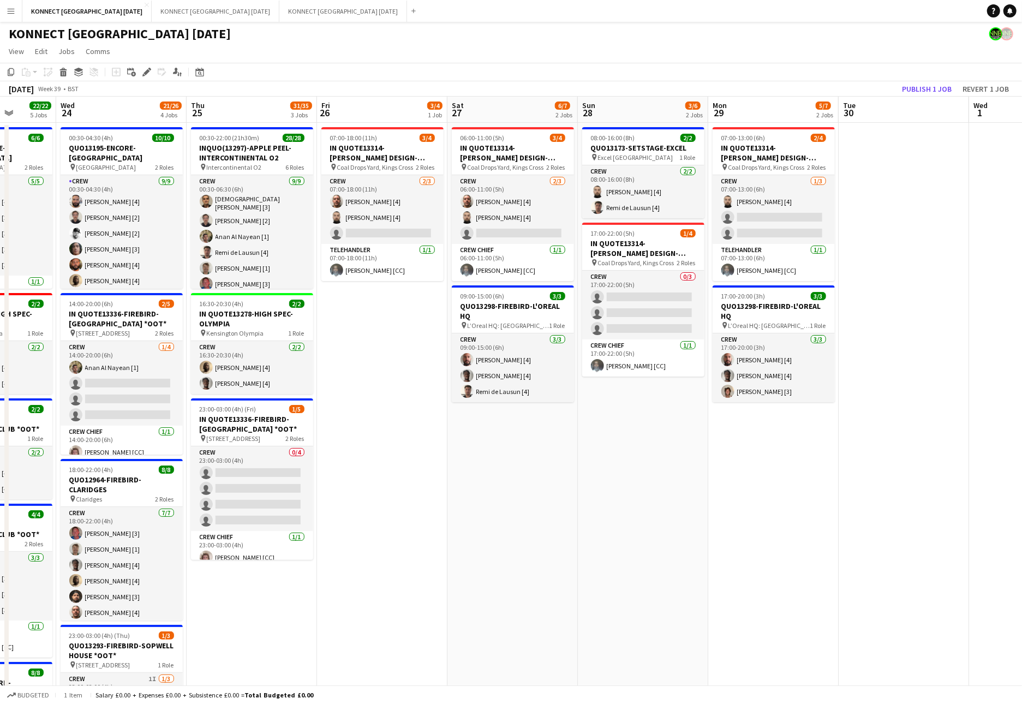
click at [777, 457] on app-date-cell "07:00-13:00 (6h) 2/4 IN QUOTE13314-[PERSON_NAME] DESIGN-KINGS CROSS pin Coal Dr…" at bounding box center [773, 628] width 130 height 1011
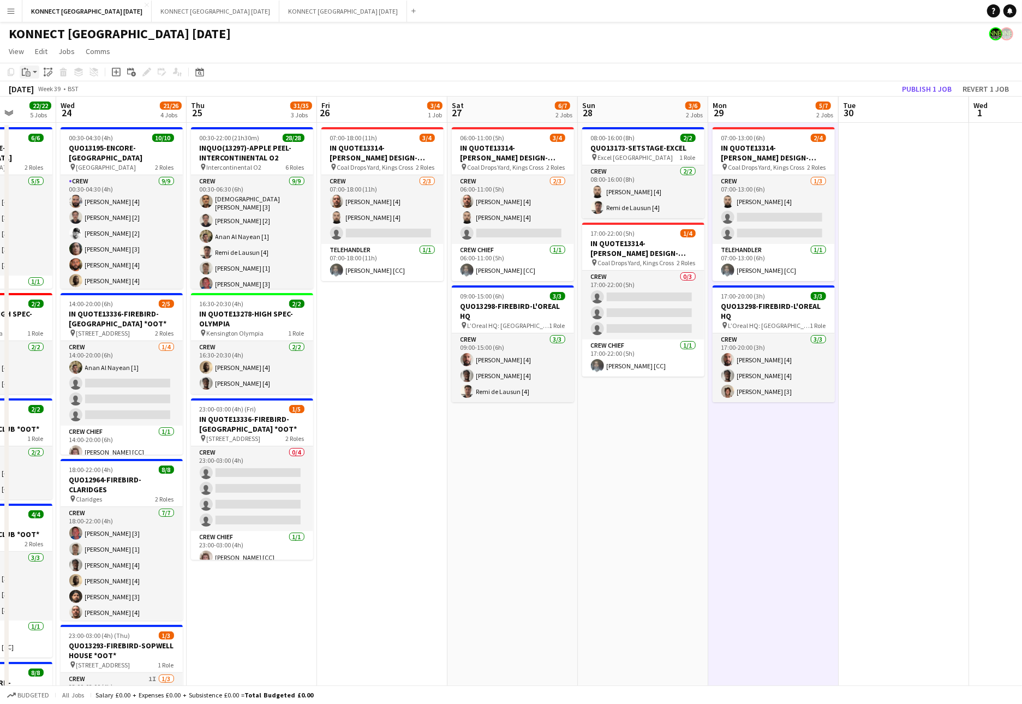
click at [32, 76] on div "Paste" at bounding box center [26, 71] width 13 height 13
click at [29, 93] on link "Paste Command V" at bounding box center [72, 93] width 86 height 10
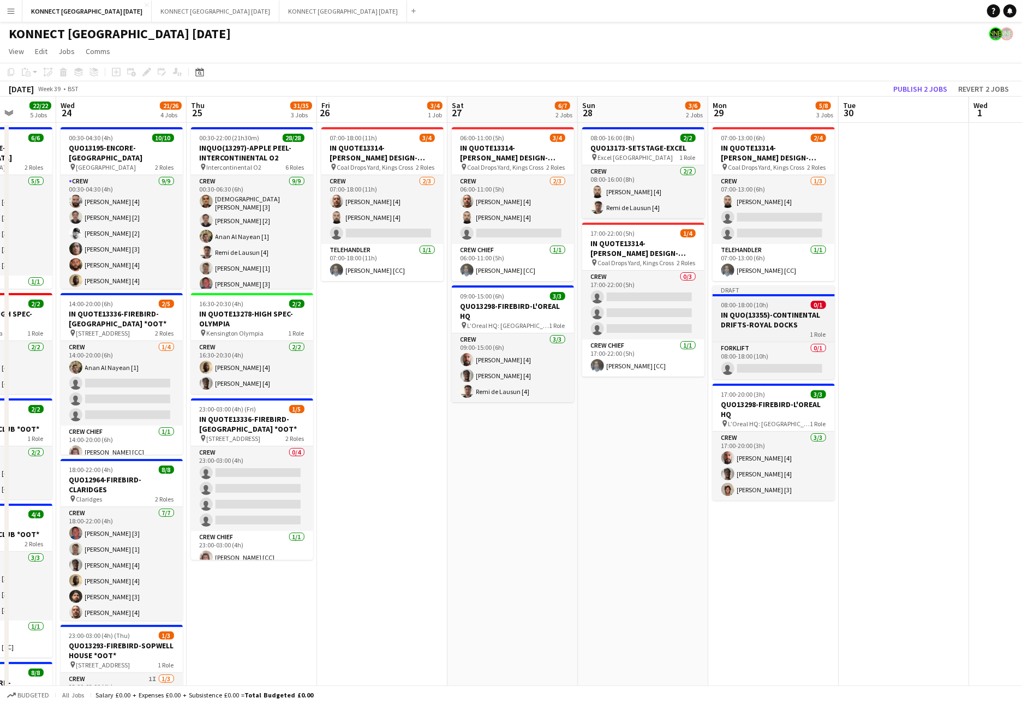
click at [733, 290] on div "Draft" at bounding box center [773, 289] width 122 height 9
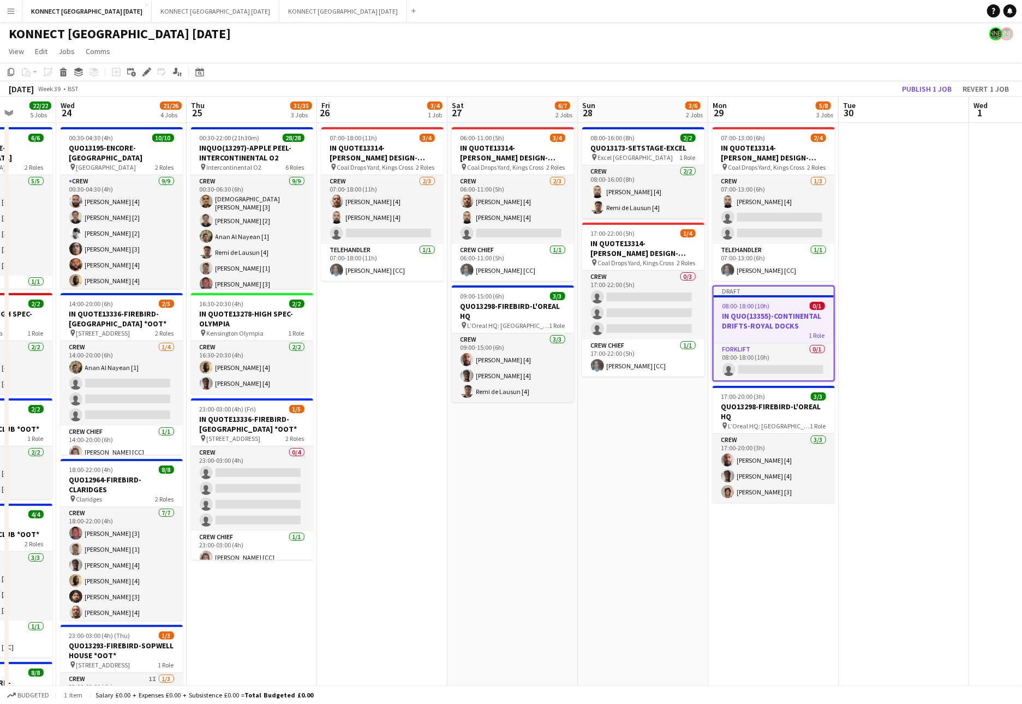
click at [752, 316] on h3 "IN QUO(13355)-CONTINENTAL DRIFTS-ROYAL DOCKS" at bounding box center [773, 321] width 120 height 20
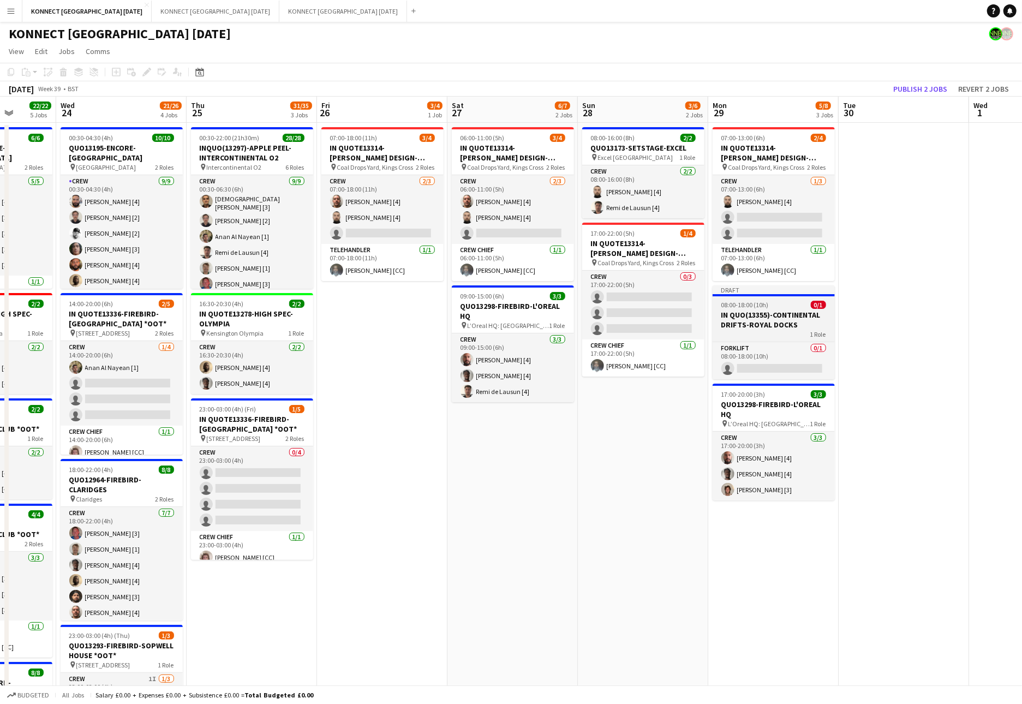
click at [752, 316] on h3 "IN QUO(13355)-CONTINENTAL DRIFTS-ROYAL DOCKS" at bounding box center [773, 320] width 122 height 20
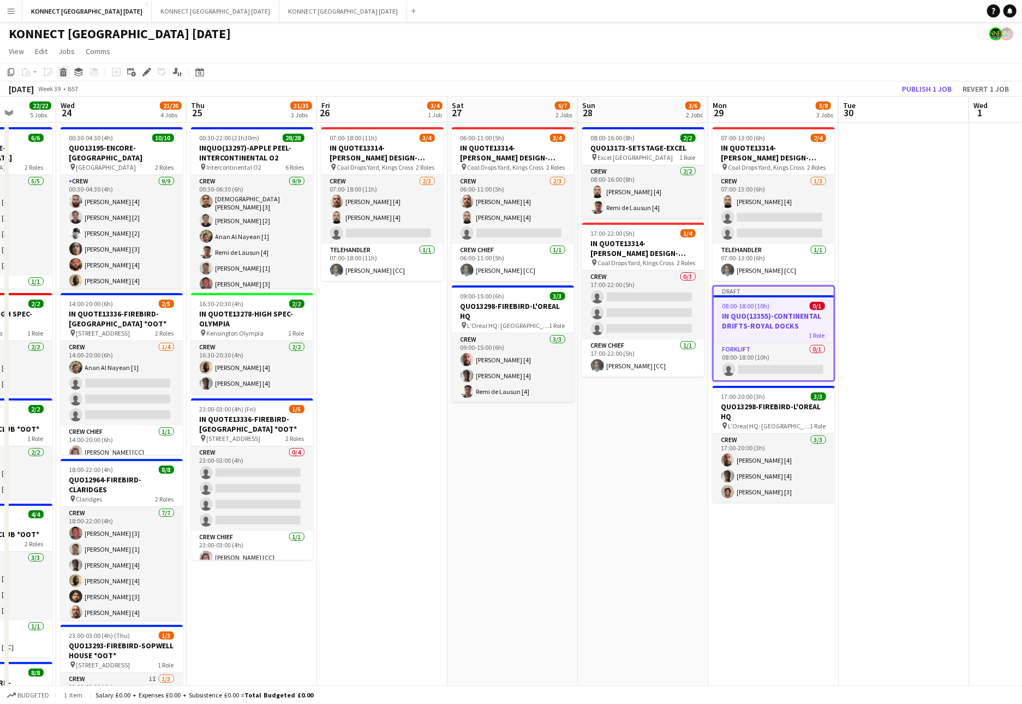
click at [65, 69] on icon "Delete" at bounding box center [63, 72] width 9 height 9
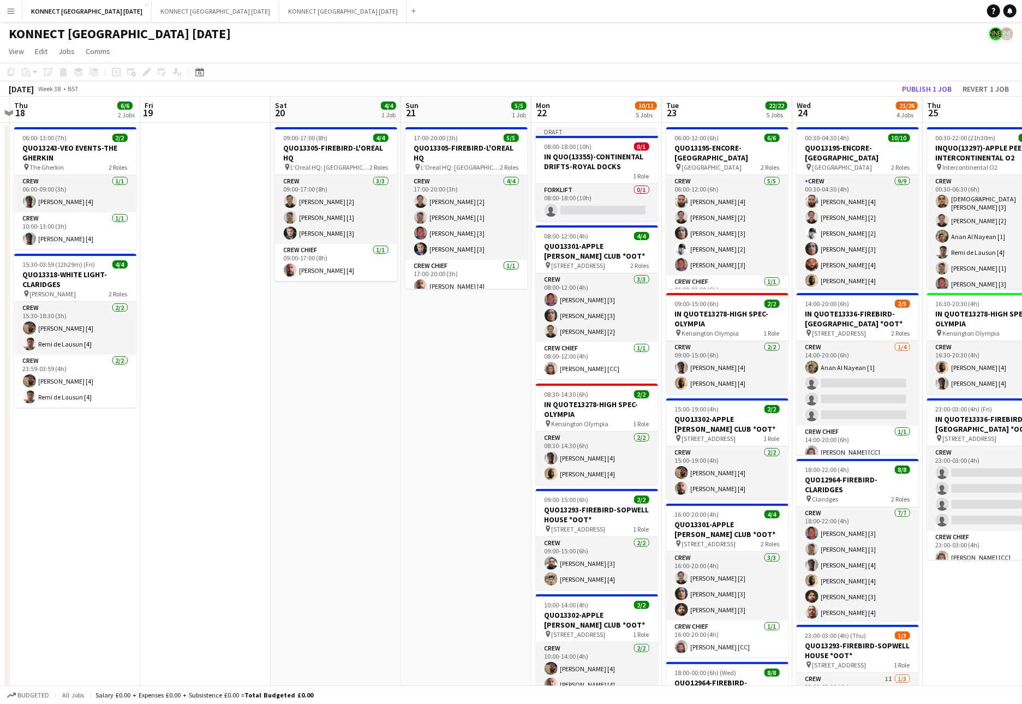
scroll to position [0, 299]
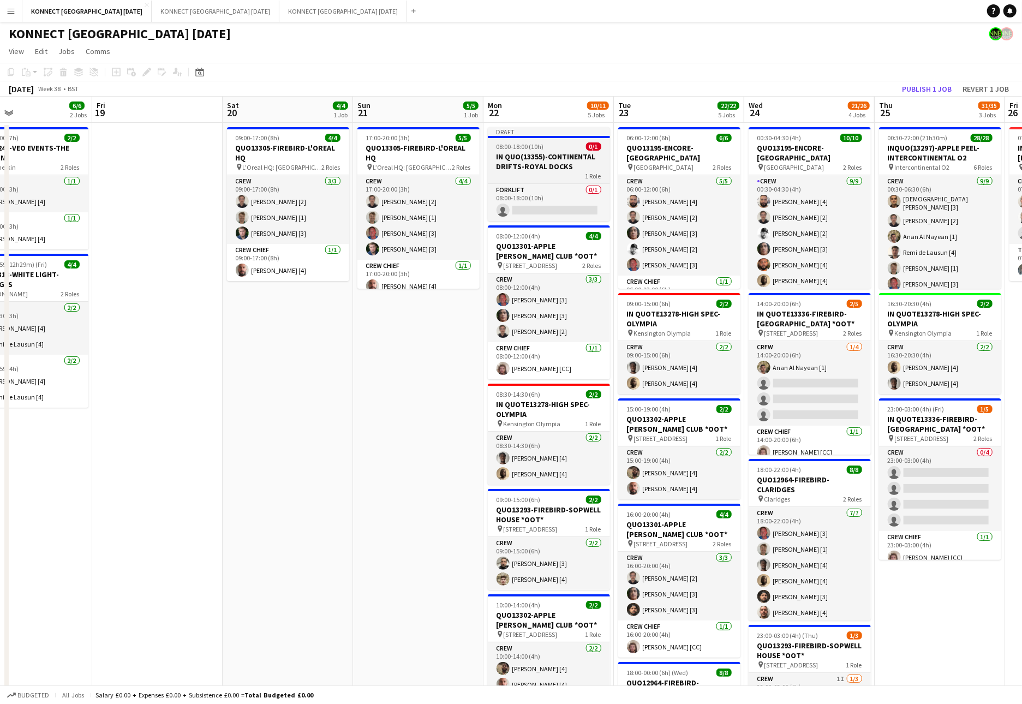
click at [521, 164] on h3 "IN QUO(13355)-CONTINENTAL DRIFTS-ROYAL DOCKS" at bounding box center [549, 162] width 122 height 20
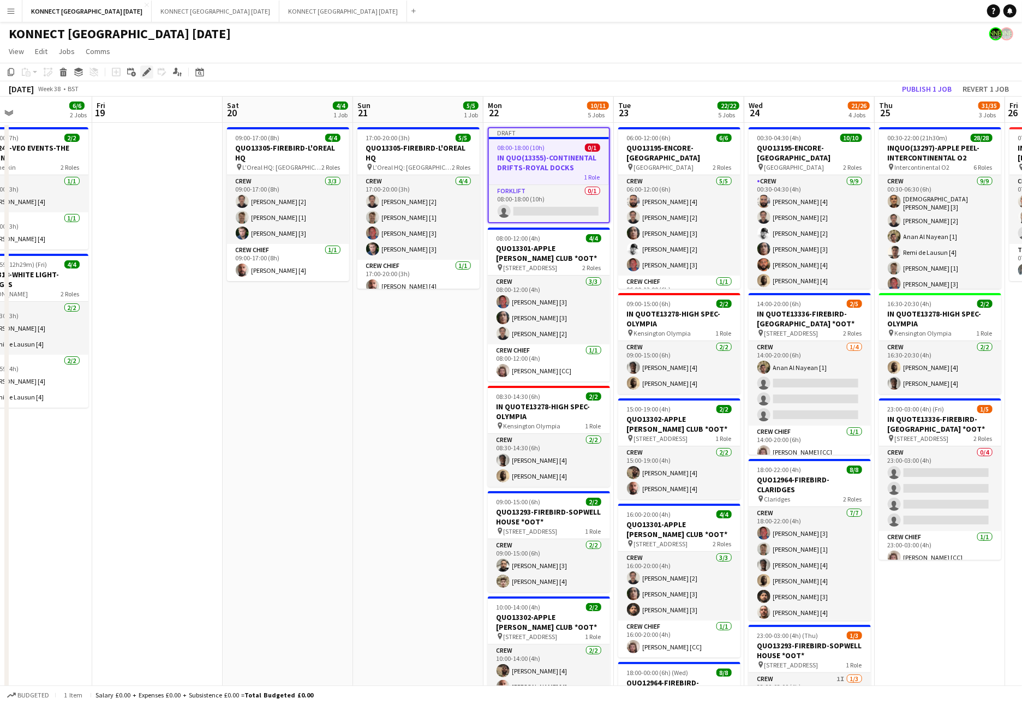
click at [143, 73] on icon "Edit" at bounding box center [146, 72] width 9 height 9
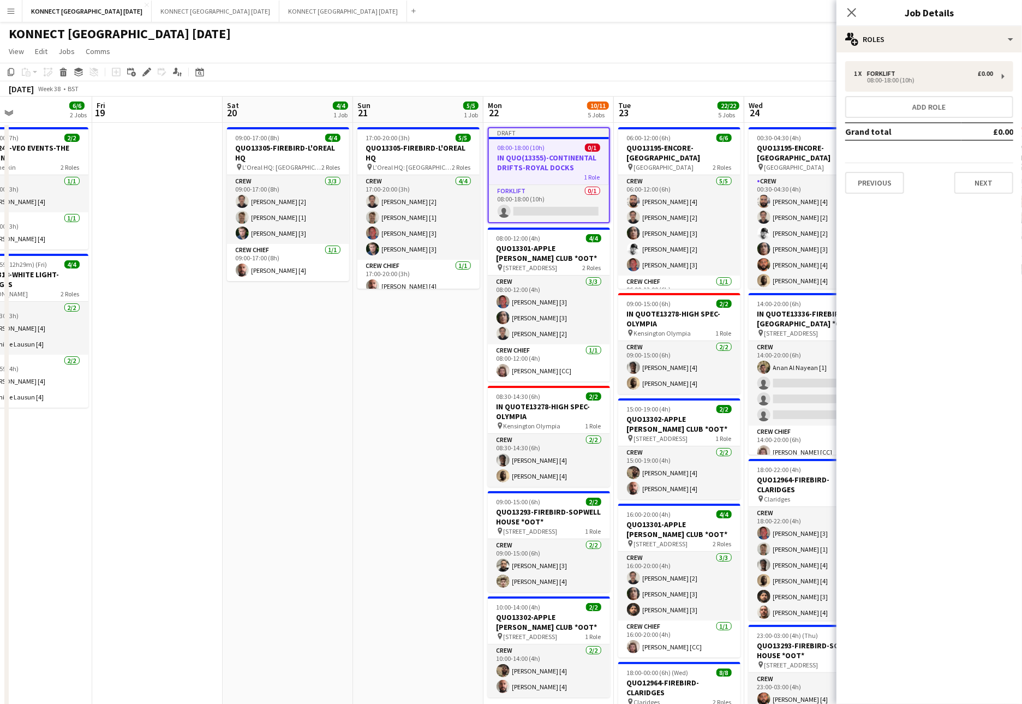
click at [895, 53] on div "1 x Forklift £0.00 08:00-18:00 (10h) Add role Grand total £0.00 Previous Next" at bounding box center [928, 127] width 185 height 150
click at [897, 38] on div "multiple-users-add Roles" at bounding box center [928, 39] width 185 height 26
click at [897, 86] on span "Location" at bounding box center [951, 86] width 28 height 10
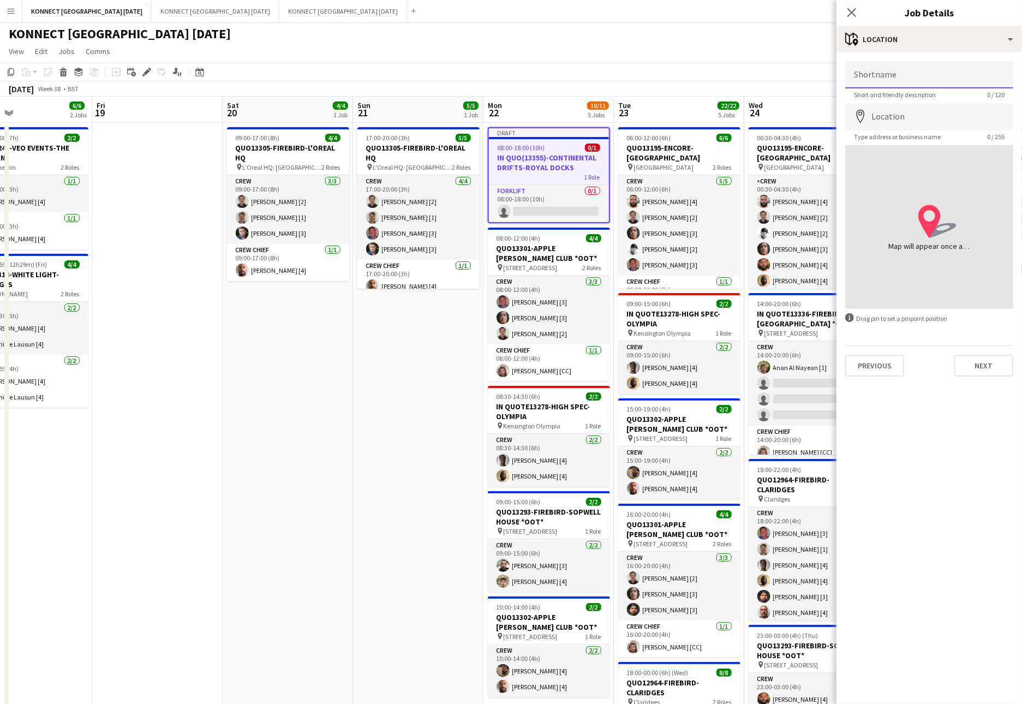
click at [897, 83] on input "Shortname" at bounding box center [929, 74] width 168 height 27
click at [897, 80] on input "**********" at bounding box center [929, 74] width 168 height 27
type input "**********"
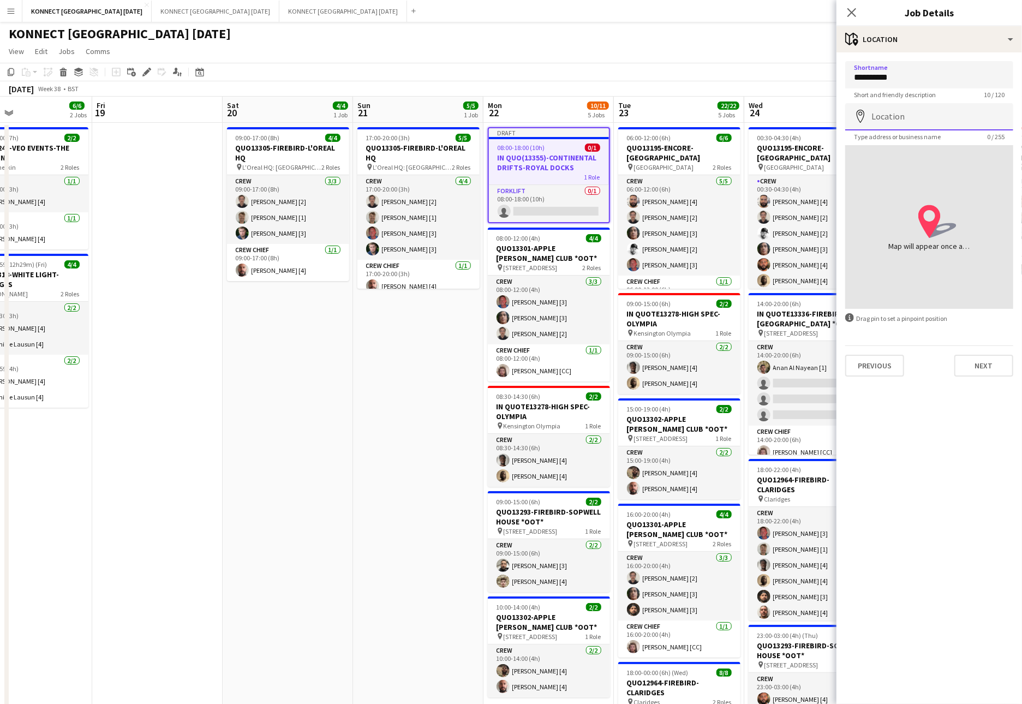
click at [897, 122] on input "Location" at bounding box center [929, 116] width 168 height 27
paste input "**********"
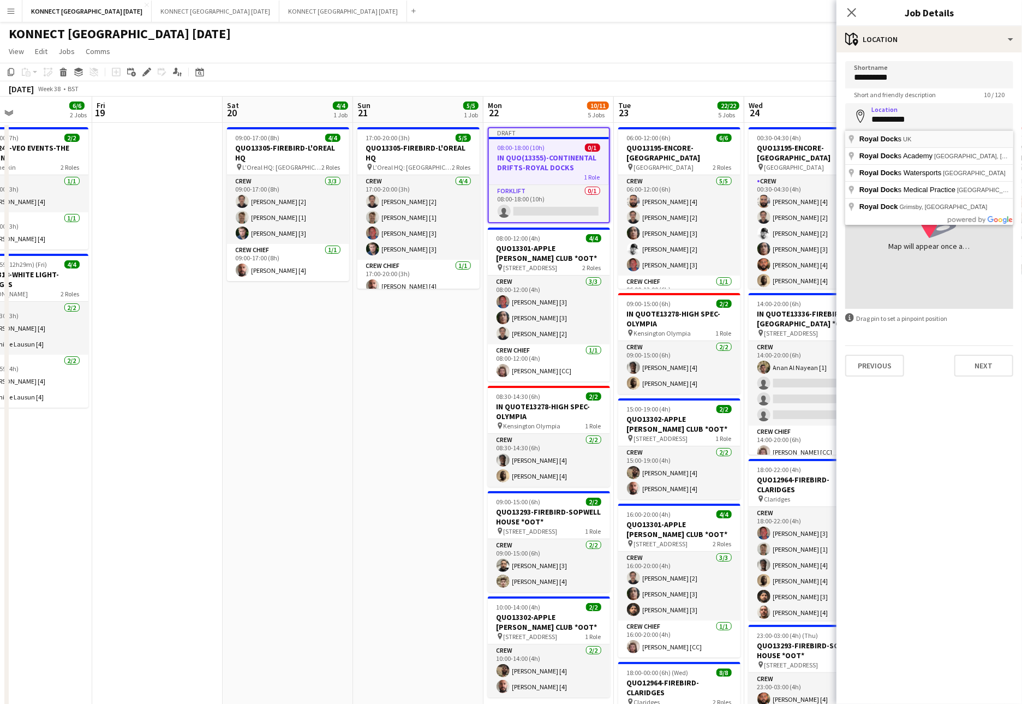
type input "**********"
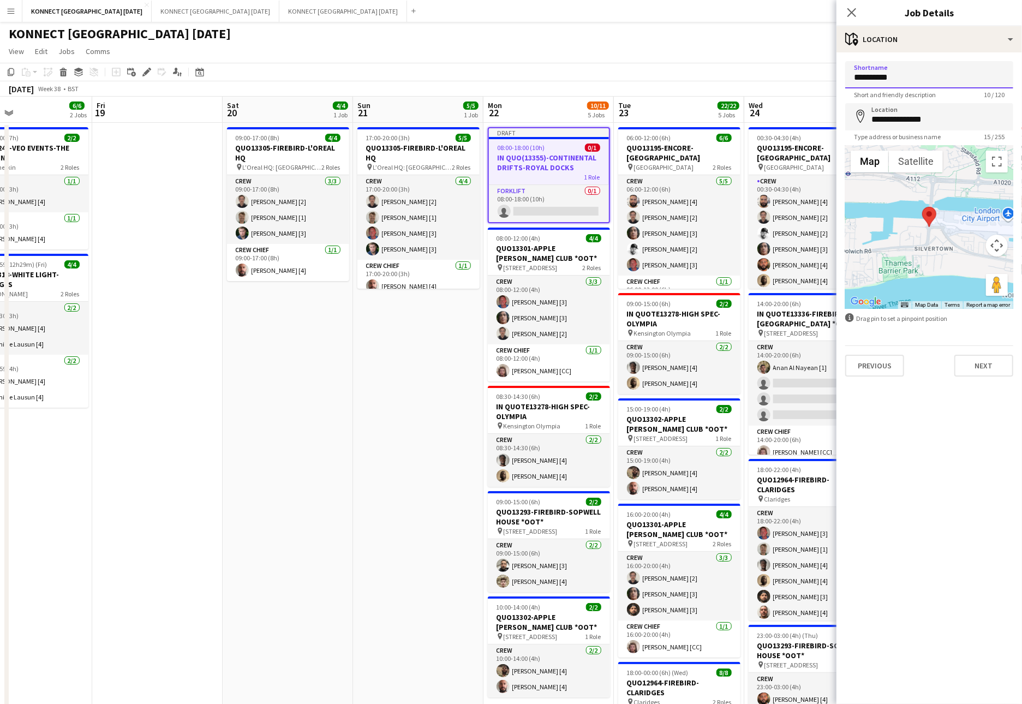
click at [897, 74] on input "**********" at bounding box center [929, 74] width 168 height 27
type input "**********"
click at [897, 371] on button "Next" at bounding box center [983, 366] width 59 height 22
type input "*******"
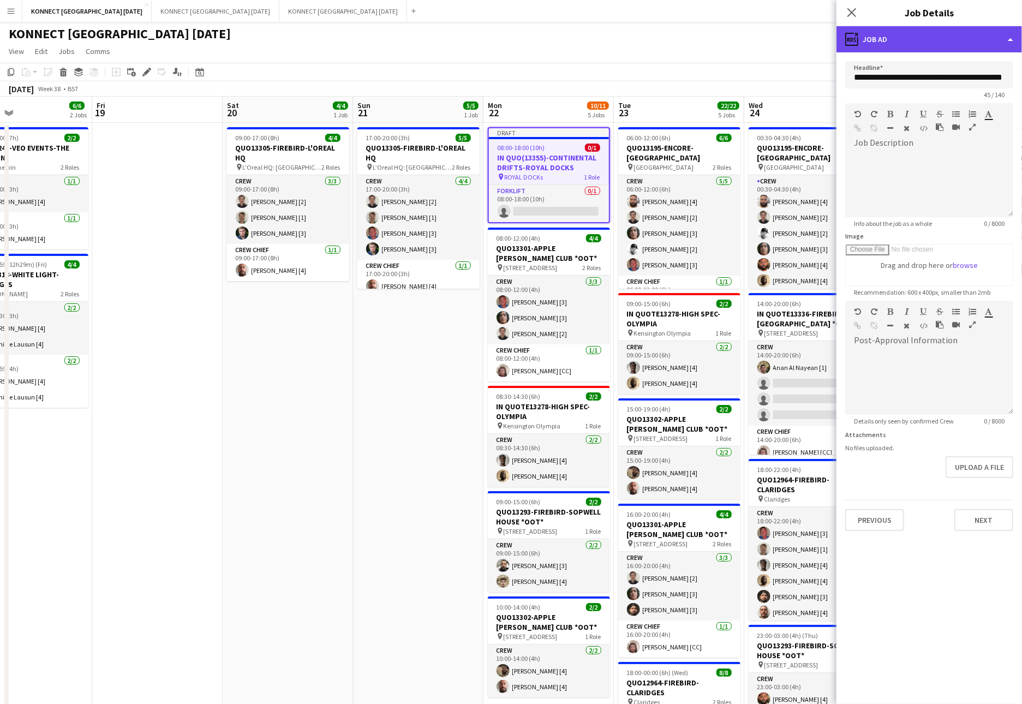
click at [897, 40] on div "ads-window Job Ad" at bounding box center [928, 39] width 185 height 26
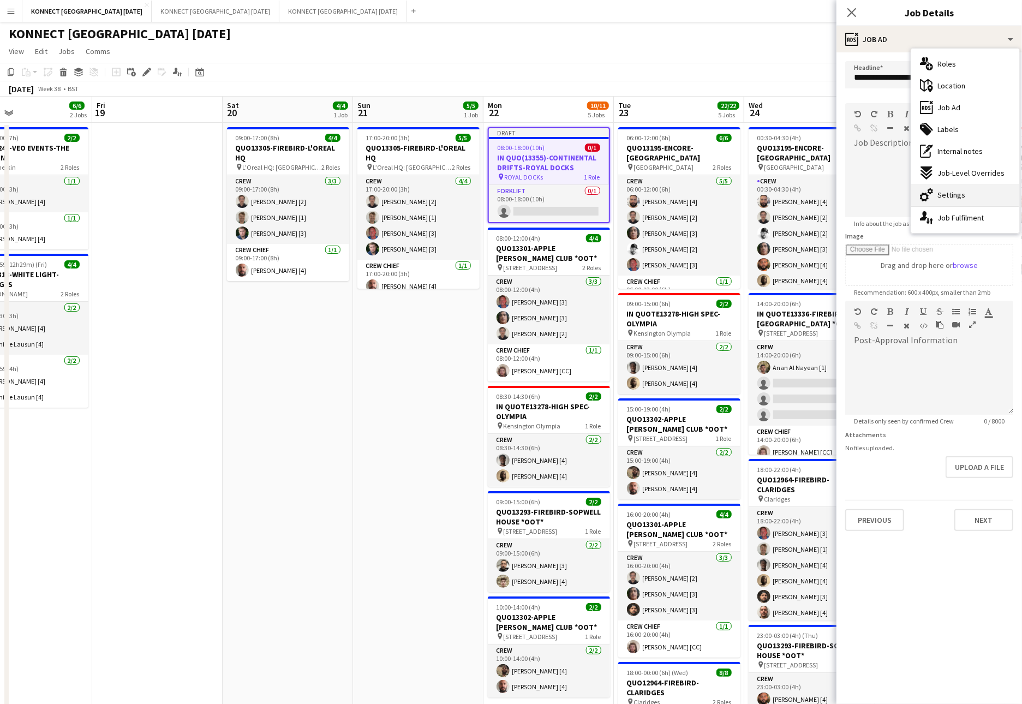
click at [897, 191] on span "Settings" at bounding box center [951, 195] width 28 height 10
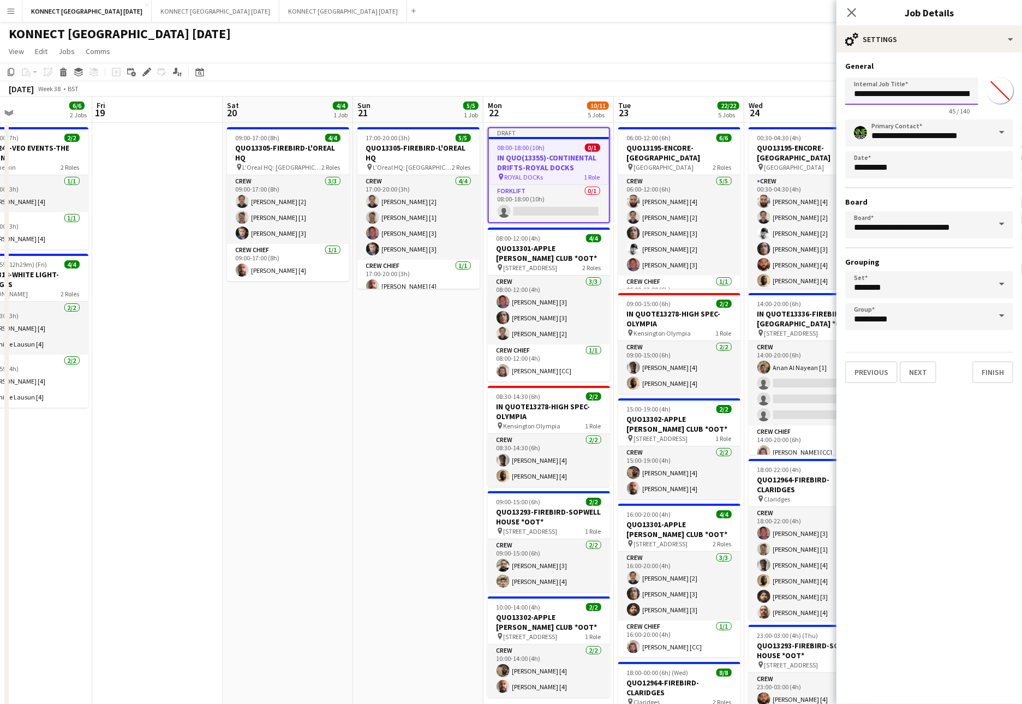
click at [897, 98] on input "**********" at bounding box center [911, 90] width 133 height 27
click at [897, 376] on button "Next" at bounding box center [917, 372] width 37 height 22
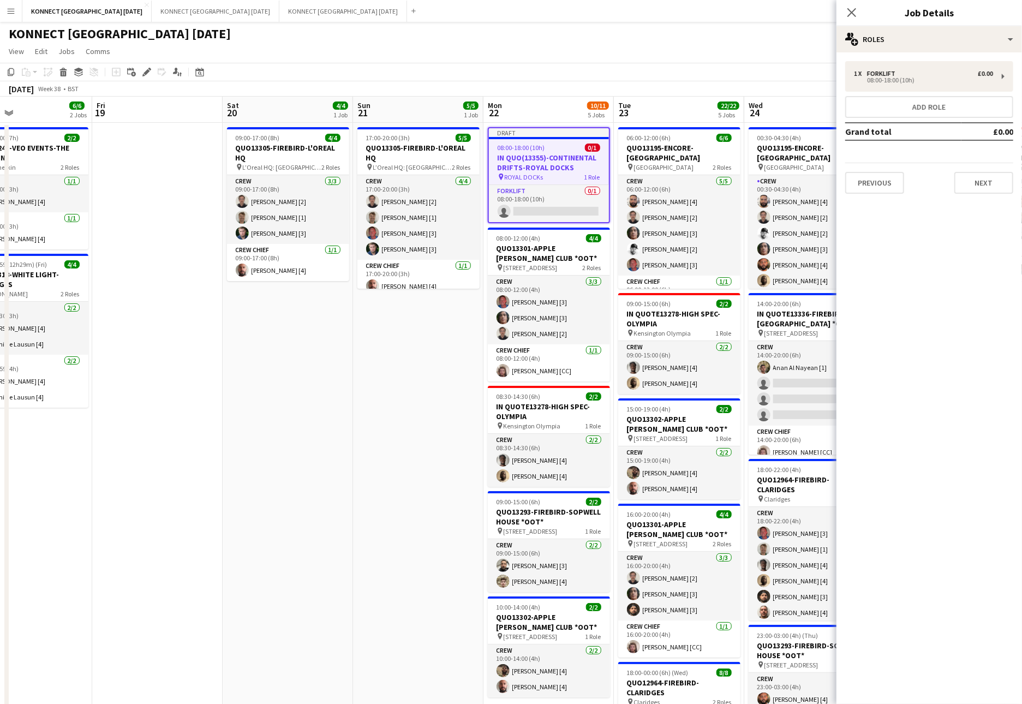
click at [897, 13] on h3 "Job Details" at bounding box center [928, 12] width 185 height 14
click at [893, 37] on div "multiple-users-add Roles" at bounding box center [928, 39] width 185 height 26
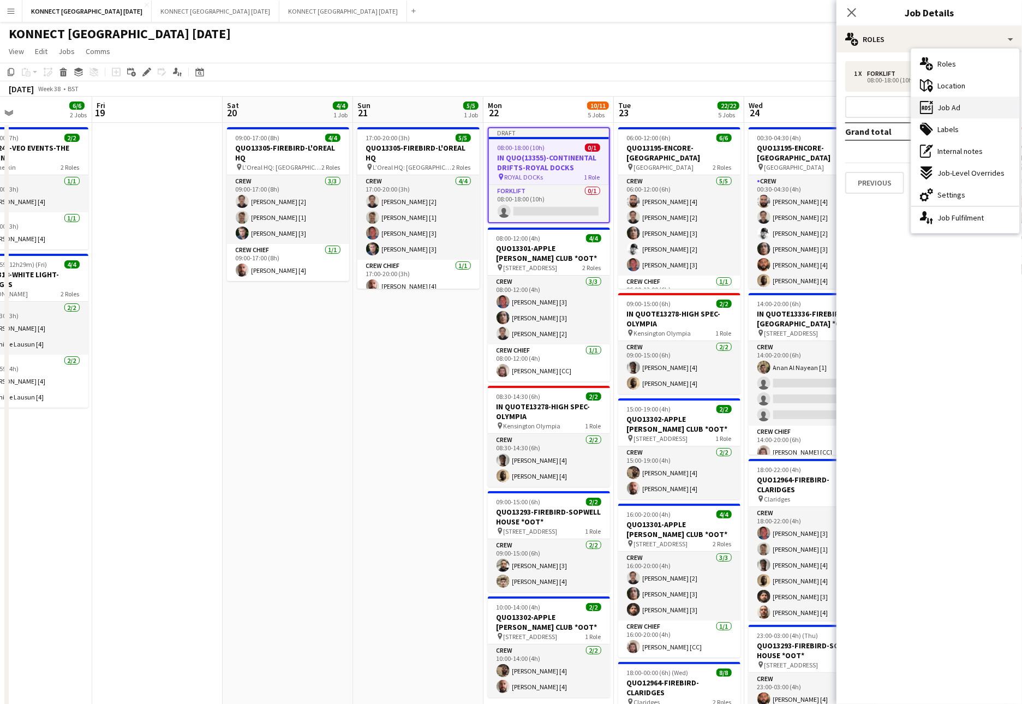
click at [897, 105] on div "ads-window Job Ad" at bounding box center [965, 108] width 108 height 22
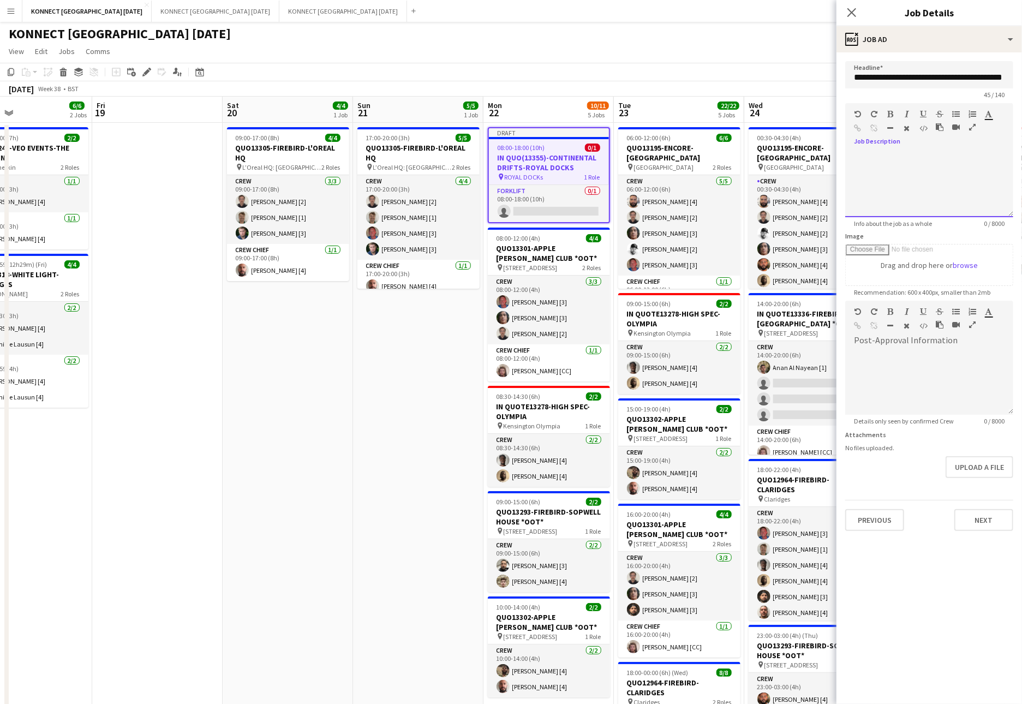
click at [897, 169] on div at bounding box center [929, 184] width 168 height 65
click at [897, 519] on button "Next" at bounding box center [983, 520] width 59 height 22
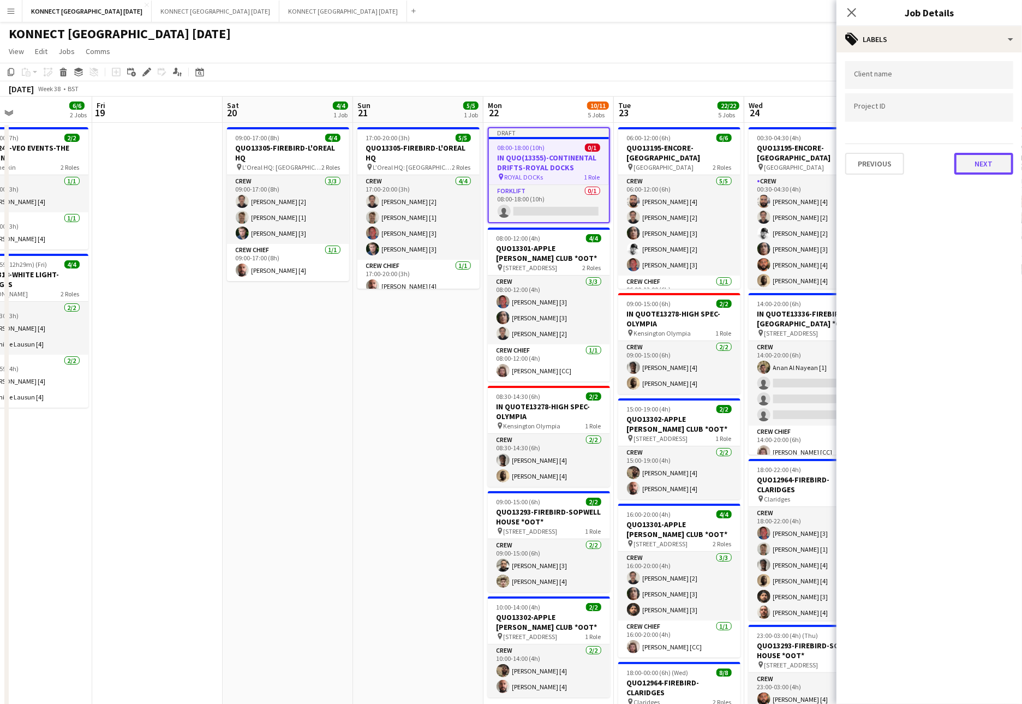
click at [897, 160] on button "Next" at bounding box center [983, 164] width 59 height 22
click at [703, 56] on app-page-menu "View Day view expanded Day view collapsed Month view Date picker Jump to [DATE]…" at bounding box center [511, 52] width 1022 height 21
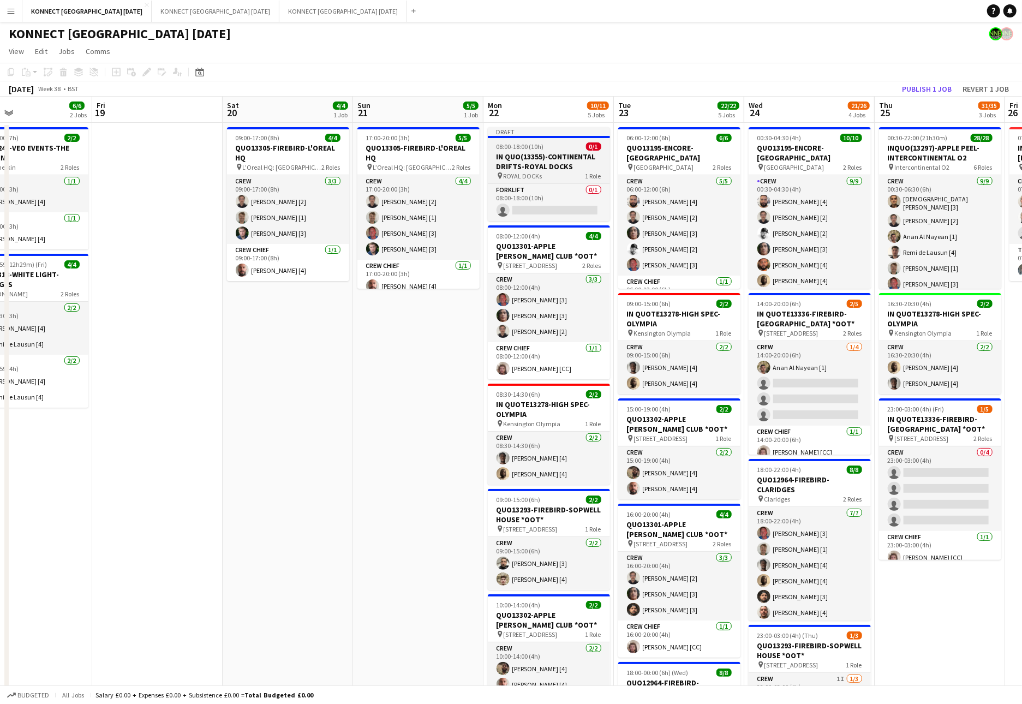
click at [525, 147] on span "08:00-18:00 (10h)" at bounding box center [519, 146] width 47 height 8
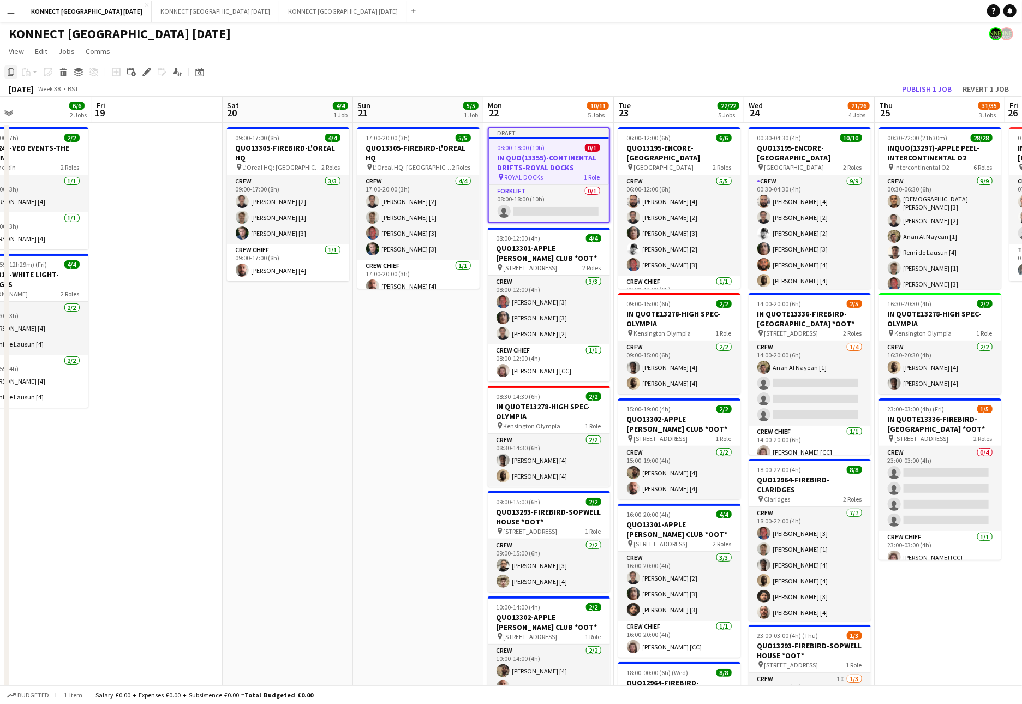
click at [9, 73] on icon at bounding box center [11, 72] width 7 height 8
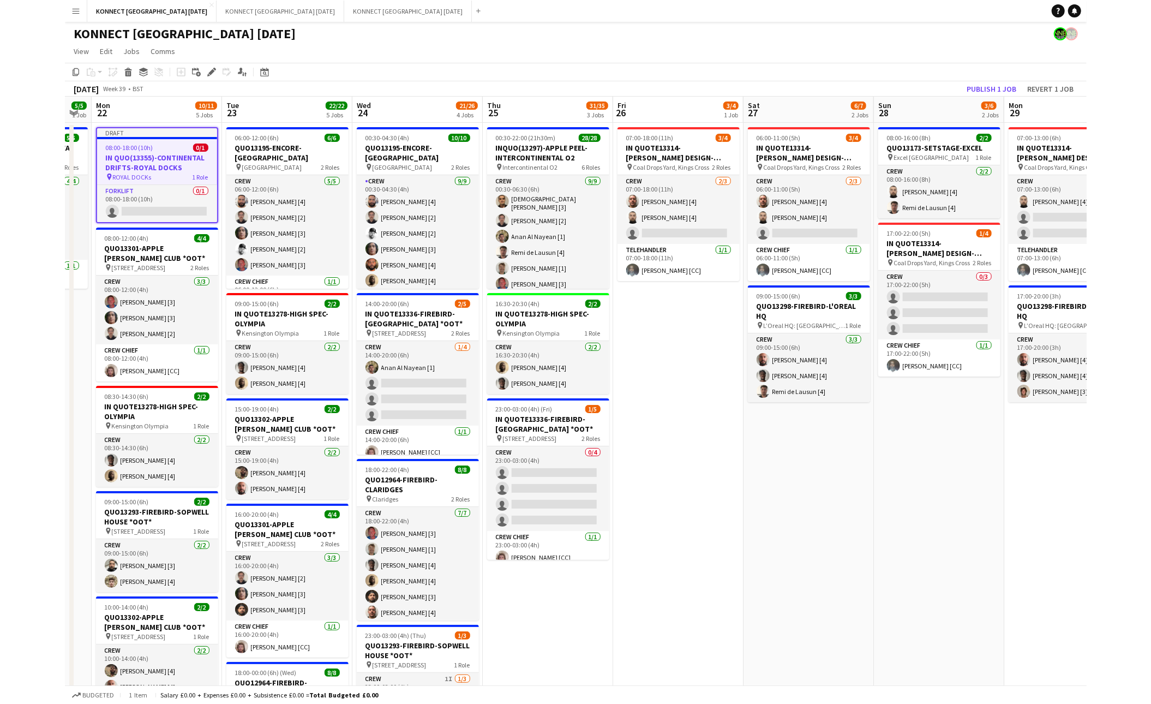
scroll to position [0, 415]
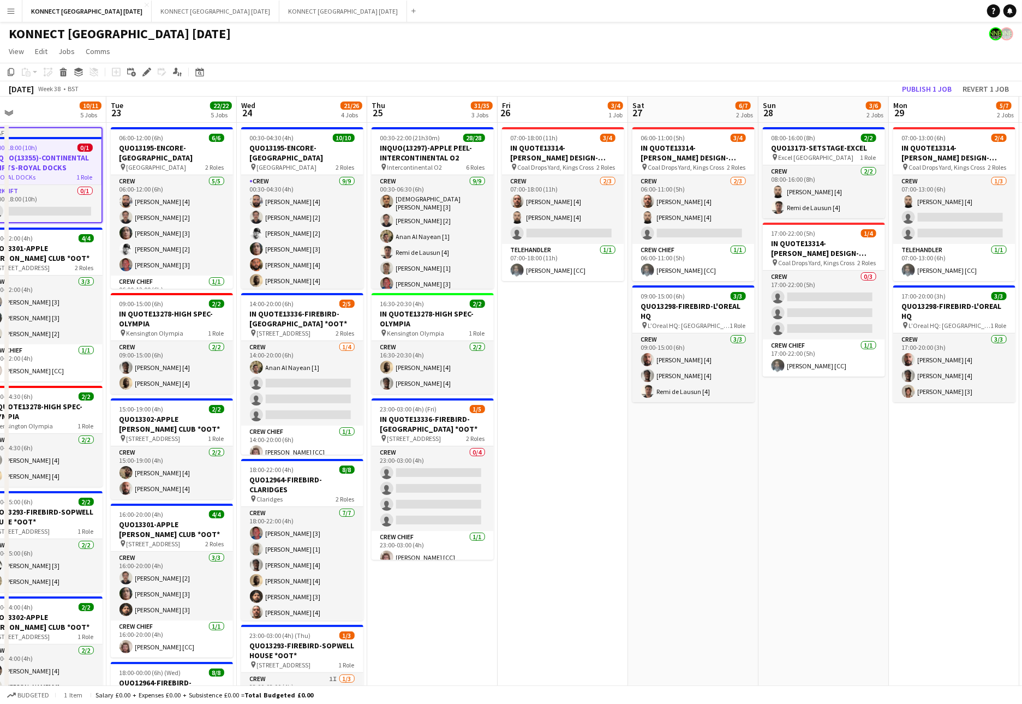
click at [897, 469] on app-date-cell "07:00-13:00 (6h) 2/4 IN QUOTE13314-[PERSON_NAME] DESIGN-KINGS CROSS pin Coal Dr…" at bounding box center [953, 628] width 130 height 1011
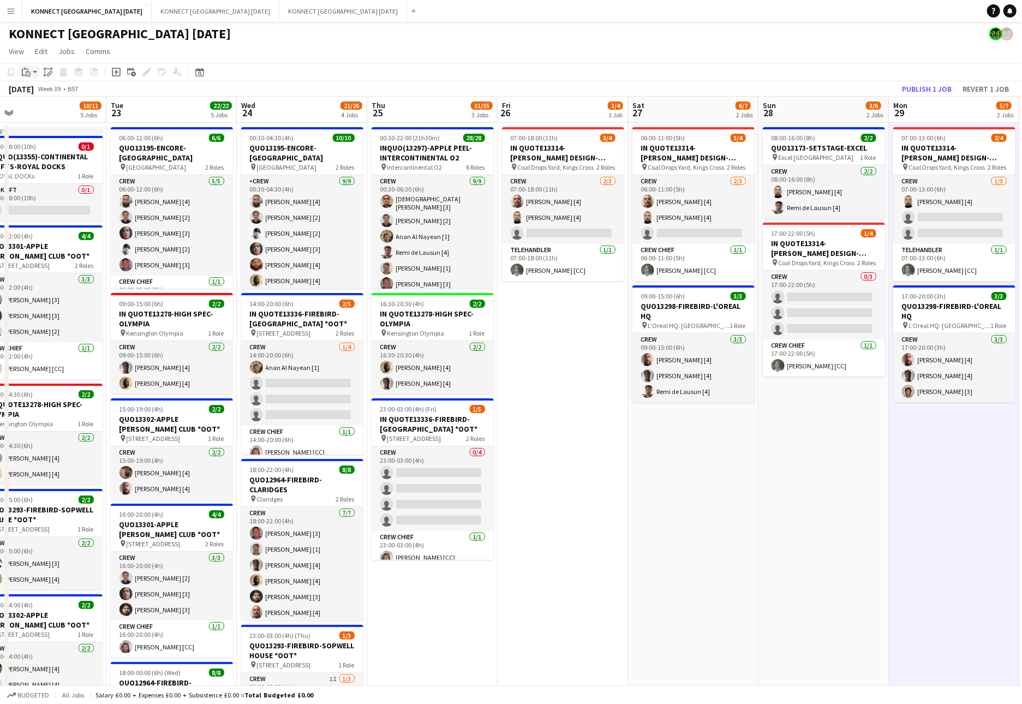
click at [23, 68] on icon "Paste" at bounding box center [26, 72] width 9 height 9
click at [31, 91] on link "Paste Command V" at bounding box center [72, 93] width 86 height 10
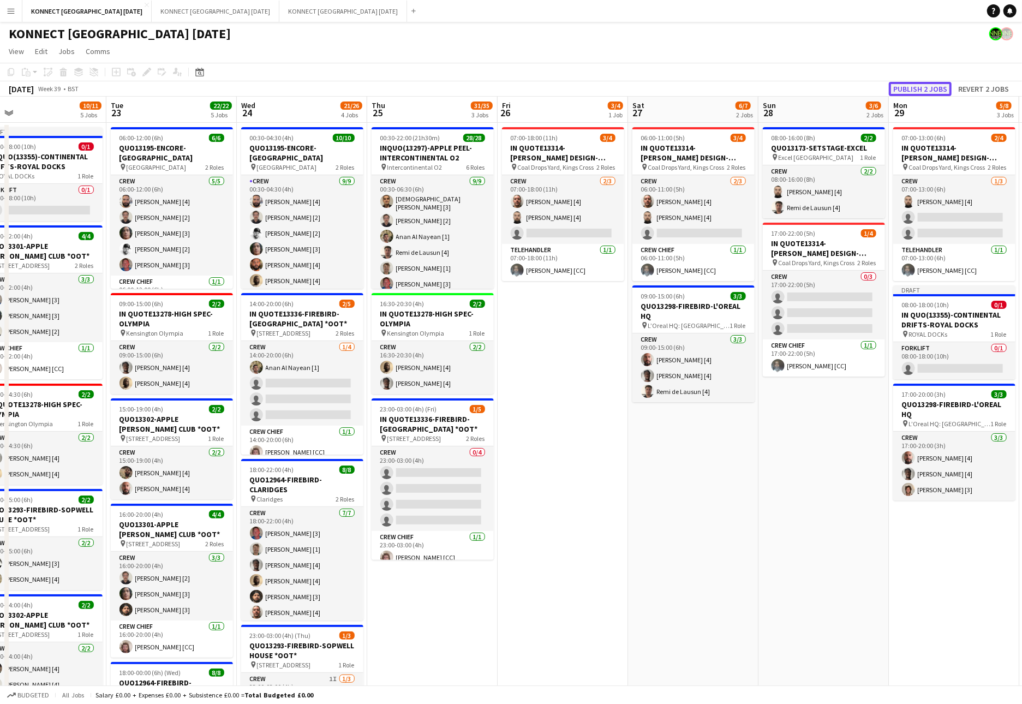
click at [897, 83] on button "Publish 2 jobs" at bounding box center [919, 89] width 63 height 14
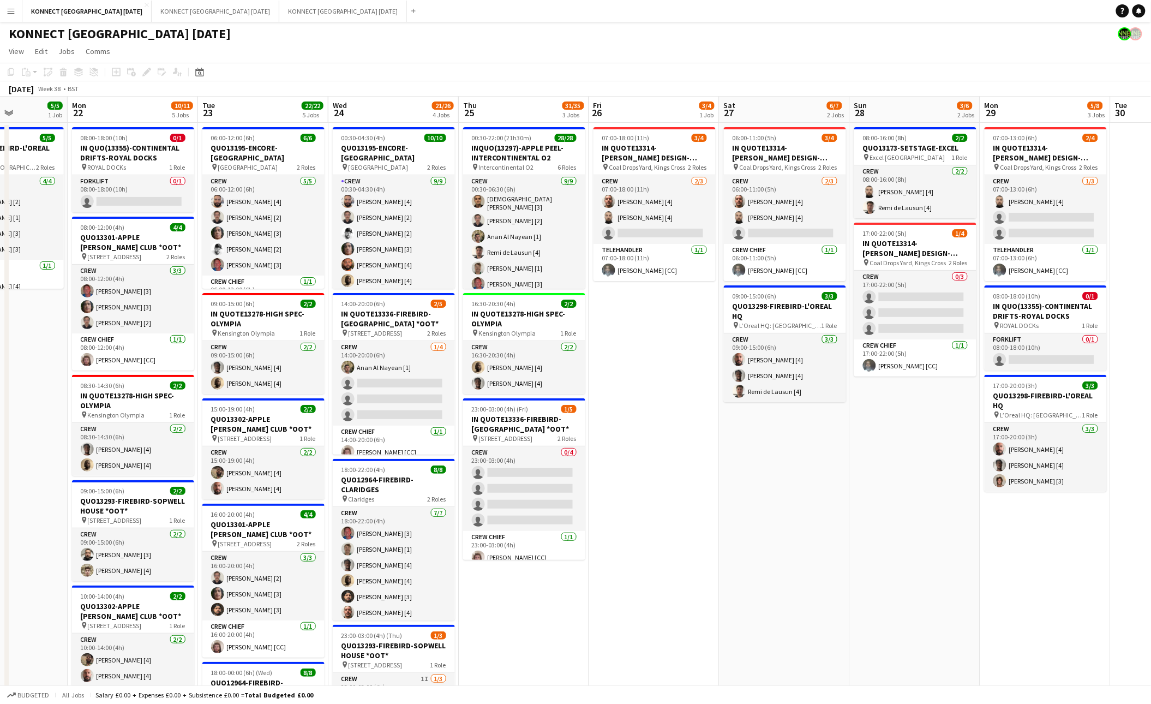
scroll to position [0, 308]
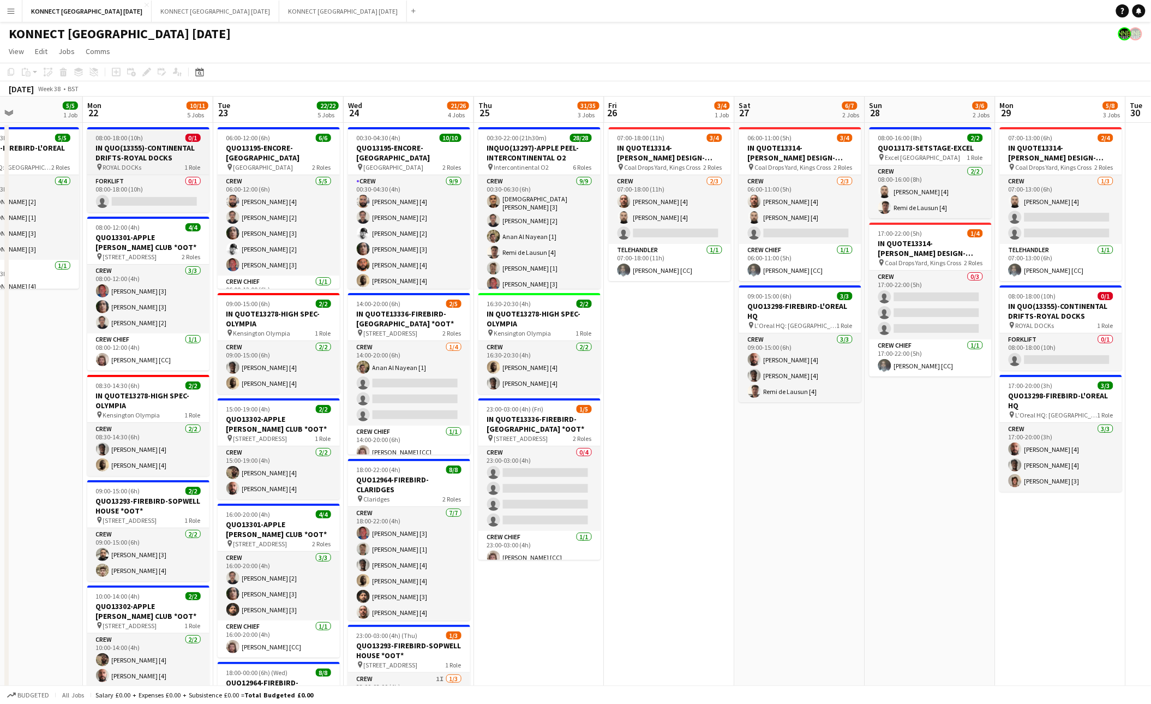
click at [144, 147] on h3 "IN QUO(13355)-CONTINENTAL DRIFTS-ROYAL DOCKS" at bounding box center [148, 153] width 122 height 20
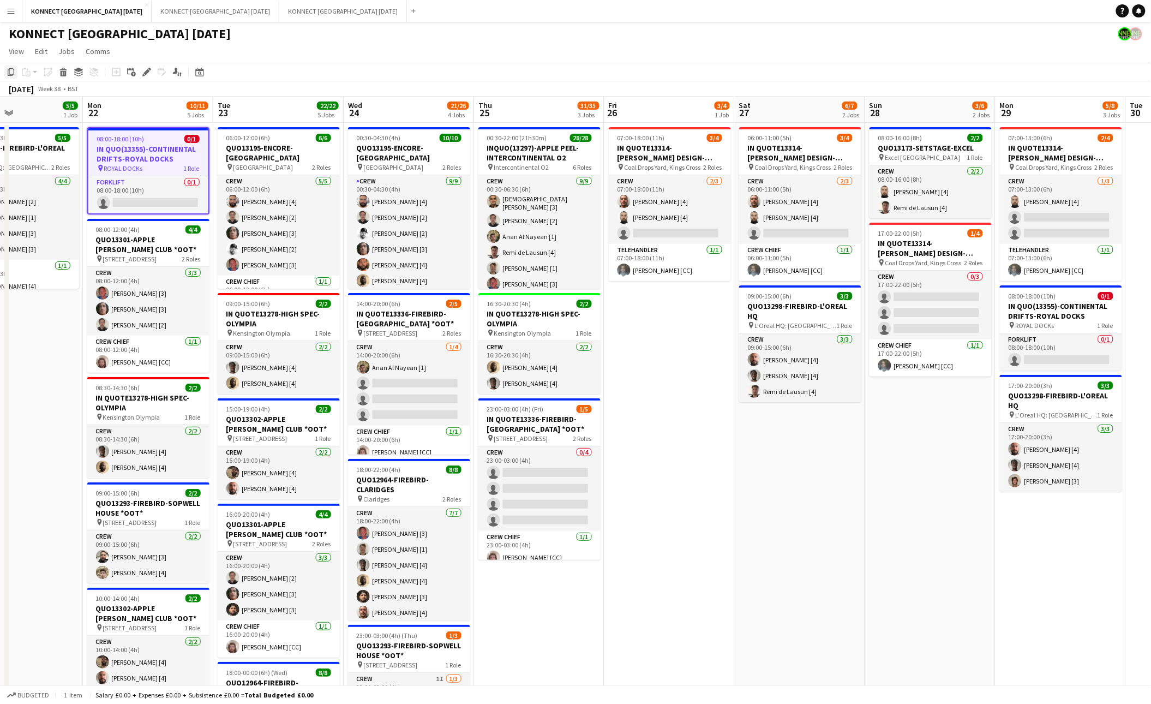
click at [13, 74] on icon at bounding box center [11, 72] width 7 height 8
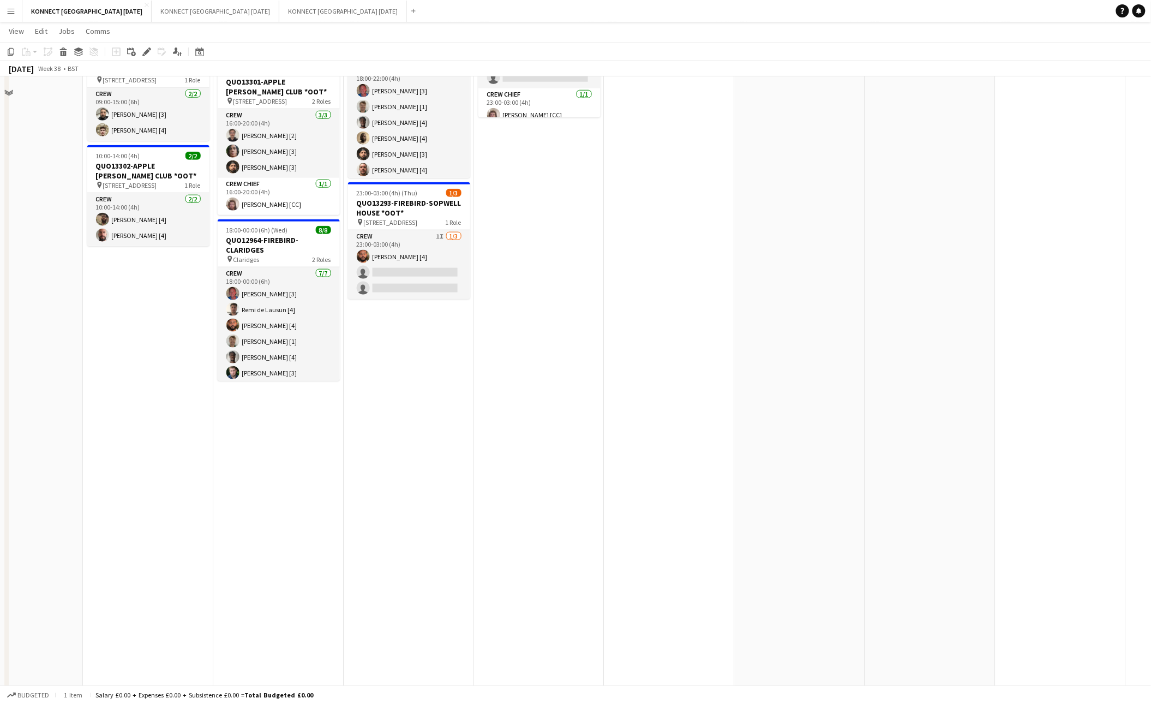
scroll to position [447, 0]
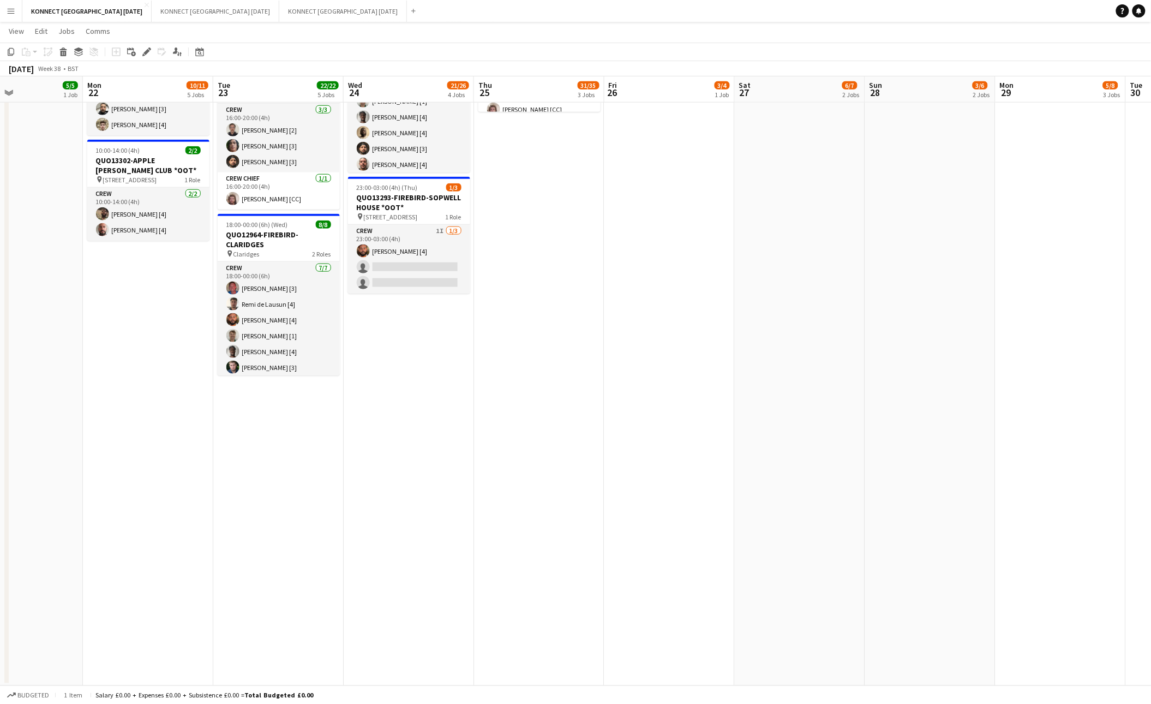
click at [414, 379] on app-date-cell "00:30-04:30 (4h) 10/10 QUO13195-ENCORE-[GEOGRAPHIC_DATA] pin Hilton Park Lane 2…" at bounding box center [409, 180] width 130 height 1011
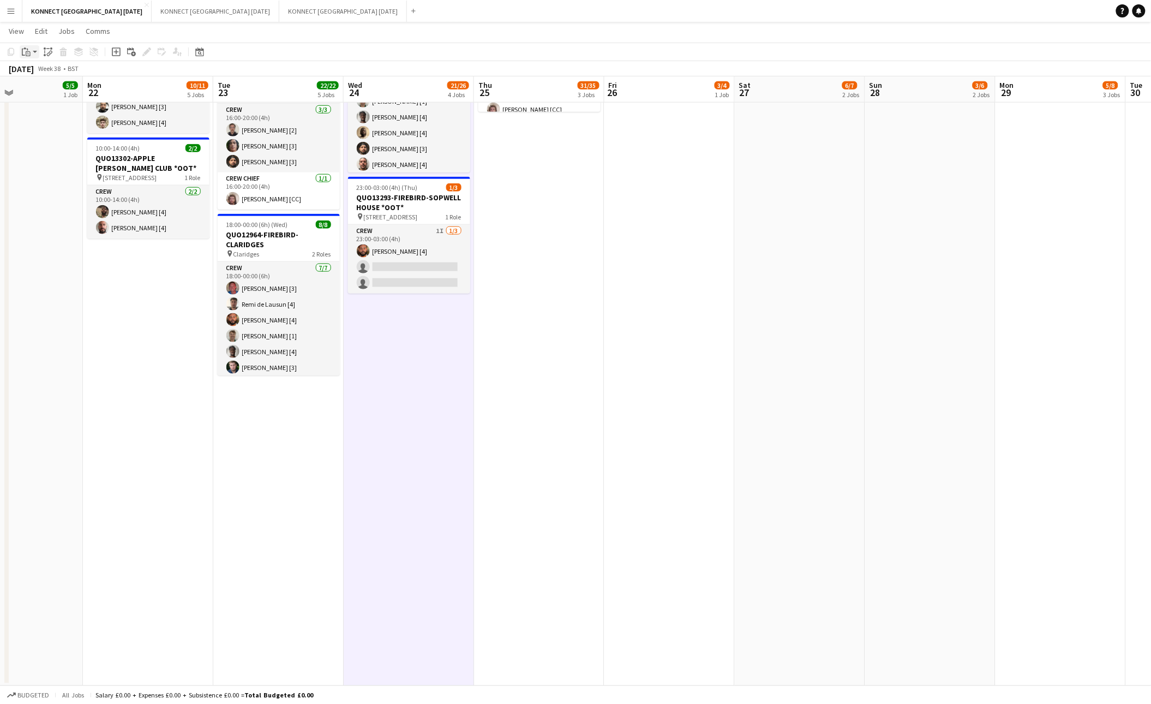
click at [35, 56] on app-action-btn "Paste" at bounding box center [30, 51] width 20 height 13
click at [38, 70] on link "Paste Command V" at bounding box center [72, 73] width 86 height 10
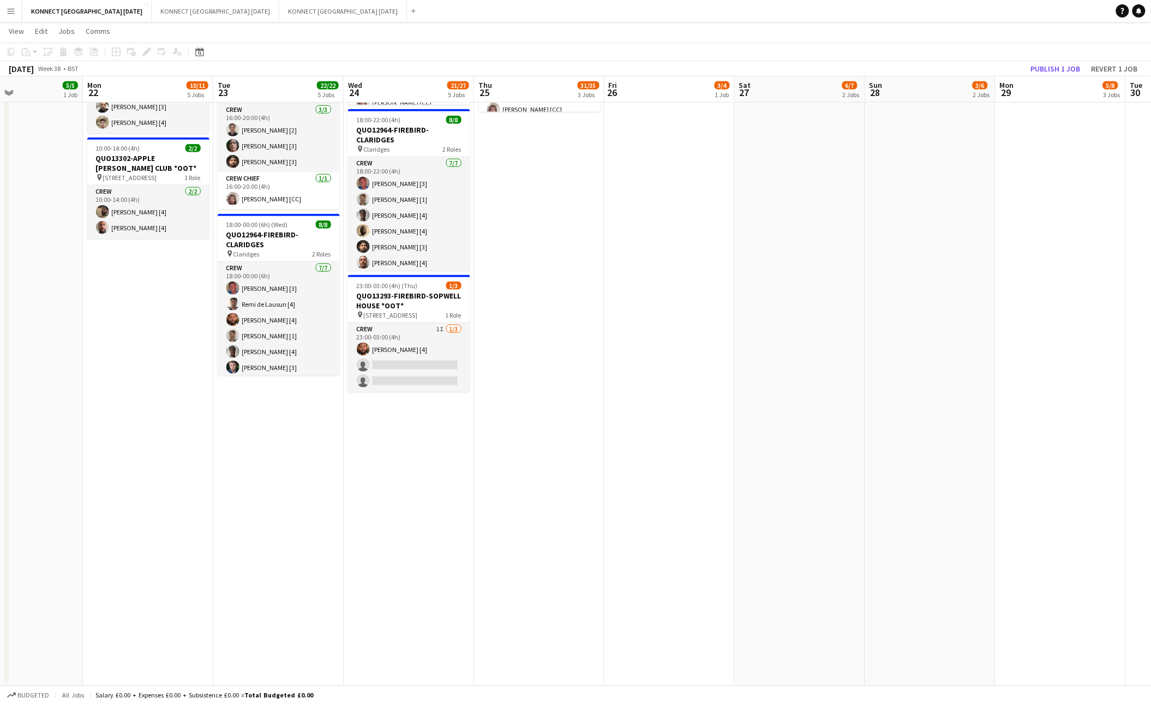
scroll to position [0, 0]
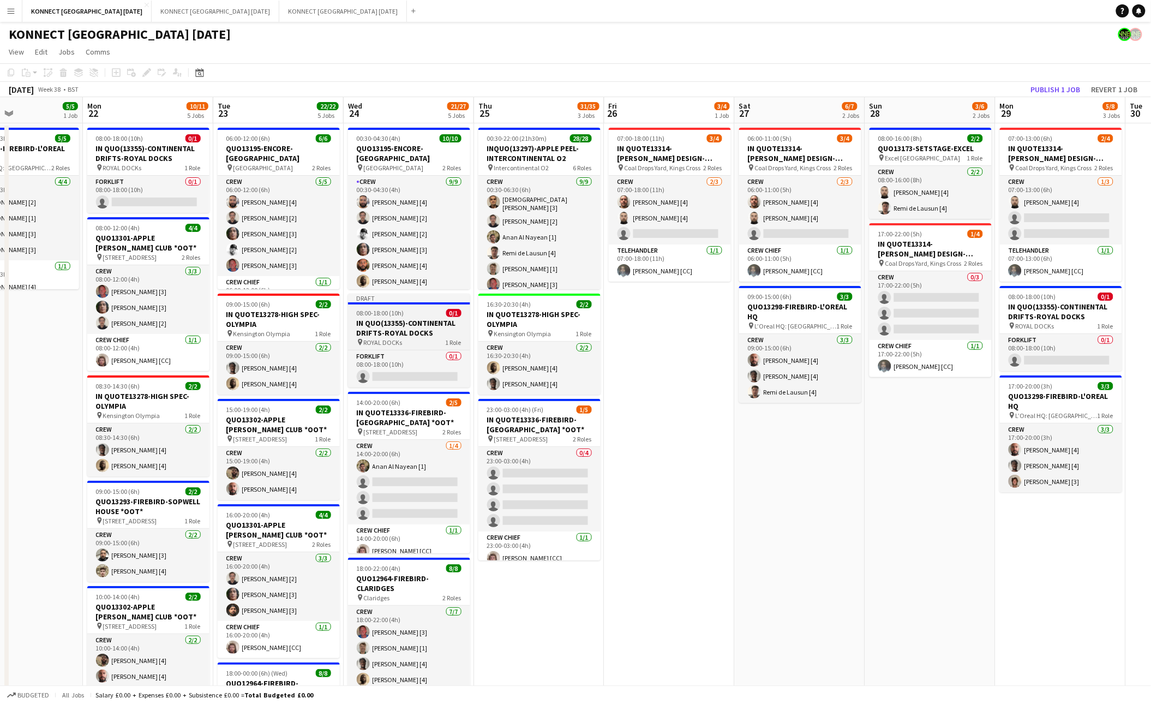
click at [413, 329] on h3 "IN QUO(13355)-CONTINENTAL DRIFTS-ROYAL DOCKS" at bounding box center [409, 328] width 122 height 20
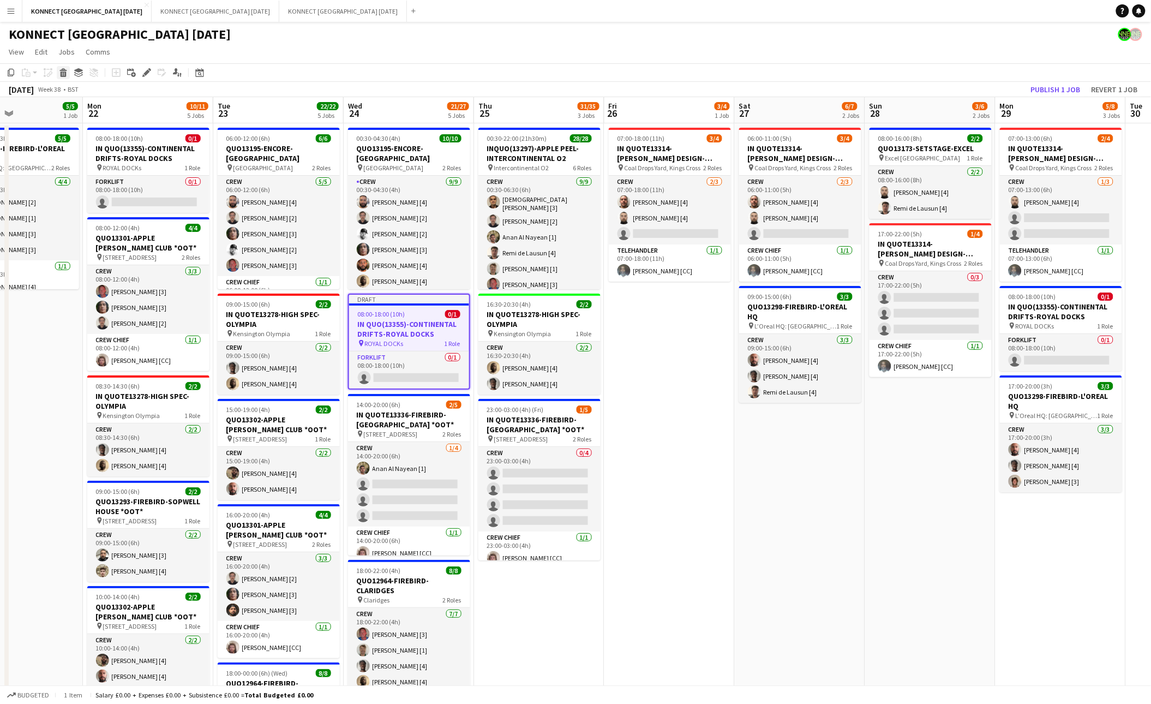
click at [65, 76] on icon "Delete" at bounding box center [63, 72] width 9 height 9
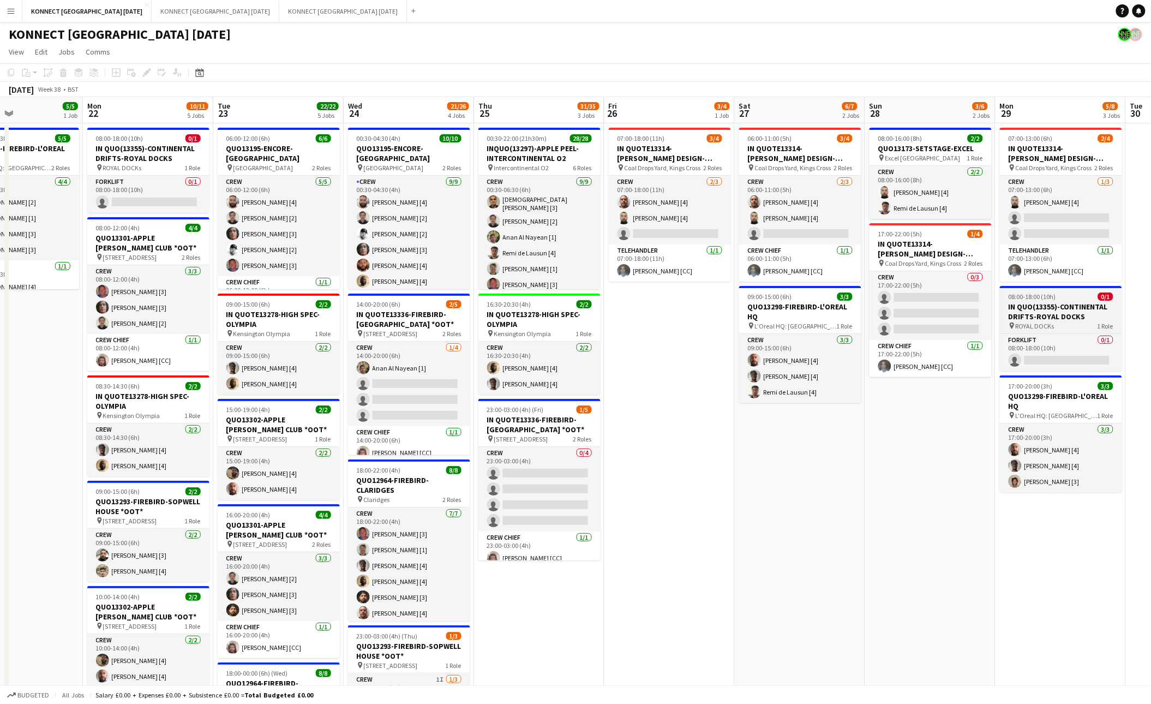
click at [897, 297] on div "08:00-18:00 (10h) 0/1" at bounding box center [1061, 296] width 122 height 8
click at [59, 76] on icon "Delete" at bounding box center [63, 72] width 9 height 9
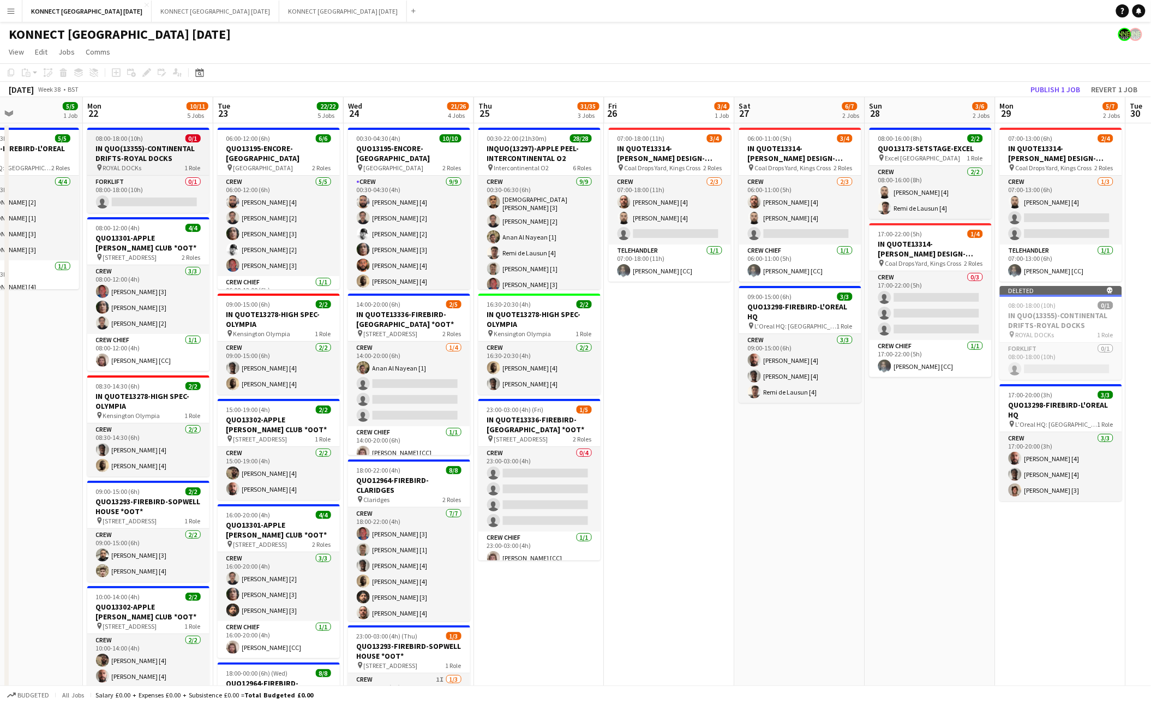
click at [139, 147] on h3 "IN QUO(13355)-CONTINENTAL DRIFTS-ROYAL DOCKS" at bounding box center [148, 153] width 122 height 20
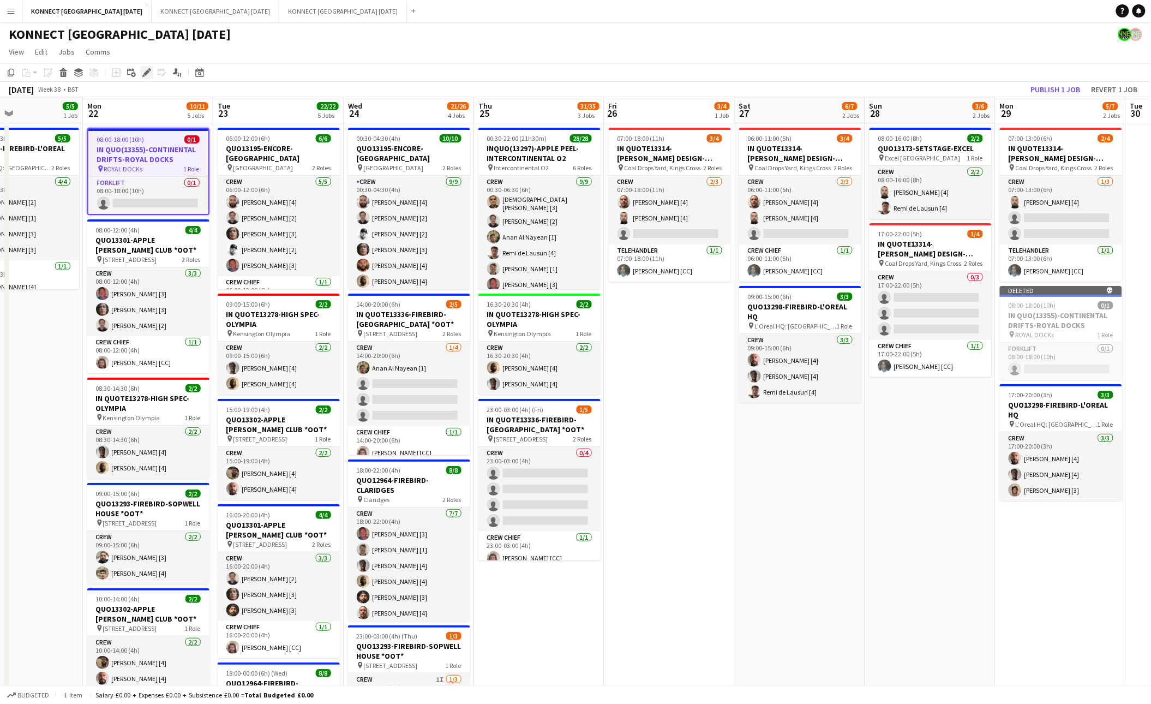
click at [148, 69] on icon "Edit" at bounding box center [146, 72] width 9 height 9
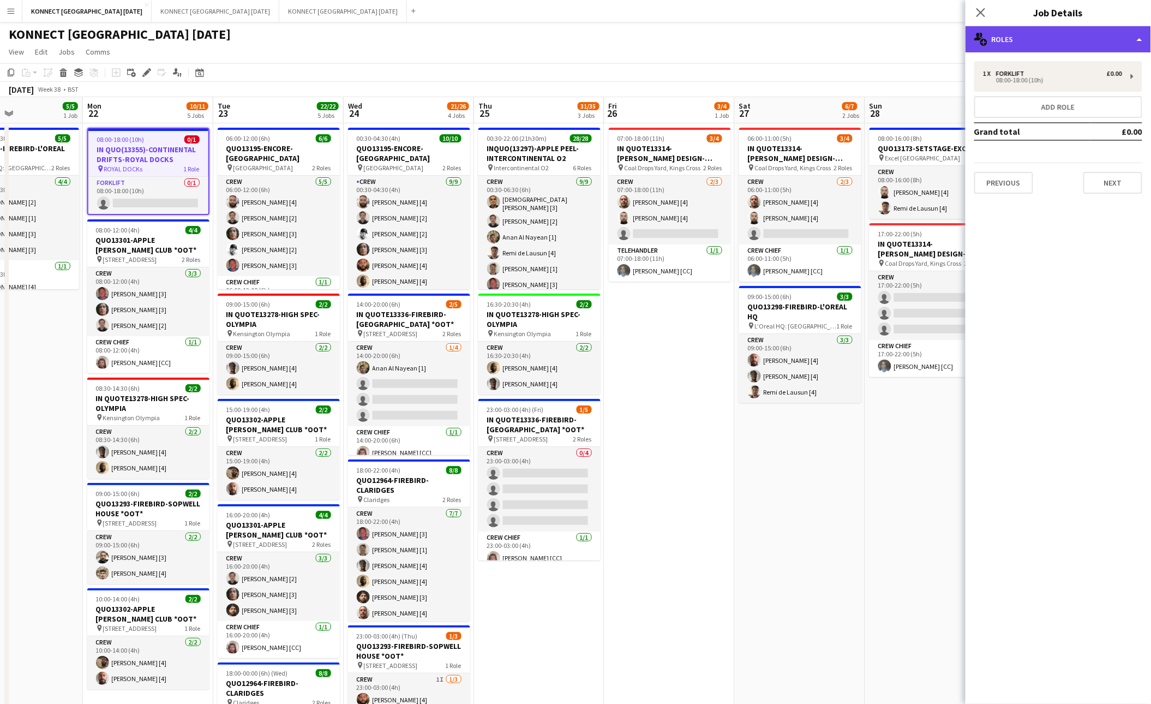
click at [897, 46] on div "multiple-users-add Roles" at bounding box center [1057, 39] width 185 height 26
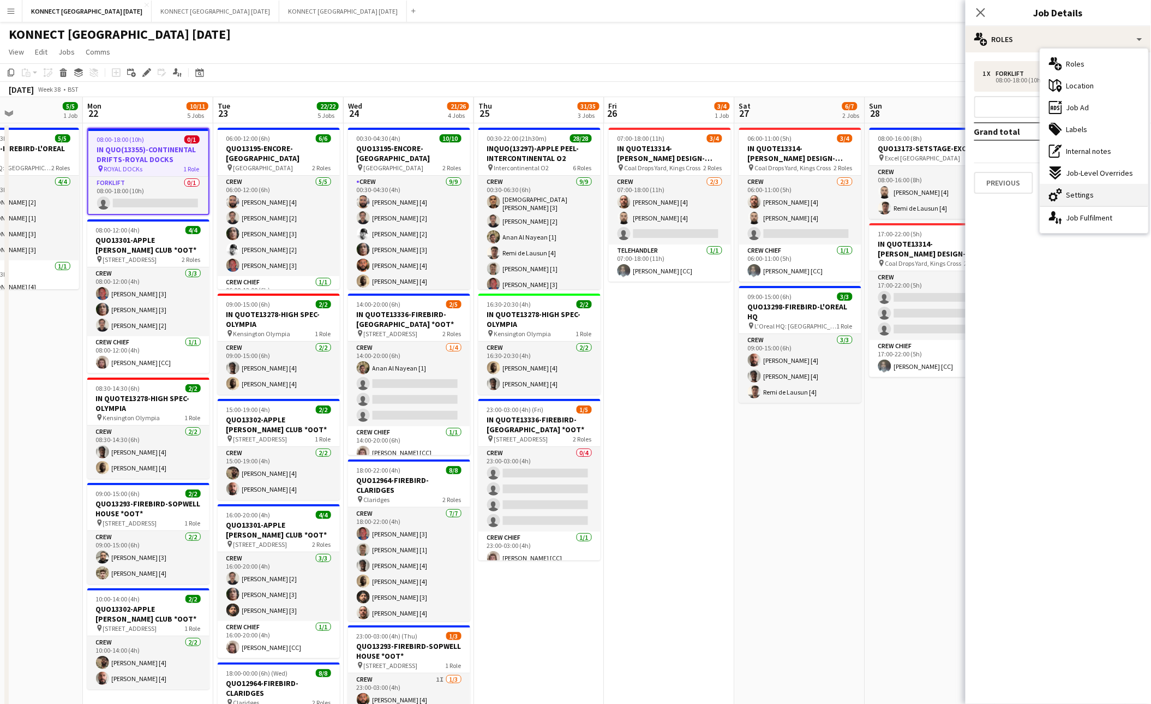
click at [897, 193] on span "Settings" at bounding box center [1080, 195] width 28 height 10
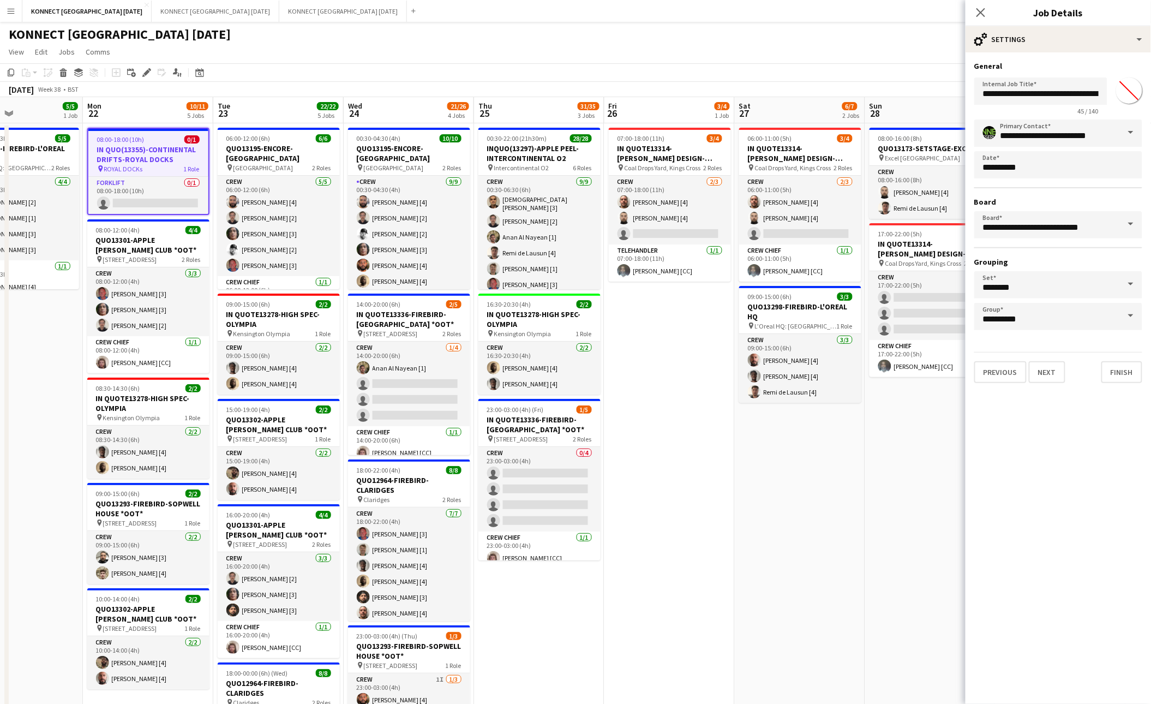
click at [897, 90] on input "*******" at bounding box center [1128, 90] width 39 height 39
type input "*******"
click at [897, 376] on button "Next" at bounding box center [1047, 372] width 37 height 22
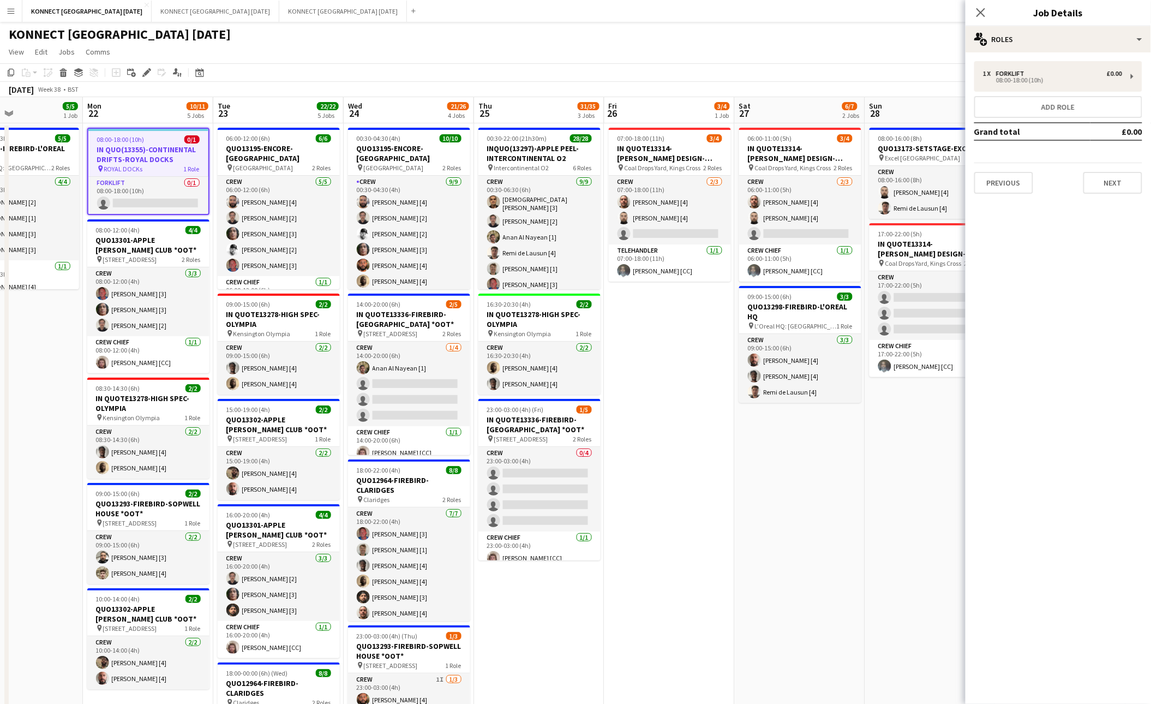
click at [451, 58] on app-page-menu "View Day view expanded Day view collapsed Month view Date picker Jump to [DATE]…" at bounding box center [575, 53] width 1151 height 21
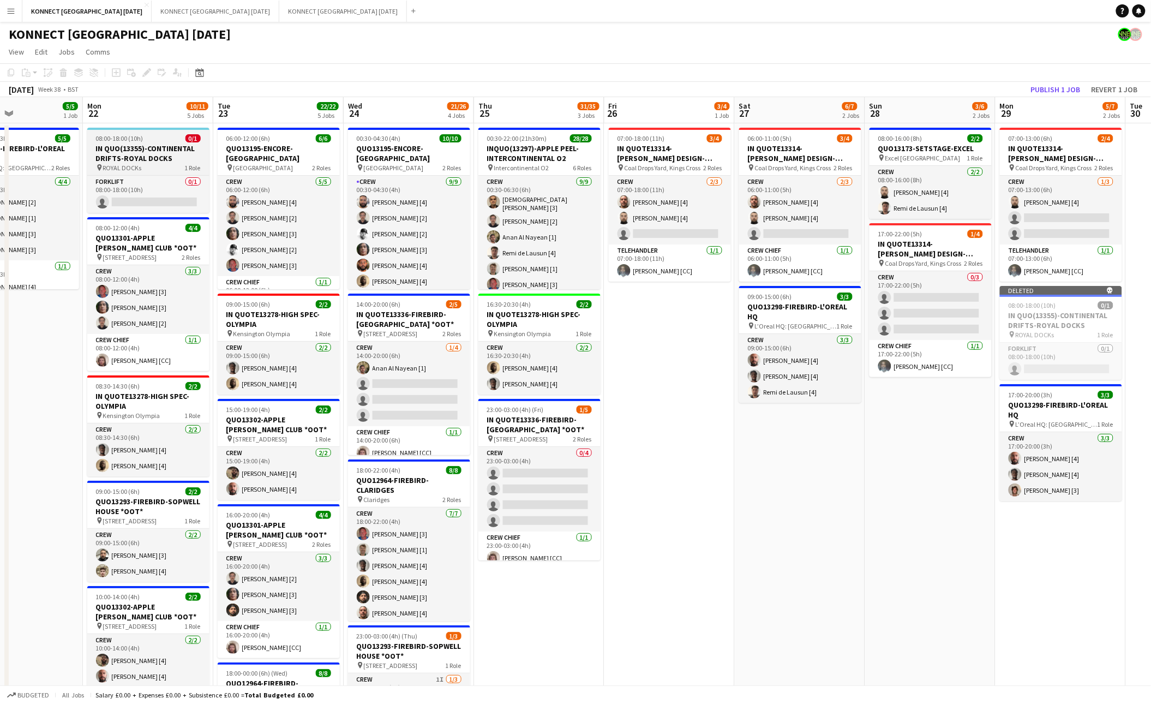
click at [157, 131] on app-job-card "08:00-18:00 (10h) 0/1 IN QUO(13355)-CONTINENTAL DRIFTS-ROYAL DOCKS pin ROYAL DO…" at bounding box center [148, 170] width 122 height 85
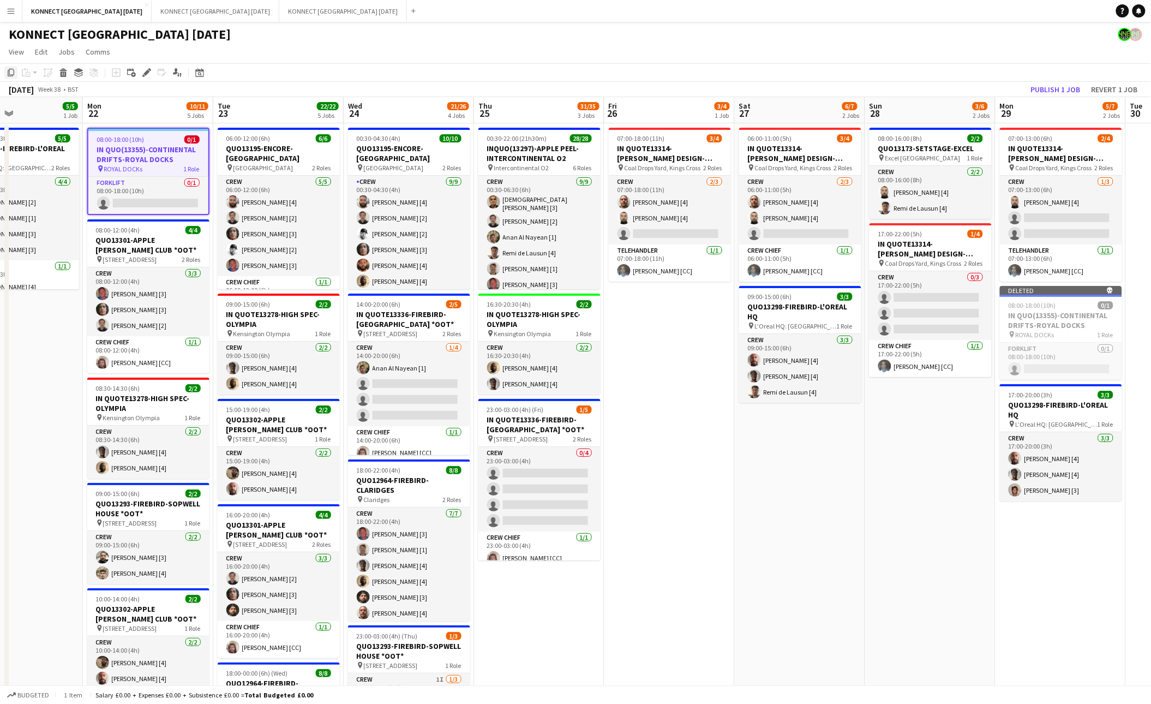
click at [13, 69] on icon at bounding box center [11, 73] width 7 height 8
click at [897, 564] on app-date-cell "07:00-13:00 (6h) 2/4 IN QUOTE13314-[PERSON_NAME] DESIGN-KINGS CROSS pin Coal Dr…" at bounding box center [1060, 628] width 130 height 1011
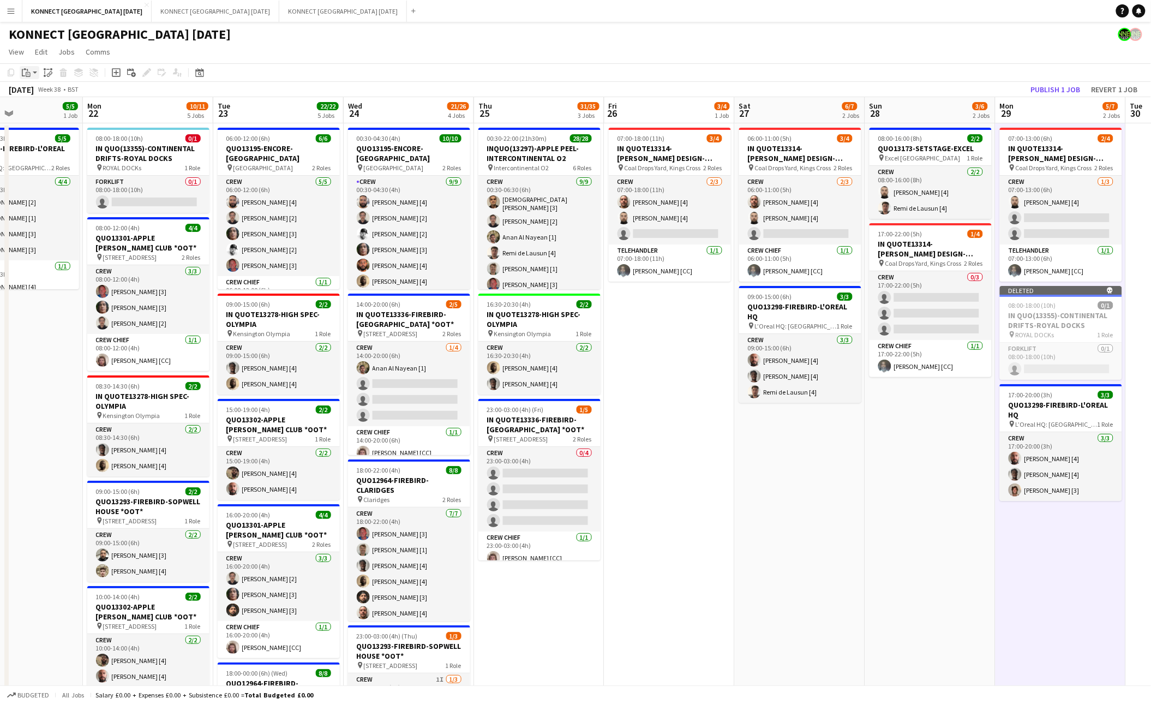
click at [23, 72] on icon "Paste" at bounding box center [26, 72] width 9 height 9
click at [40, 94] on link "Paste Command V" at bounding box center [72, 93] width 86 height 10
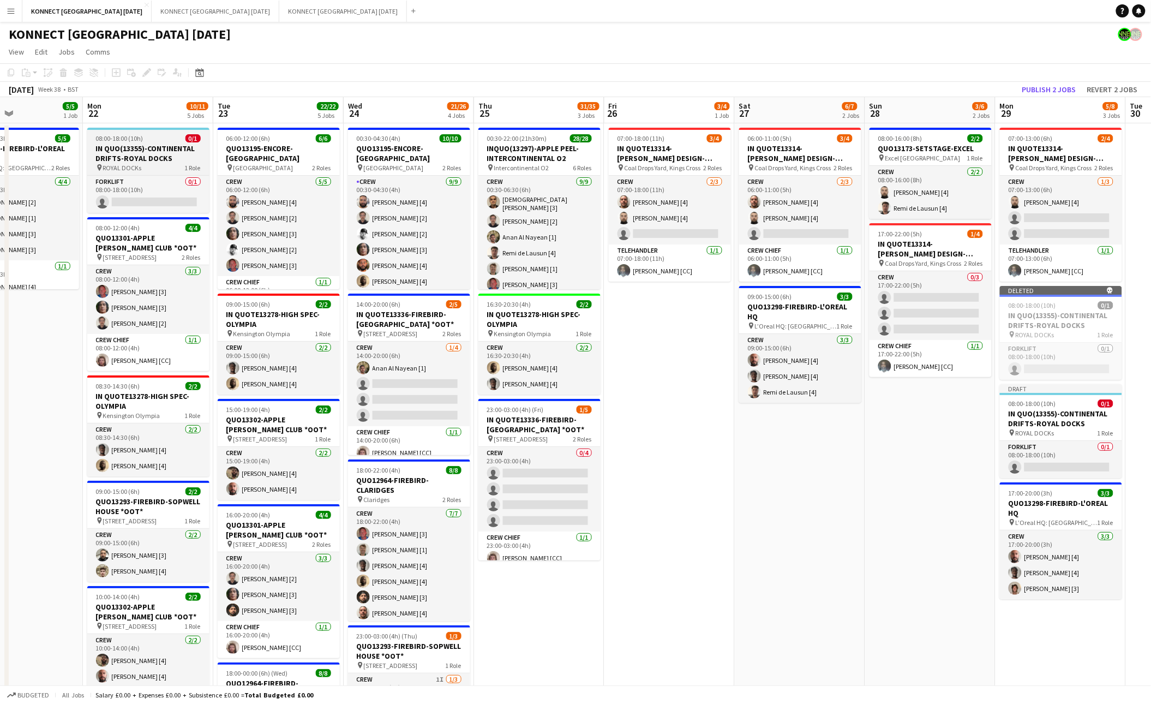
click at [156, 144] on h3 "IN QUO(13355)-CONTINENTAL DRIFTS-ROYAL DOCKS" at bounding box center [148, 153] width 122 height 20
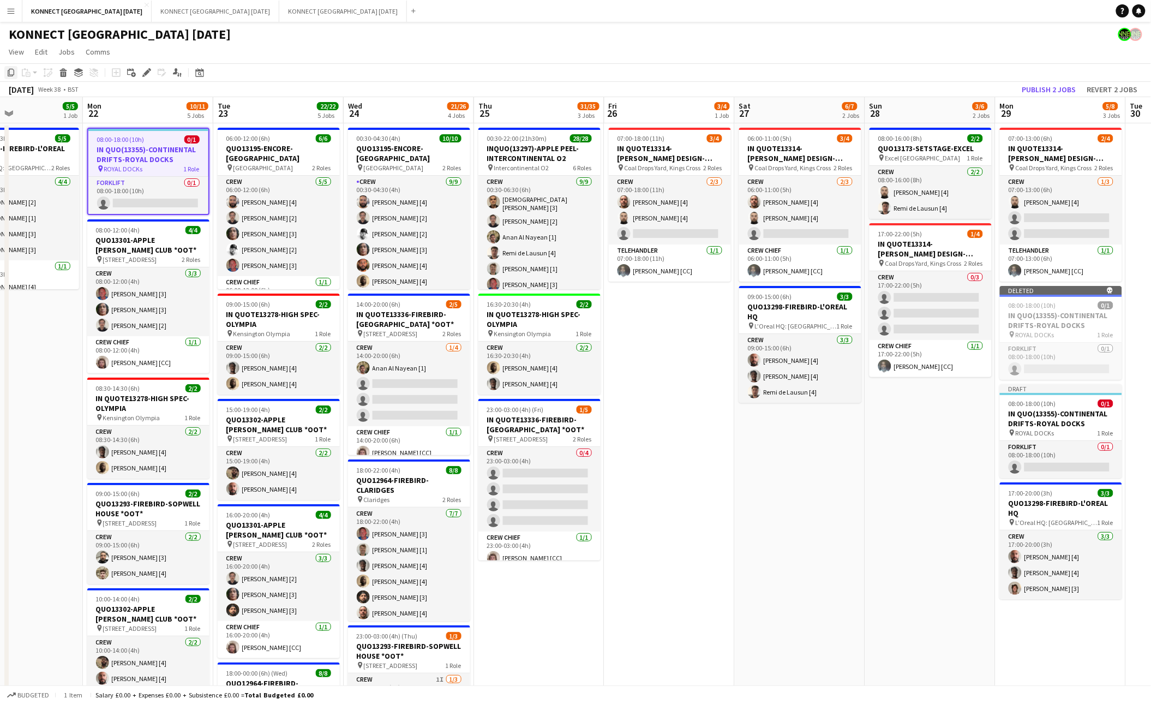
click at [11, 75] on icon at bounding box center [11, 73] width 7 height 8
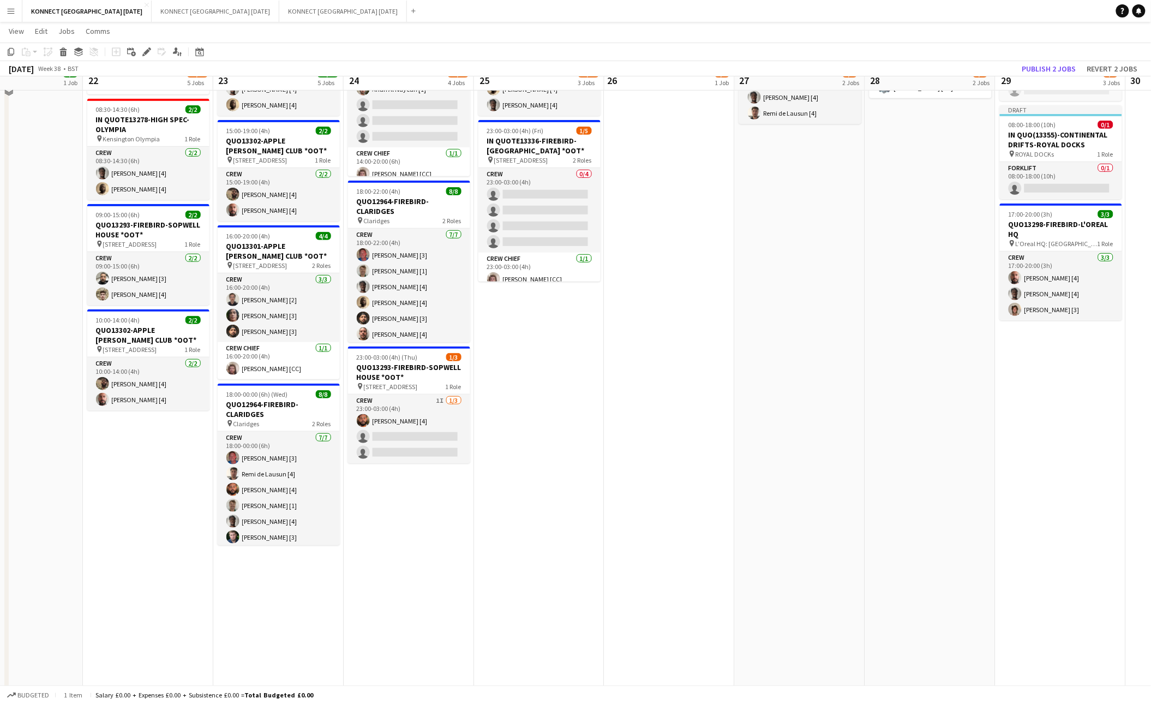
scroll to position [285, 0]
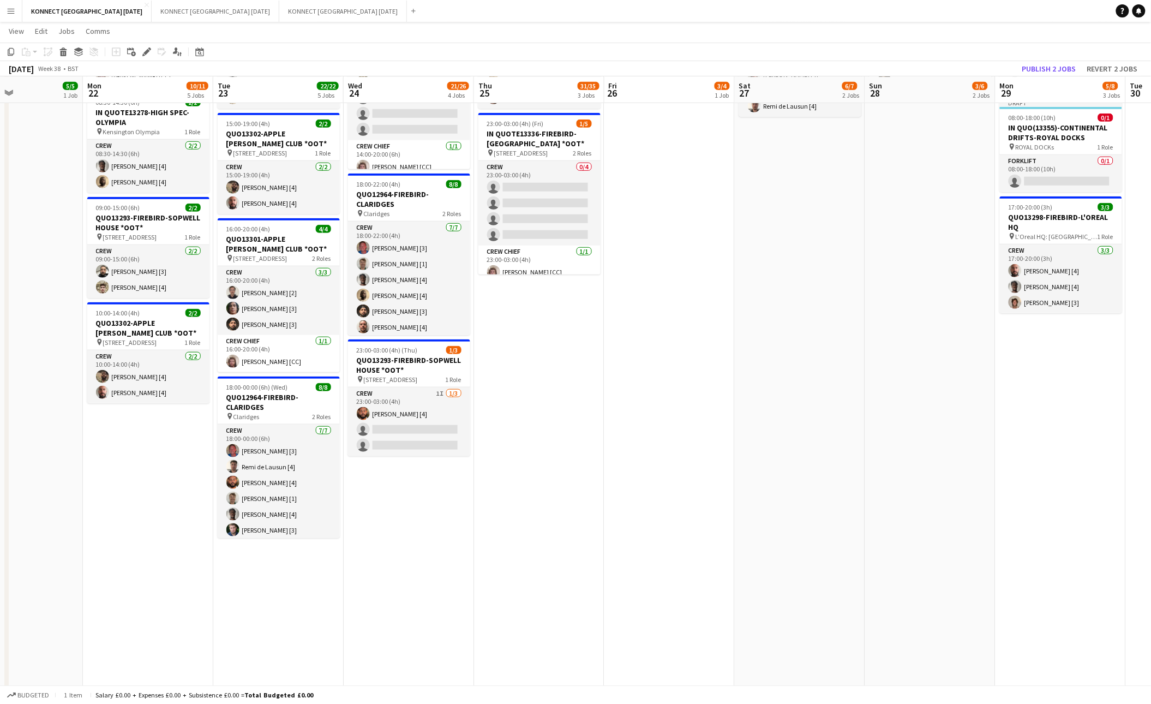
click at [388, 573] on app-date-cell "00:30-04:30 (4h) 10/10 QUO13195-ENCORE-[GEOGRAPHIC_DATA] pin Hilton Park Lane 2…" at bounding box center [409, 342] width 130 height 1011
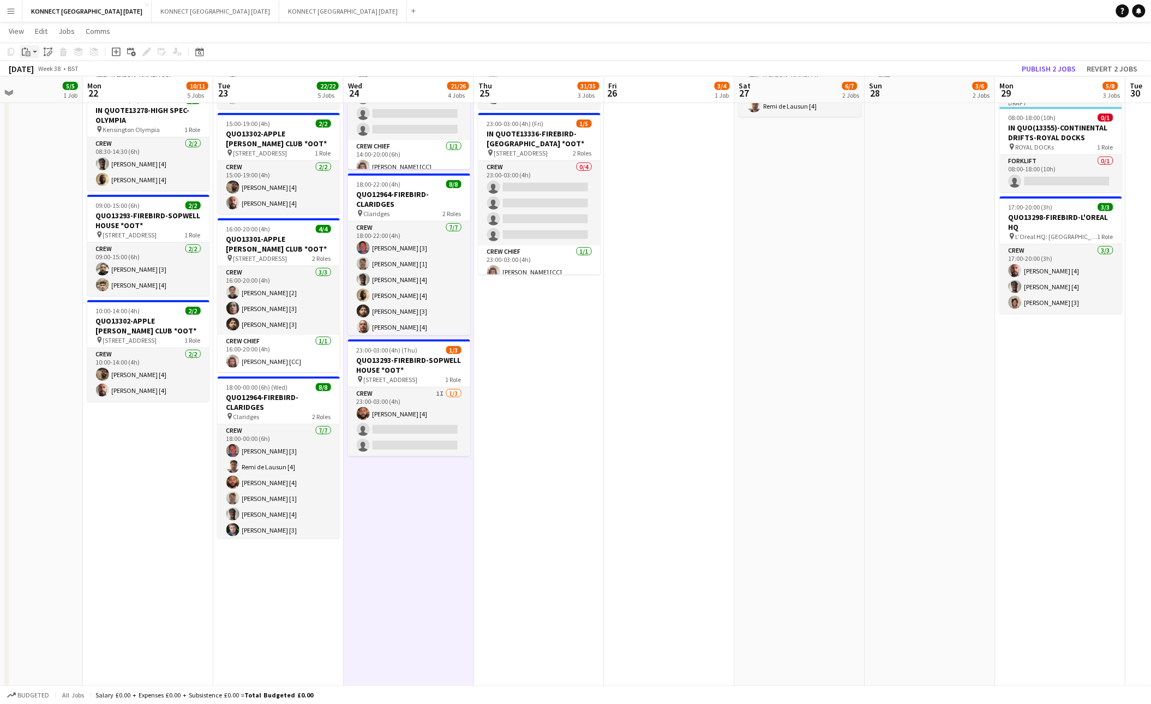
click at [34, 52] on app-action-btn "Paste" at bounding box center [30, 51] width 20 height 13
click at [44, 75] on link "Paste Command V" at bounding box center [72, 73] width 86 height 10
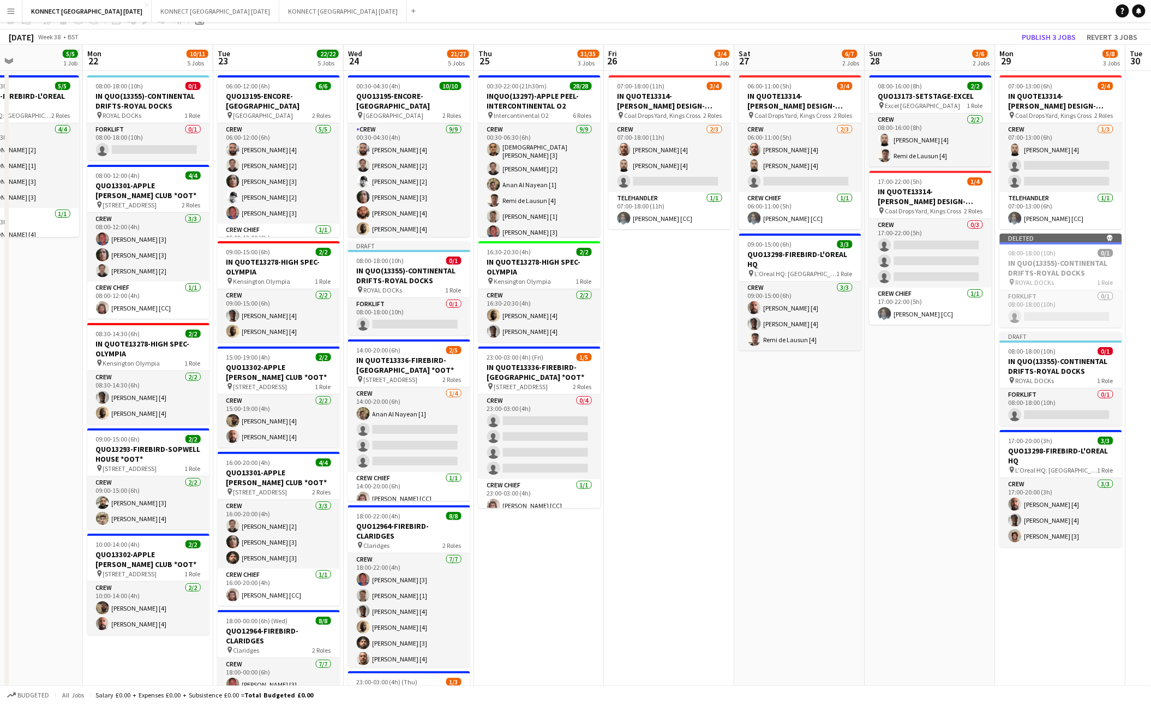
scroll to position [0, 0]
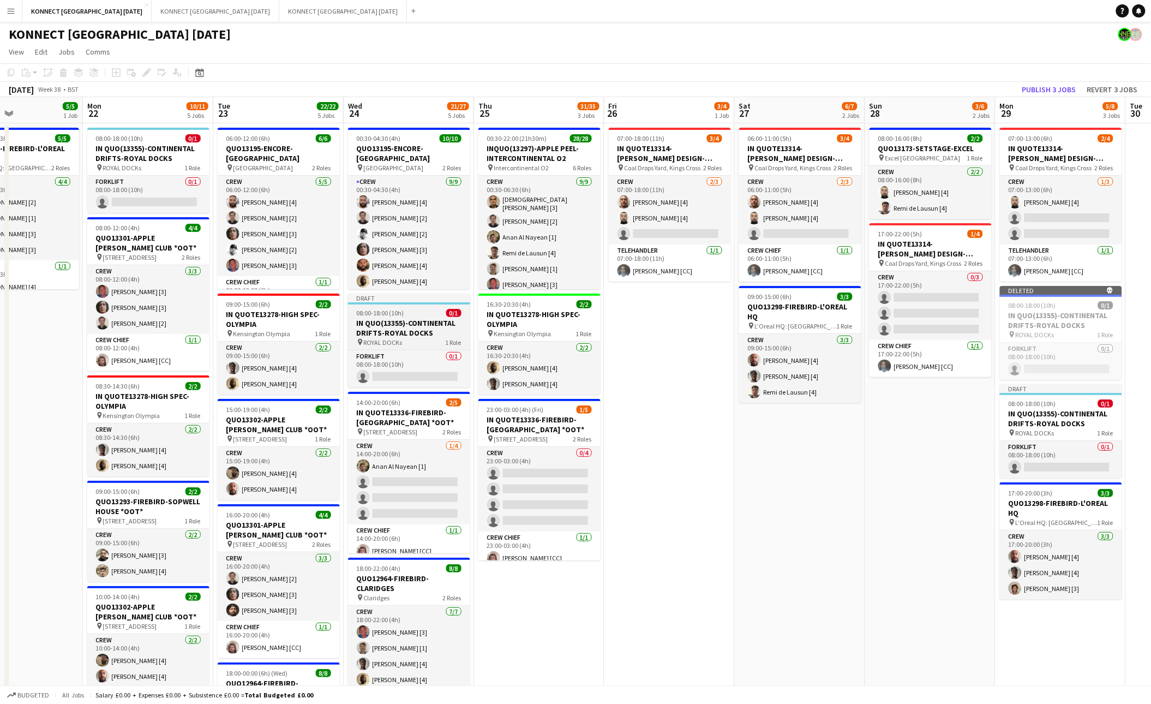
click at [399, 334] on h3 "IN QUO(13355)-CONTINENTAL DRIFTS-ROYAL DOCKS" at bounding box center [409, 328] width 122 height 20
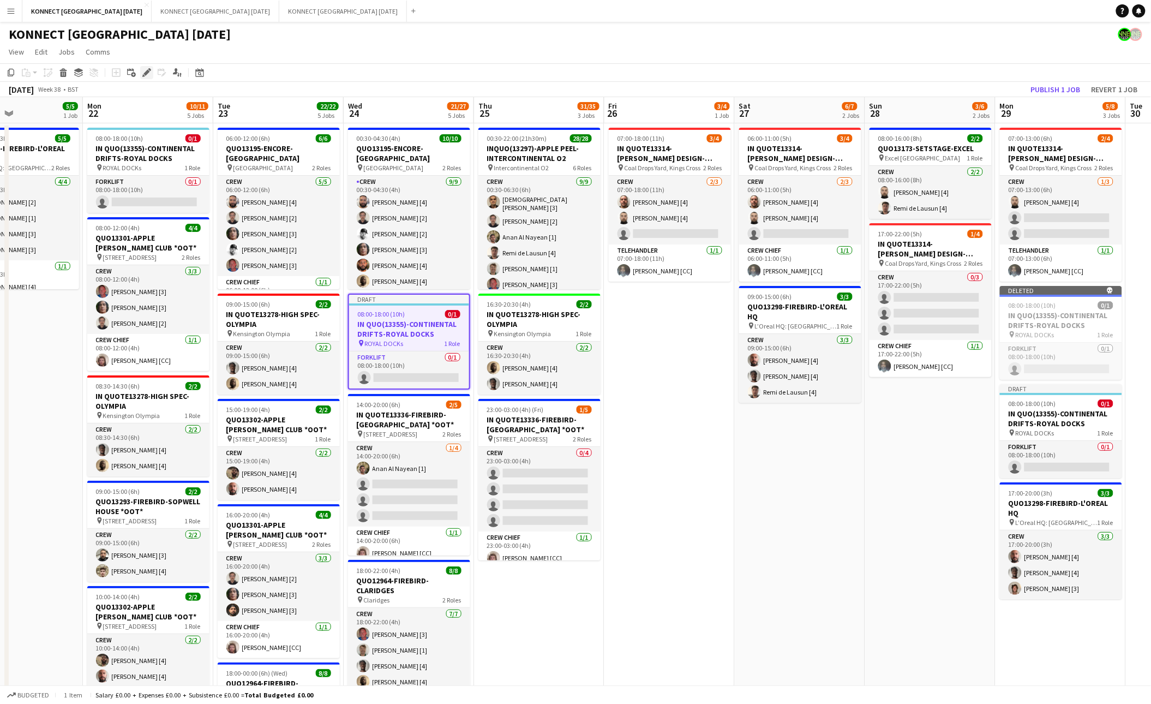
click at [145, 67] on div "Edit" at bounding box center [146, 72] width 13 height 13
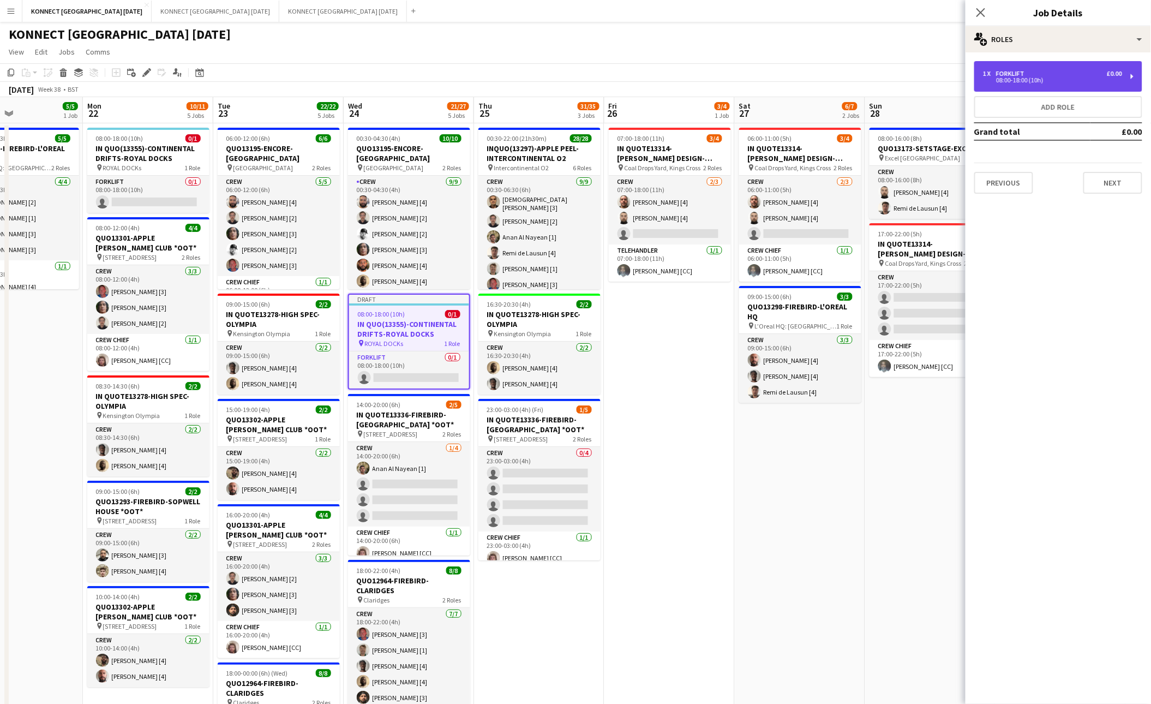
click at [897, 81] on div "08:00-18:00 (10h)" at bounding box center [1052, 79] width 139 height 5
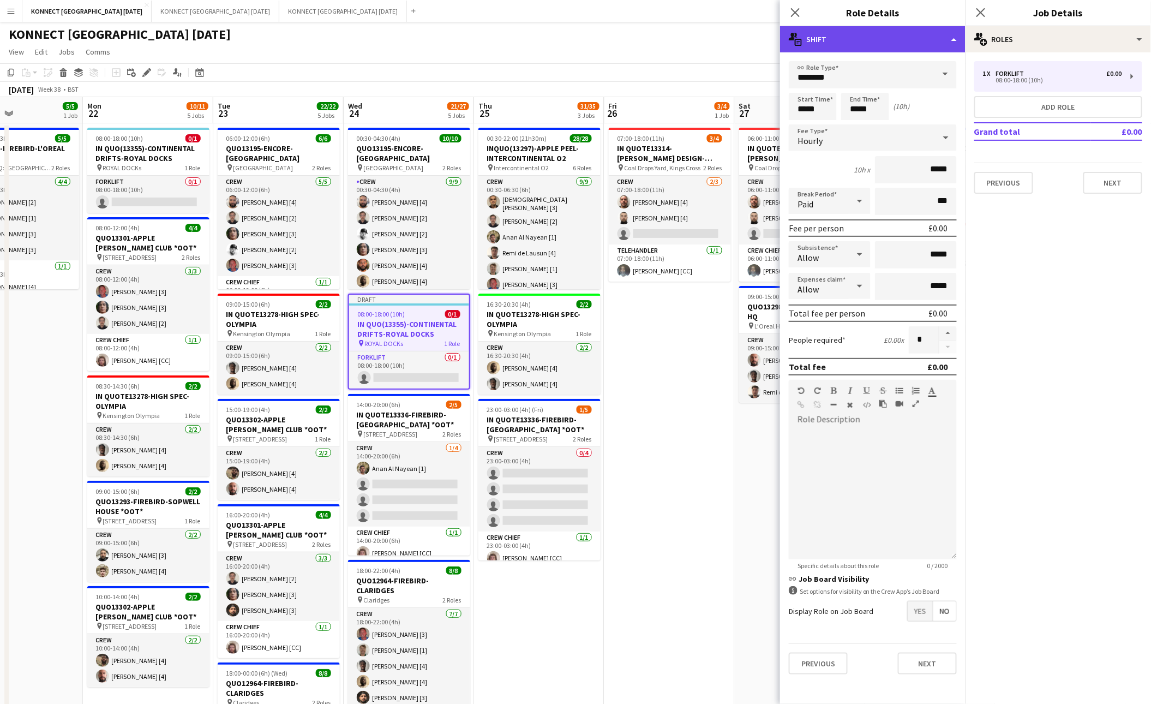
click at [864, 43] on div "multiple-actions-text Shift" at bounding box center [872, 39] width 185 height 26
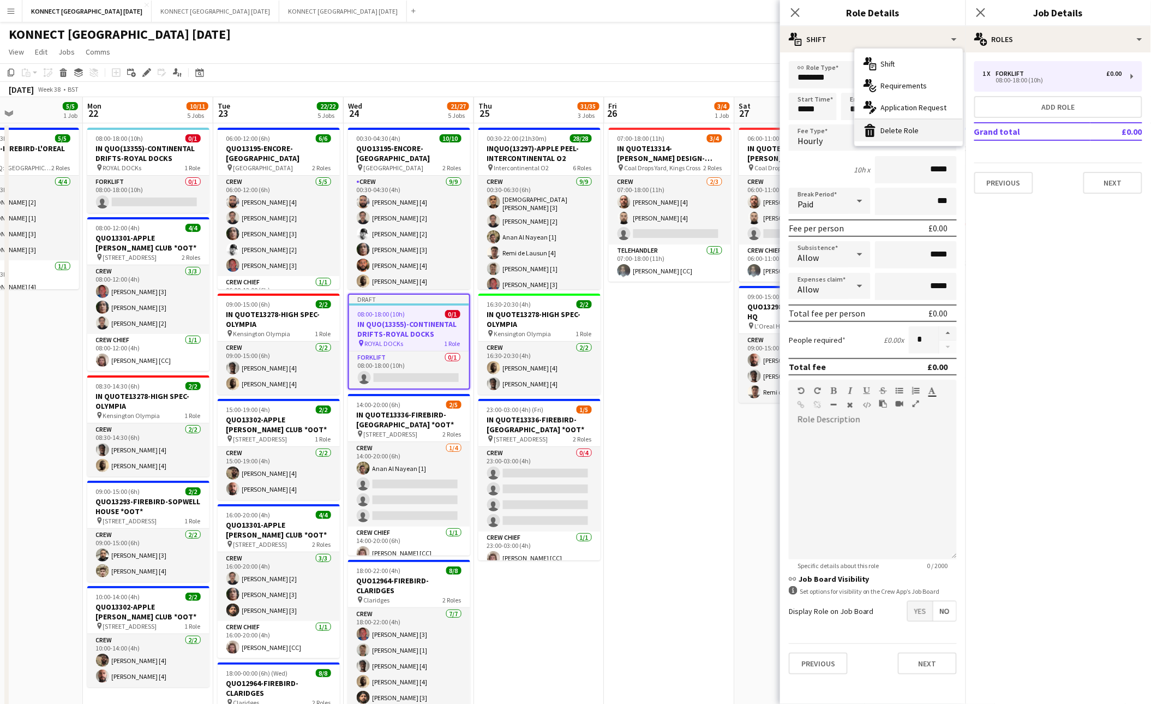
click at [897, 129] on div "bin-2 Delete Role" at bounding box center [909, 130] width 108 height 22
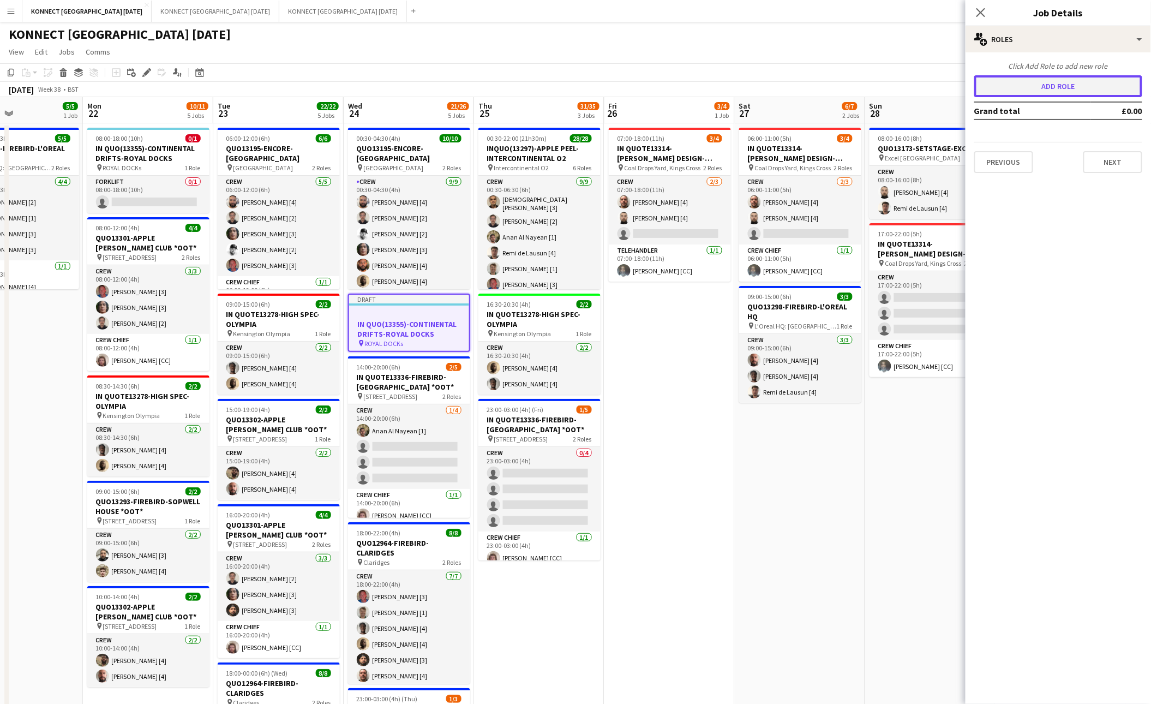
click at [897, 86] on button "Add role" at bounding box center [1058, 86] width 168 height 22
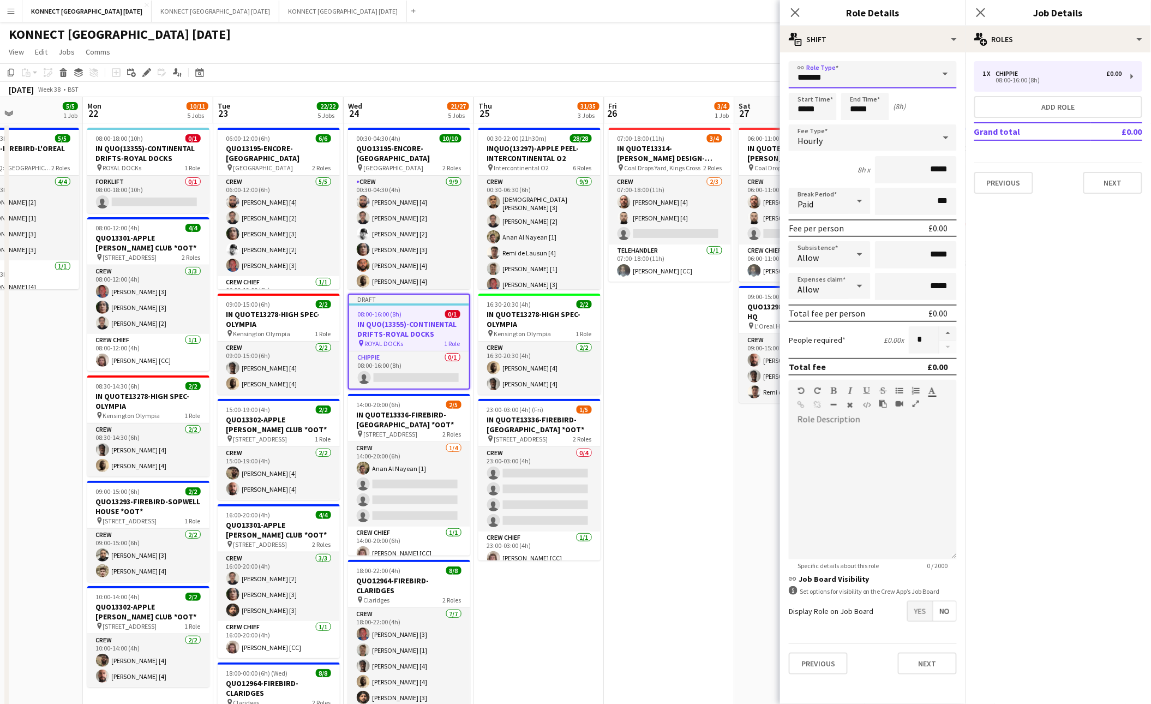
click at [870, 83] on input "*******" at bounding box center [873, 74] width 168 height 27
click at [840, 128] on span "Crew" at bounding box center [873, 132] width 151 height 10
type input "****"
click at [856, 110] on input "*****" at bounding box center [865, 106] width 48 height 27
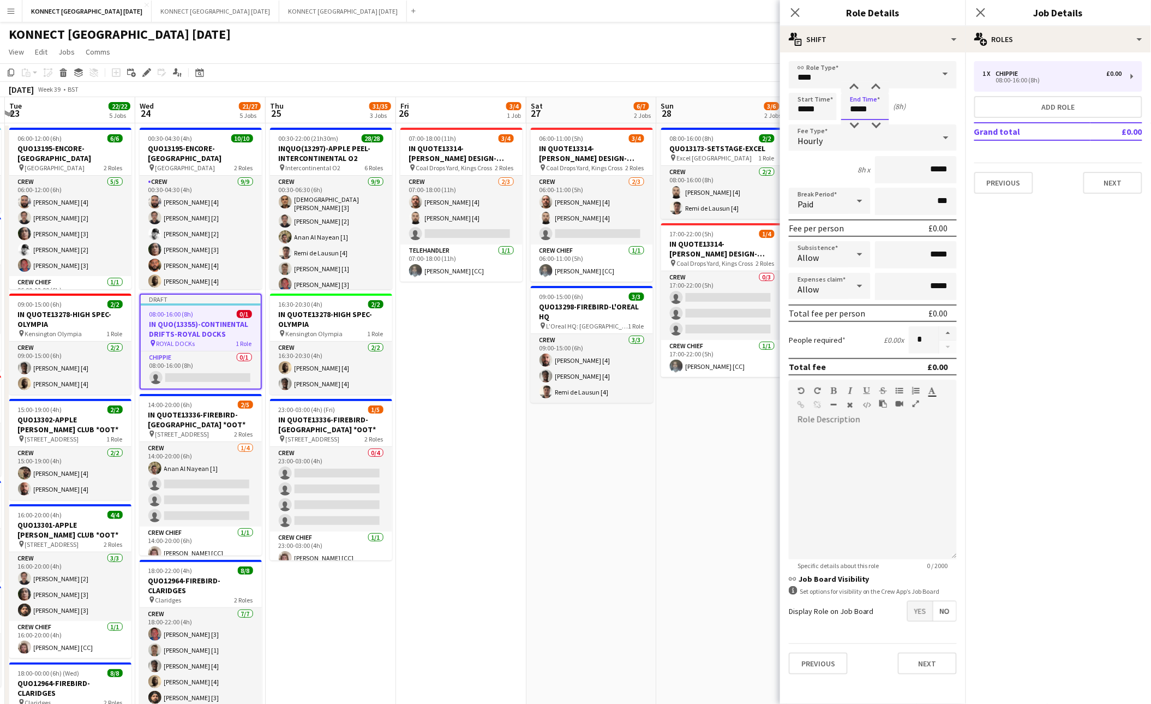
scroll to position [0, 244]
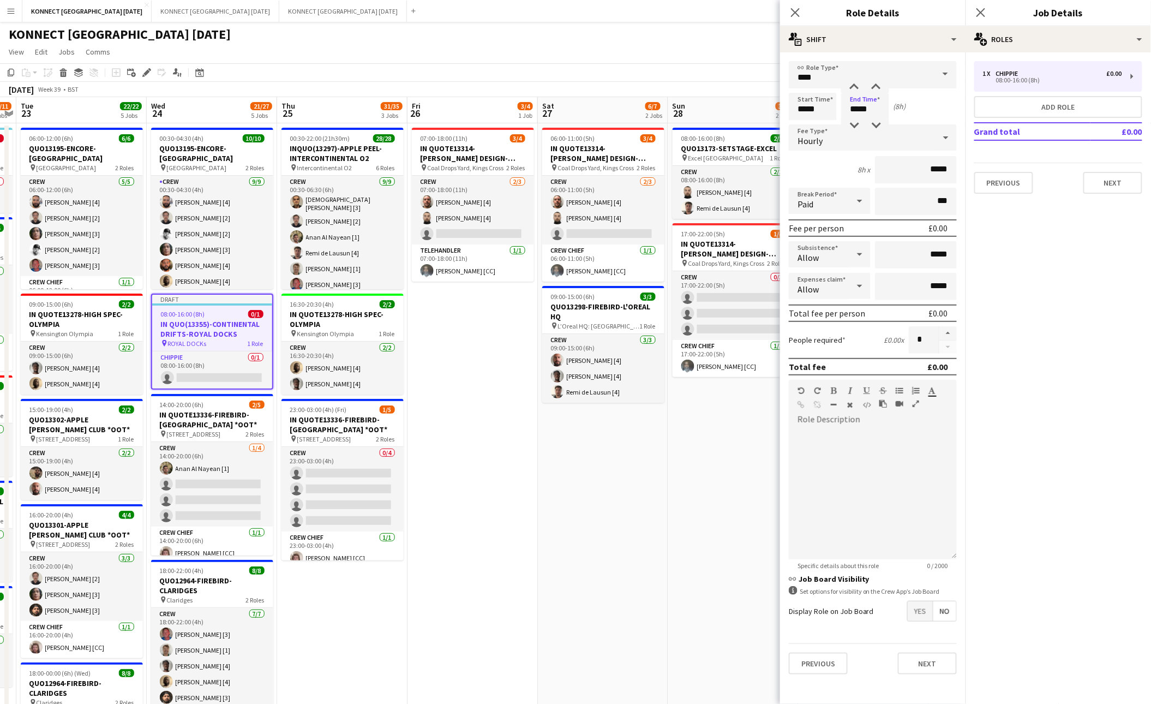
click at [897, 105] on div "Start Time ***** End Time ***** (8h)" at bounding box center [873, 106] width 168 height 27
click at [807, 107] on input "*****" at bounding box center [813, 106] width 48 height 27
type input "*****"
click at [856, 109] on input "*****" at bounding box center [865, 106] width 48 height 27
type input "*****"
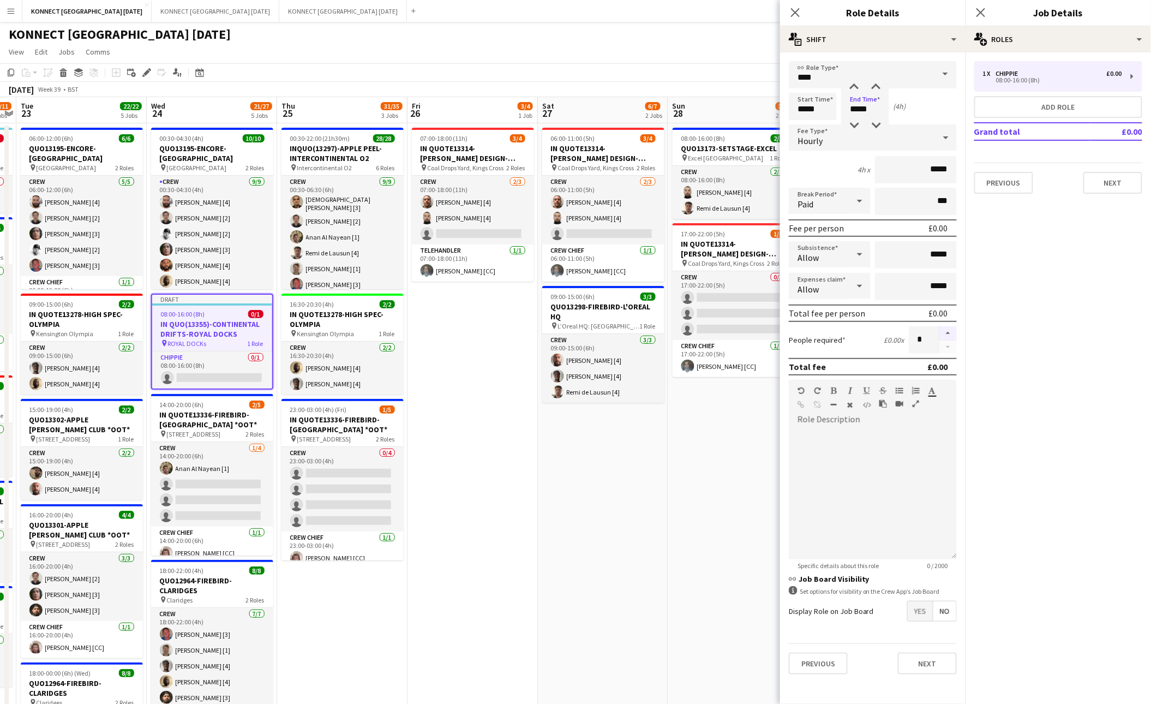
click at [897, 332] on button "button" at bounding box center [947, 333] width 17 height 14
type input "*"
click at [897, 573] on button "Next" at bounding box center [927, 663] width 59 height 22
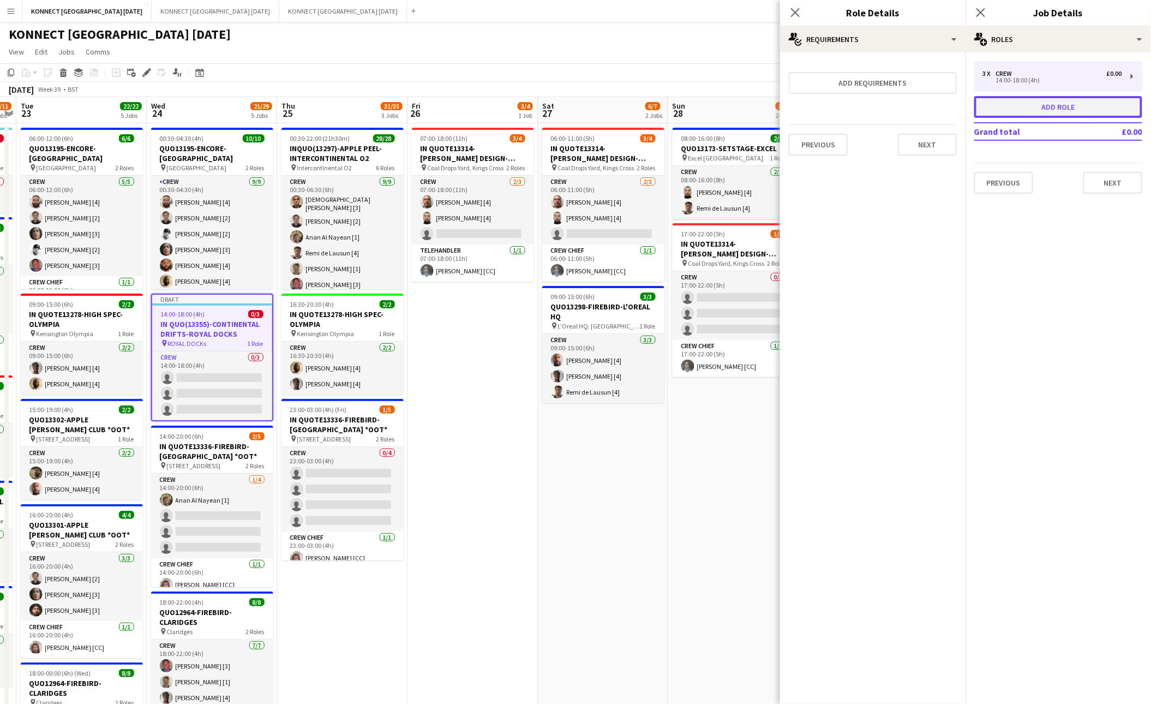
click at [897, 108] on button "Add role" at bounding box center [1058, 107] width 168 height 22
type input "*******"
type input "*****"
type input "*"
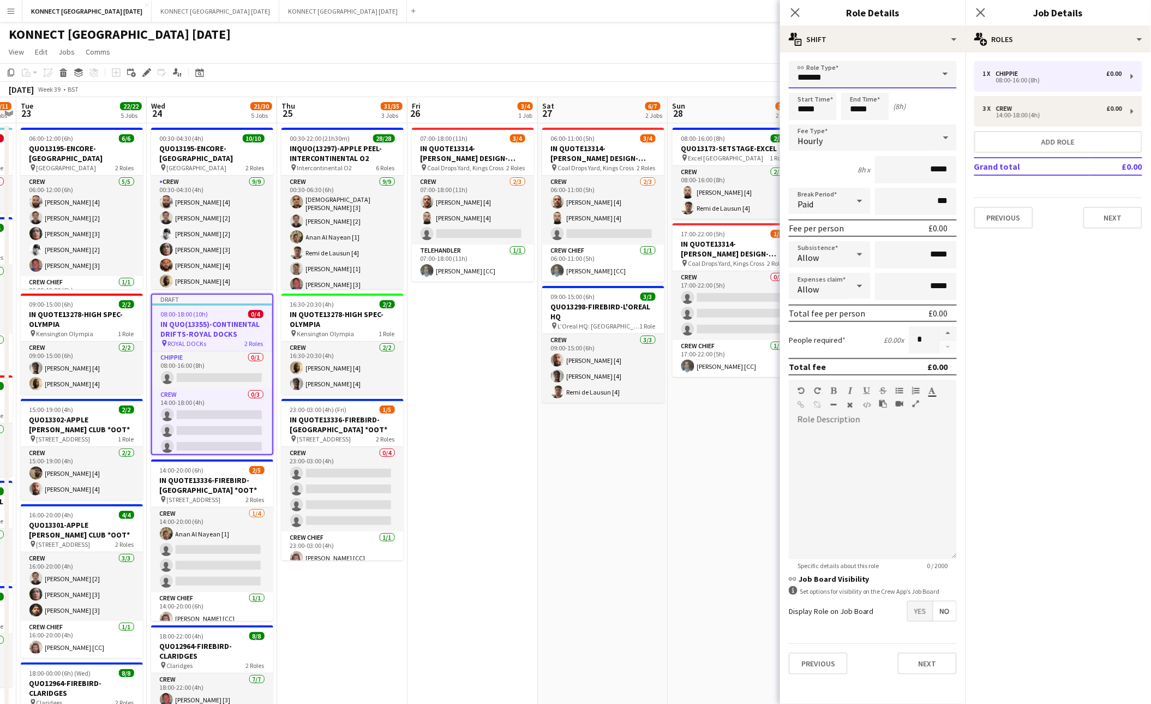
click at [880, 72] on input "*******" at bounding box center [873, 74] width 168 height 27
click at [822, 152] on mat-option "Crew Chief" at bounding box center [873, 158] width 168 height 26
type input "**********"
click at [806, 110] on input "*****" at bounding box center [813, 106] width 48 height 27
type input "*****"
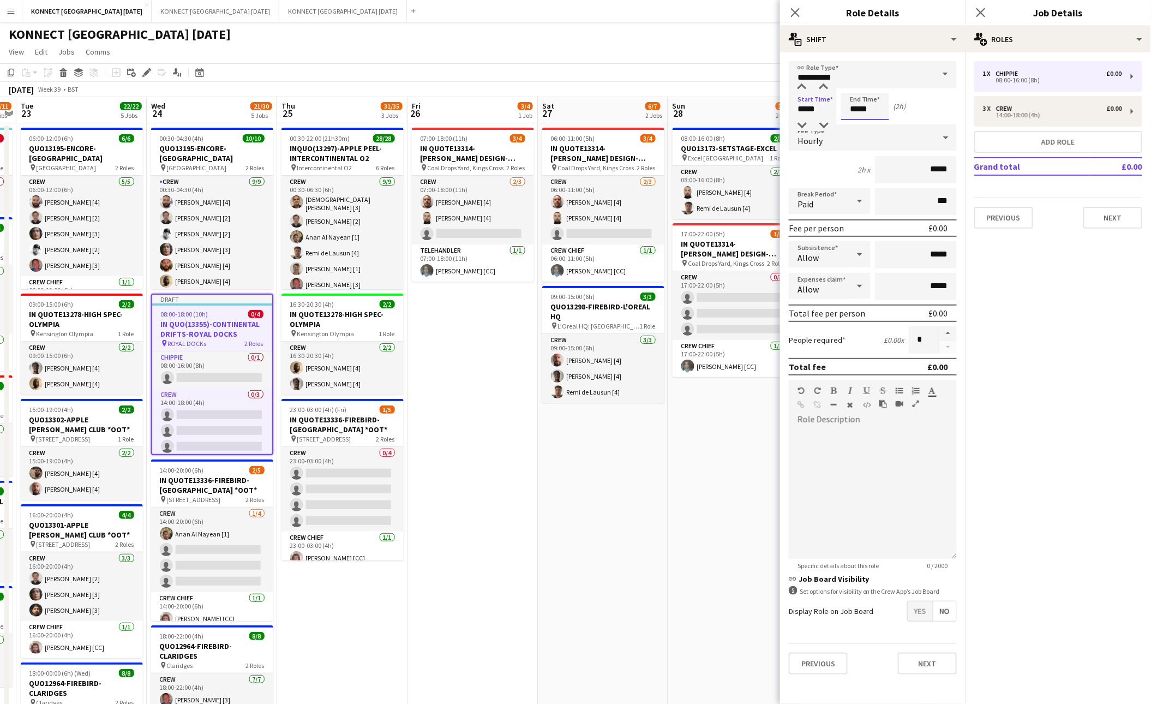
click at [856, 105] on input "*****" at bounding box center [865, 106] width 48 height 27
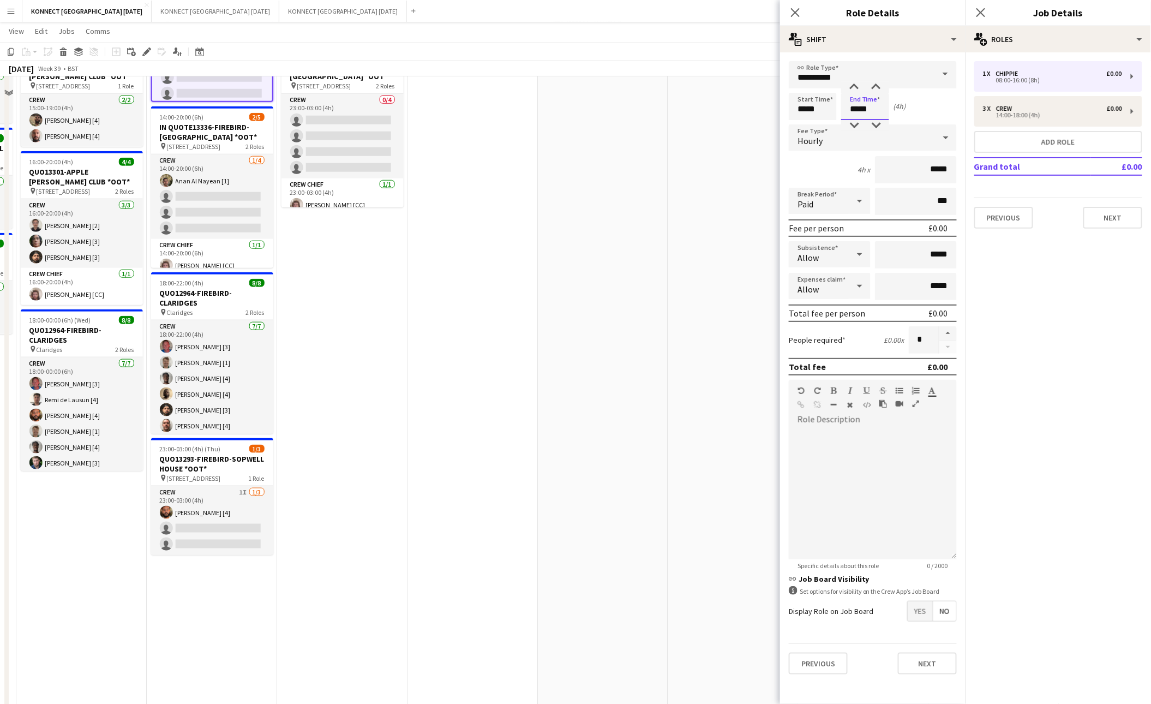
scroll to position [447, 0]
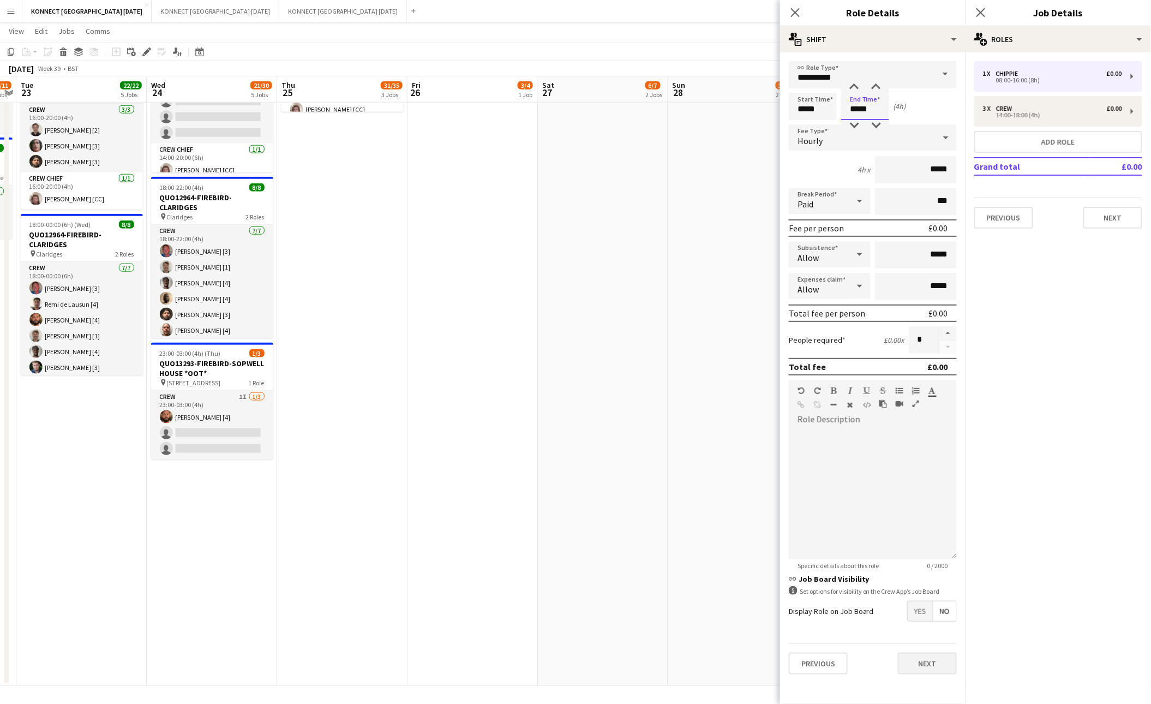
type input "*****"
click at [897, 573] on button "Next" at bounding box center [927, 663] width 59 height 22
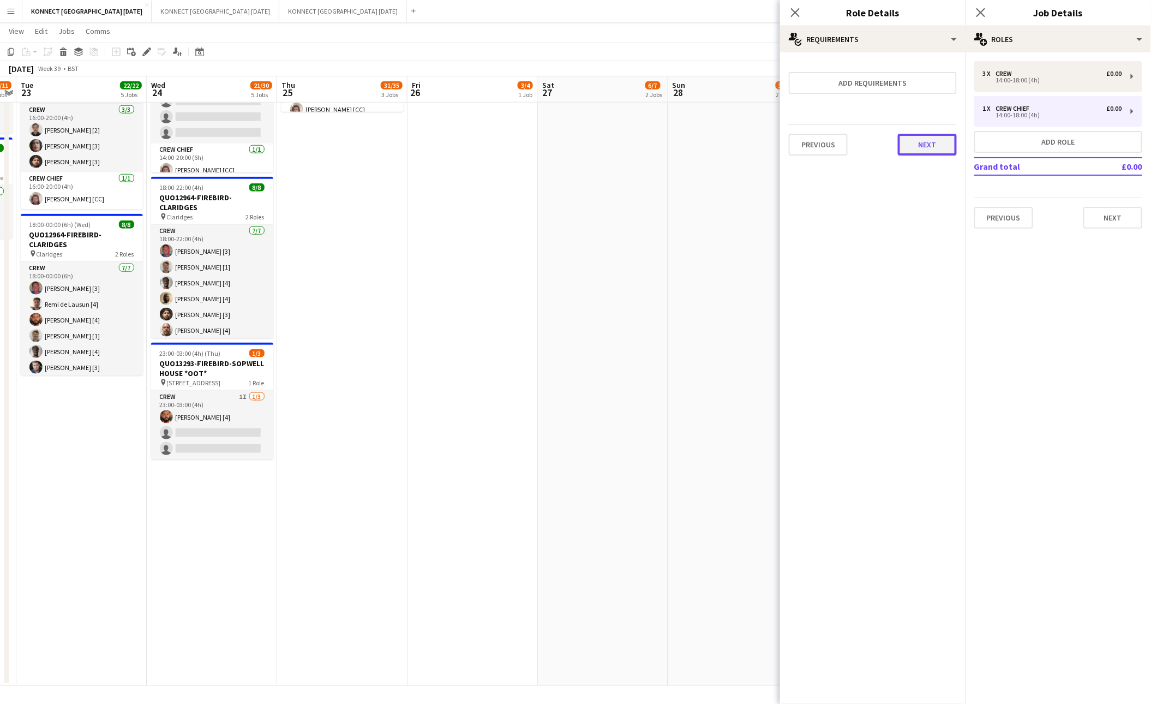
click at [897, 152] on button "Next" at bounding box center [927, 145] width 59 height 22
click at [897, 143] on button "Finish" at bounding box center [936, 146] width 41 height 22
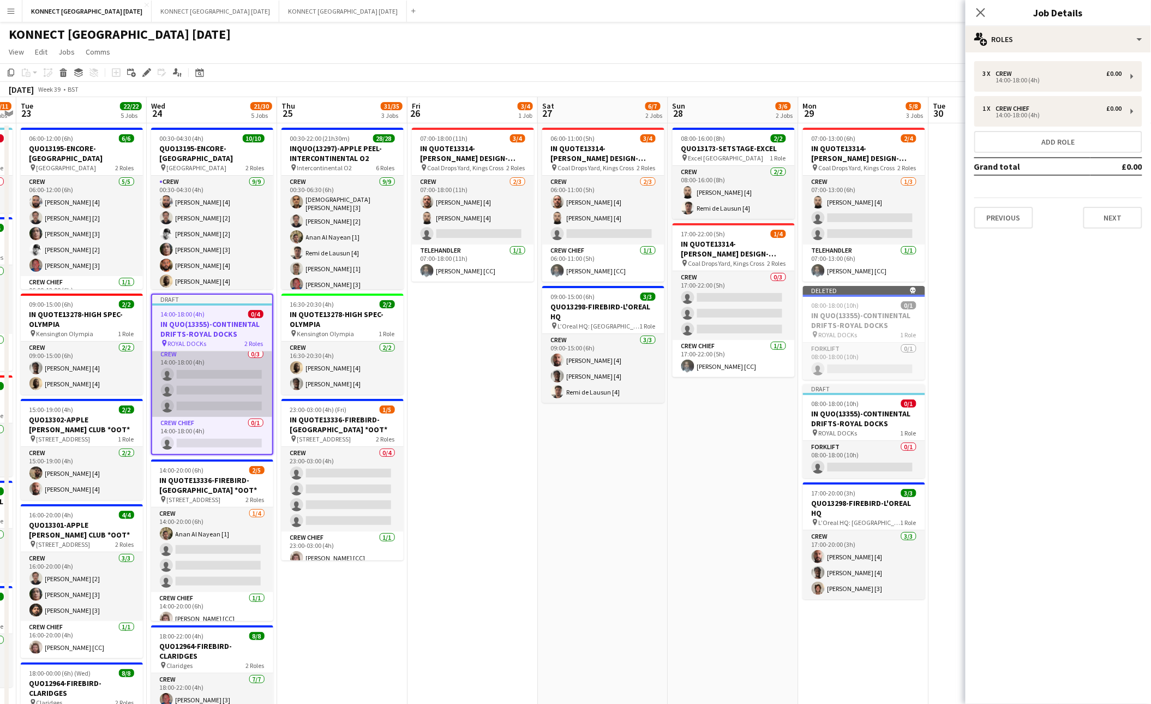
scroll to position [0, 0]
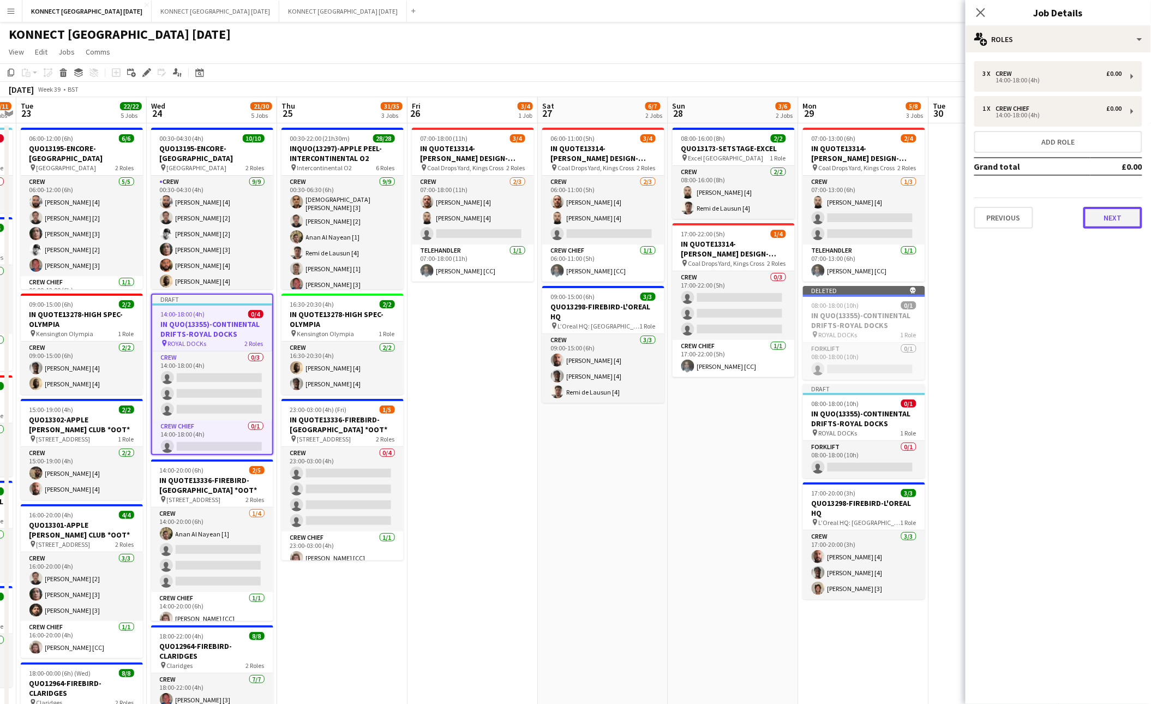
click at [897, 212] on button "Next" at bounding box center [1112, 218] width 59 height 22
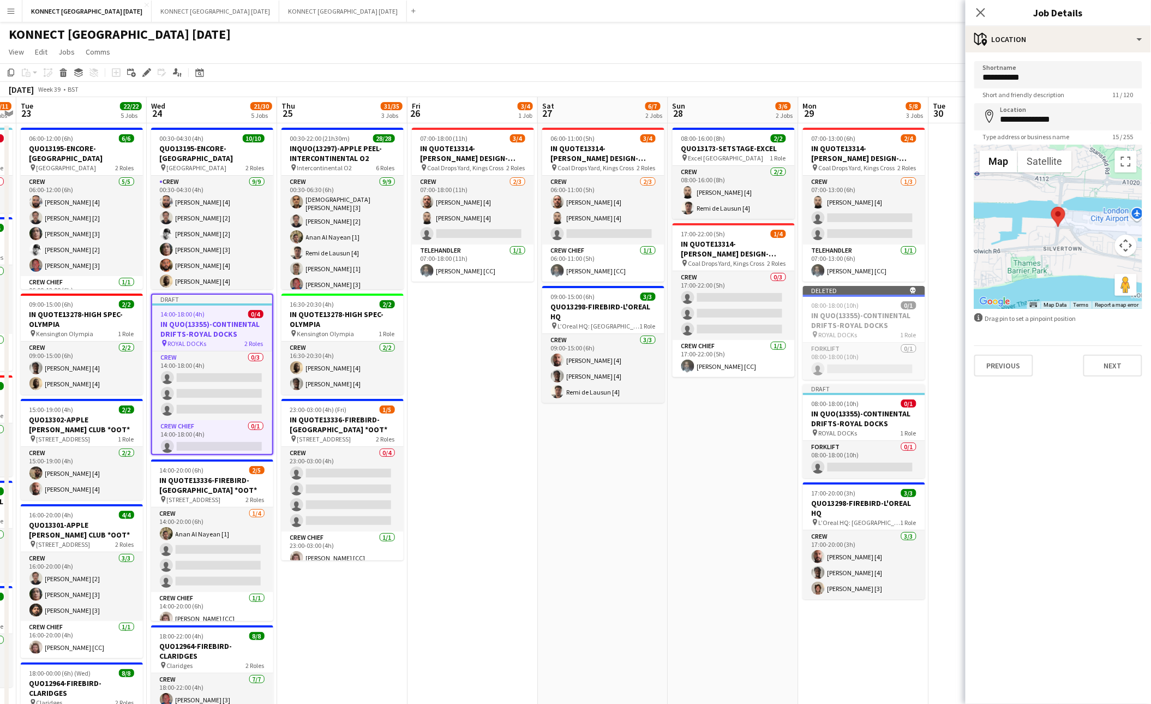
click at [509, 450] on app-date-cell "07:00-18:00 (11h) 3/4 IN QUOTE13314-[PERSON_NAME] DESIGN-KINGS CROSS pin Coal D…" at bounding box center [472, 628] width 130 height 1011
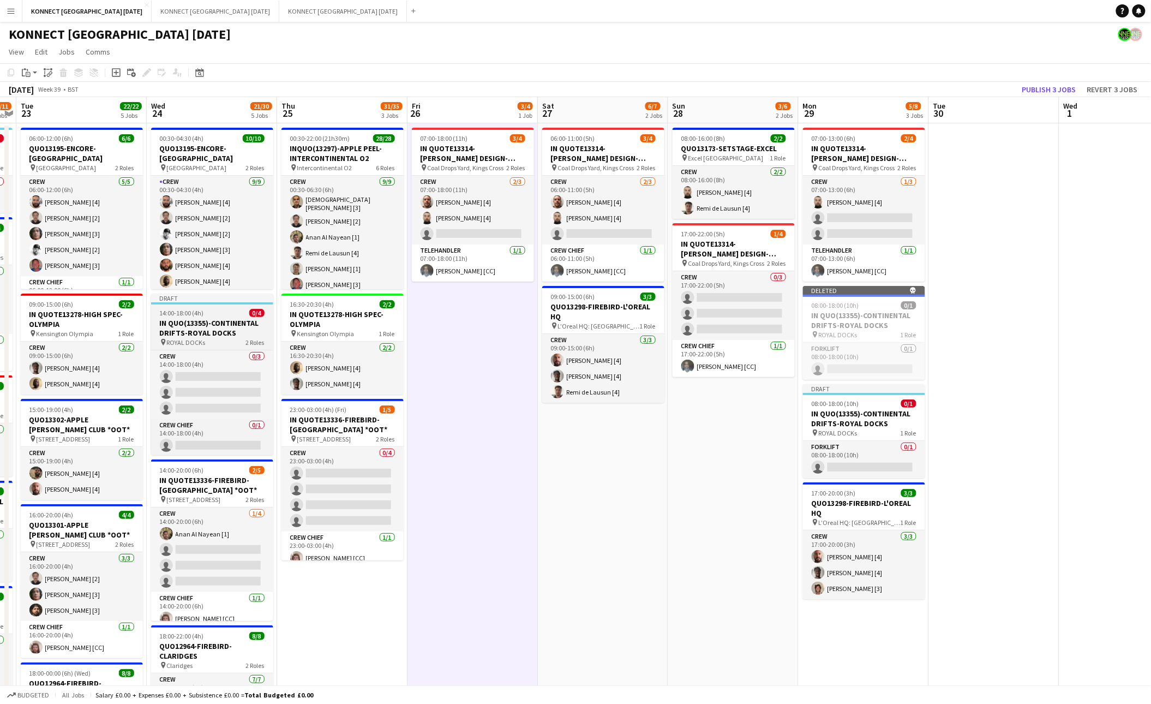
click at [239, 319] on h3 "IN QUO(13355)-CONTINENTAL DRIFTS-ROYAL DOCKS" at bounding box center [212, 328] width 122 height 20
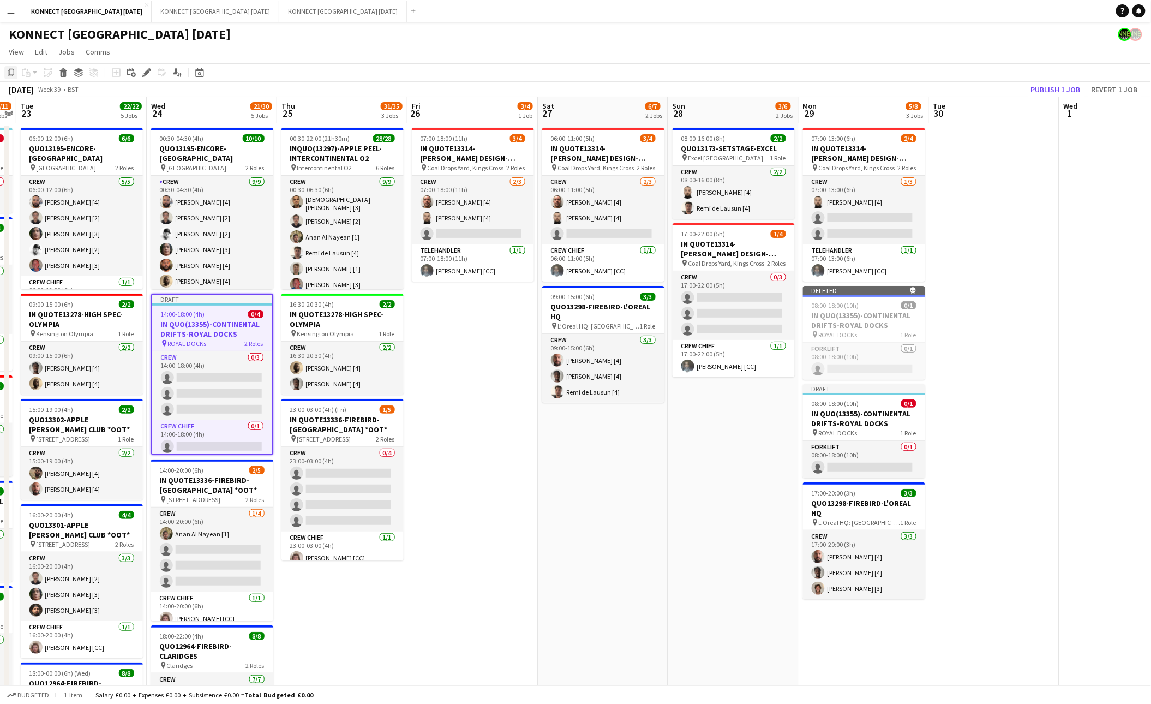
click at [10, 73] on icon "Copy" at bounding box center [11, 72] width 9 height 9
click at [311, 573] on app-date-cell "00:30-22:00 (21h30m) 28/28 INQUO(13297)-APPLE PEEL-INTERCONTINENTAL O2 pin Inte…" at bounding box center [342, 628] width 130 height 1011
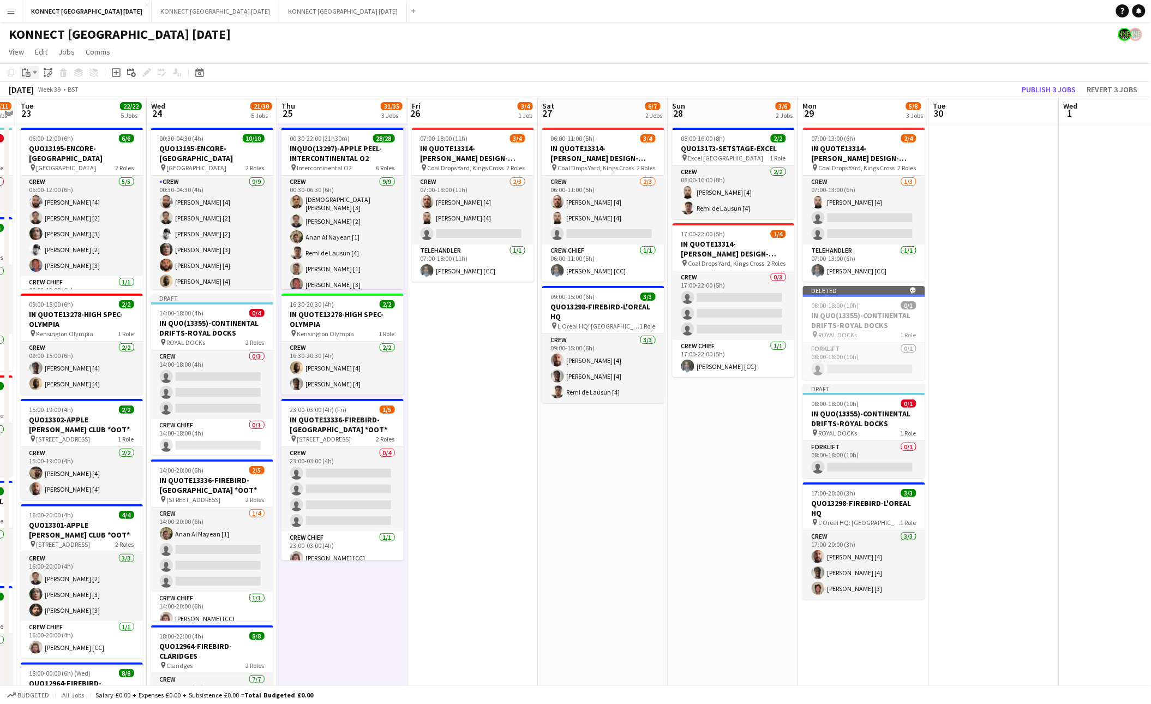
click at [35, 77] on app-action-btn "Paste" at bounding box center [30, 72] width 20 height 13
click at [35, 91] on link "Paste Command V" at bounding box center [72, 93] width 86 height 10
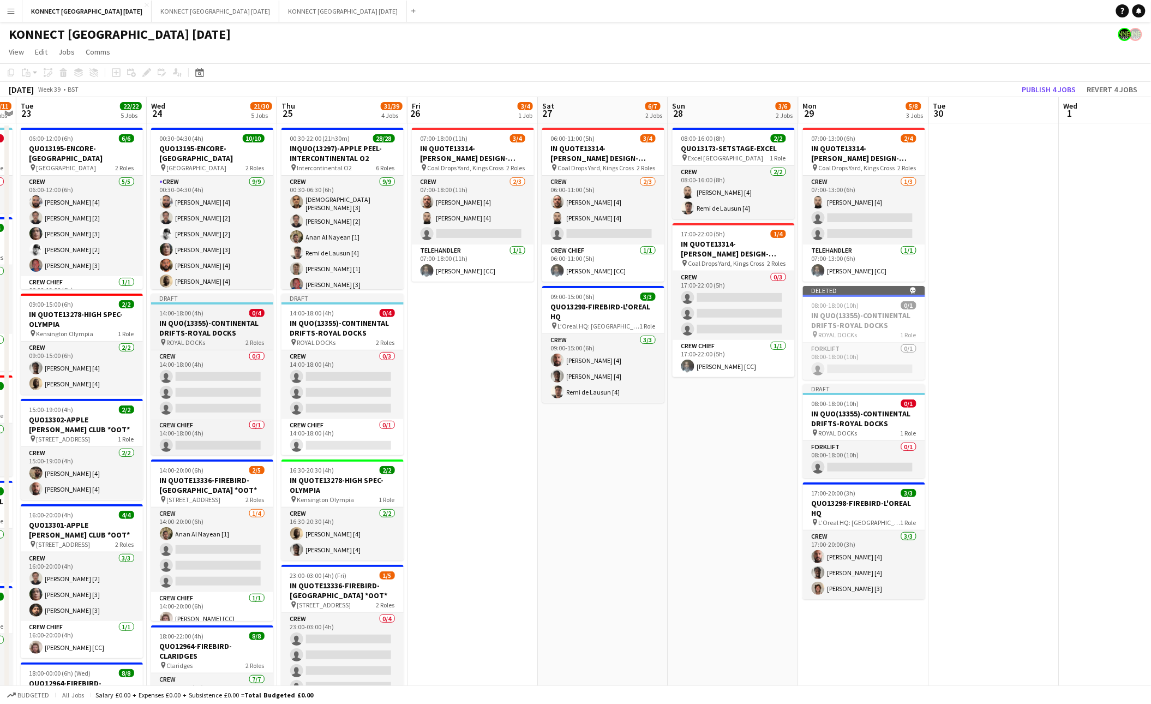
click at [231, 332] on h3 "IN QUO(13355)-CONTINENTAL DRIFTS-ROYAL DOCKS" at bounding box center [212, 328] width 122 height 20
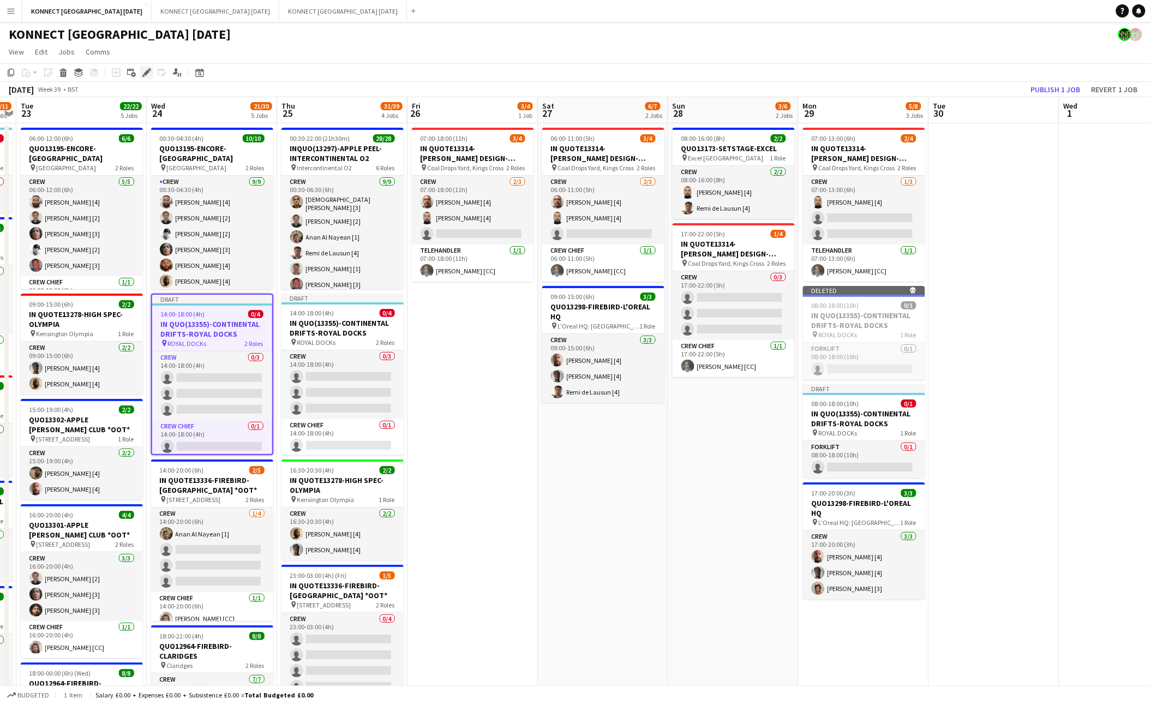
click at [151, 70] on icon "Edit" at bounding box center [146, 72] width 9 height 9
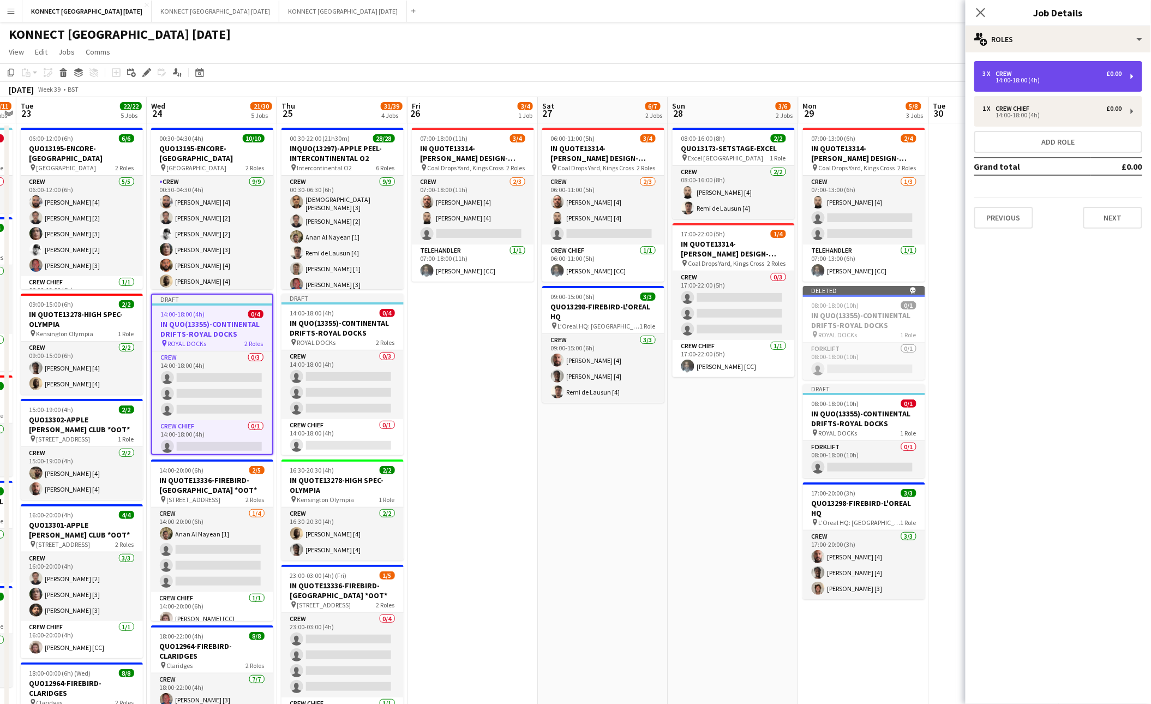
click at [897, 71] on div "3 x Crew £0.00" at bounding box center [1052, 74] width 139 height 8
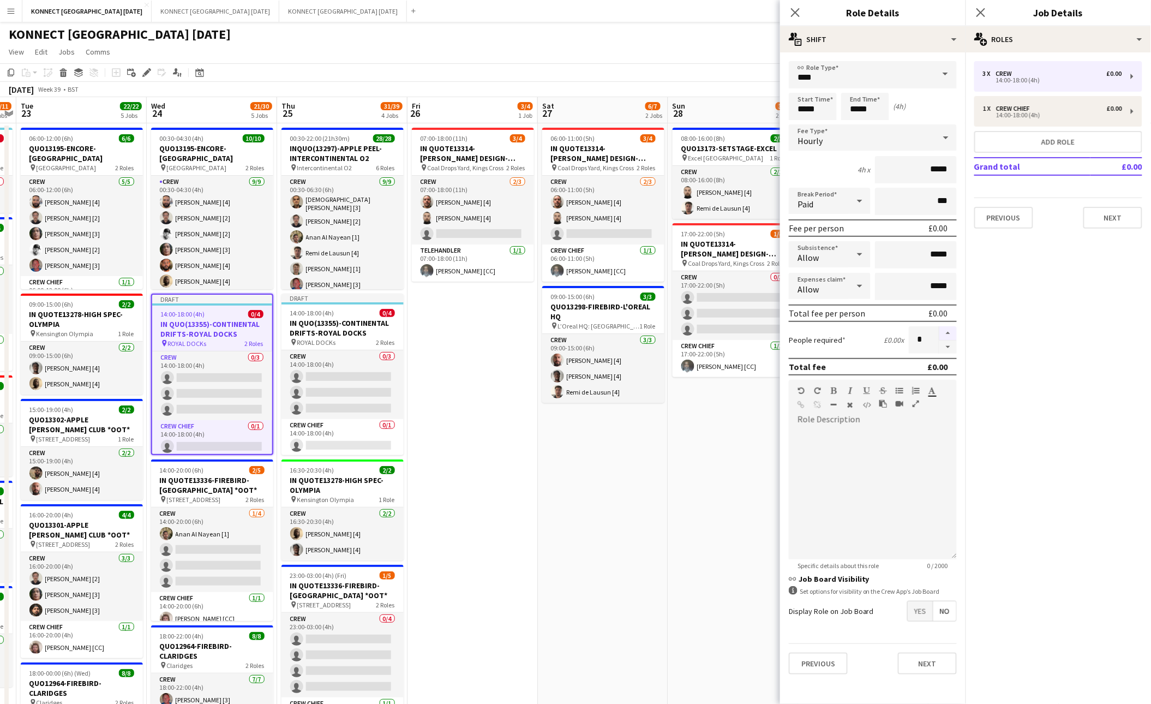
click at [897, 331] on button "button" at bounding box center [947, 333] width 17 height 14
type input "*"
click at [685, 454] on app-date-cell "08:00-16:00 (8h) 2/2 QUO13173-SETSTAGE-EXCEL pin Excel London 1 Role Crew [DATE…" at bounding box center [733, 628] width 130 height 1011
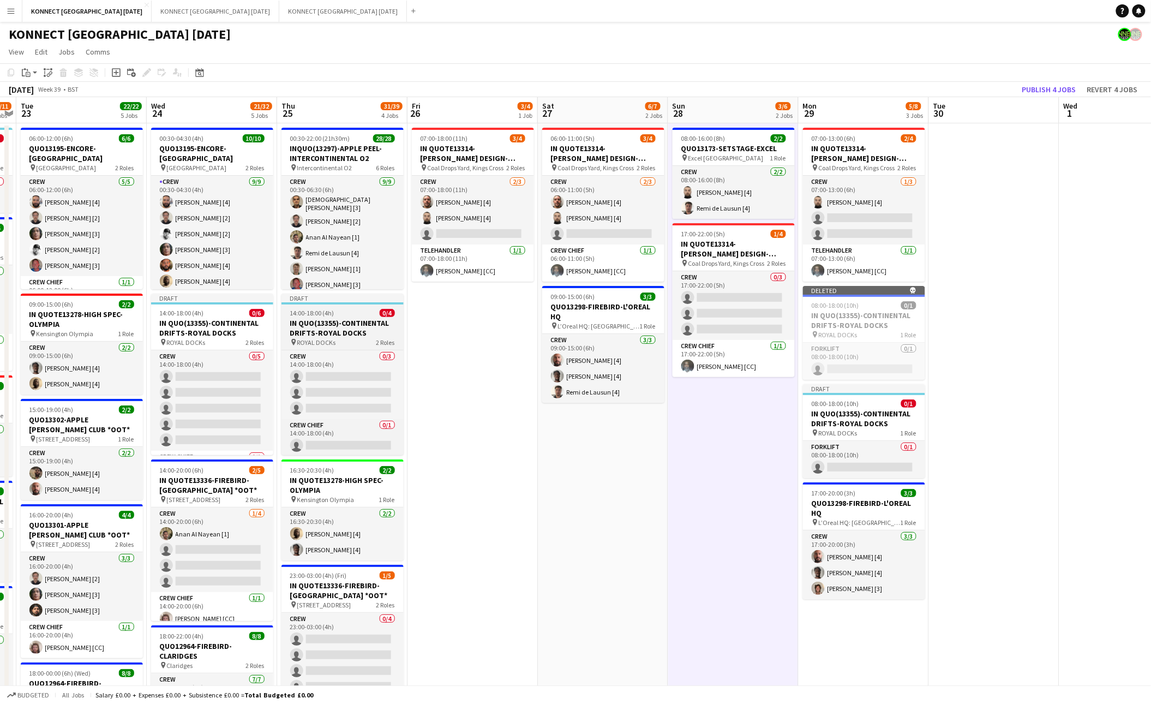
click at [320, 314] on span "14:00-18:00 (4h)" at bounding box center [312, 313] width 44 height 8
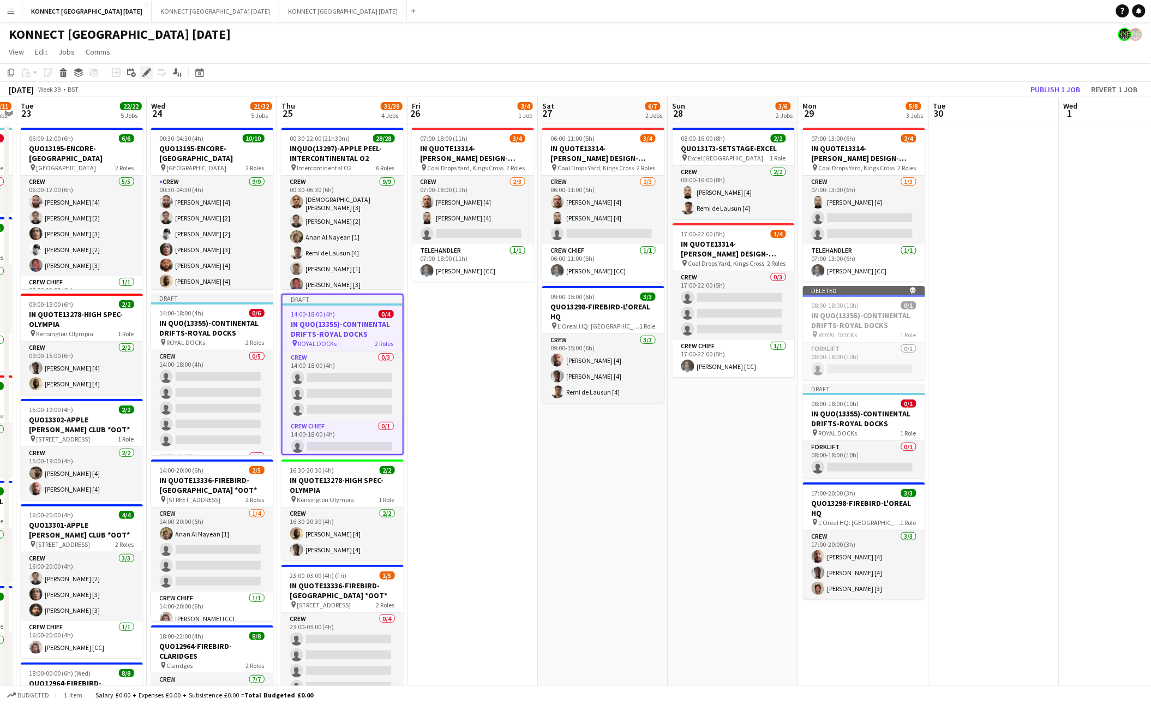
click at [148, 74] on icon "Edit" at bounding box center [146, 72] width 9 height 9
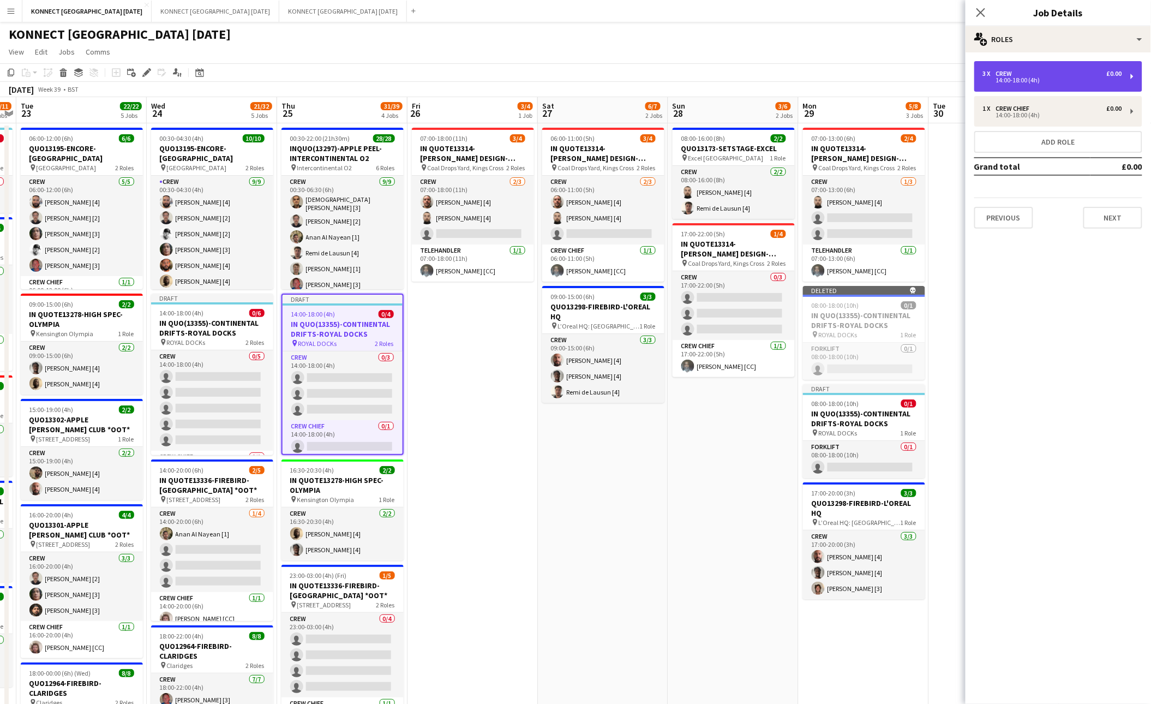
click at [897, 74] on div "3 x Crew £0.00" at bounding box center [1052, 74] width 139 height 8
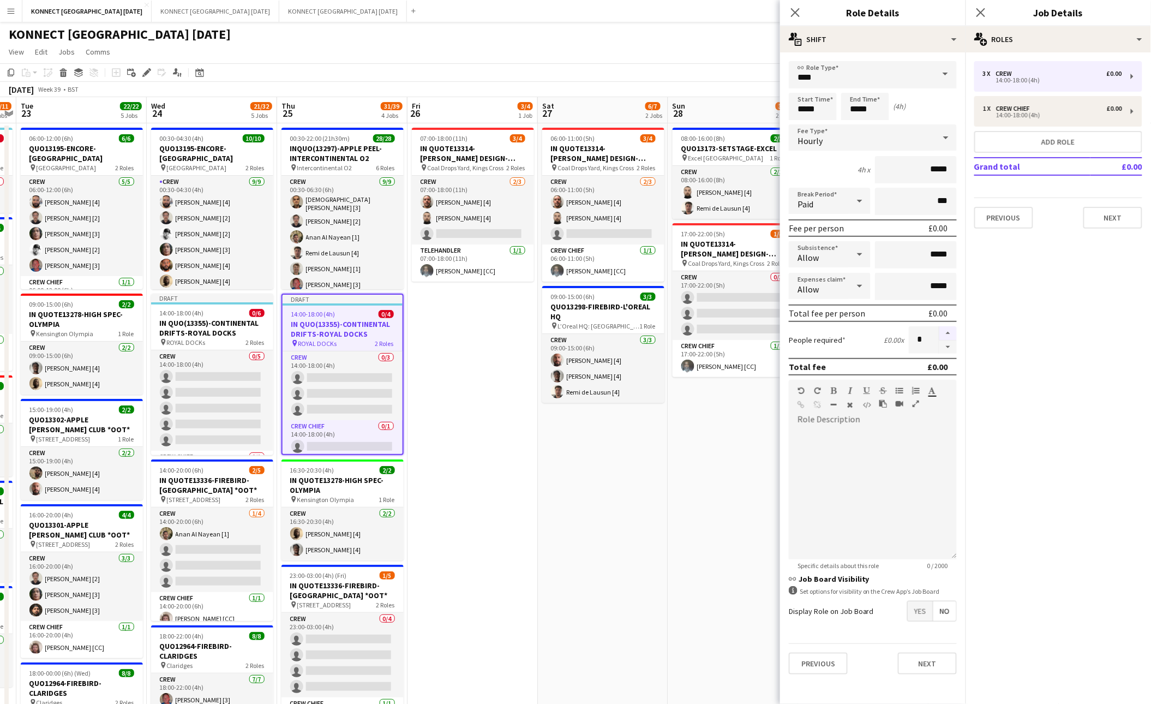
click at [897, 331] on button "button" at bounding box center [947, 333] width 17 height 14
type input "*"
click at [723, 466] on app-date-cell "08:00-16:00 (8h) 2/2 QUO13173-SETSTAGE-EXCEL pin Excel London 1 Role Crew [DATE…" at bounding box center [733, 628] width 130 height 1011
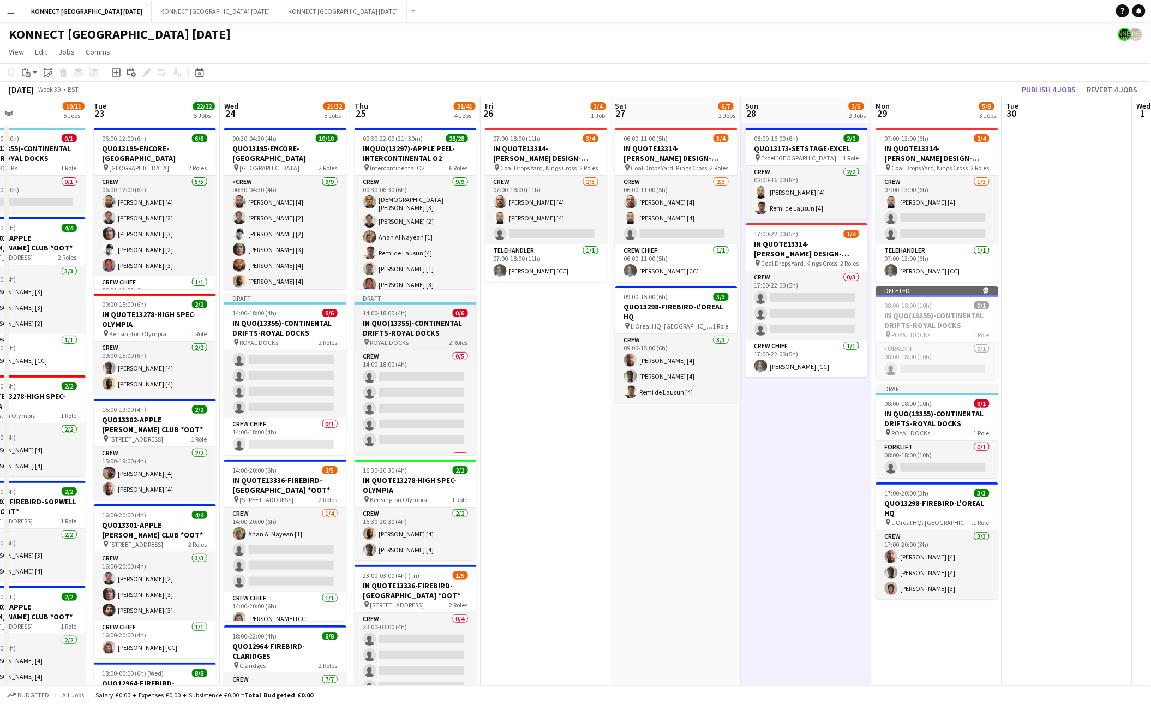
click at [399, 309] on span "14:00-18:00 (4h)" at bounding box center [385, 313] width 44 height 8
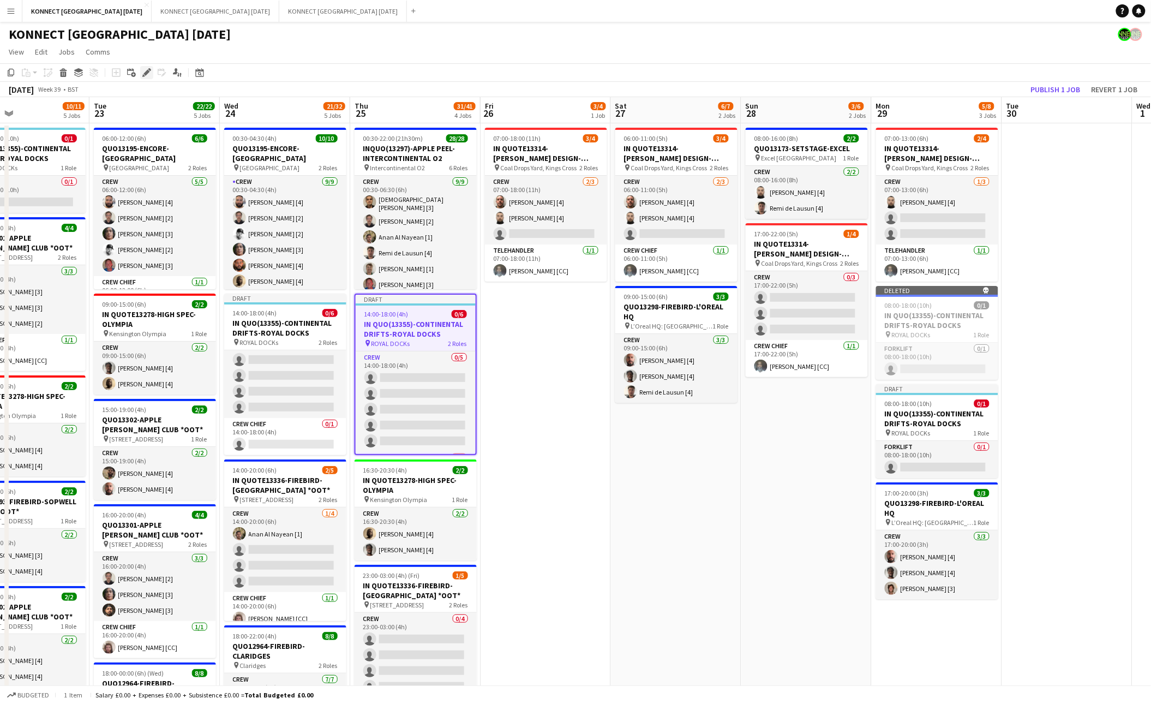
click at [142, 71] on icon "Edit" at bounding box center [146, 72] width 9 height 9
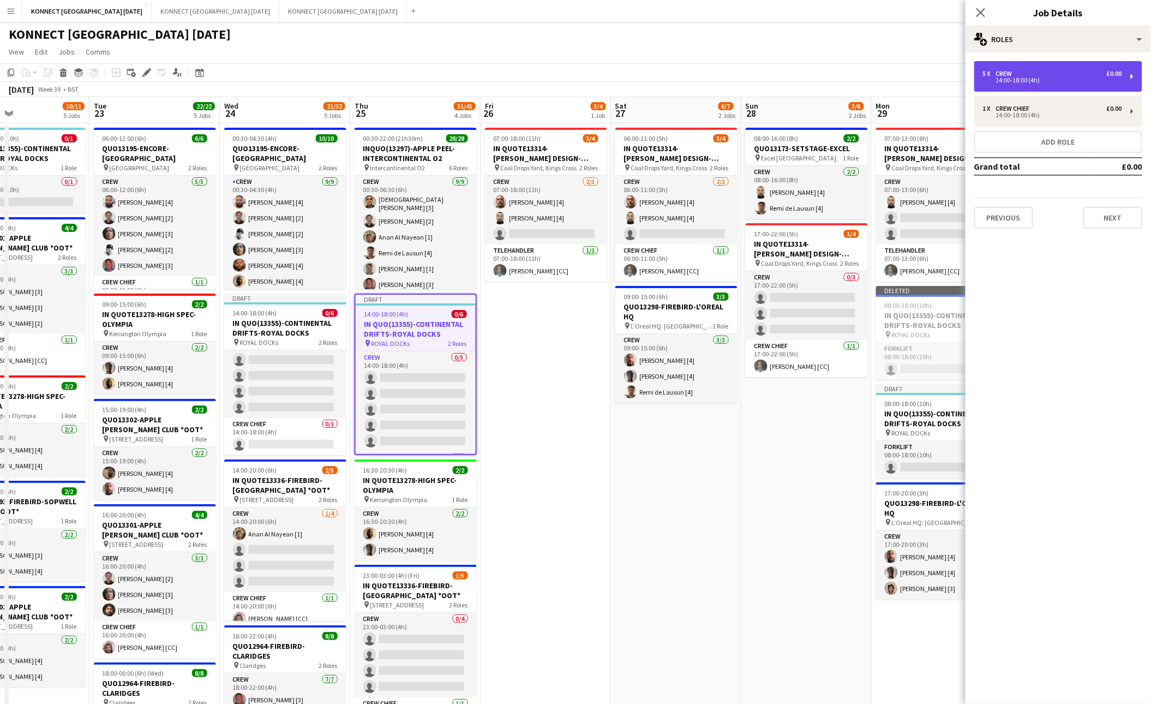
click at [897, 77] on div "14:00-18:00 (4h)" at bounding box center [1052, 79] width 139 height 5
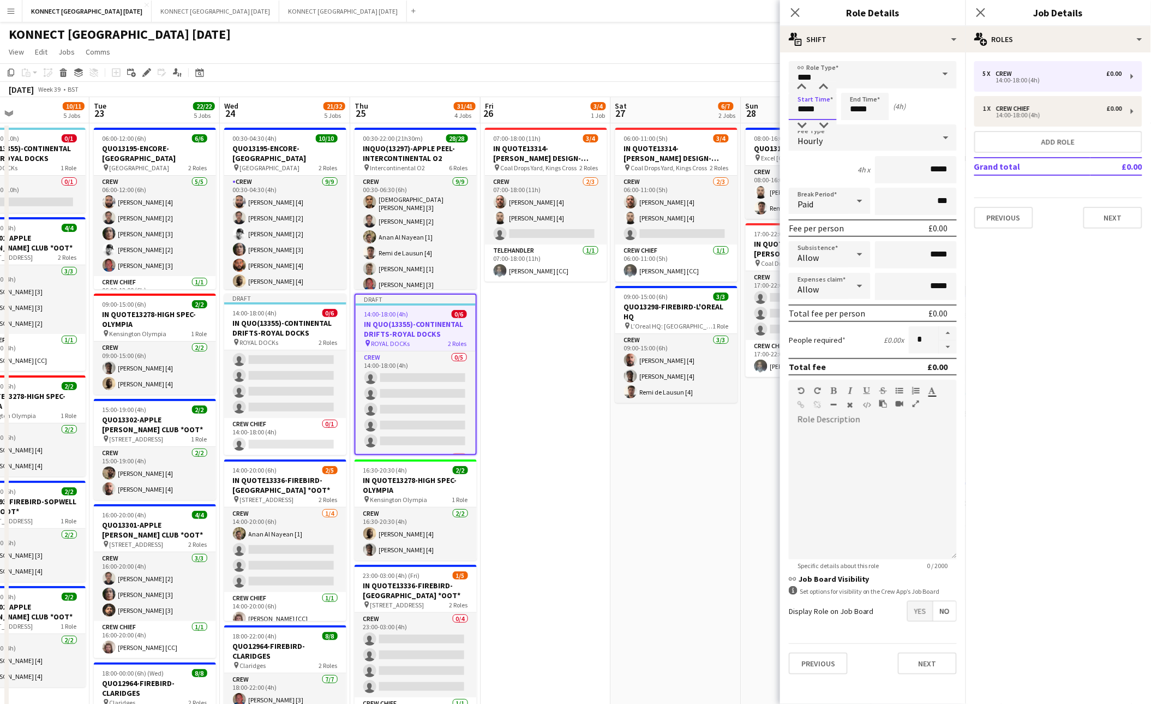
click at [805, 110] on input "*****" at bounding box center [813, 106] width 48 height 27
type input "*****"
click at [860, 107] on input "*****" at bounding box center [865, 106] width 48 height 27
type input "*****"
click at [897, 573] on button "Next" at bounding box center [927, 663] width 59 height 22
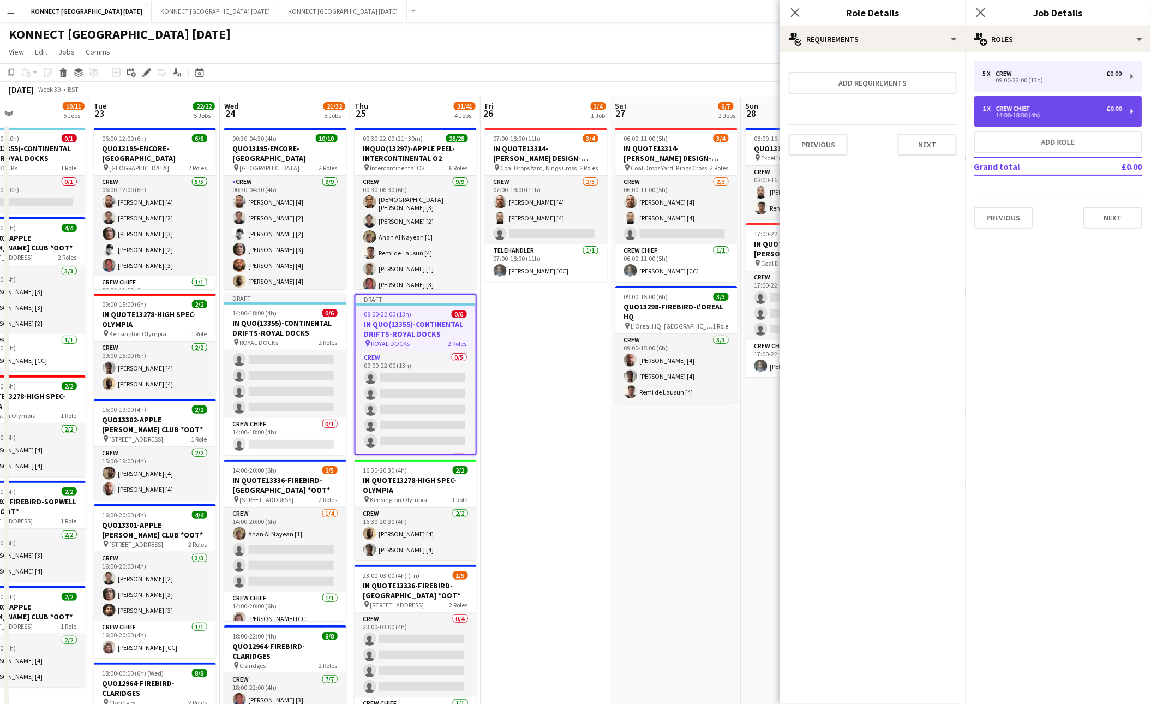
click at [897, 108] on div "1 x Crew Chief £0.00" at bounding box center [1052, 109] width 139 height 8
type input "**********"
type input "*****"
type input "*"
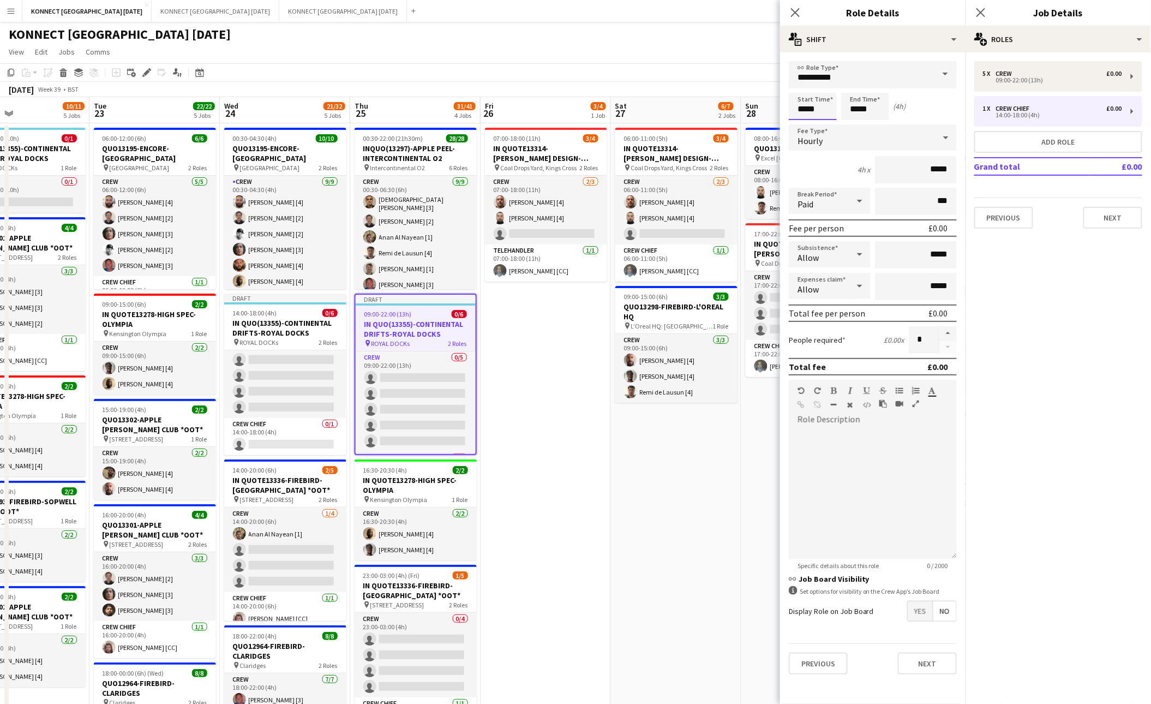
click at [807, 112] on input "*****" at bounding box center [813, 106] width 48 height 27
type input "*****"
click at [859, 107] on input "*****" at bounding box center [865, 106] width 48 height 27
type input "*****"
click at [897, 573] on button "Next" at bounding box center [927, 663] width 59 height 22
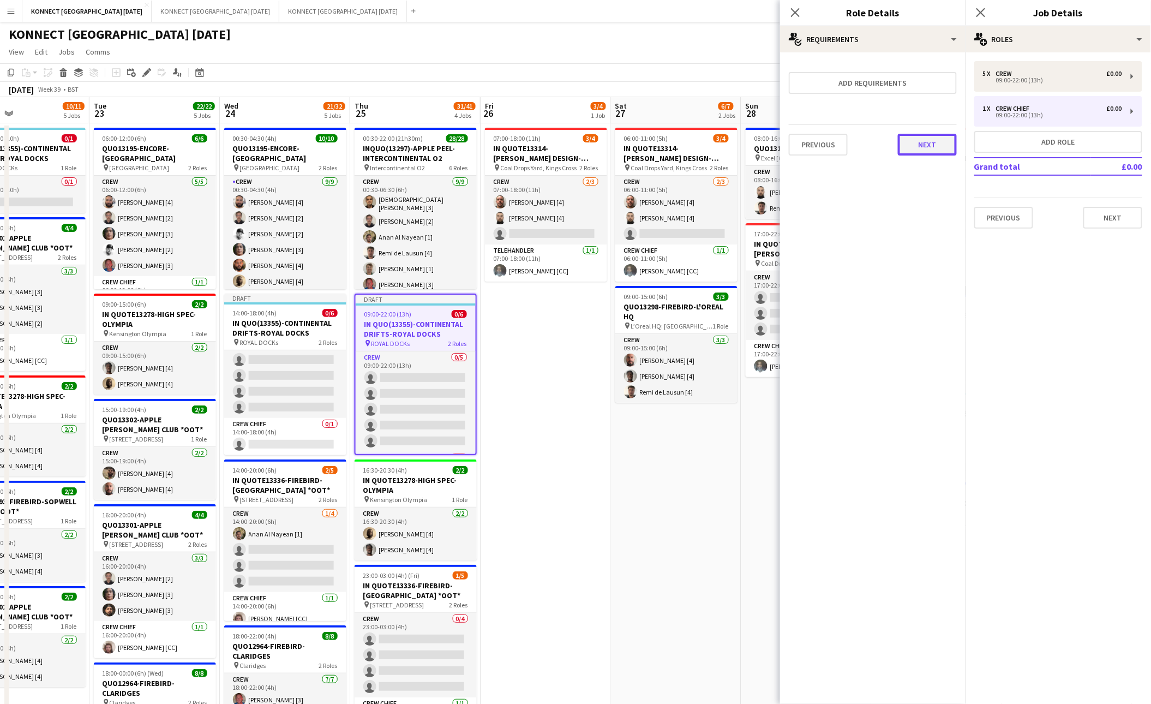
click at [897, 141] on button "Next" at bounding box center [927, 145] width 59 height 22
click at [897, 141] on button "Finish" at bounding box center [936, 146] width 41 height 22
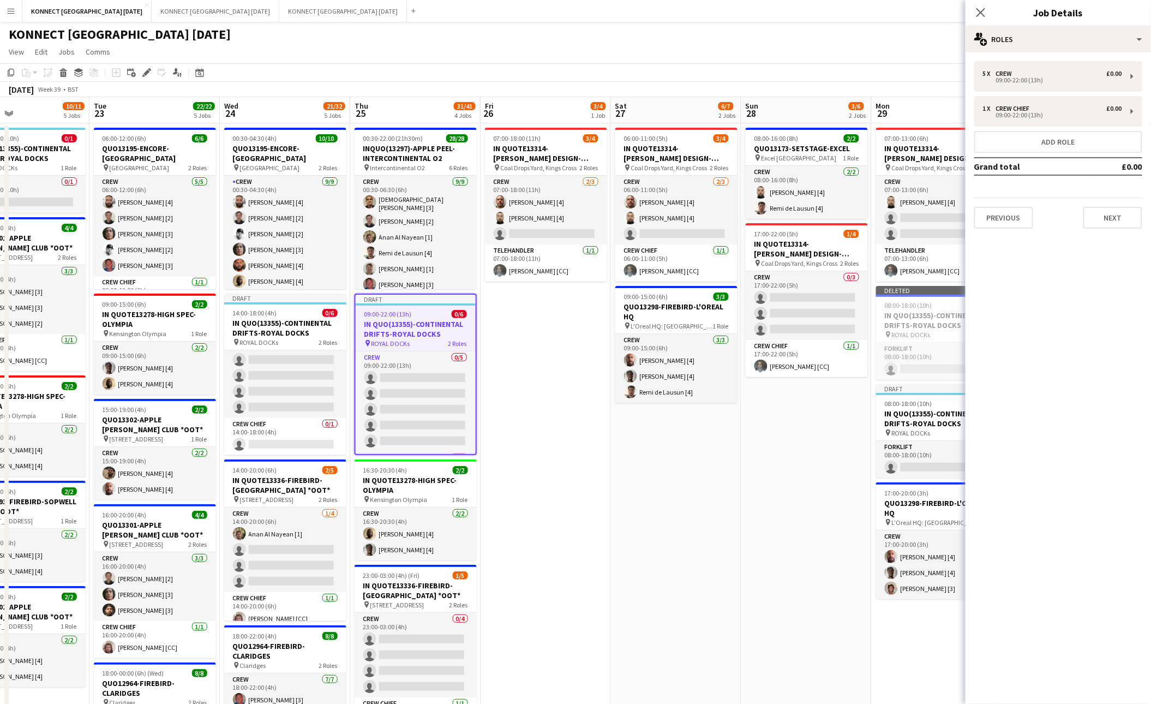
click at [621, 421] on app-date-cell "06:00-11:00 (5h) 3/4 IN QUOTE13314-[PERSON_NAME] DESIGN-KINGS CROSS pin Coal Dr…" at bounding box center [676, 628] width 130 height 1011
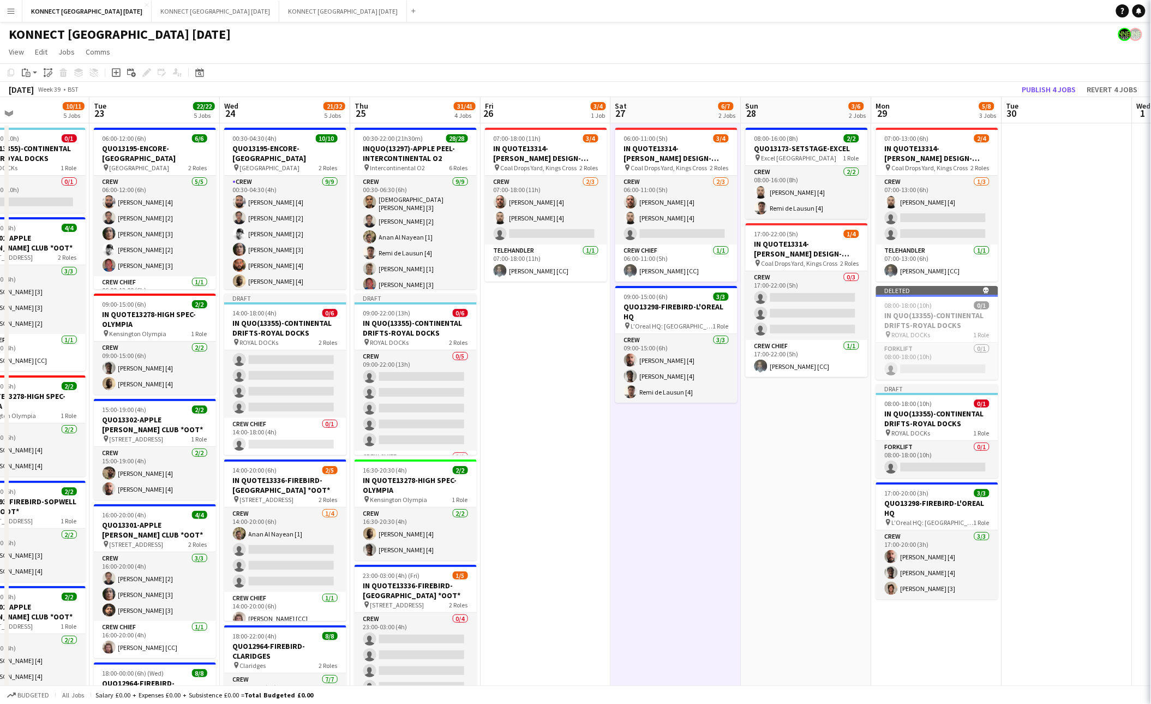
click at [649, 478] on app-date-cell "06:00-11:00 (5h) 3/4 IN QUOTE13314-[PERSON_NAME] DESIGN-KINGS CROSS pin Coal Dr…" at bounding box center [676, 628] width 130 height 1011
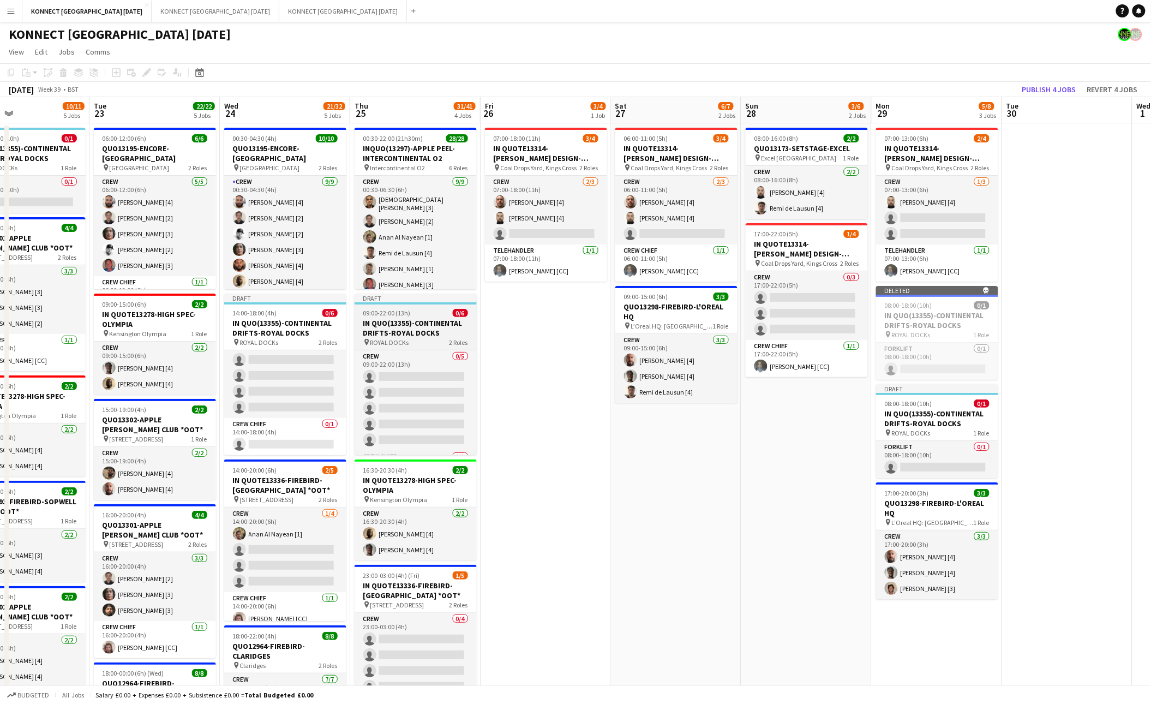
click at [420, 323] on h3 "IN QUO(13355)-CONTINENTAL DRIFTS-ROYAL DOCKS" at bounding box center [416, 328] width 122 height 20
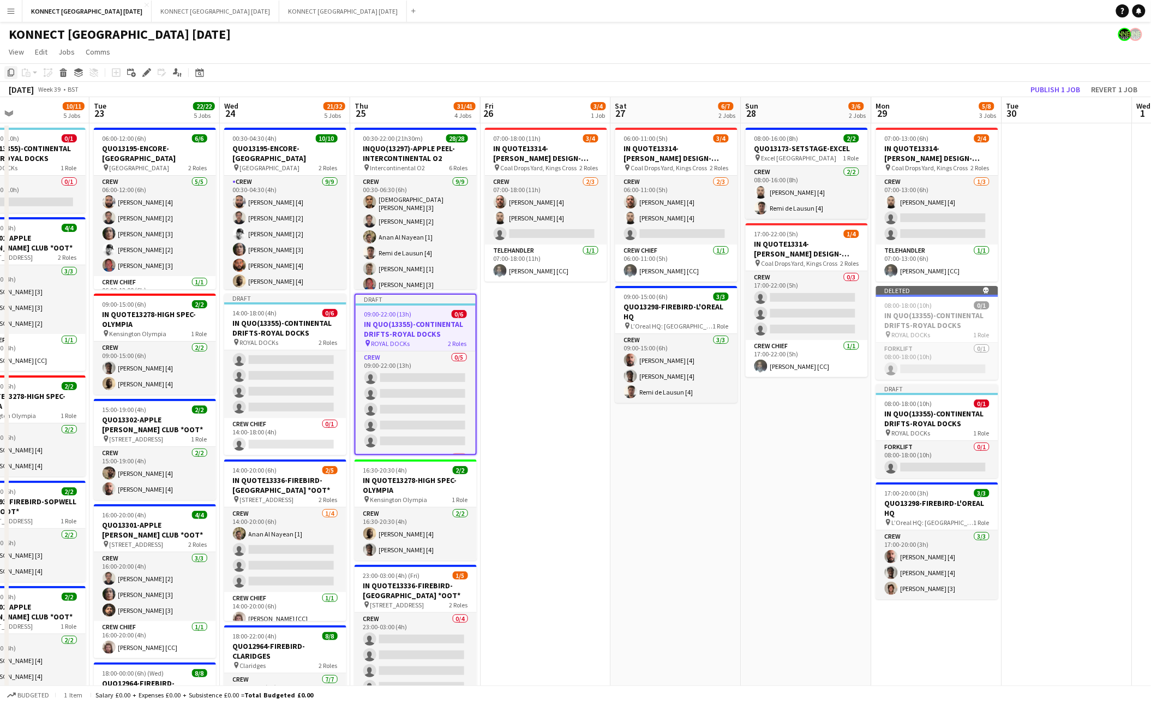
click at [14, 73] on icon "Copy" at bounding box center [11, 72] width 9 height 9
click at [553, 345] on app-date-cell "07:00-18:00 (11h) 3/4 IN QUOTE13314-[PERSON_NAME] DESIGN-KINGS CROSS pin Coal D…" at bounding box center [546, 628] width 130 height 1011
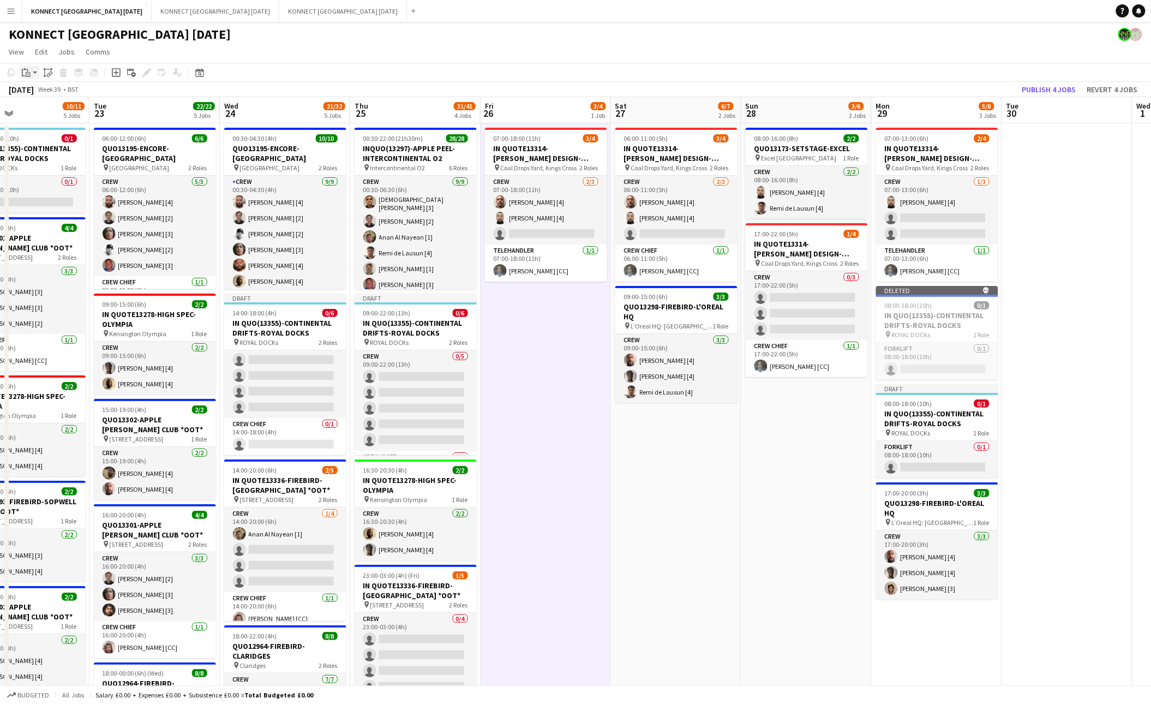
click at [29, 73] on icon at bounding box center [28, 74] width 5 height 5
click at [39, 92] on link "Paste Command V" at bounding box center [72, 93] width 86 height 10
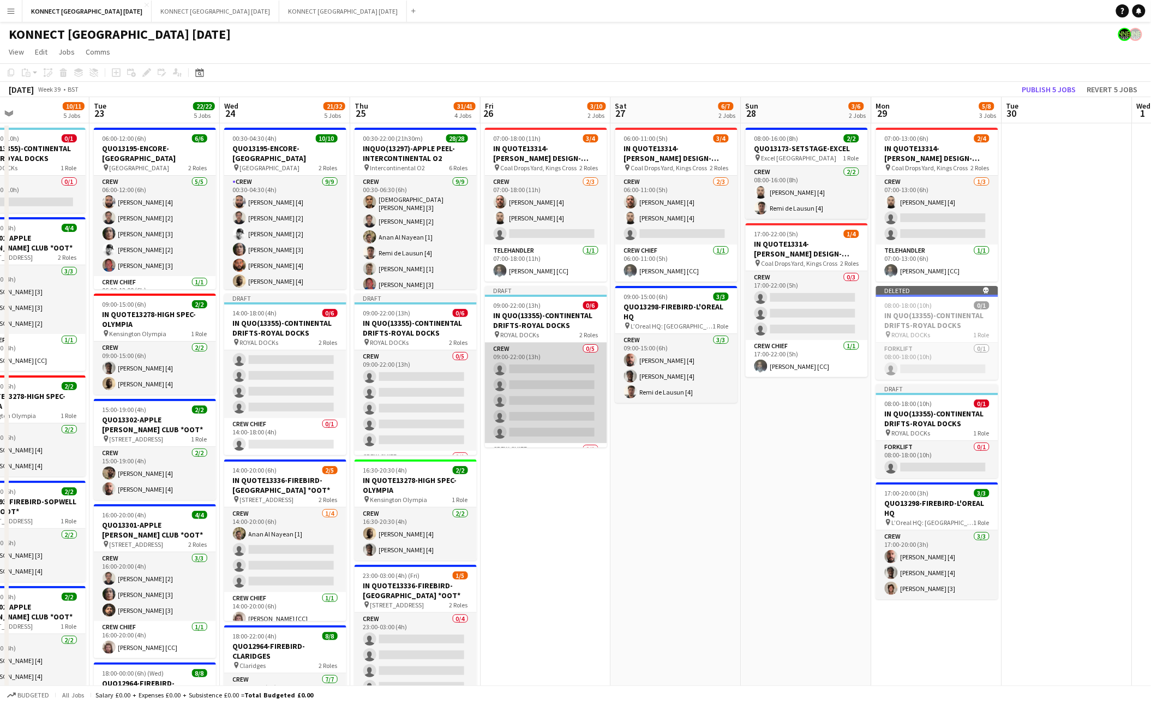
scroll to position [33, 0]
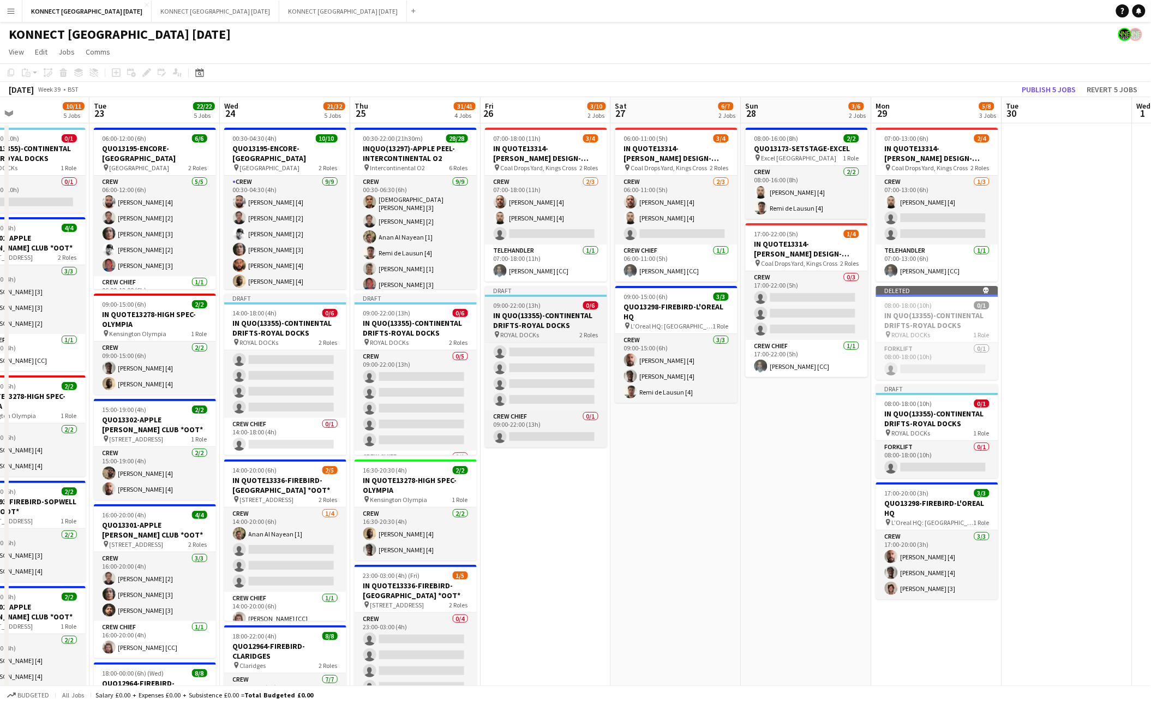
click at [533, 316] on h3 "IN QUO(13355)-CONTINENTAL DRIFTS-ROYAL DOCKS" at bounding box center [546, 320] width 122 height 20
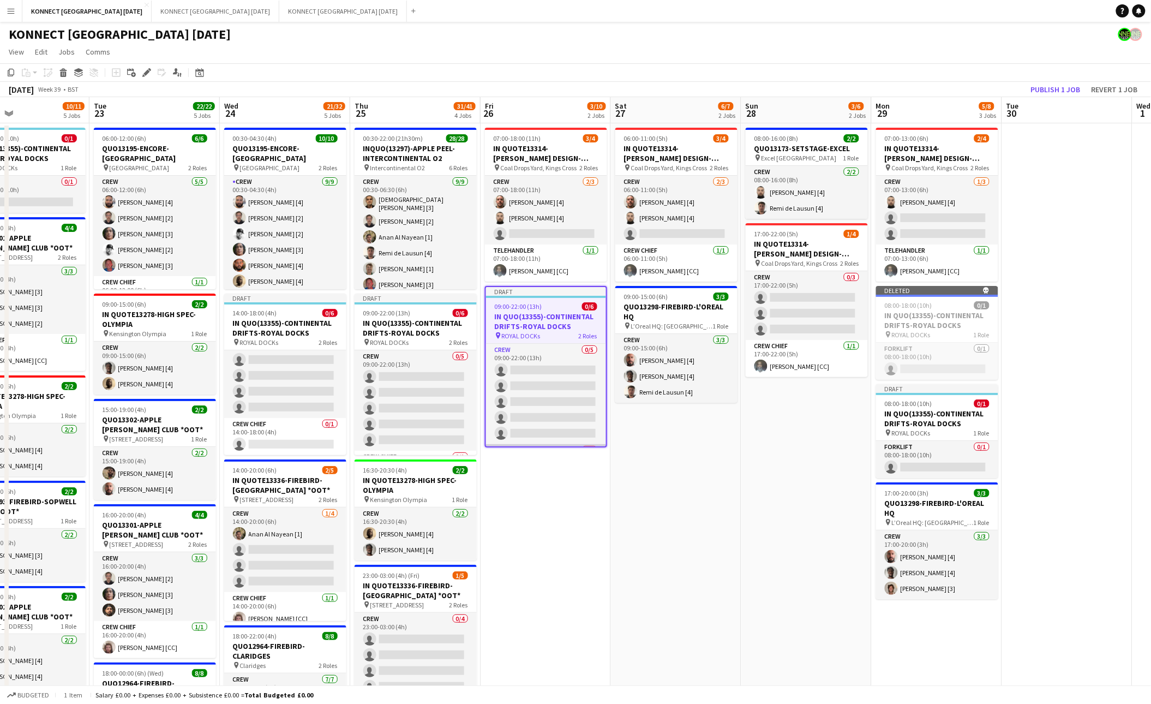
scroll to position [35, 0]
click at [8, 75] on icon "Copy" at bounding box center [11, 72] width 9 height 9
click at [682, 477] on app-date-cell "06:00-11:00 (5h) 3/4 IN QUOTE13314-[PERSON_NAME] DESIGN-KINGS CROSS pin Coal Dr…" at bounding box center [676, 628] width 130 height 1011
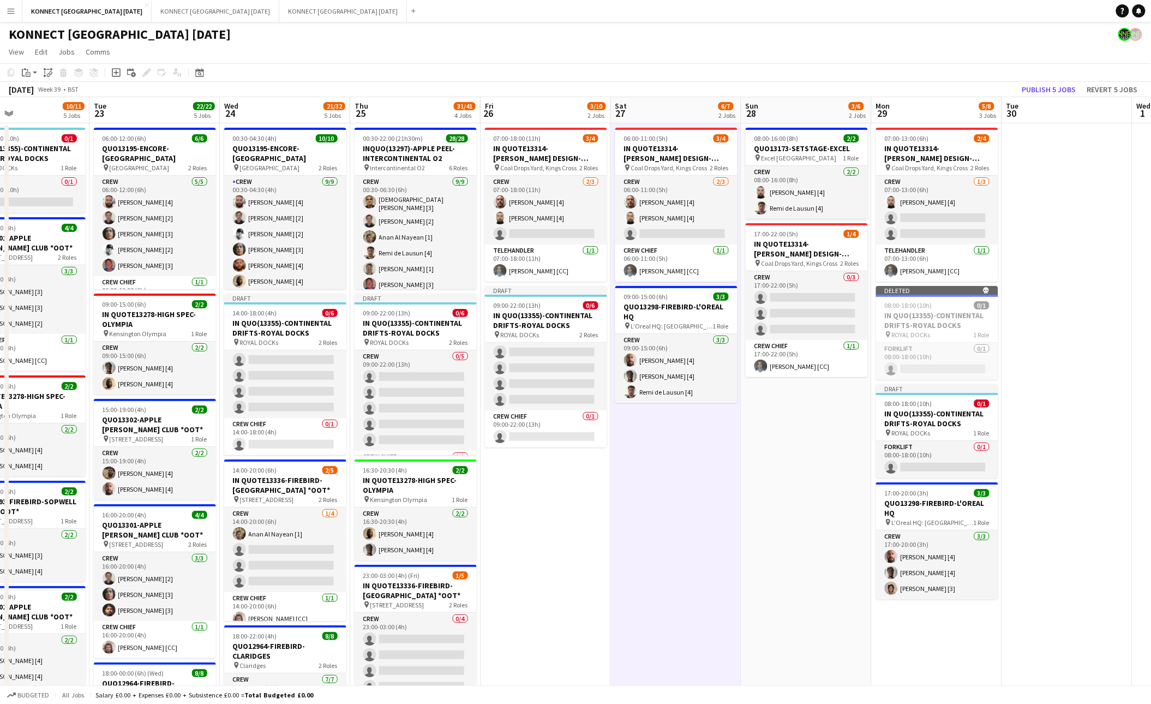
scroll to position [33, 0]
click at [25, 65] on app-toolbar "Copy Paste Paste Command V Paste with crew Command Shift V Paste linked Job [GE…" at bounding box center [575, 72] width 1151 height 19
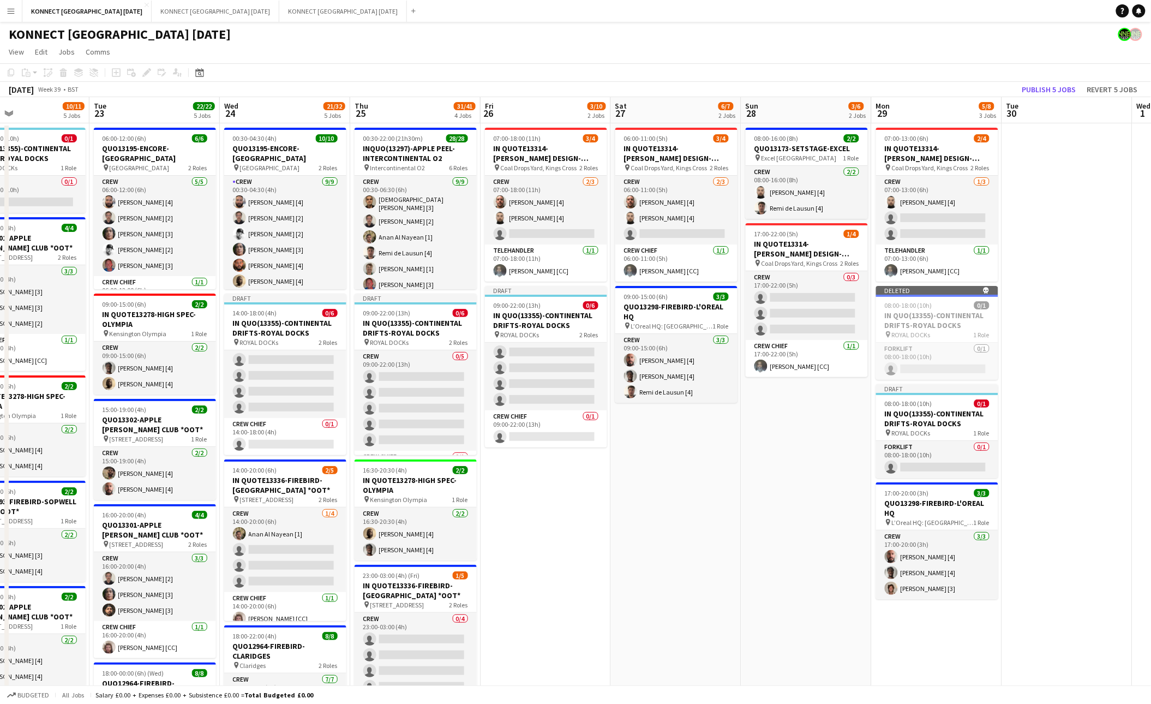
click at [677, 445] on app-date-cell "06:00-11:00 (5h) 3/4 IN QUOTE13314-[PERSON_NAME] DESIGN-KINGS CROSS pin Coal Dr…" at bounding box center [676, 628] width 130 height 1011
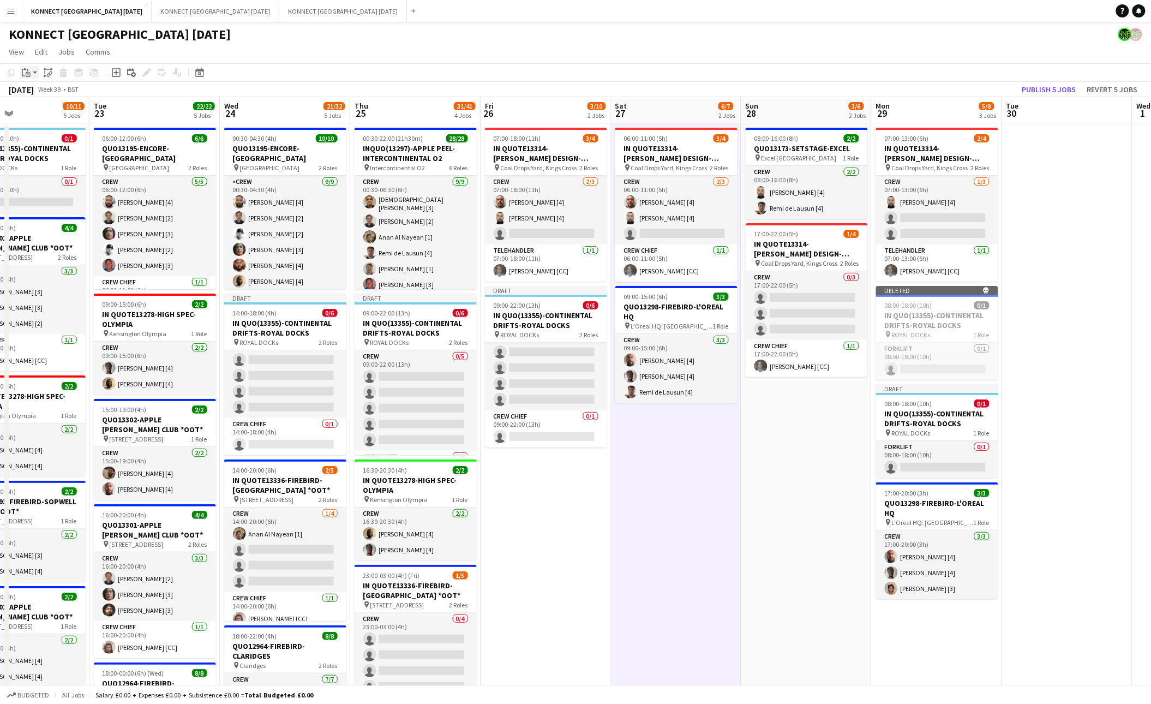
click at [29, 74] on icon "Paste" at bounding box center [26, 72] width 9 height 9
click at [32, 91] on link "Paste Command V" at bounding box center [72, 93] width 86 height 10
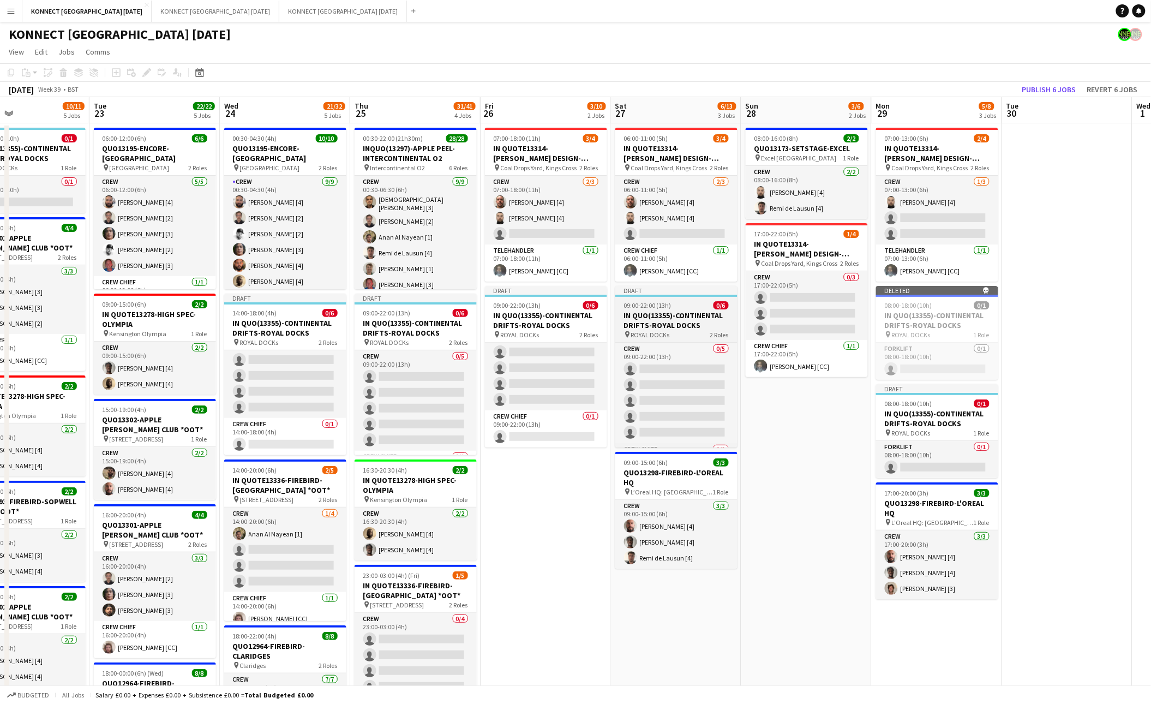
click at [639, 308] on span "09:00-22:00 (13h)" at bounding box center [647, 305] width 47 height 8
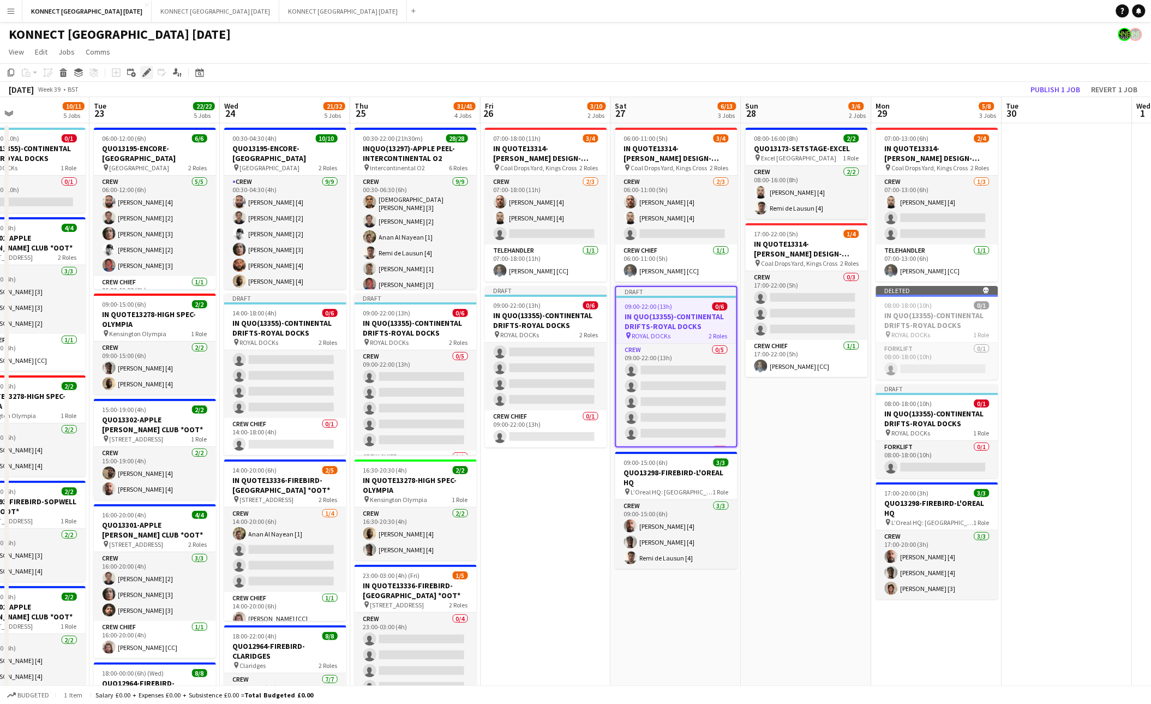
click at [144, 70] on icon "Edit" at bounding box center [146, 72] width 9 height 9
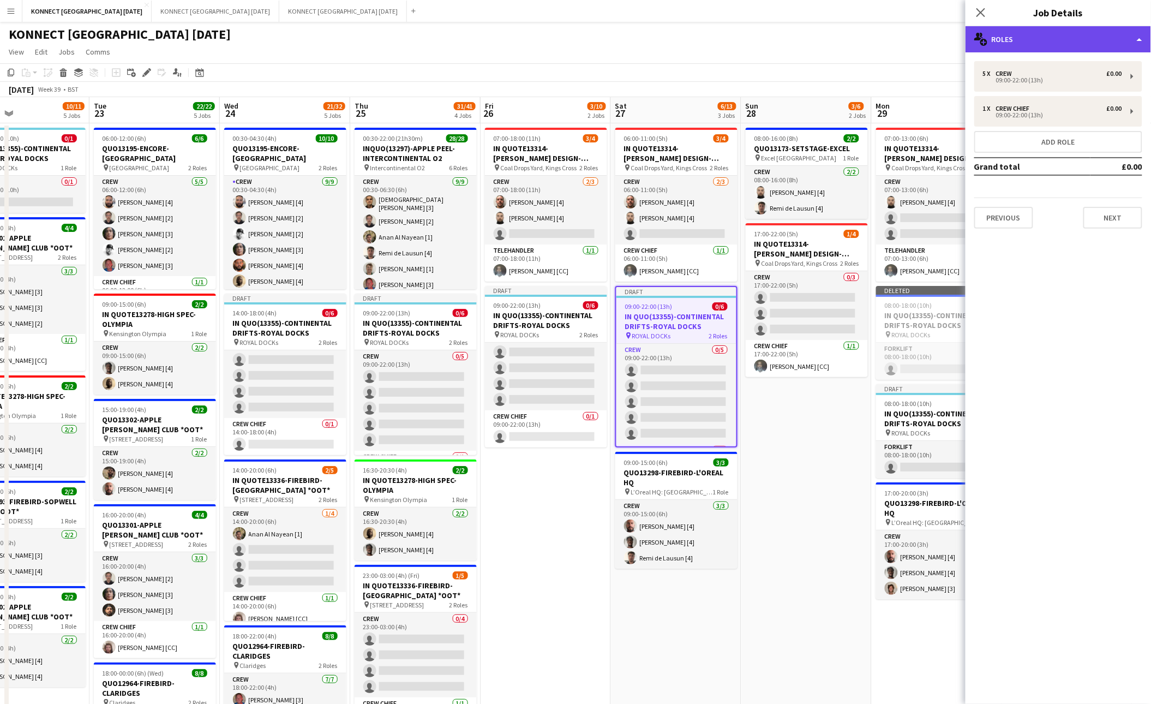
click at [897, 44] on div "multiple-users-add Roles" at bounding box center [1057, 39] width 185 height 26
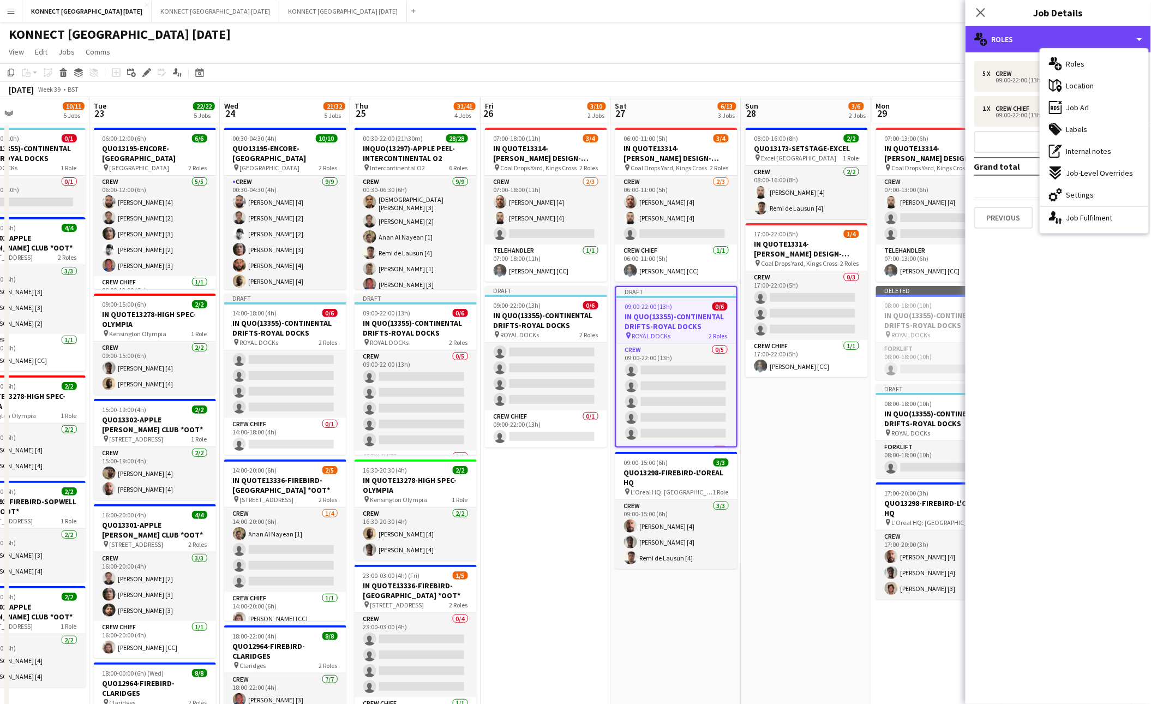
scroll to position [0, 404]
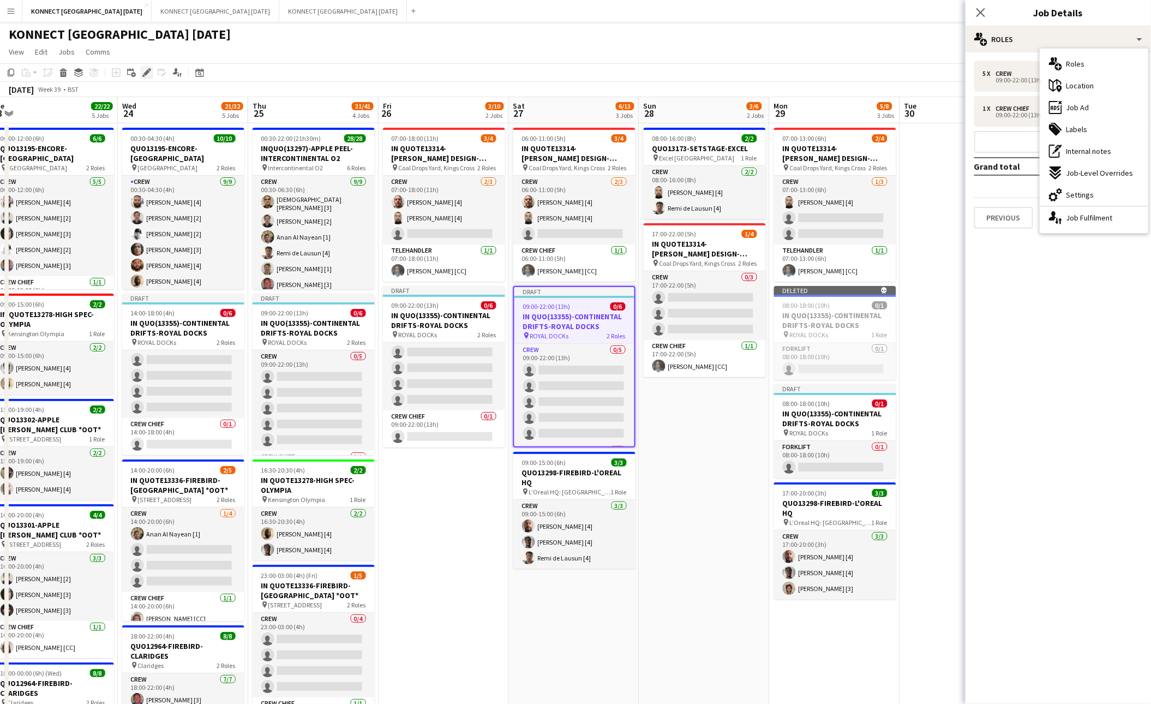
click at [142, 74] on icon "Edit" at bounding box center [146, 72] width 9 height 9
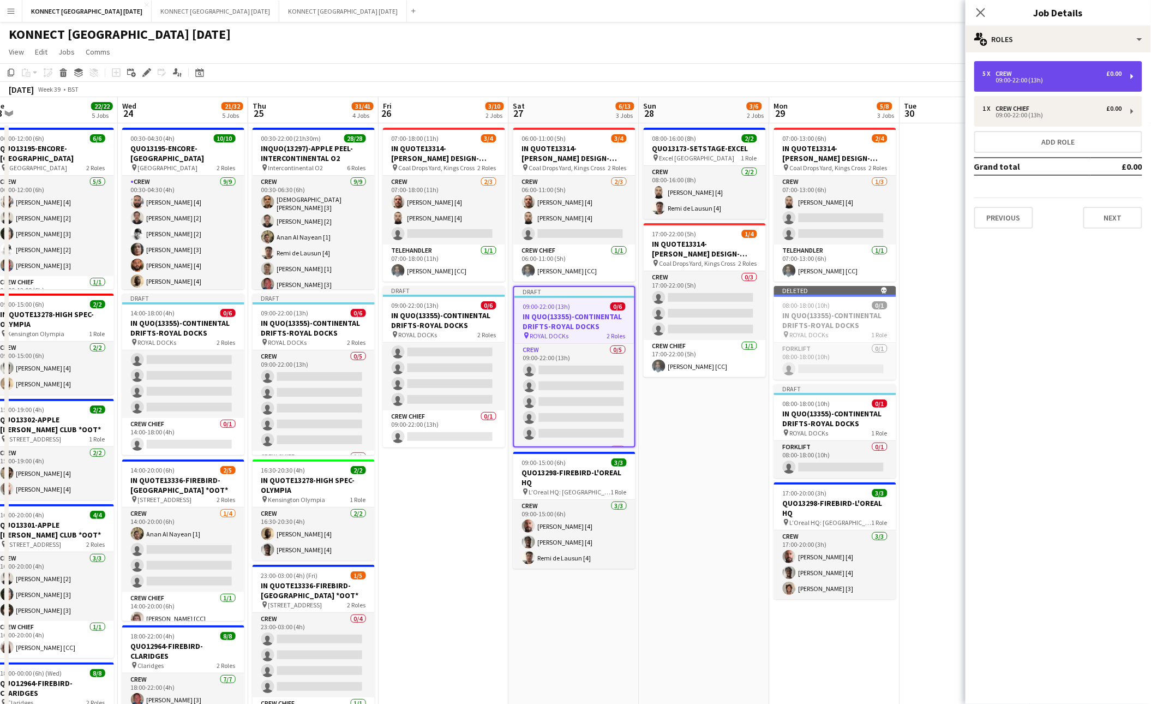
click at [897, 81] on div "09:00-22:00 (13h)" at bounding box center [1052, 79] width 139 height 5
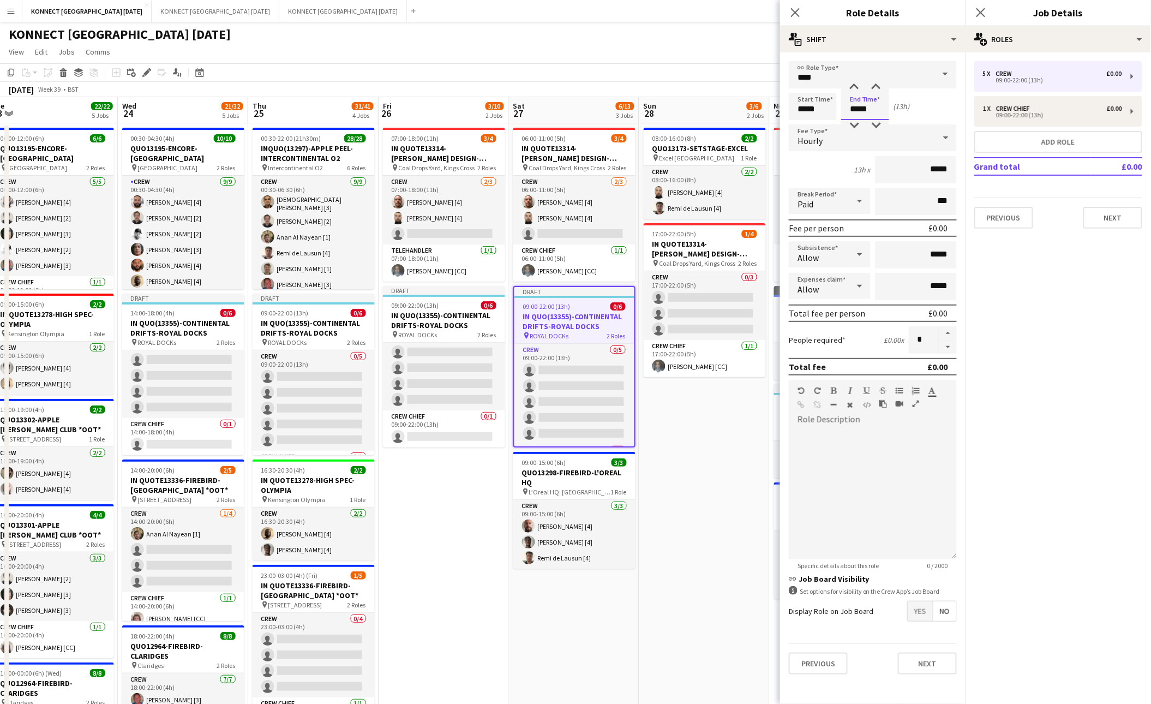
click at [857, 107] on input "*****" at bounding box center [865, 106] width 48 height 27
type input "*****"
click at [897, 573] on button "Next" at bounding box center [927, 663] width 59 height 22
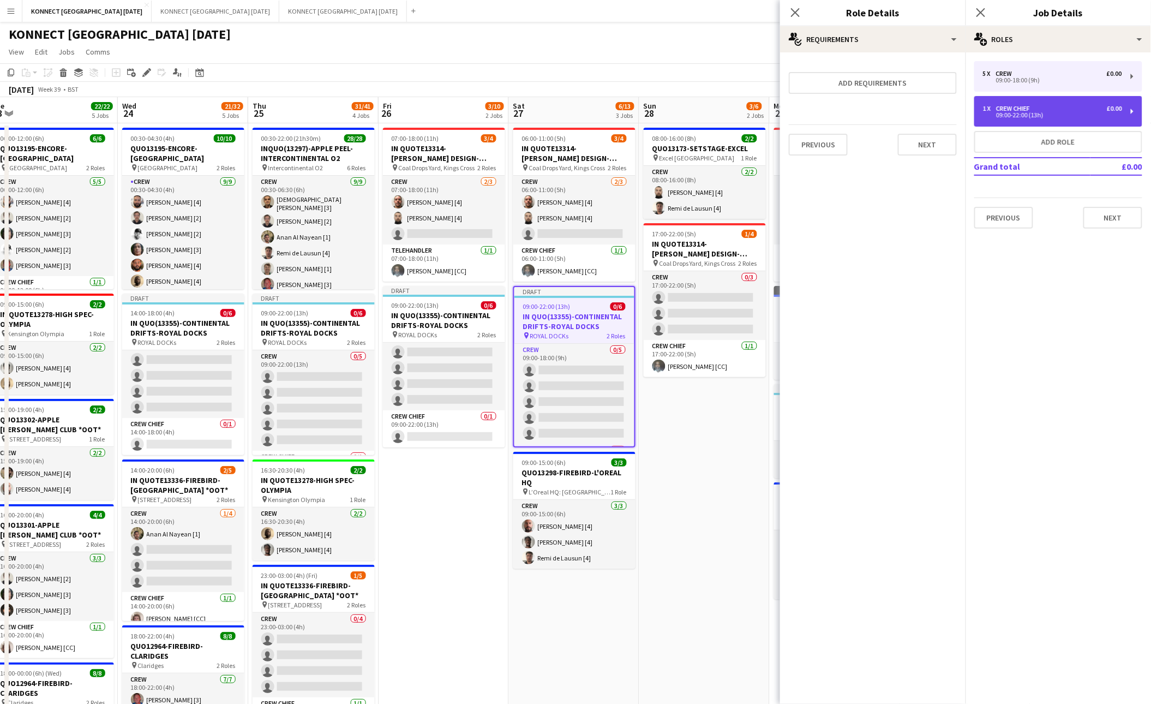
click at [897, 112] on div "09:00-22:00 (13h)" at bounding box center [1052, 114] width 139 height 5
type input "**********"
type input "*****"
type input "*"
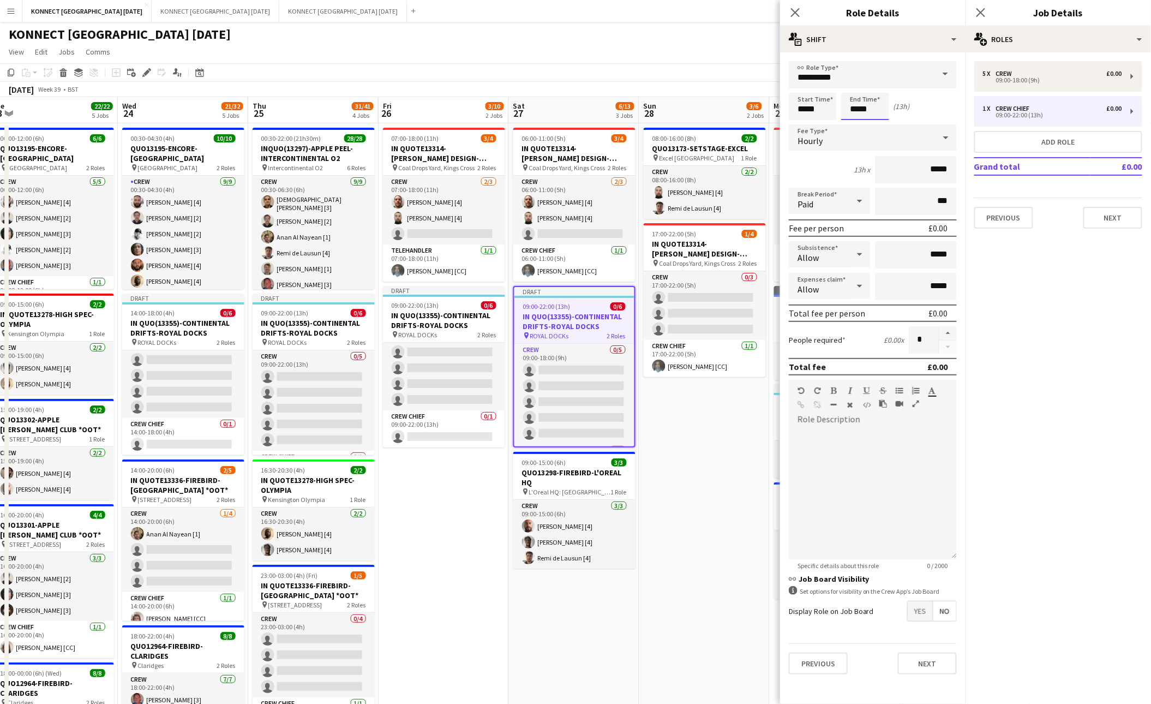
click at [858, 109] on input "*****" at bounding box center [865, 106] width 48 height 27
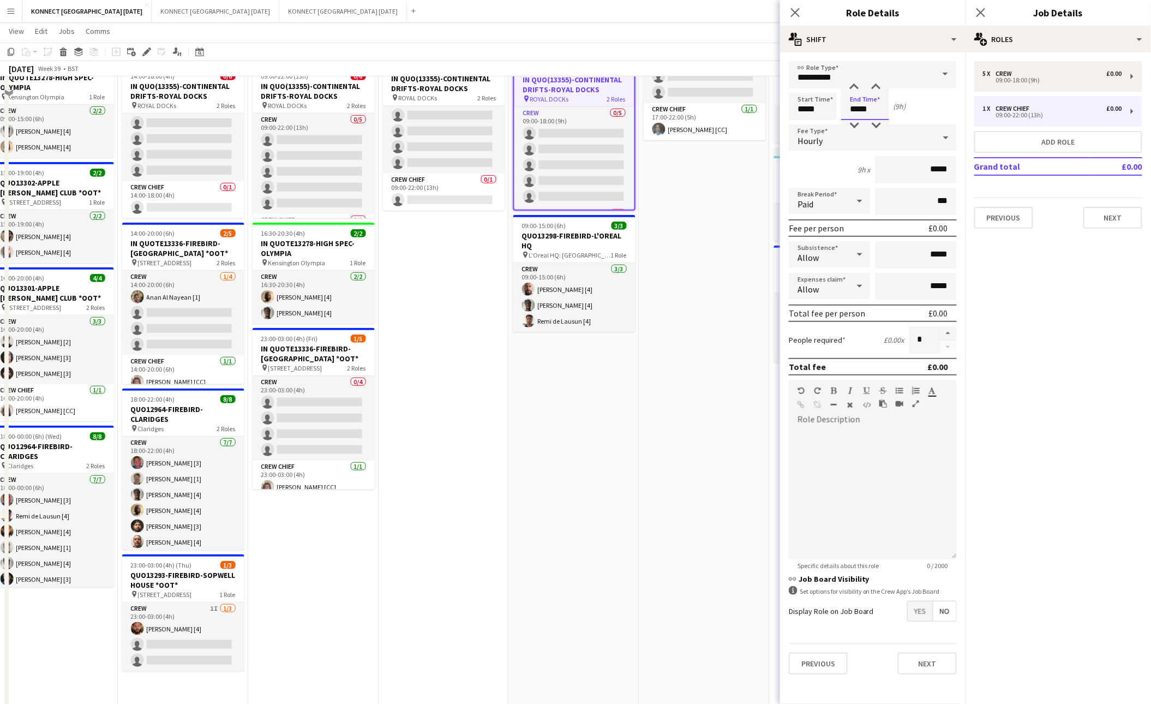
scroll to position [254, 0]
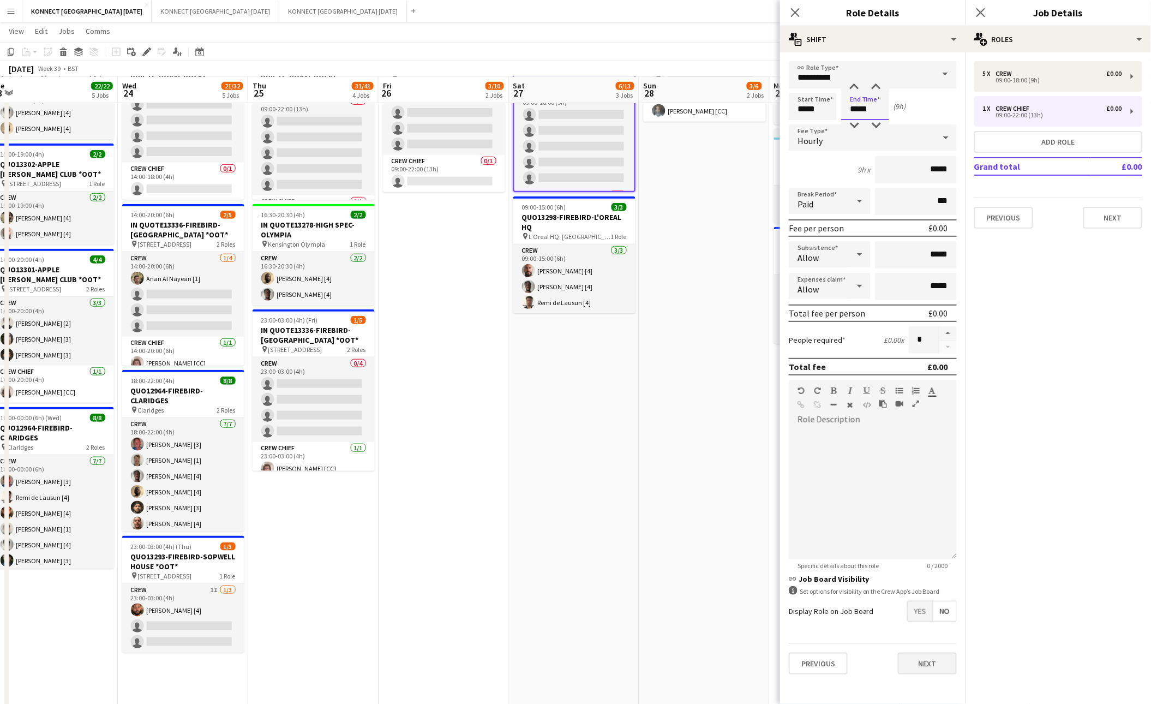
type input "*****"
click at [897, 573] on button "Next" at bounding box center [927, 663] width 59 height 22
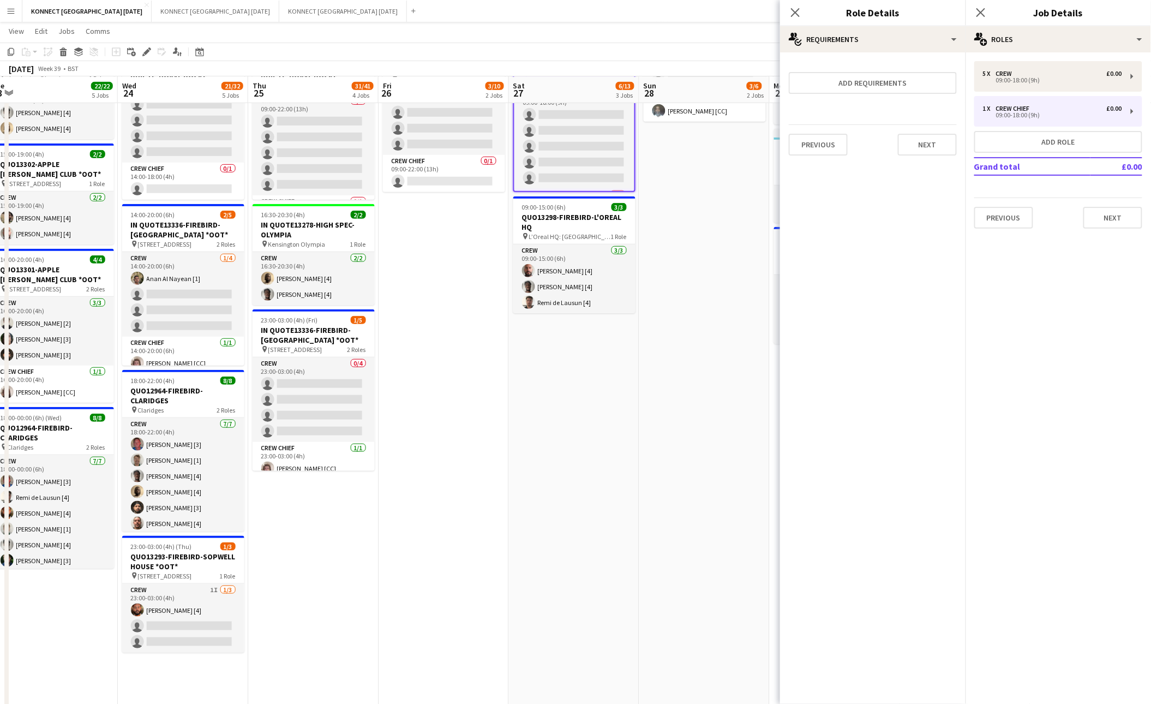
click at [767, 504] on app-date-cell "08:00-16:00 (8h) 2/2 QUO13173-SETSTAGE-EXCEL pin Excel London 1 Role Crew [DATE…" at bounding box center [704, 373] width 130 height 1011
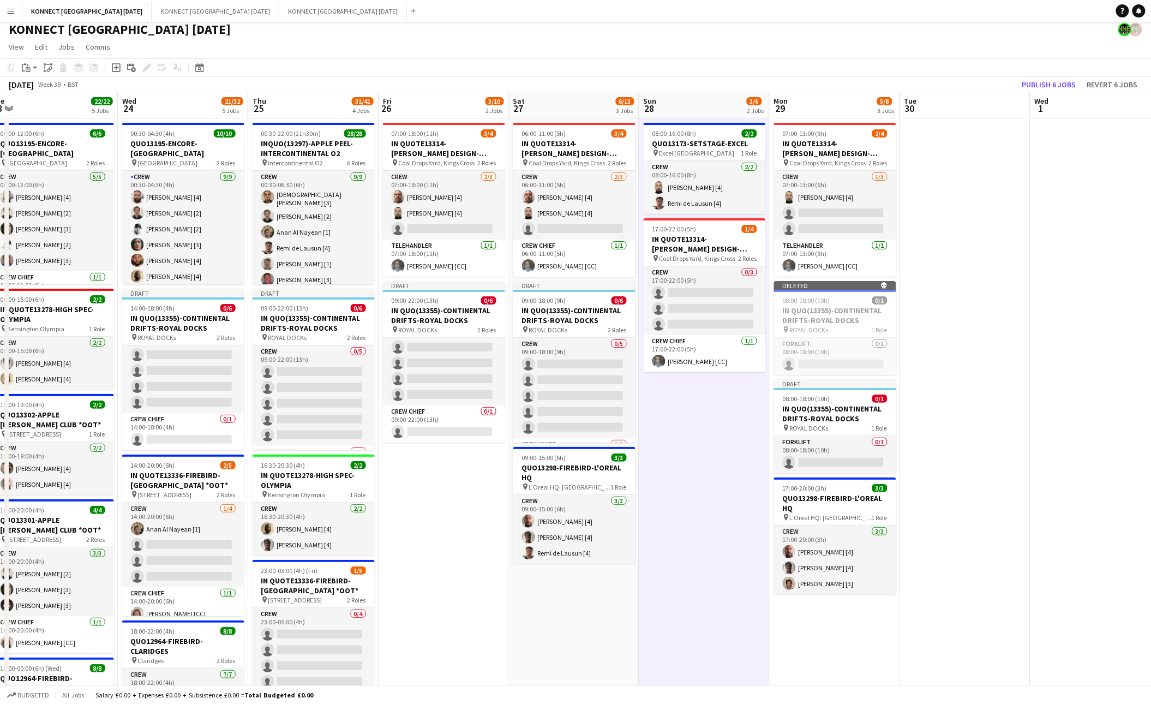
scroll to position [0, 0]
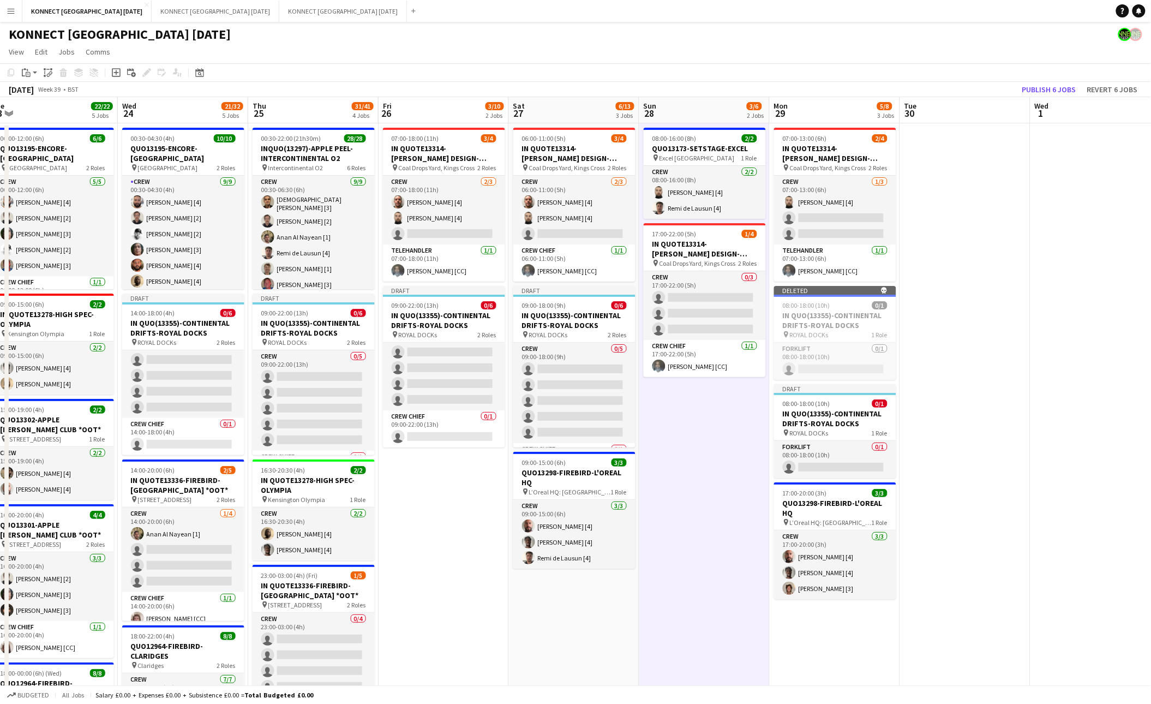
click at [740, 474] on app-date-cell "08:00-16:00 (8h) 2/2 QUO13173-SETSTAGE-EXCEL pin Excel London 1 Role Crew [DATE…" at bounding box center [704, 628] width 130 height 1011
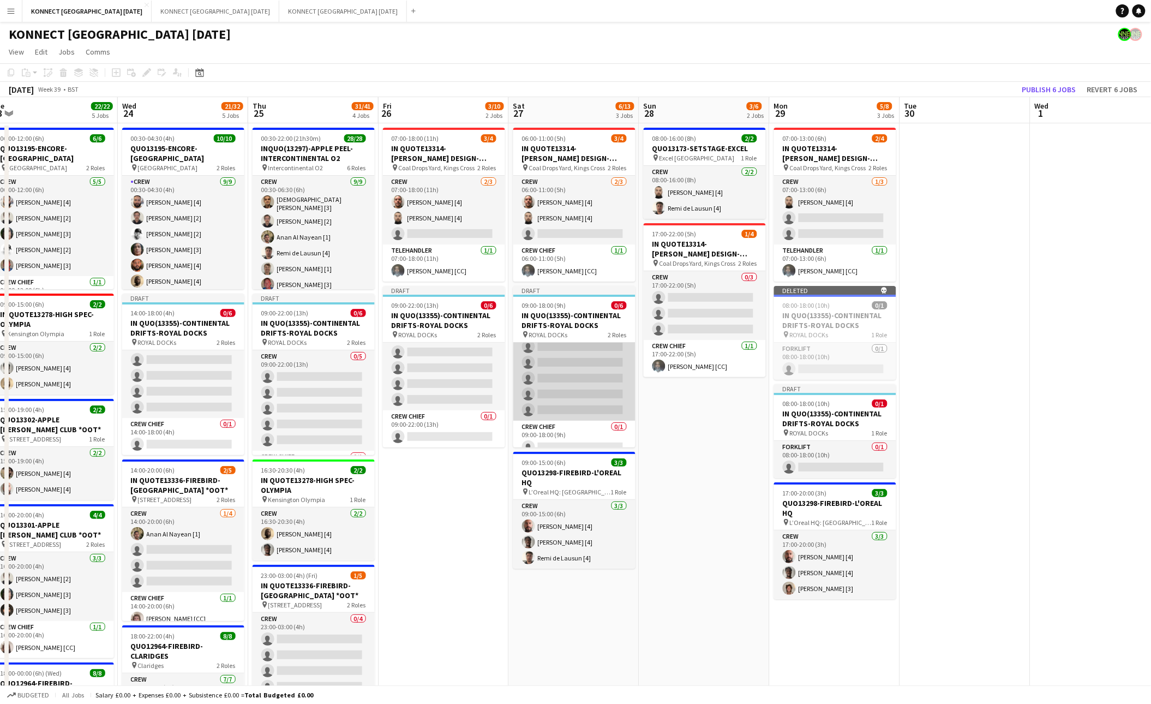
scroll to position [33, 0]
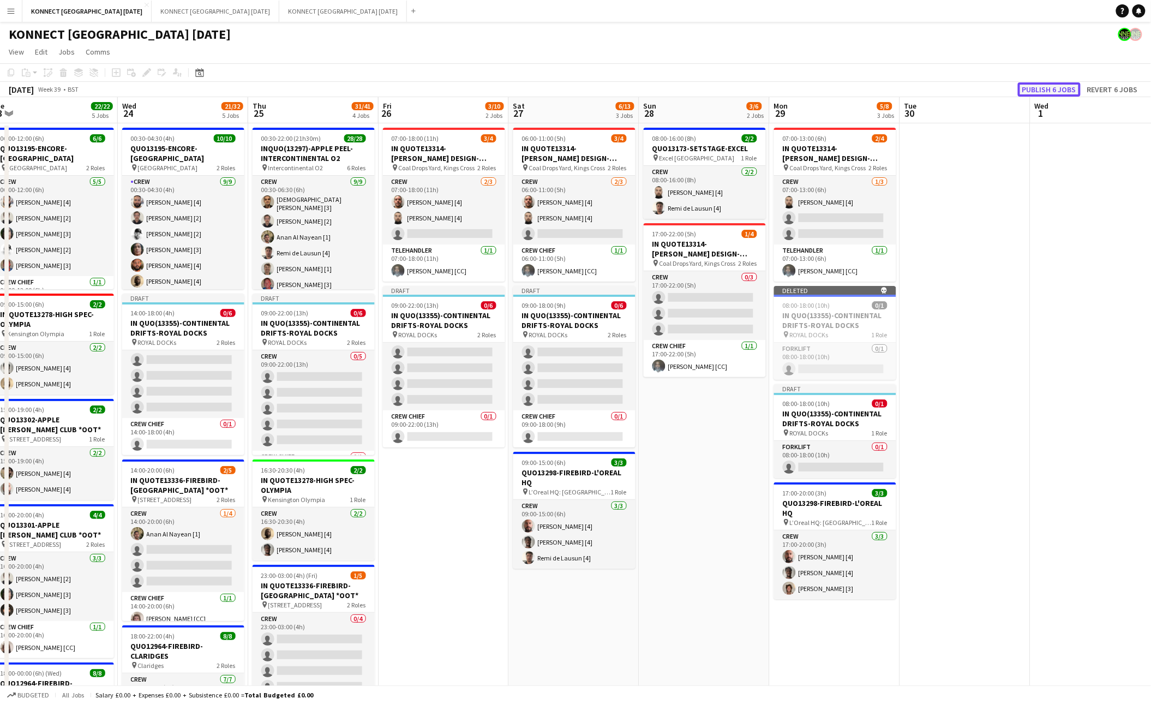
click at [897, 91] on button "Publish 6 jobs" at bounding box center [1049, 89] width 63 height 14
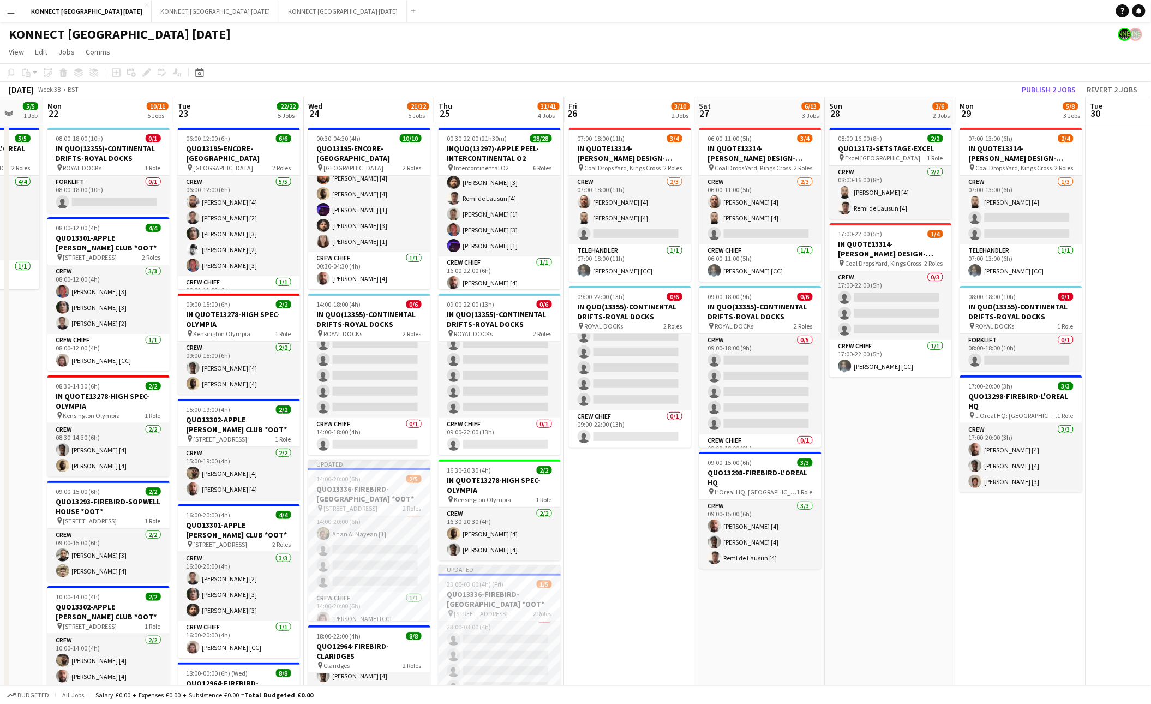
scroll to position [0, 376]
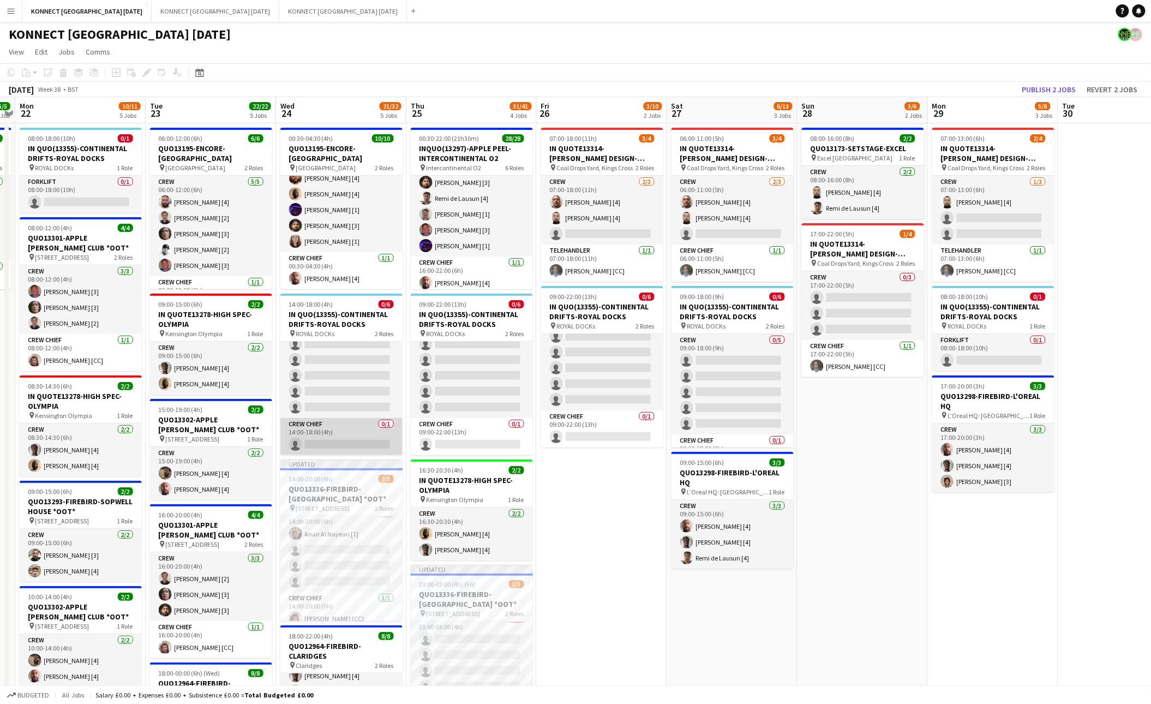
click at [367, 439] on app-card-role "Crew Chief 0/1 14:00-18:00 (4h) single-neutral-actions" at bounding box center [341, 436] width 122 height 37
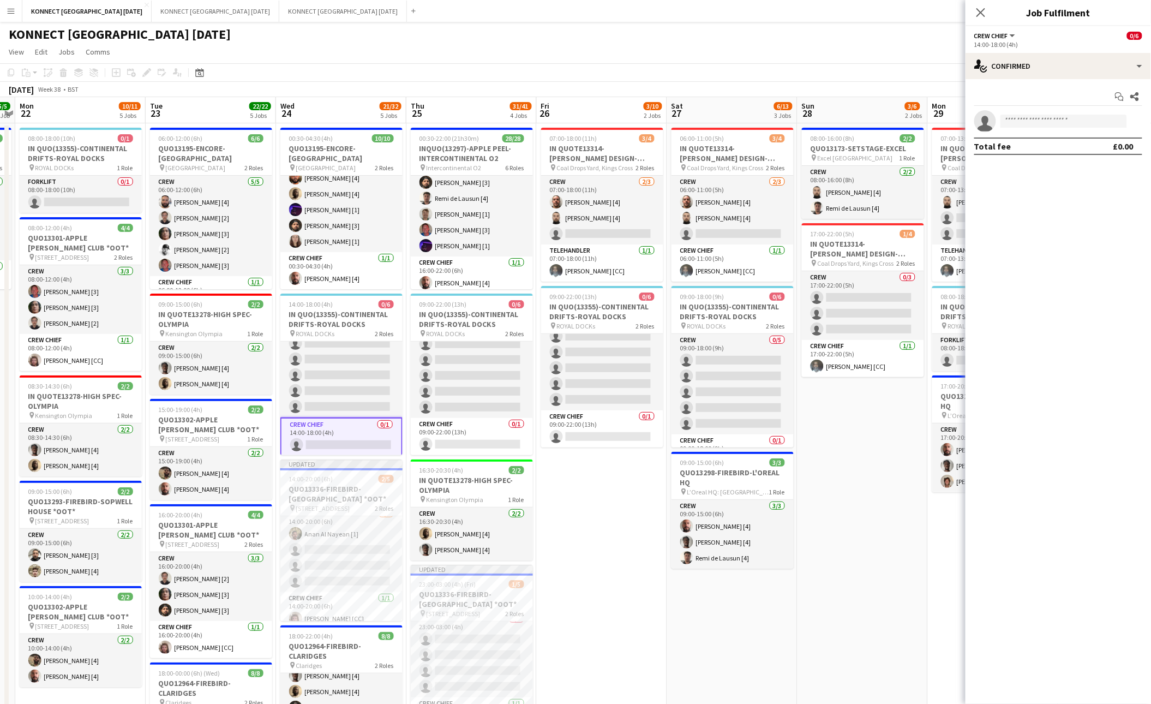
click at [897, 51] on app-options-switcher "Crew Chief All roles Crew Chief 0/6 14:00-18:00 (4h)" at bounding box center [1057, 39] width 185 height 27
click at [897, 66] on div "single-neutral-actions-check-2 Confirmed" at bounding box center [1057, 66] width 185 height 26
click at [897, 110] on span "Invited" at bounding box center [1077, 112] width 22 height 10
click at [897, 124] on input "text" at bounding box center [1058, 122] width 168 height 27
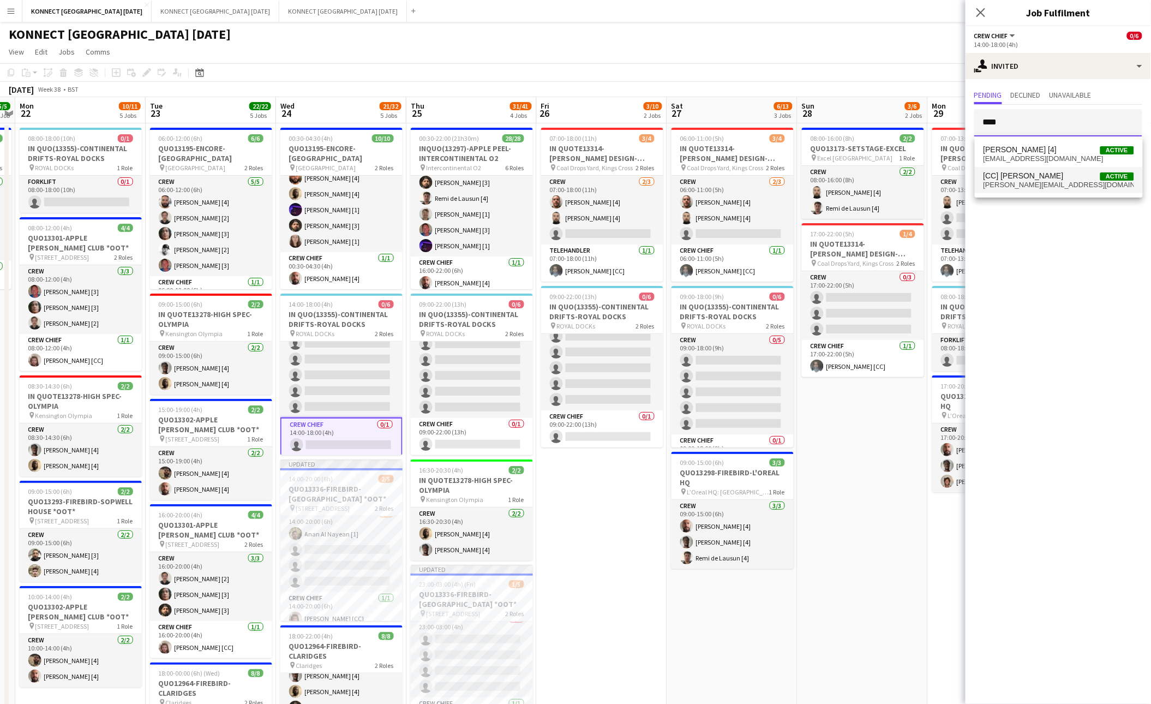
type input "****"
click at [897, 169] on mat-option "[CC] [PERSON_NAME] Active [PERSON_NAME][EMAIL_ADDRESS][DOMAIN_NAME]" at bounding box center [1059, 180] width 168 height 26
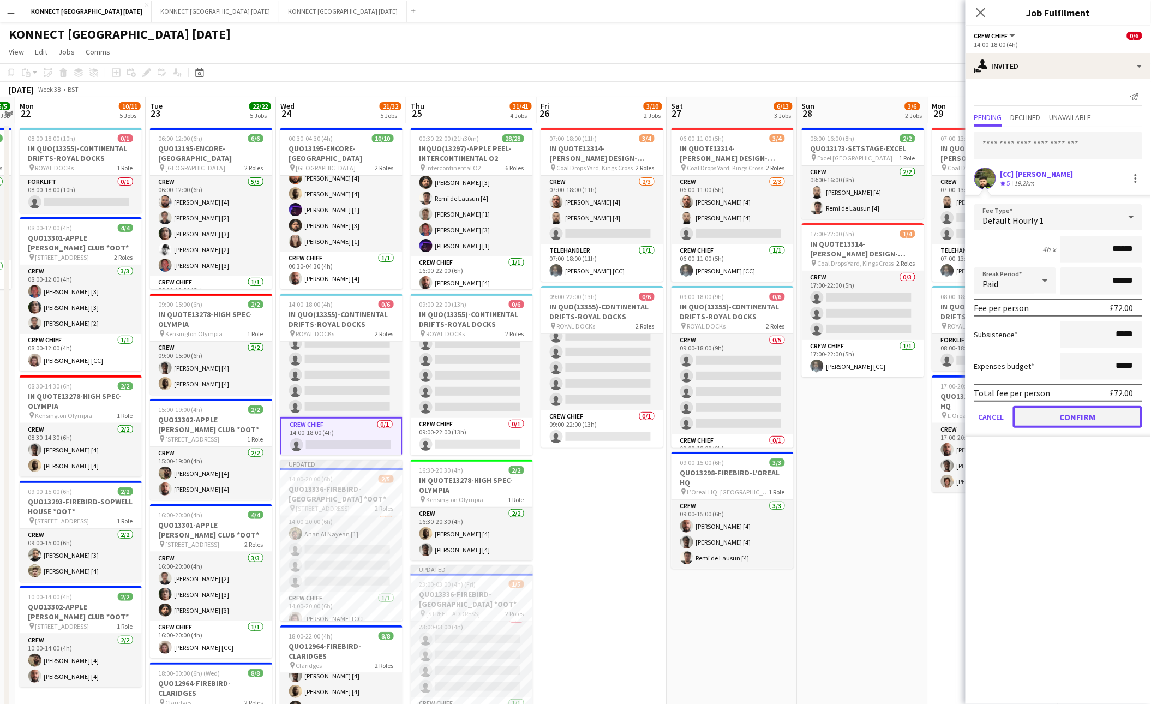
click at [897, 418] on button "Confirm" at bounding box center [1077, 417] width 129 height 22
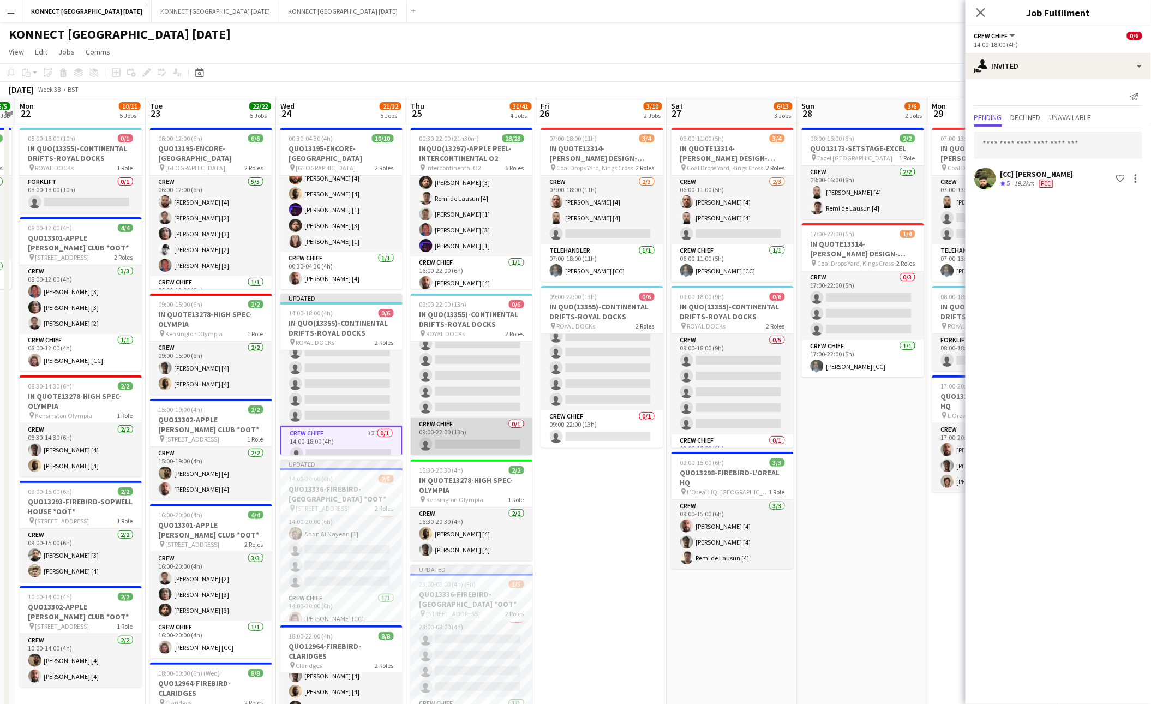
click at [494, 441] on app-card-role "Crew Chief 0/1 09:00-22:00 (13h) single-neutral-actions" at bounding box center [472, 436] width 122 height 37
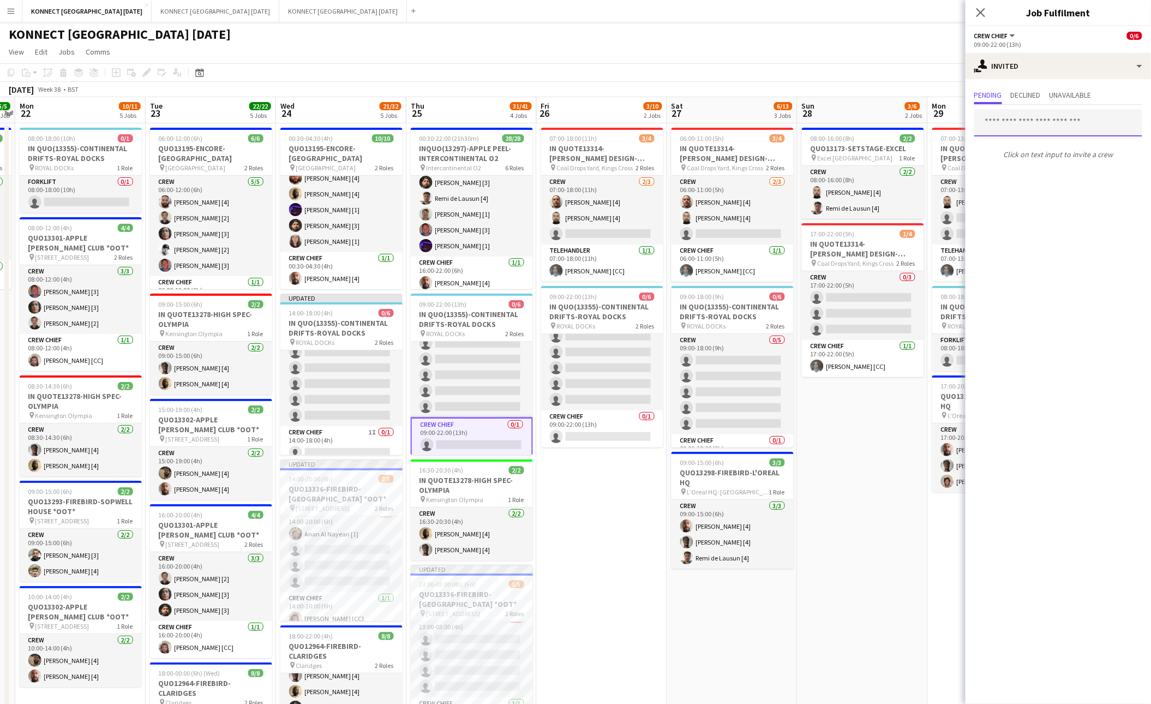
click at [897, 124] on input "text" at bounding box center [1058, 122] width 168 height 27
type input "****"
click at [897, 181] on span "[PERSON_NAME][EMAIL_ADDRESS][DOMAIN_NAME]" at bounding box center [1058, 185] width 151 height 9
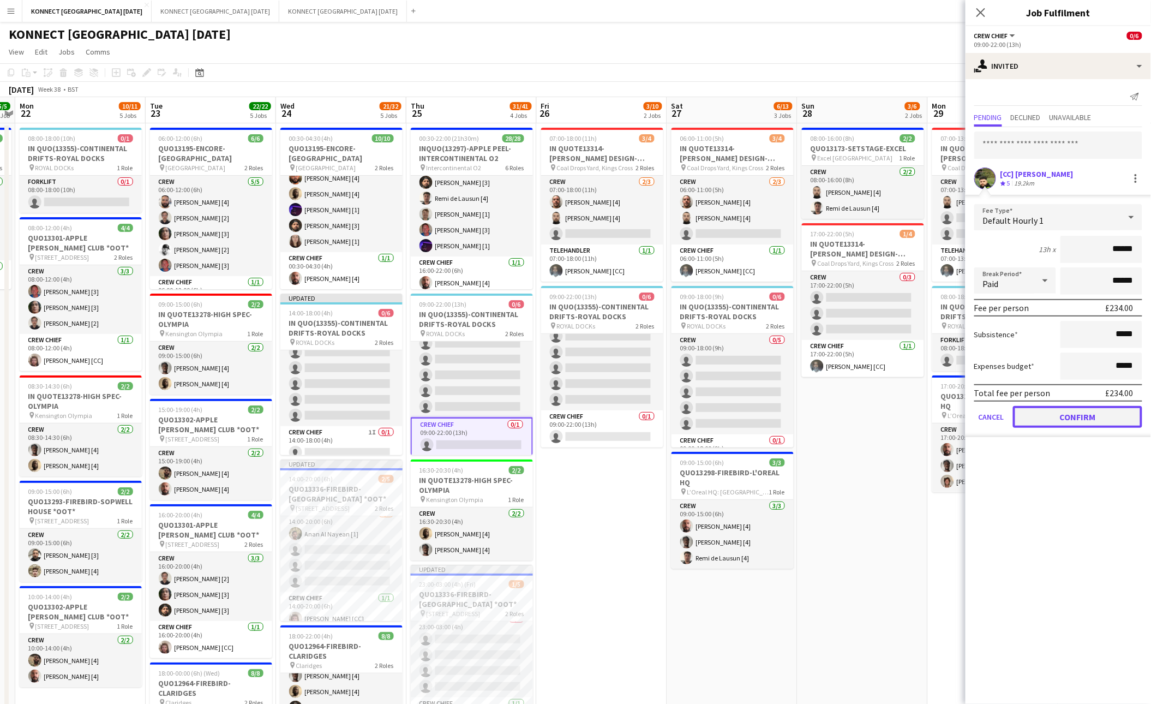
click at [897, 414] on button "Confirm" at bounding box center [1077, 417] width 129 height 22
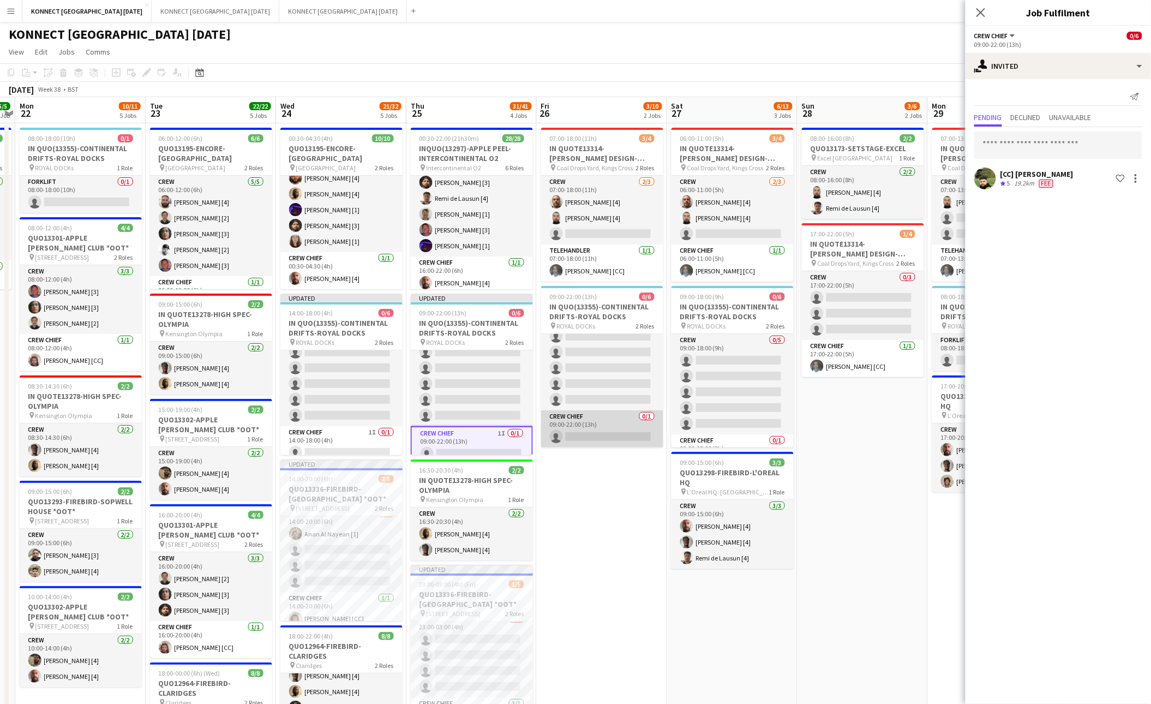
click at [587, 434] on app-card-role "Crew Chief 0/1 09:00-22:00 (13h) single-neutral-actions" at bounding box center [602, 428] width 122 height 37
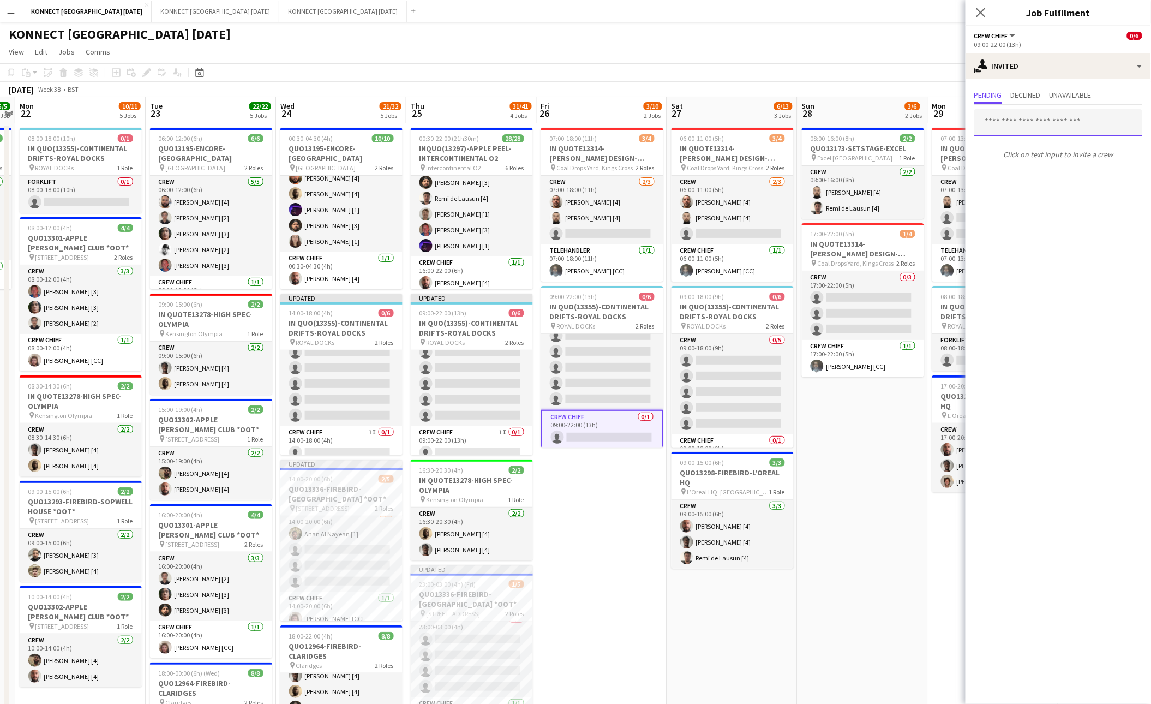
click at [897, 121] on input "text" at bounding box center [1058, 122] width 168 height 27
type input "****"
click at [897, 178] on span "[CC] [PERSON_NAME]" at bounding box center [1023, 175] width 80 height 9
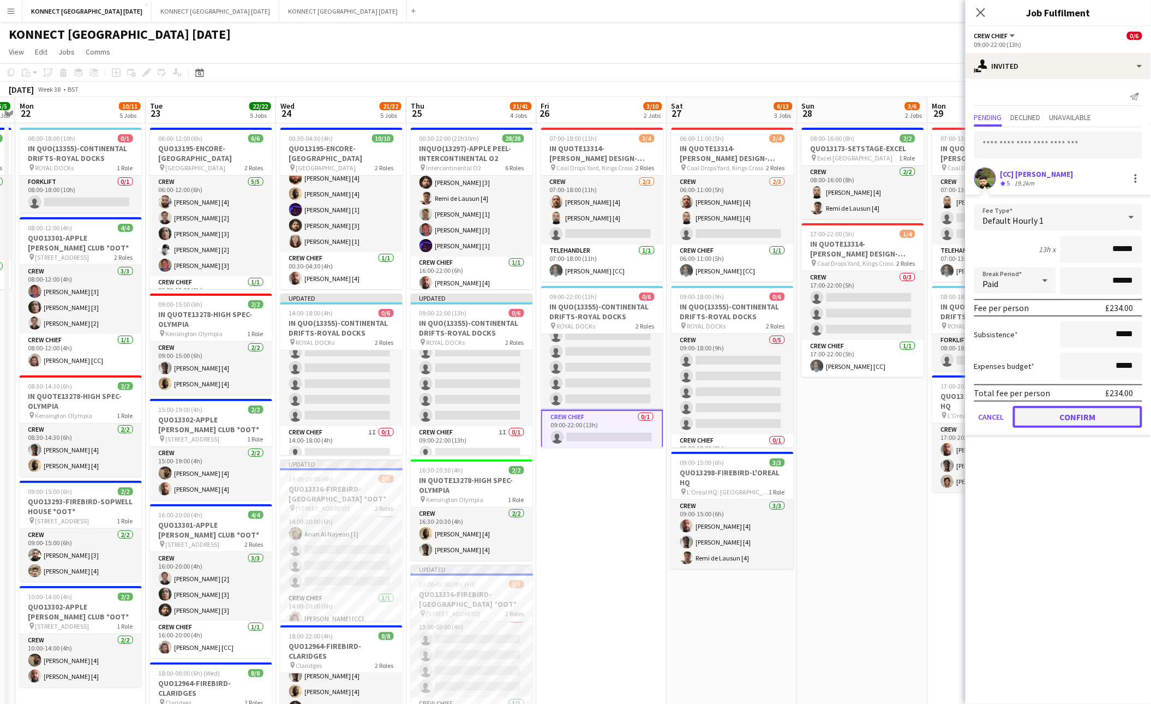
click at [897, 422] on button "Confirm" at bounding box center [1077, 417] width 129 height 22
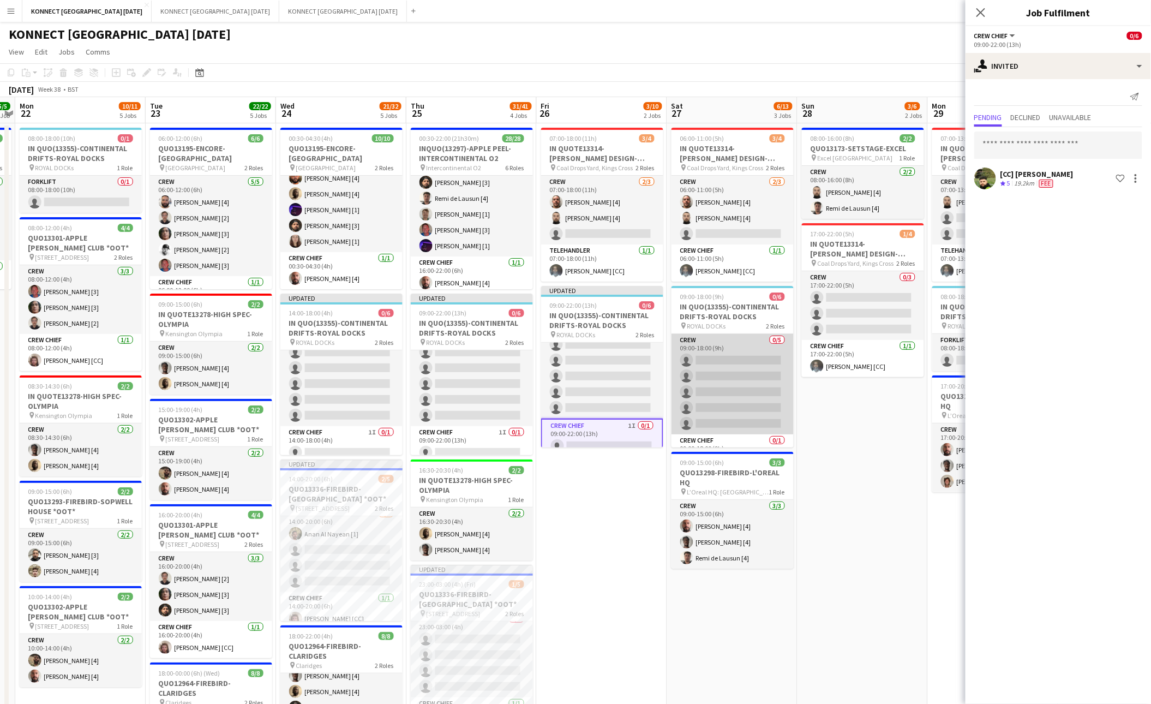
scroll to position [25, 0]
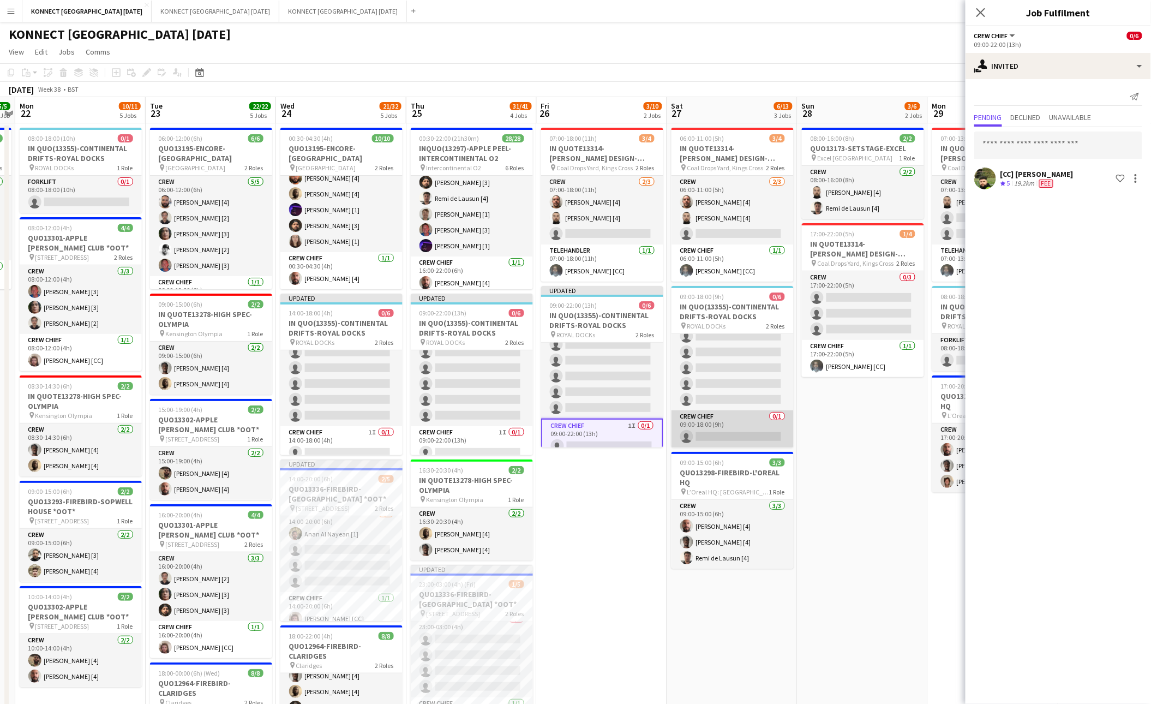
click at [738, 424] on app-card-role "Crew Chief 0/1 09:00-18:00 (9h) single-neutral-actions" at bounding box center [732, 428] width 122 height 37
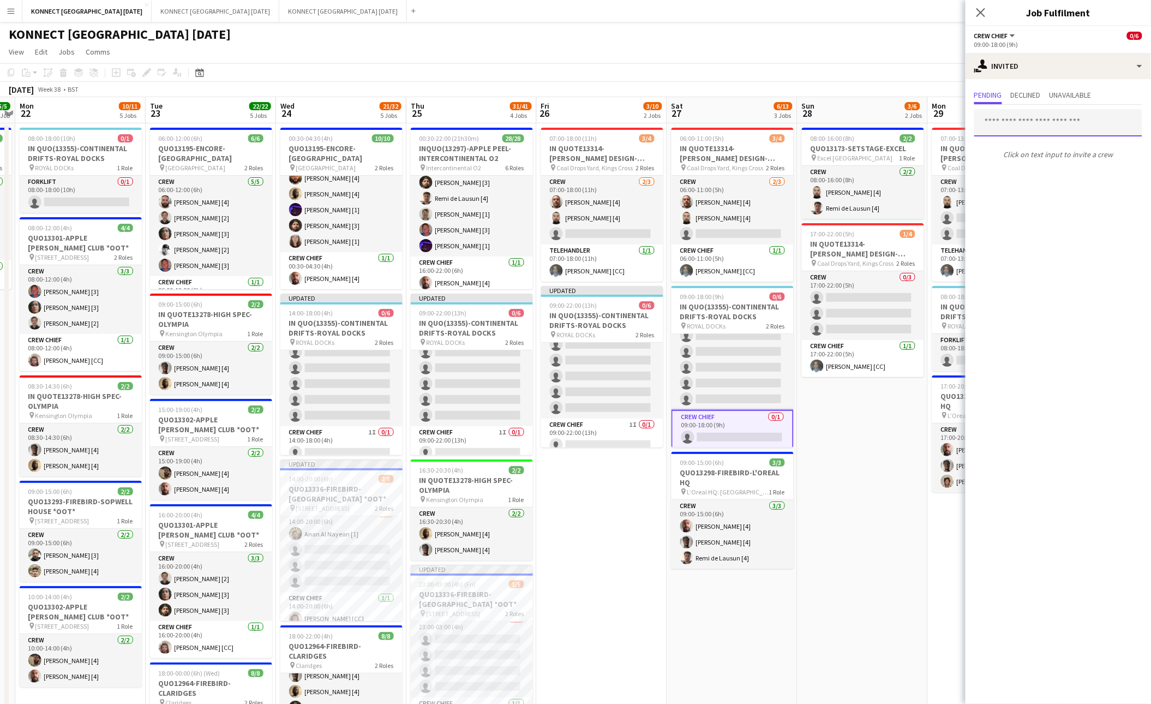
click at [897, 128] on input "text" at bounding box center [1058, 122] width 168 height 27
type input "****"
click at [897, 173] on span "[CC] [PERSON_NAME]" at bounding box center [1023, 175] width 80 height 9
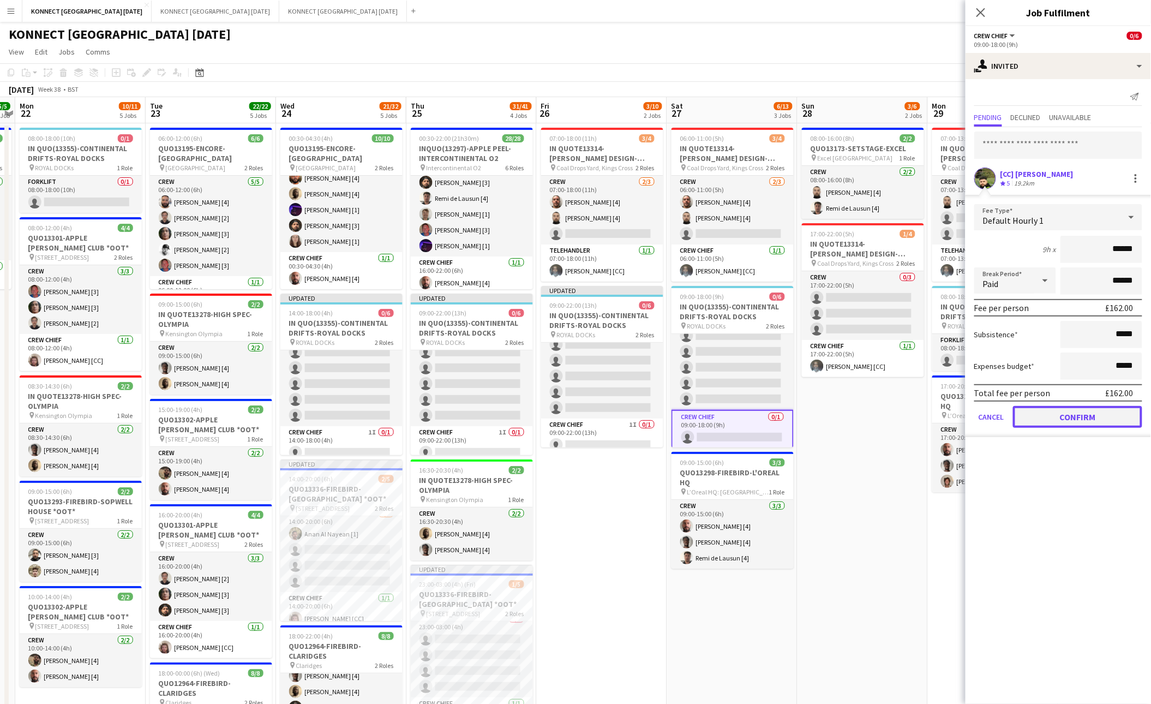
click at [897, 423] on button "Confirm" at bounding box center [1077, 417] width 129 height 22
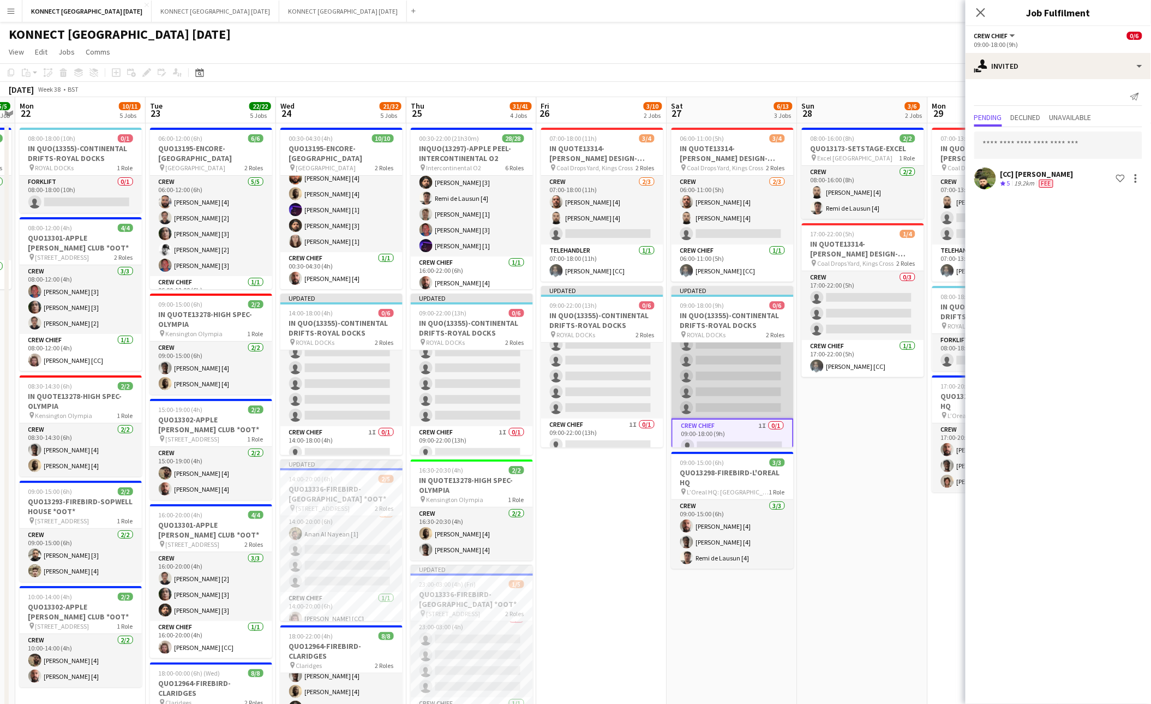
scroll to position [0, 0]
click at [868, 407] on app-date-cell "08:00-16:00 (8h) 2/2 QUO13173-SETSTAGE-EXCEL pin Excel London 1 Role Crew [DATE…" at bounding box center [862, 628] width 130 height 1011
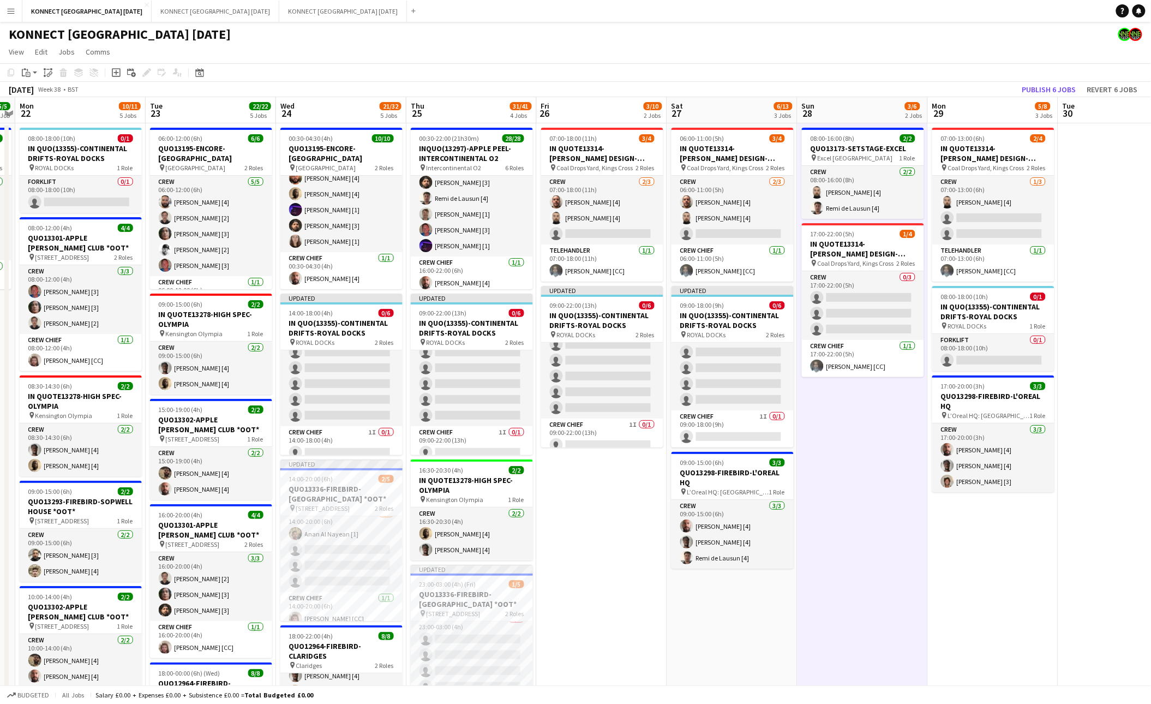
click at [897, 81] on app-toolbar "Copy Paste Paste Command V Paste with crew Command Shift V Paste linked Job [GE…" at bounding box center [575, 72] width 1151 height 19
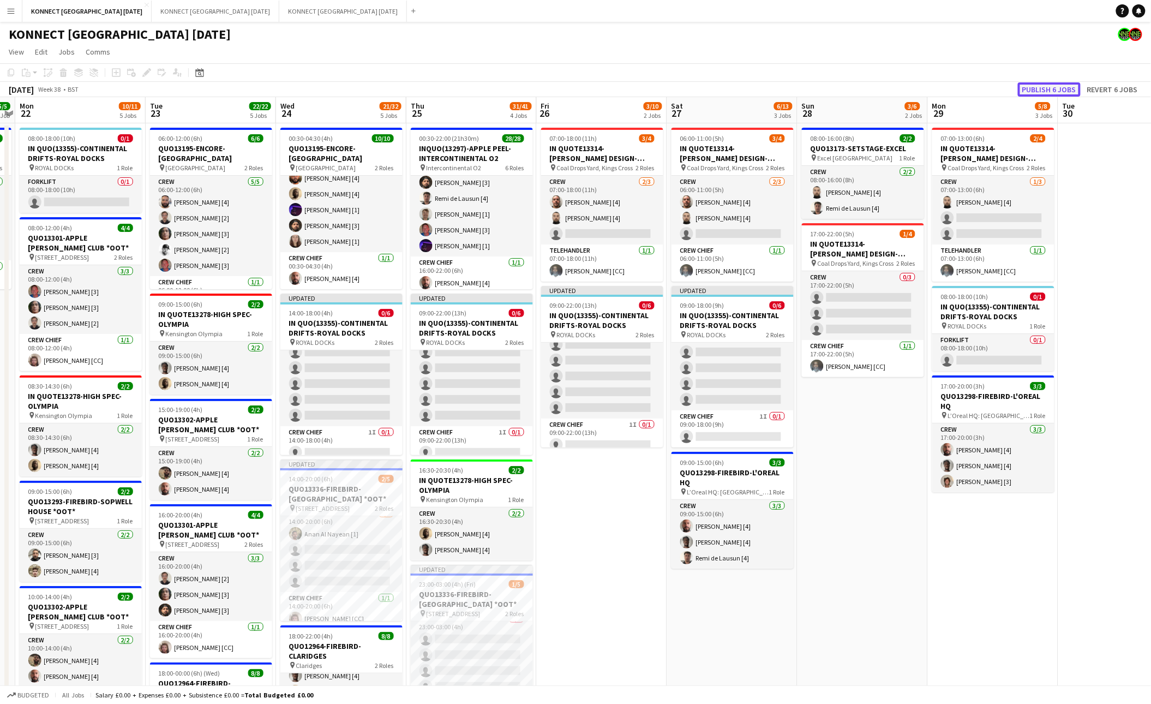
click at [897, 88] on button "Publish 6 jobs" at bounding box center [1049, 89] width 63 height 14
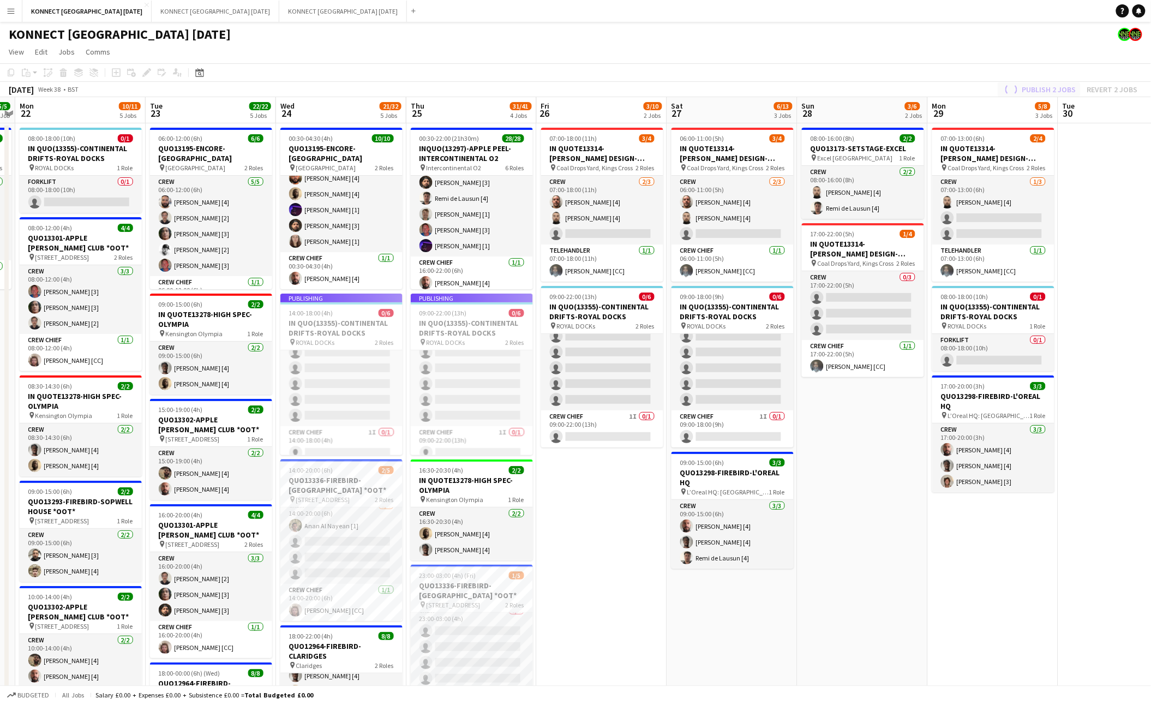
scroll to position [25, 0]
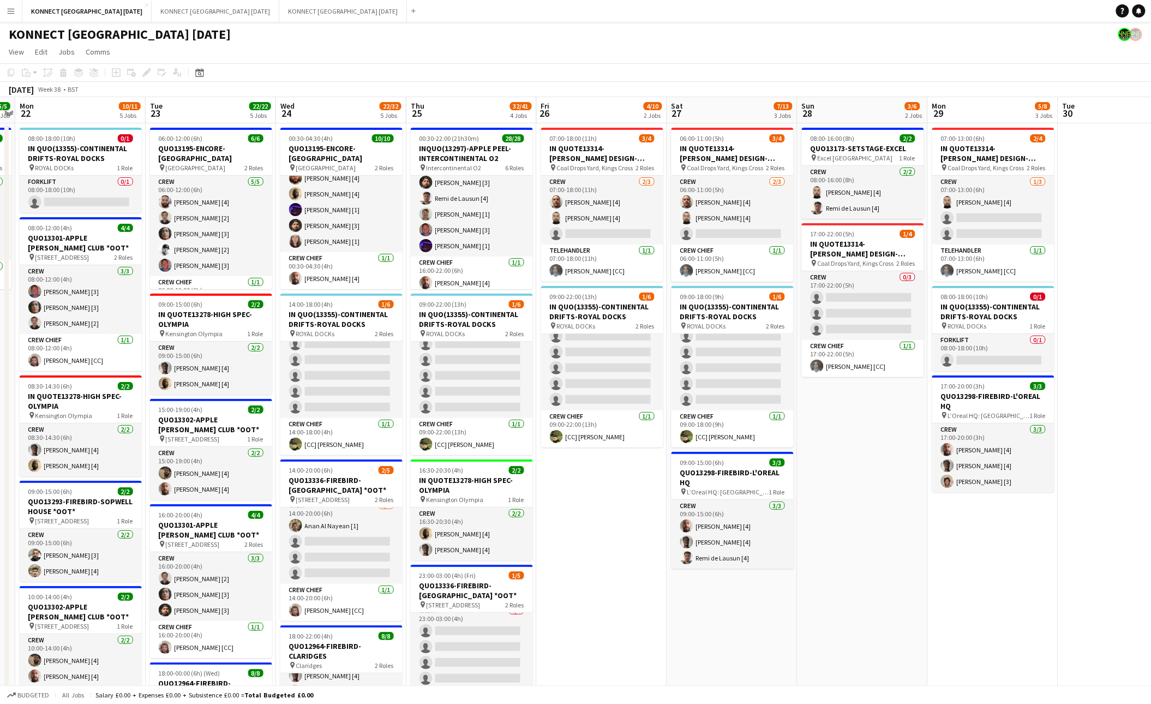
click at [626, 515] on app-date-cell "07:00-18:00 (11h) 3/4 IN QUOTE13314-[PERSON_NAME] DESIGN-KINGS CROSS pin Coal D…" at bounding box center [602, 628] width 130 height 1011
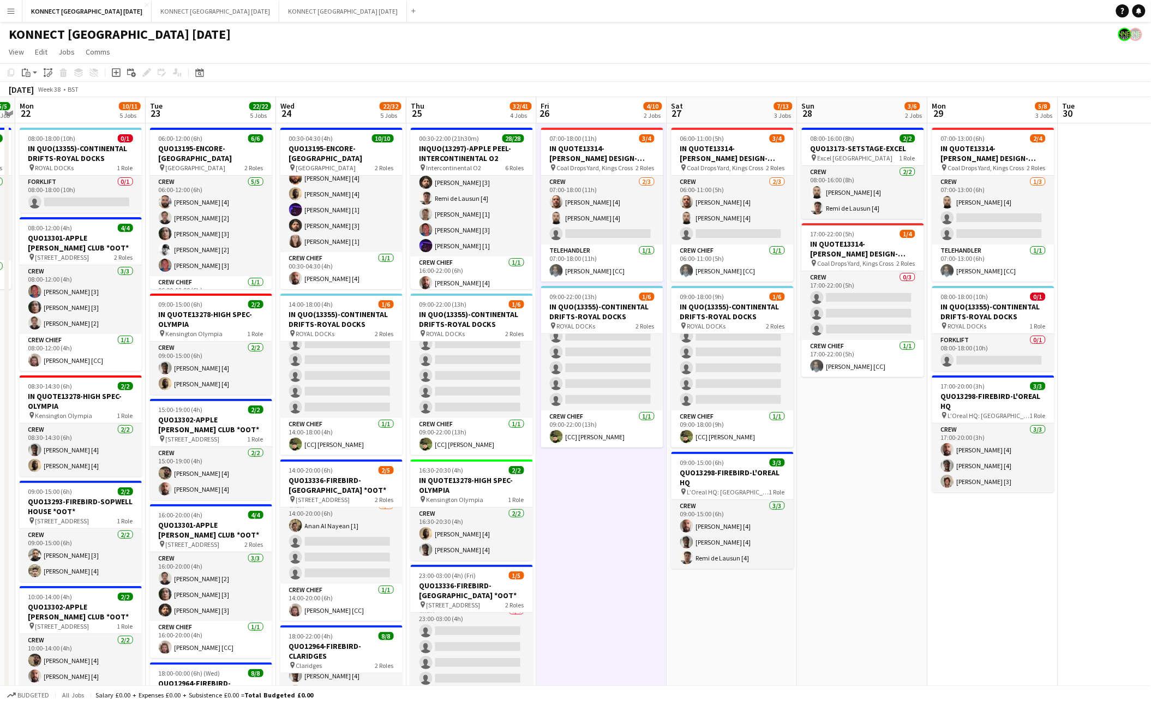
click at [626, 515] on app-date-cell "07:00-18:00 (11h) 3/4 IN QUOTE13314-[PERSON_NAME] DESIGN-KINGS CROSS pin Coal D…" at bounding box center [602, 628] width 130 height 1011
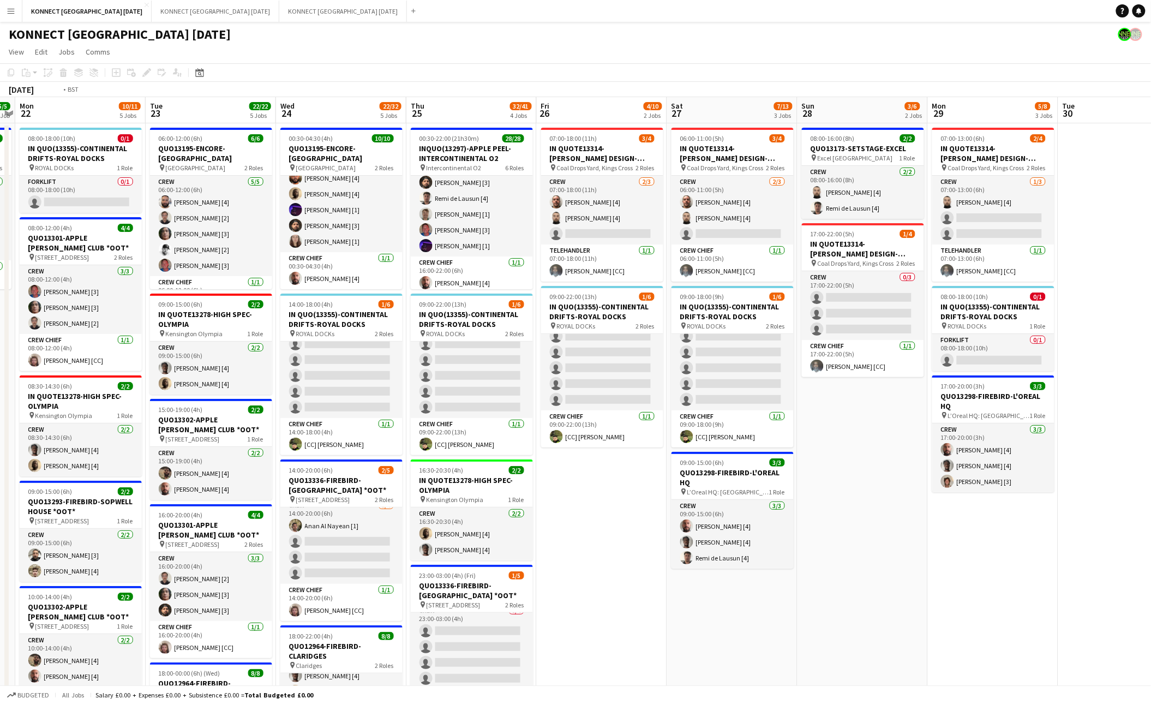
scroll to position [0, 415]
